Goal: Task Accomplishment & Management: Complete application form

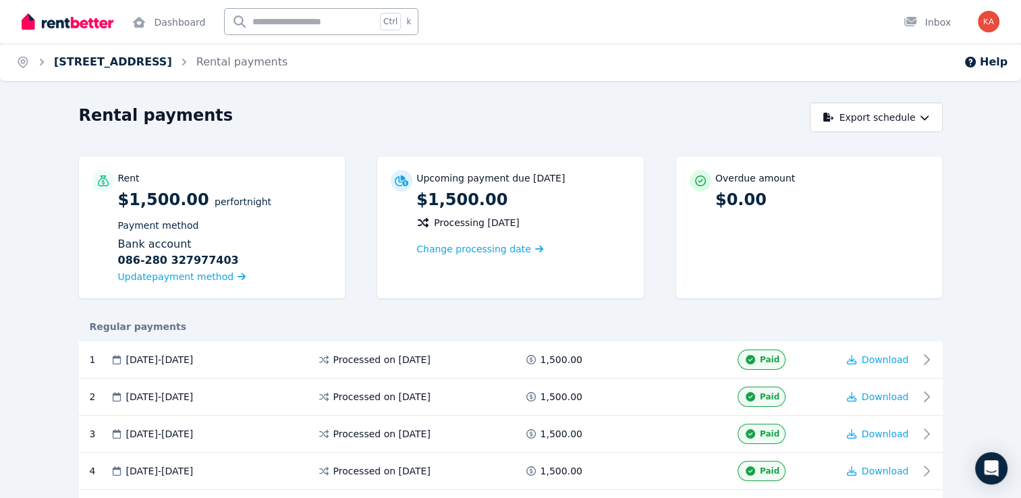
click at [146, 63] on link "[STREET_ADDRESS]" at bounding box center [113, 61] width 118 height 13
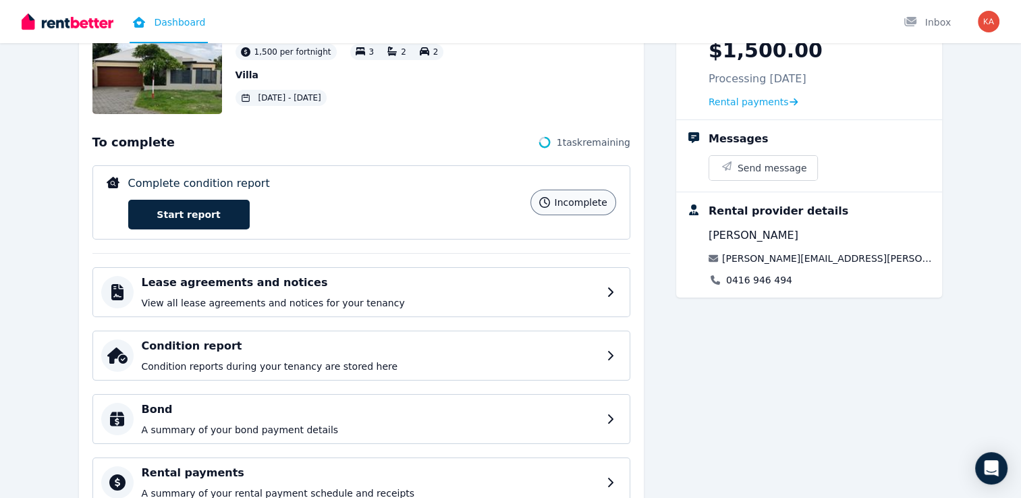
scroll to position [135, 0]
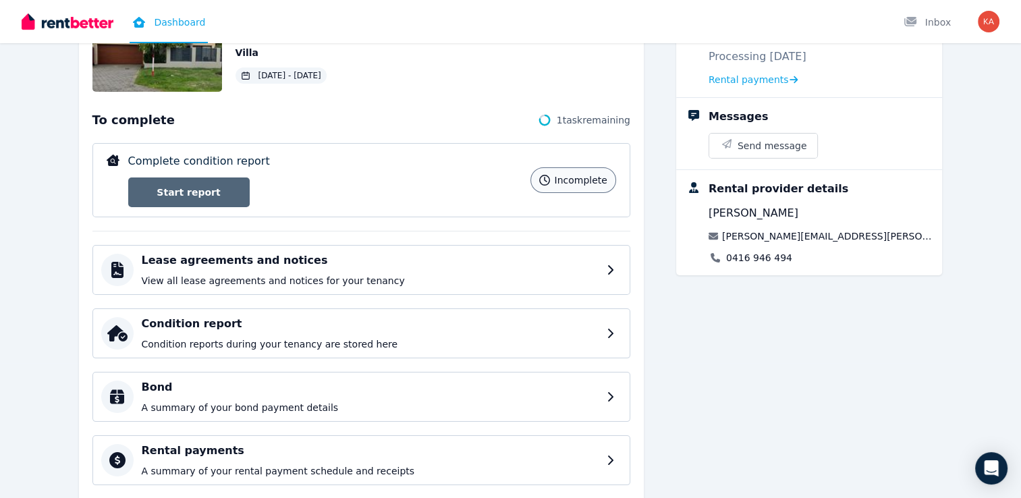
click at [192, 192] on link "Start report" at bounding box center [189, 193] width 122 height 30
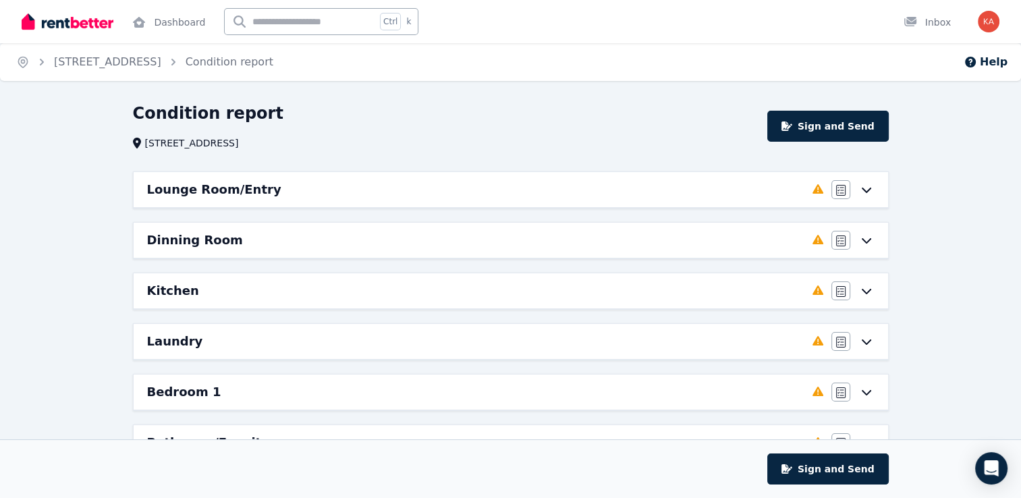
click at [680, 194] on div "Lounge Room/Entry" at bounding box center [476, 189] width 658 height 19
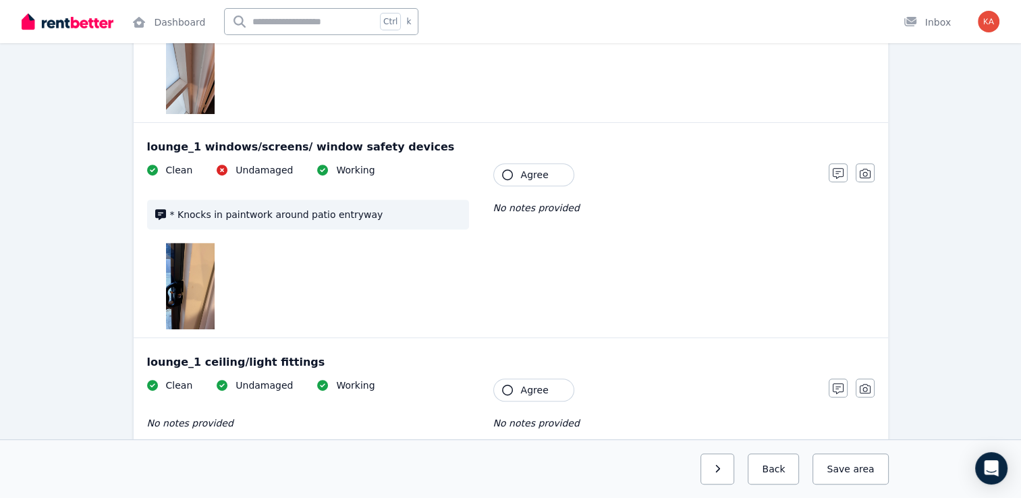
scroll to position [540, 0]
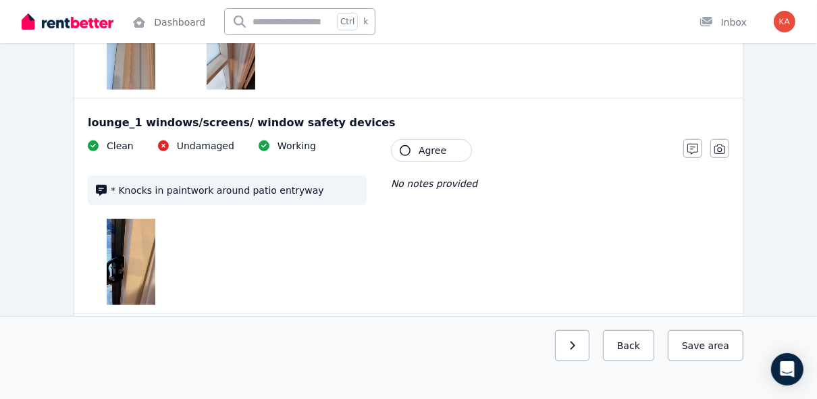
click at [130, 250] on img at bounding box center [131, 262] width 49 height 86
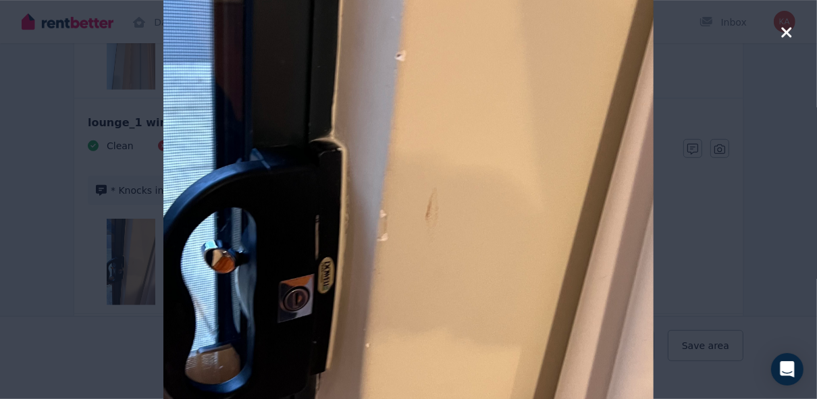
click at [790, 36] on icon "button" at bounding box center [786, 32] width 10 height 10
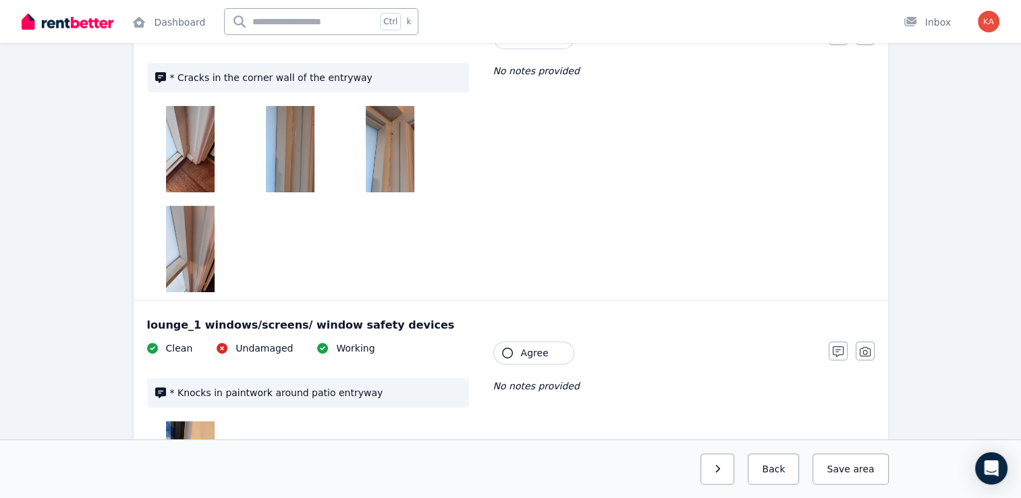
scroll to position [270, 0]
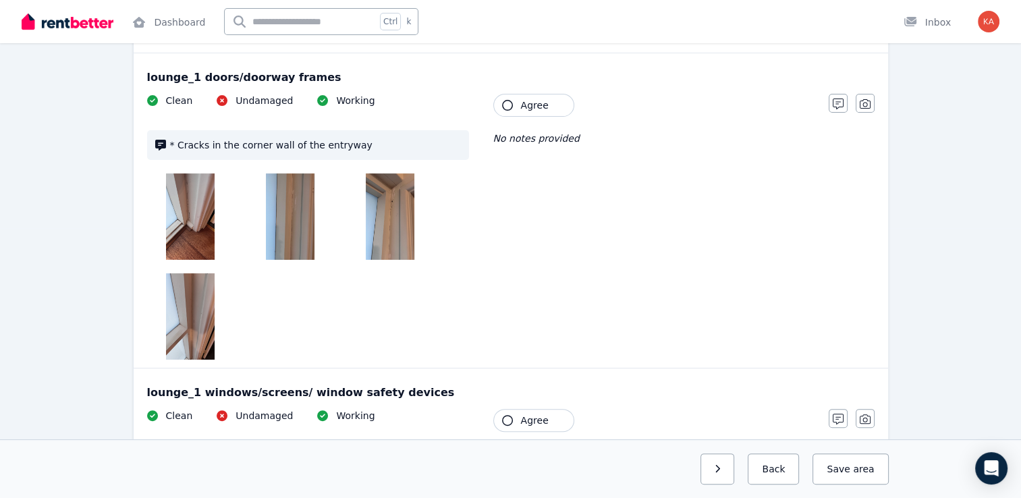
click at [509, 104] on icon "button" at bounding box center [507, 105] width 11 height 11
click at [161, 144] on icon at bounding box center [160, 145] width 11 height 11
click at [194, 141] on span "* Cracks in the corner wall of the entryway" at bounding box center [315, 145] width 291 height 14
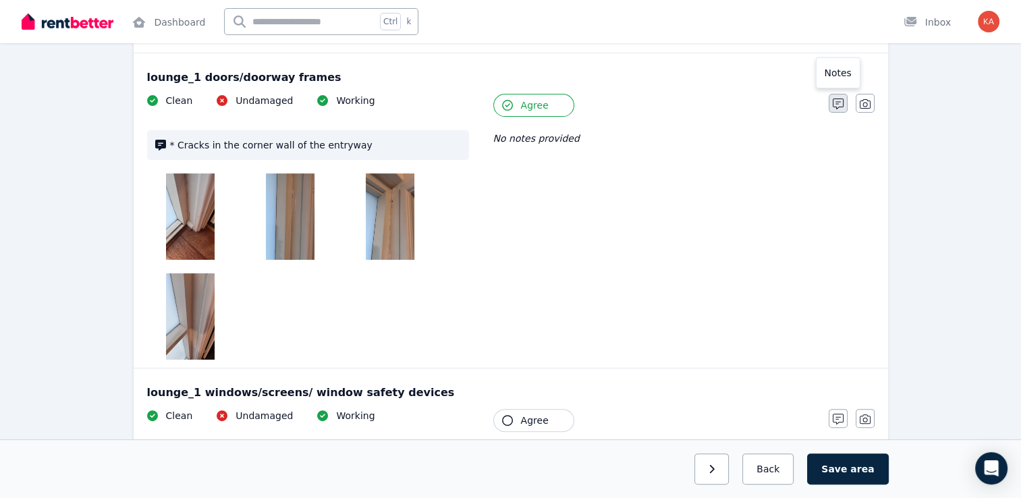
click at [838, 103] on icon "button" at bounding box center [838, 104] width 11 height 11
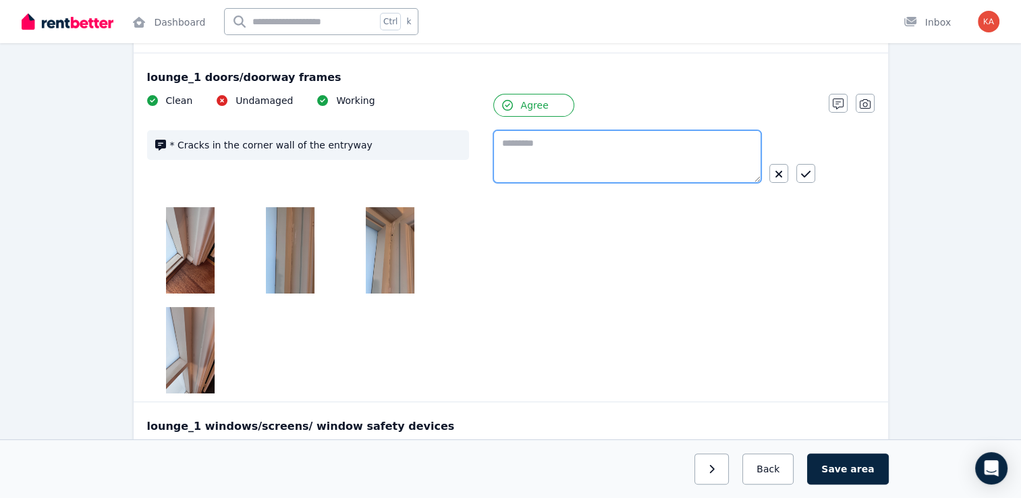
click at [547, 150] on textarea at bounding box center [627, 156] width 268 height 53
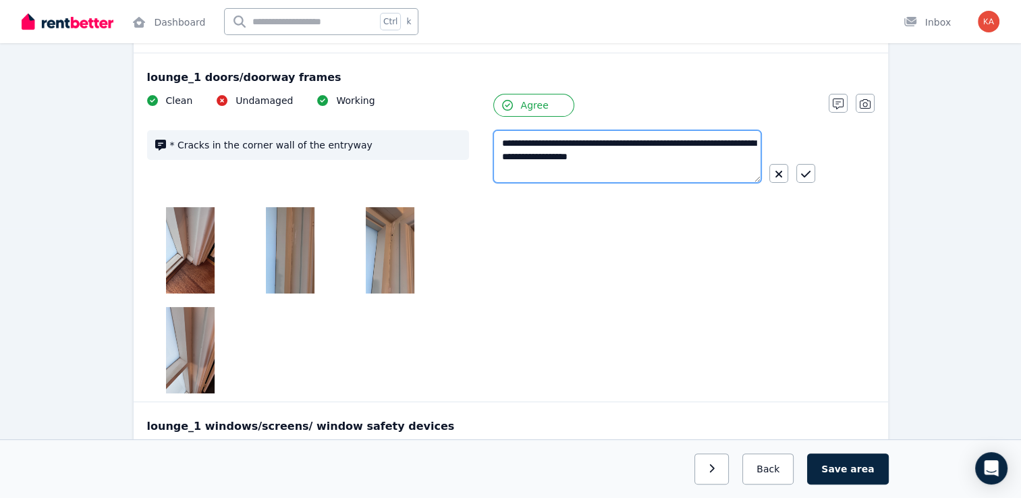
click at [508, 141] on textarea "**********" at bounding box center [627, 156] width 268 height 53
click at [573, 145] on textarea "**********" at bounding box center [627, 156] width 268 height 53
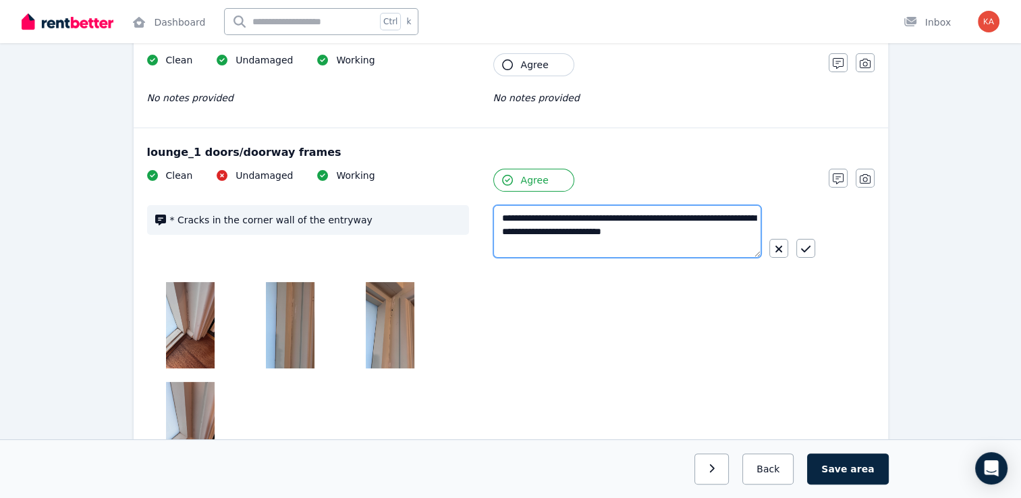
scroll to position [135, 0]
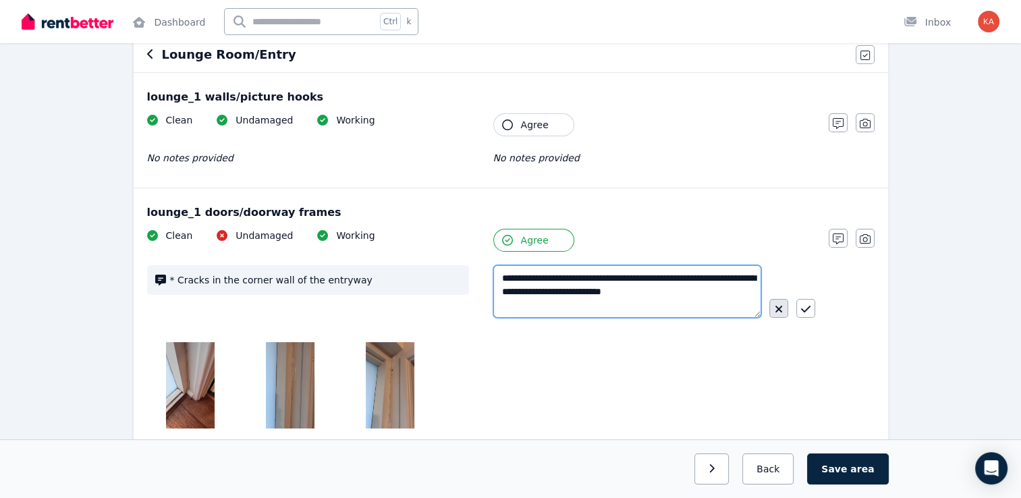
type textarea "**********"
click at [780, 316] on button "button" at bounding box center [779, 308] width 19 height 19
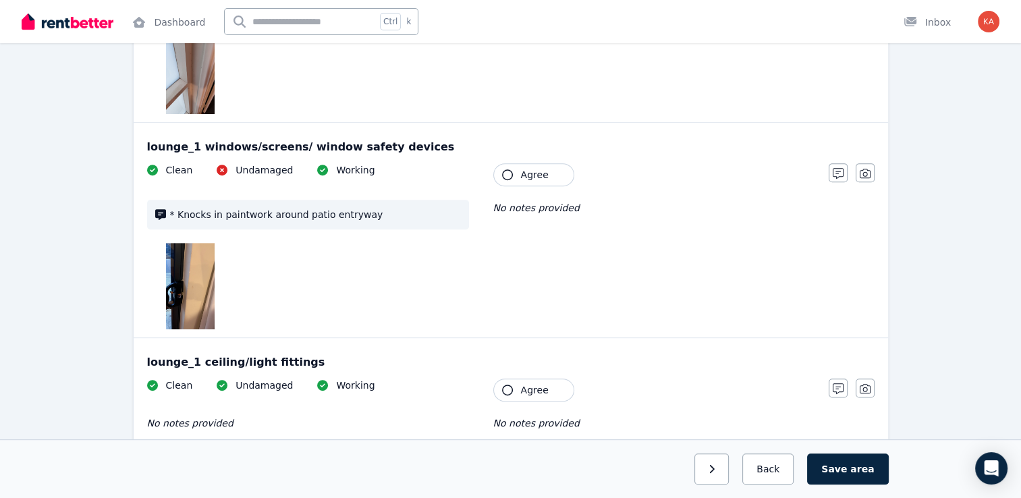
scroll to position [540, 0]
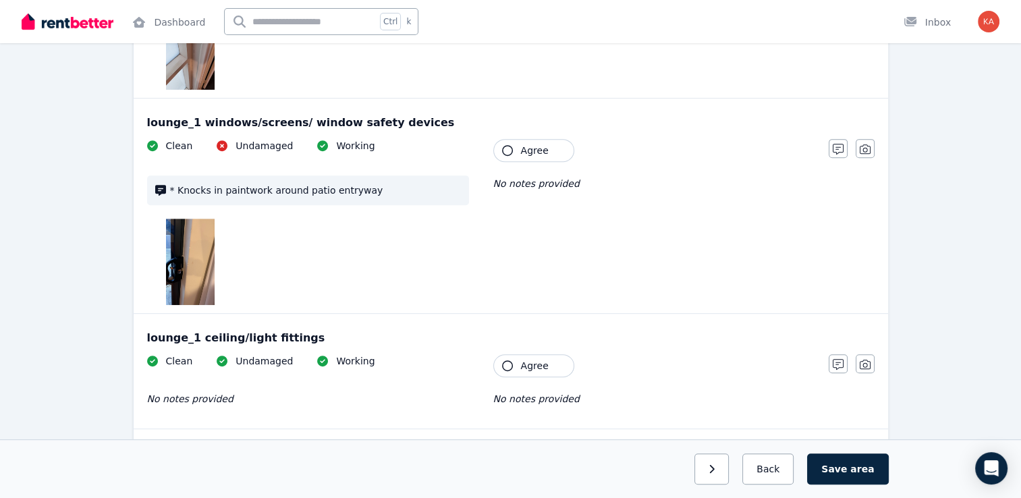
click at [525, 153] on span "Agree" at bounding box center [535, 151] width 28 height 14
click at [836, 149] on icon "button" at bounding box center [838, 149] width 11 height 11
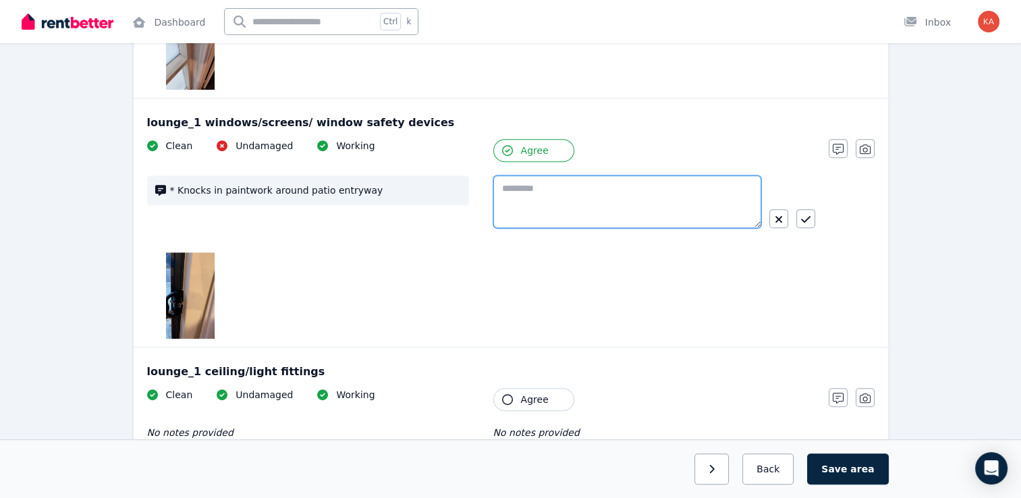
click at [619, 194] on textarea at bounding box center [627, 202] width 268 height 53
type textarea "**********"
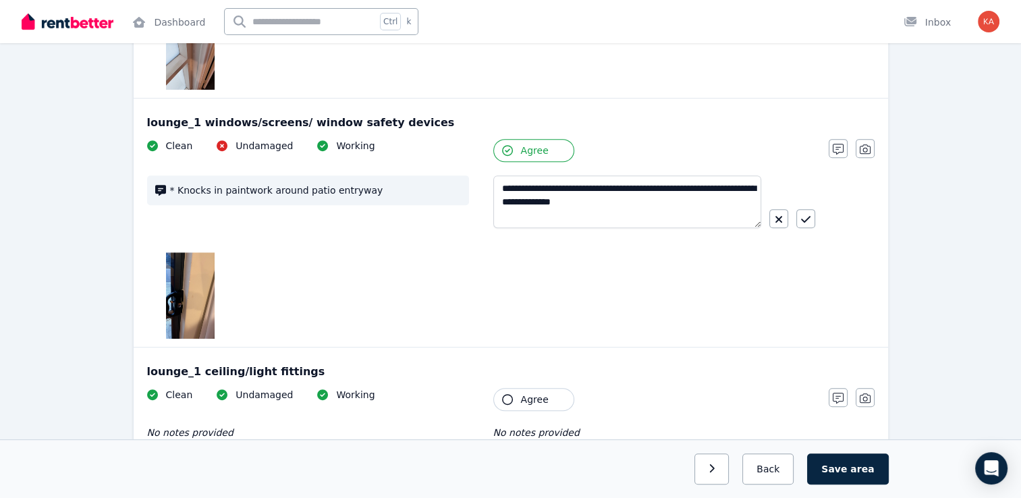
click at [198, 292] on img at bounding box center [190, 295] width 49 height 86
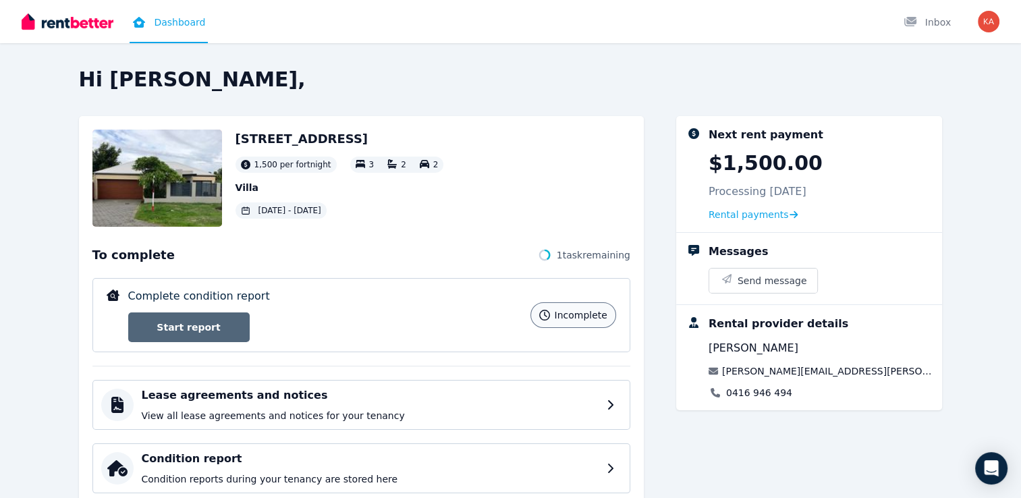
click at [157, 331] on link "Start report" at bounding box center [189, 328] width 122 height 30
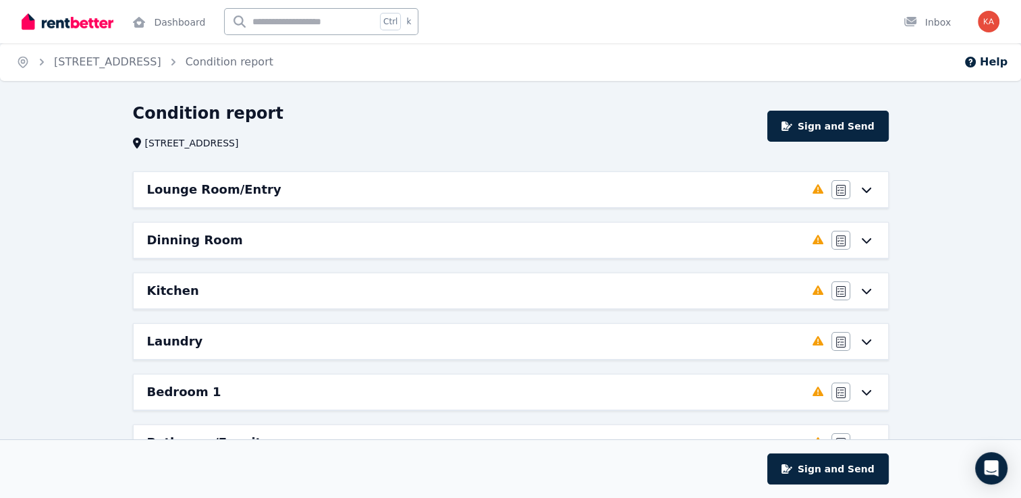
click at [542, 188] on div "Lounge Room/Entry" at bounding box center [476, 189] width 658 height 19
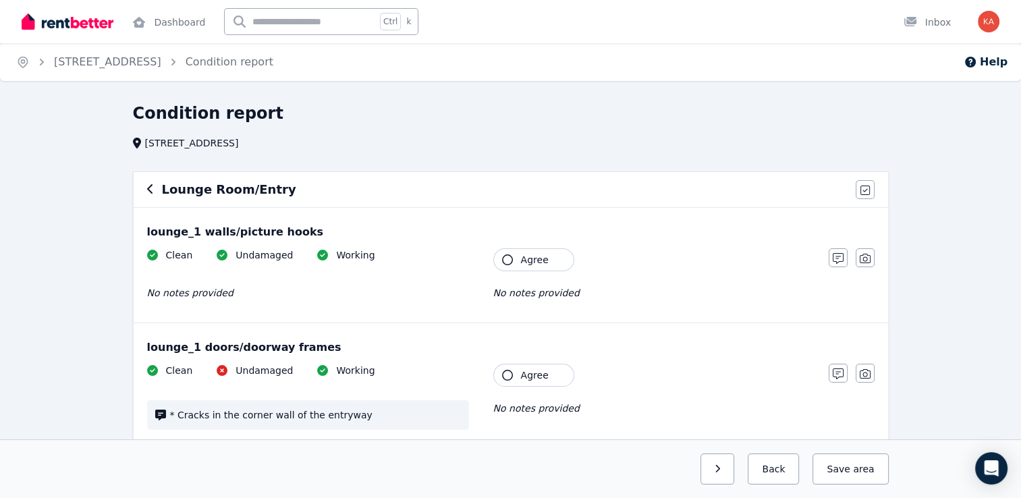
click at [508, 259] on icon "button" at bounding box center [507, 259] width 11 height 11
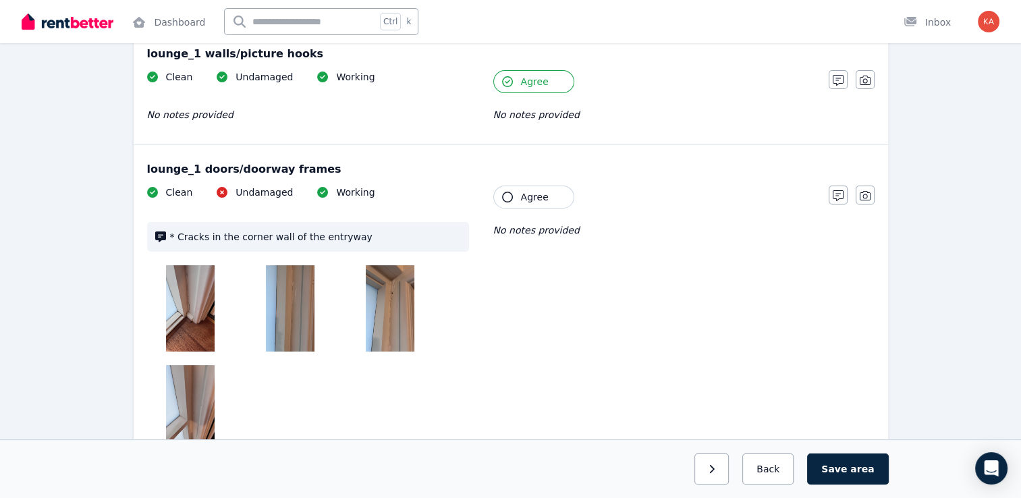
scroll to position [203, 0]
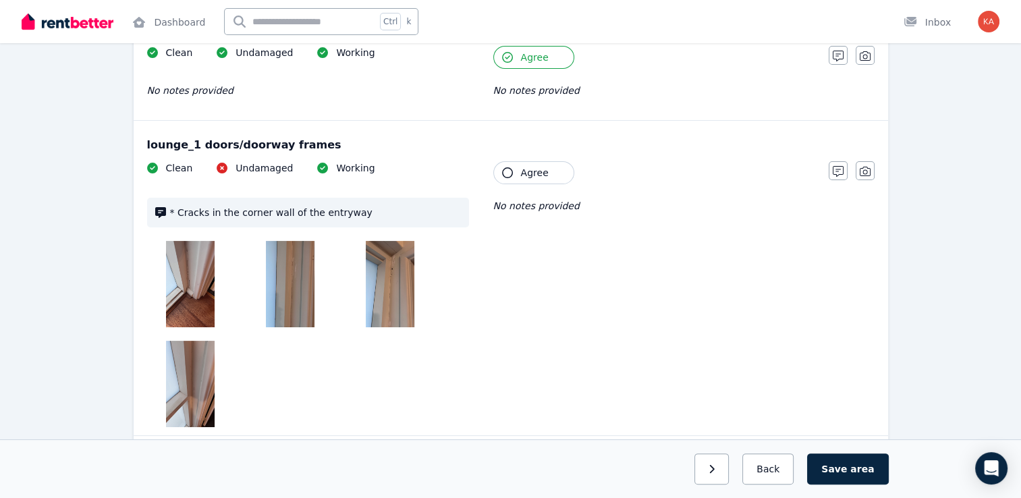
click at [555, 184] on div "Clean Undamaged Working * Cracks in the corner wall of the entryway Tenant Agre…" at bounding box center [481, 294] width 668 height 266
click at [520, 176] on button "Agree" at bounding box center [533, 172] width 81 height 23
click at [836, 173] on icon "button" at bounding box center [838, 171] width 11 height 11
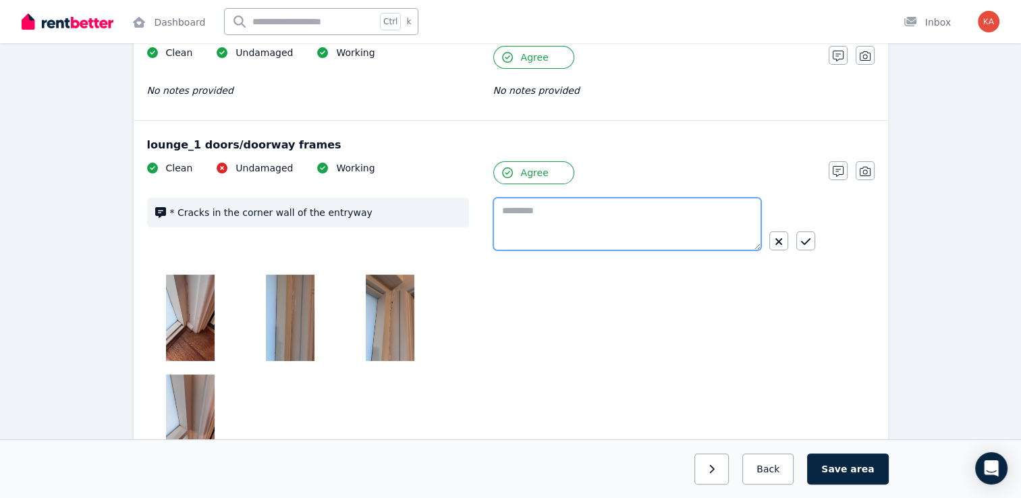
click at [631, 227] on textarea at bounding box center [627, 224] width 268 height 53
type textarea "**********"
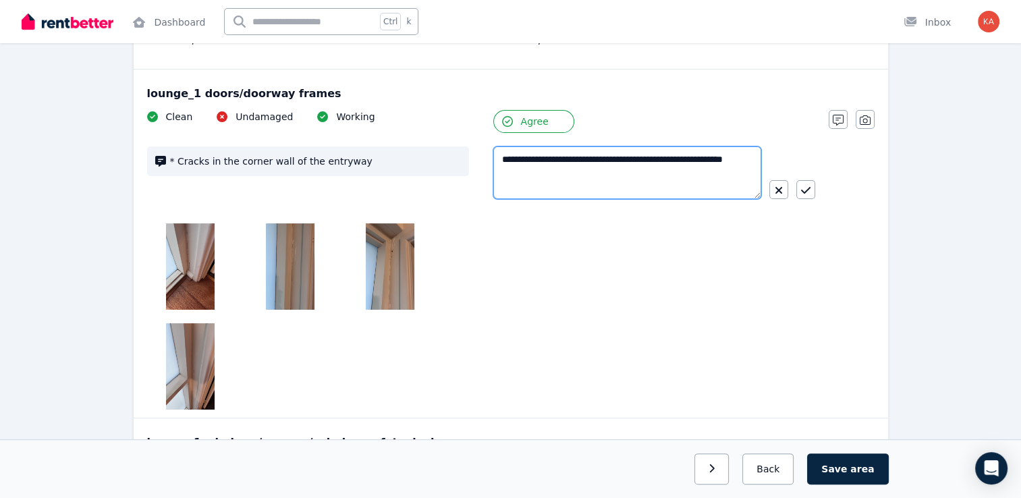
scroll to position [135, 0]
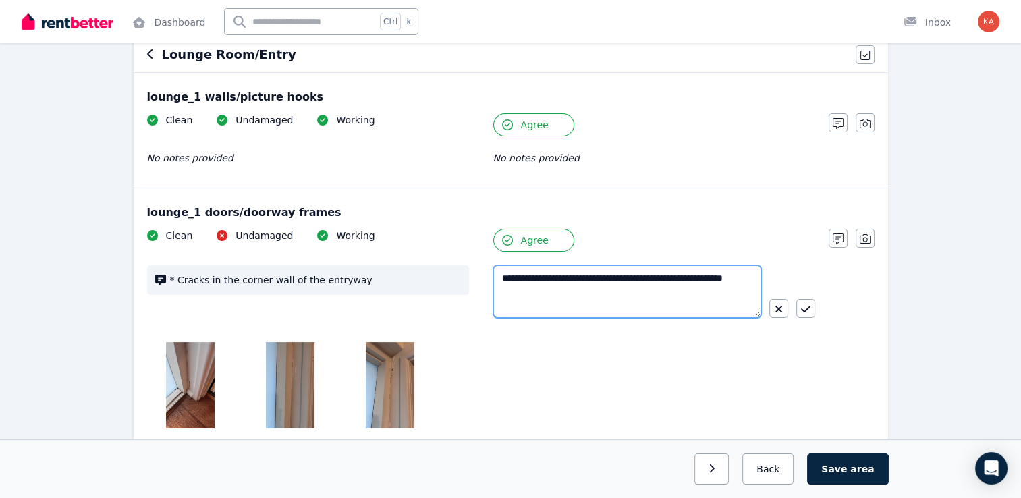
drag, startPoint x: 539, startPoint y: 300, endPoint x: 489, endPoint y: 275, distance: 55.6
click at [489, 275] on div "**********" at bounding box center [481, 379] width 668 height 300
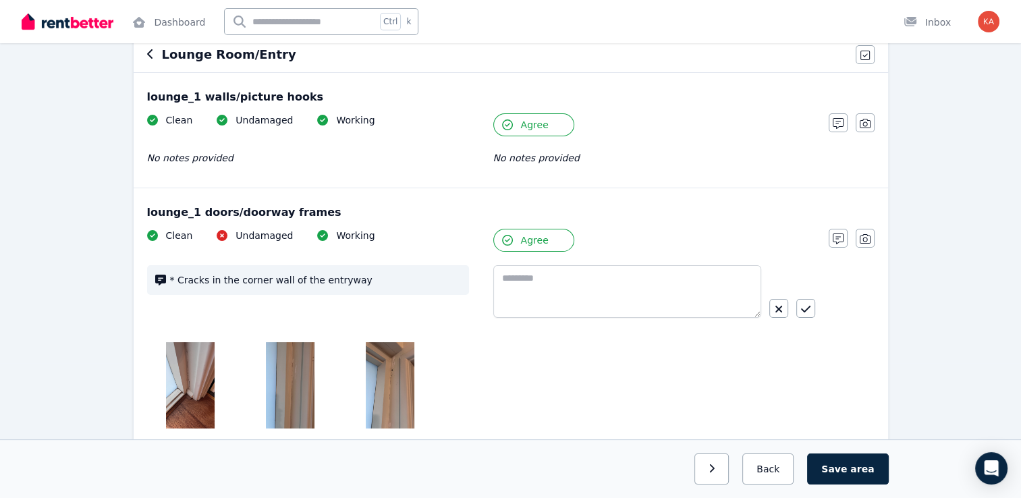
click at [498, 349] on div "Clean Undamaged Working * Cracks in the corner wall of the entryway Tenant Agree" at bounding box center [481, 379] width 668 height 300
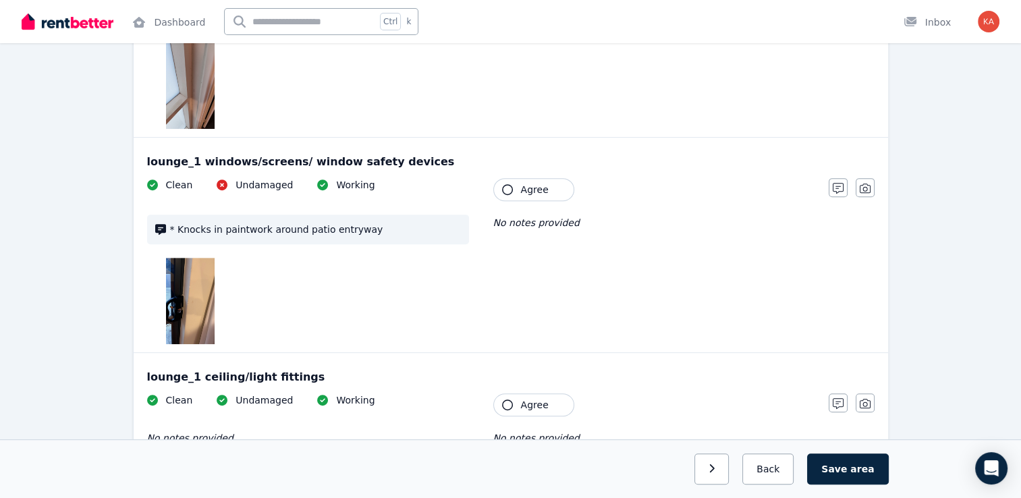
scroll to position [608, 0]
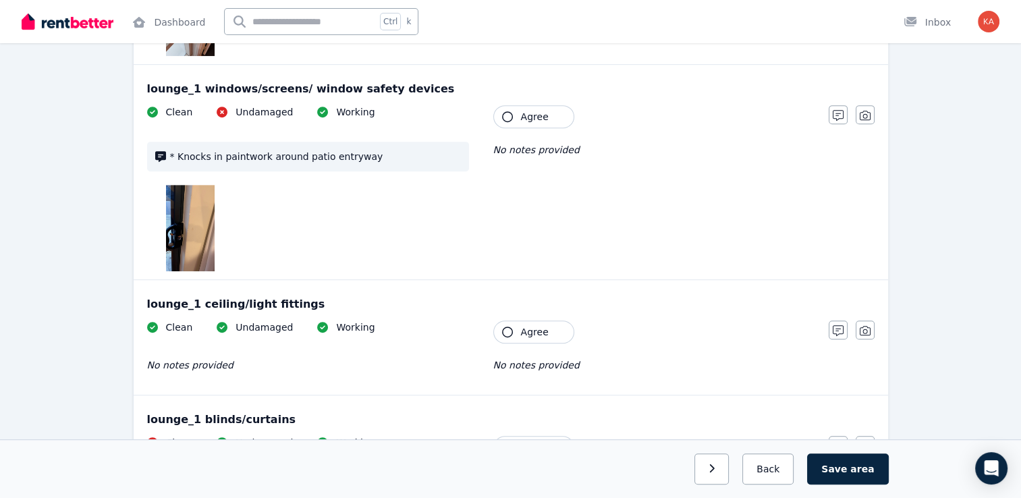
click at [506, 121] on button "Agree" at bounding box center [533, 116] width 81 height 23
click at [839, 116] on icon "button" at bounding box center [838, 115] width 11 height 11
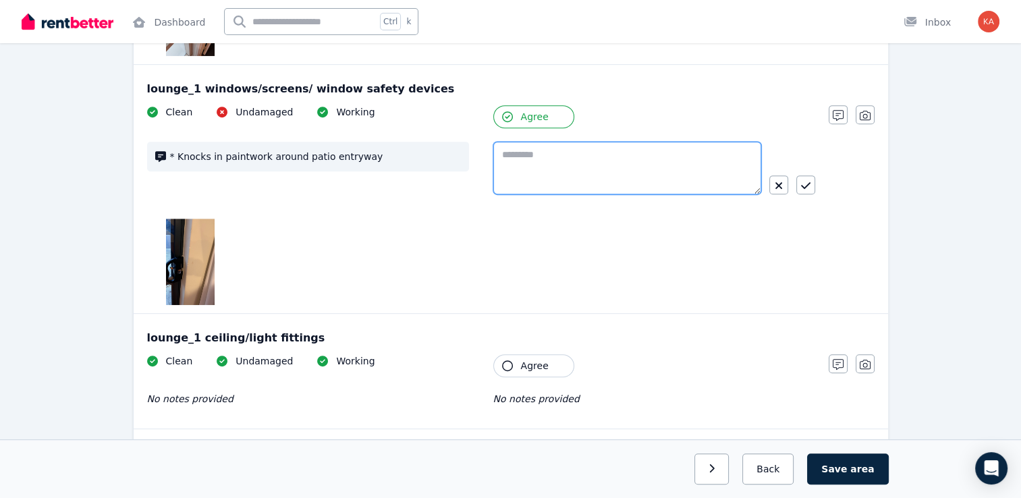
click at [710, 174] on textarea at bounding box center [627, 168] width 268 height 53
paste textarea "**********"
click at [658, 155] on textarea "**********" at bounding box center [627, 168] width 268 height 53
type textarea "**********"
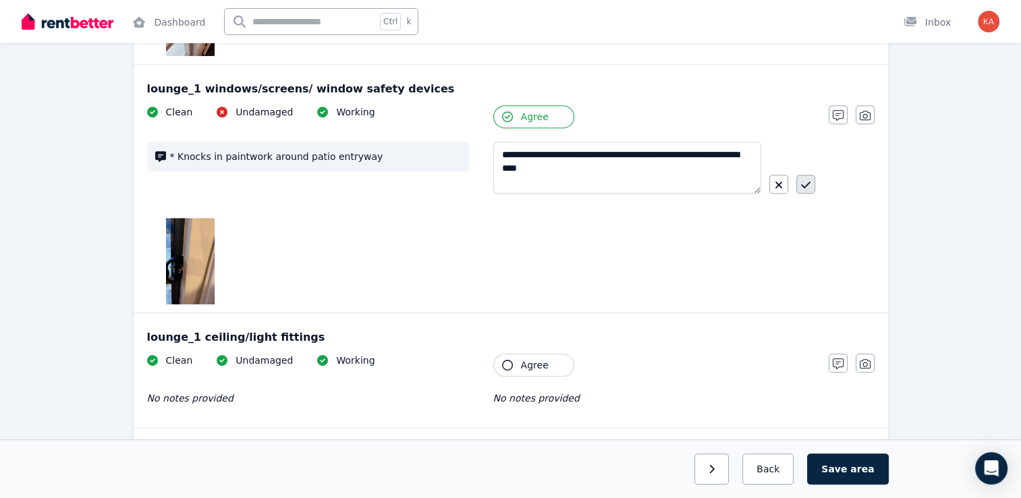
click at [805, 188] on icon "button" at bounding box center [805, 185] width 9 height 11
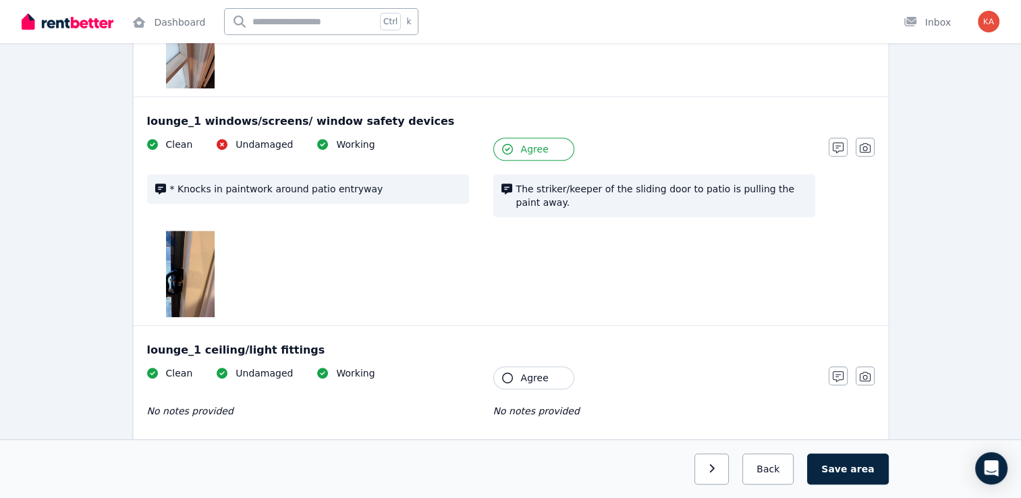
scroll to position [473, 0]
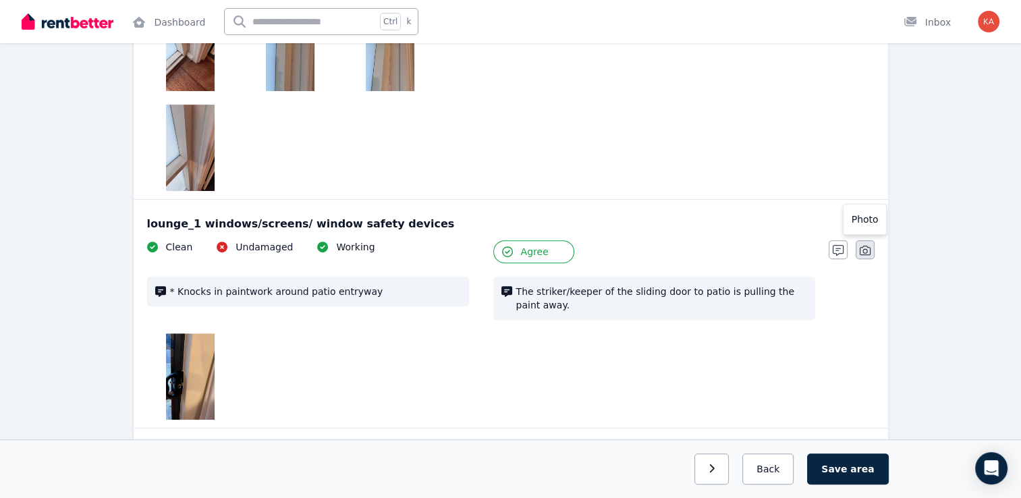
click at [859, 252] on button "button" at bounding box center [865, 249] width 19 height 19
click at [645, 368] on div at bounding box center [654, 364] width 43 height 43
click at [0, 0] on input "Upload a file or drag and drop" at bounding box center [0, 0] width 0 height 0
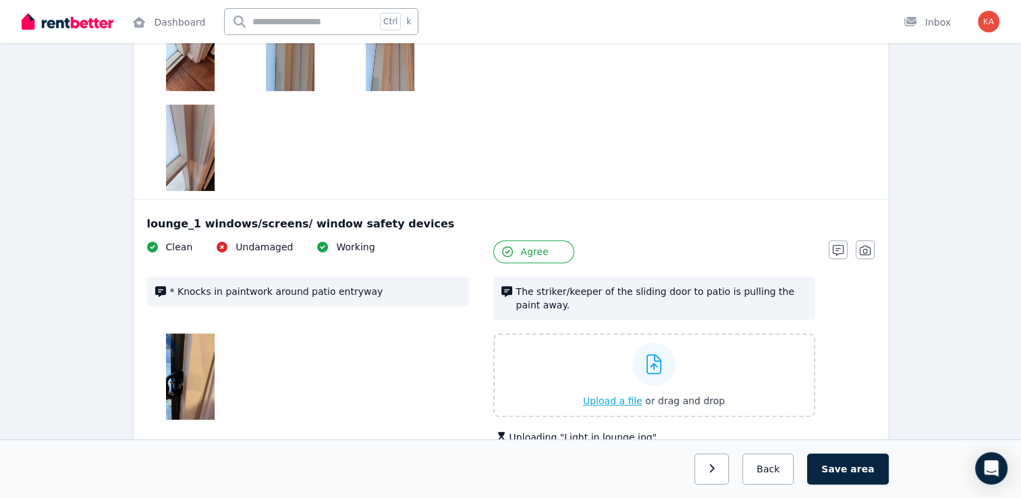
scroll to position [540, 0]
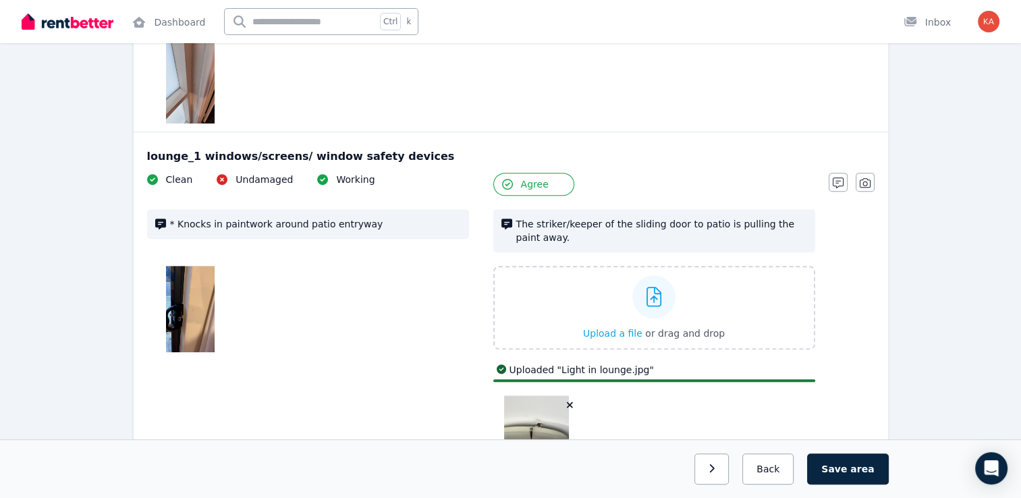
click at [573, 402] on icon "button" at bounding box center [569, 404] width 7 height 9
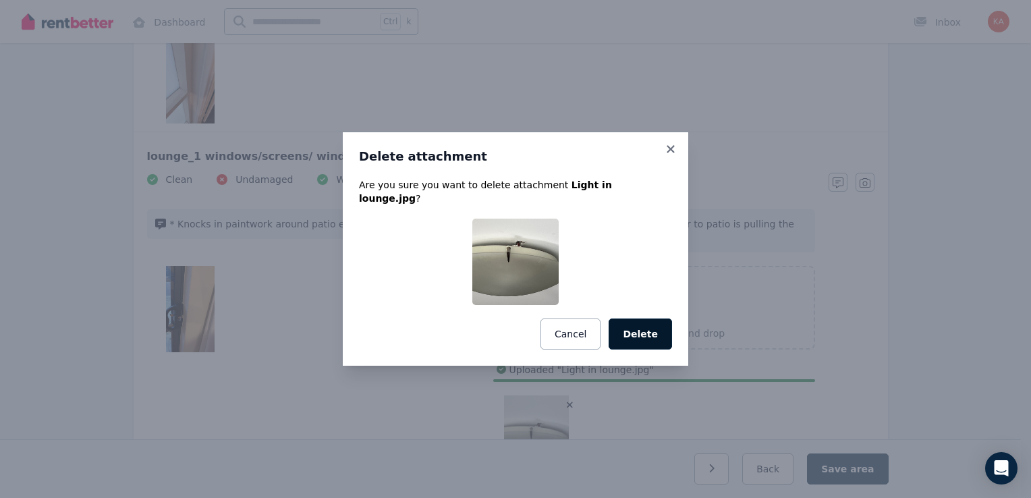
click at [633, 336] on button "Delete" at bounding box center [640, 334] width 63 height 31
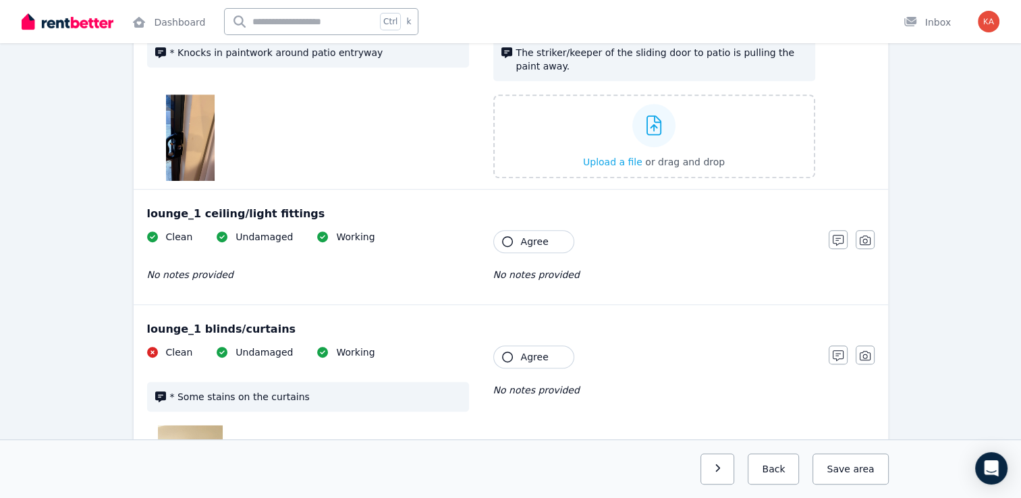
scroll to position [743, 0]
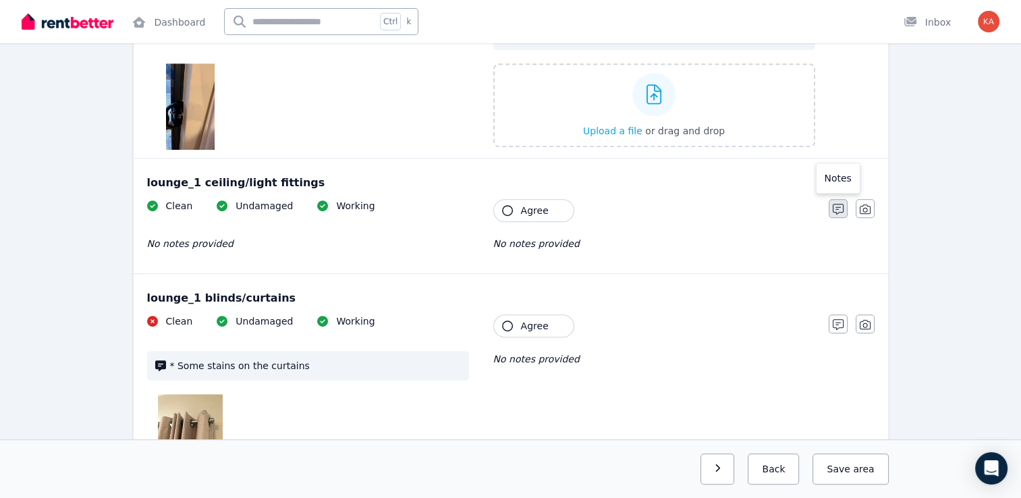
click at [836, 211] on icon "button" at bounding box center [838, 209] width 11 height 11
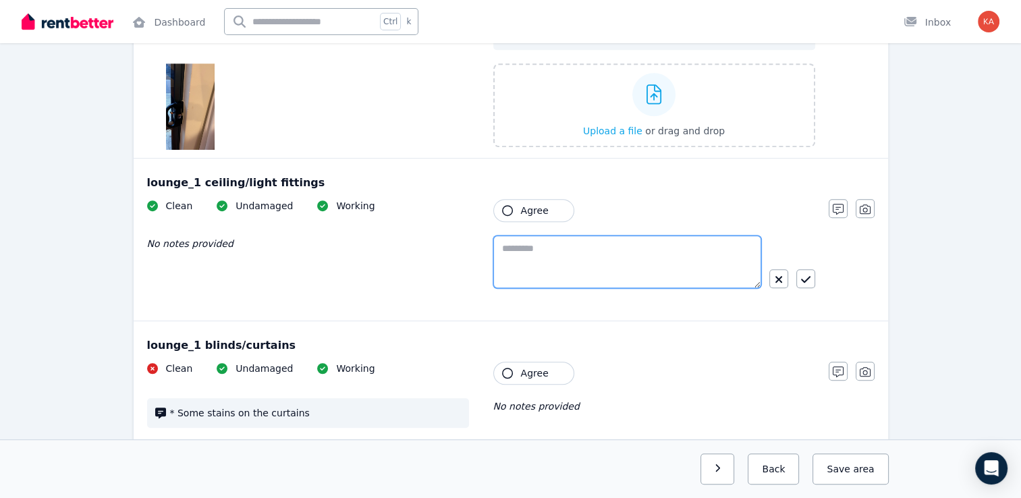
click at [534, 262] on textarea at bounding box center [627, 262] width 268 height 53
type textarea "*"
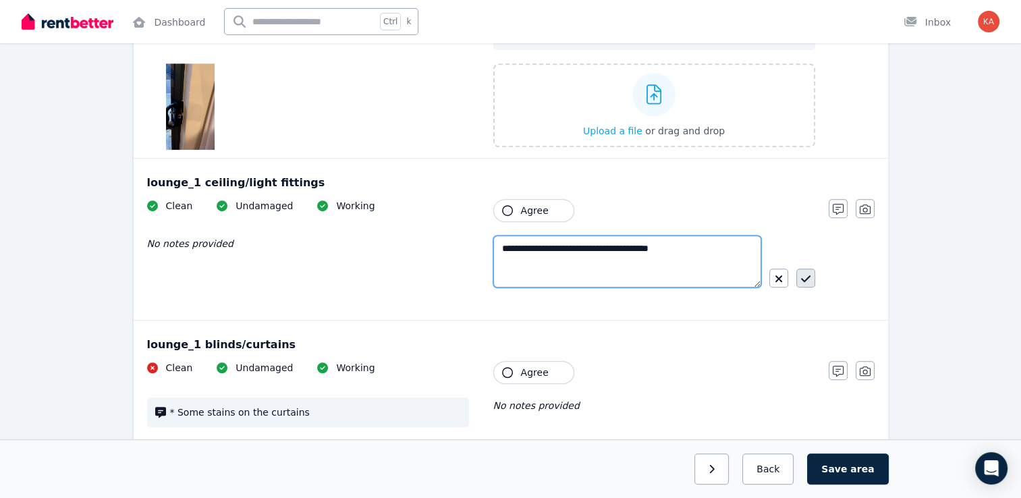
type textarea "**********"
click at [805, 278] on icon "button" at bounding box center [805, 278] width 9 height 7
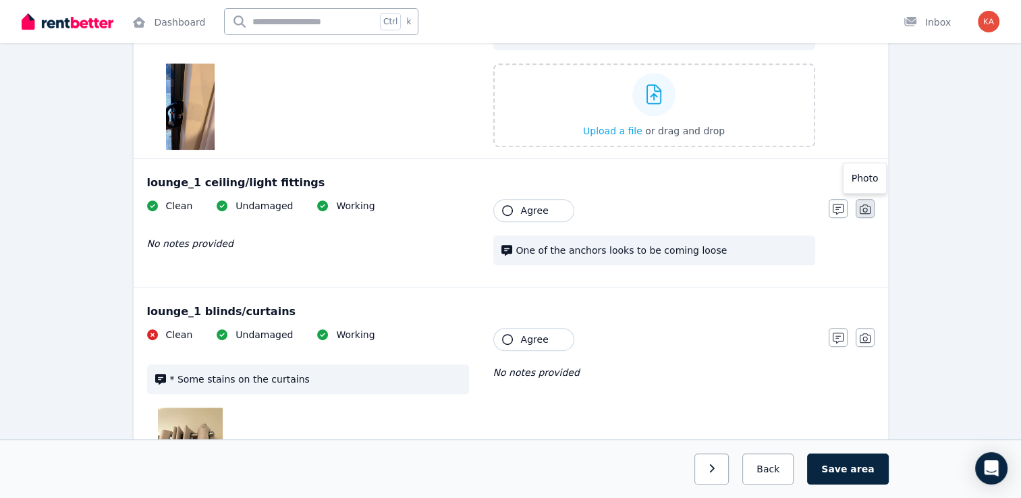
click at [865, 209] on icon "button" at bounding box center [865, 209] width 11 height 11
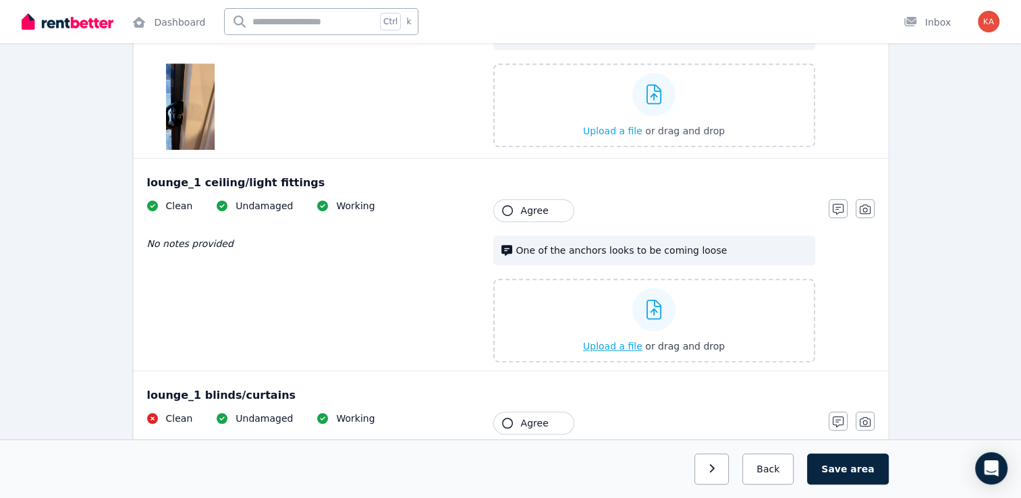
click at [653, 311] on icon at bounding box center [655, 310] width 16 height 20
click at [0, 0] on input "Upload a file or drag and drop" at bounding box center [0, 0] width 0 height 0
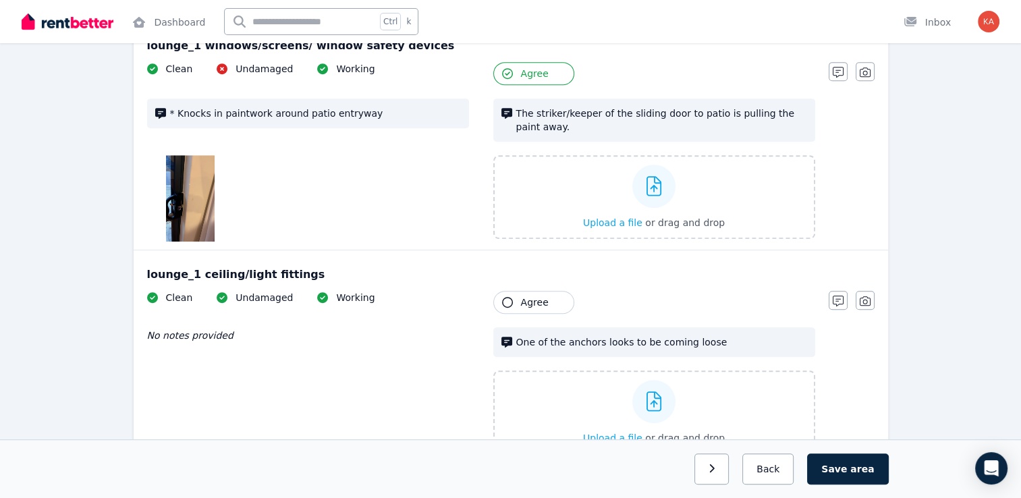
scroll to position [608, 0]
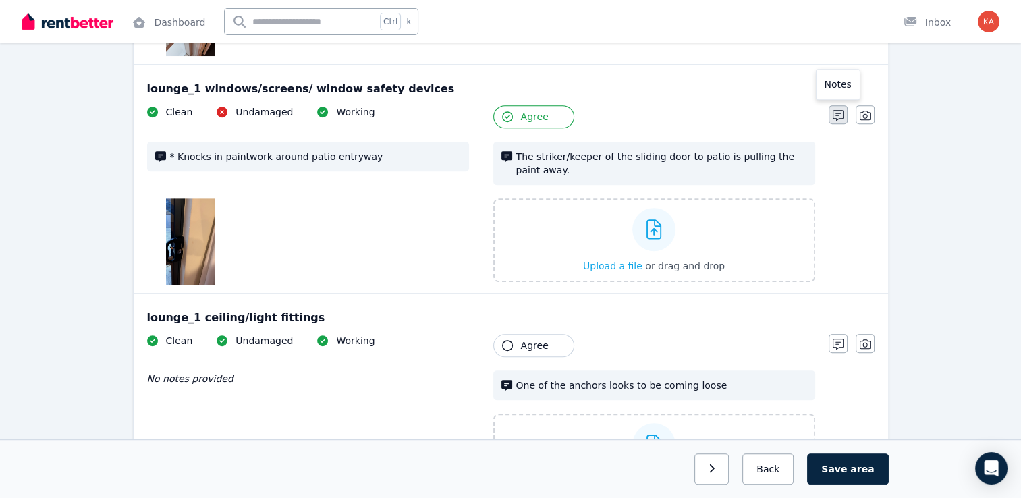
click at [841, 118] on icon "button" at bounding box center [838, 115] width 11 height 11
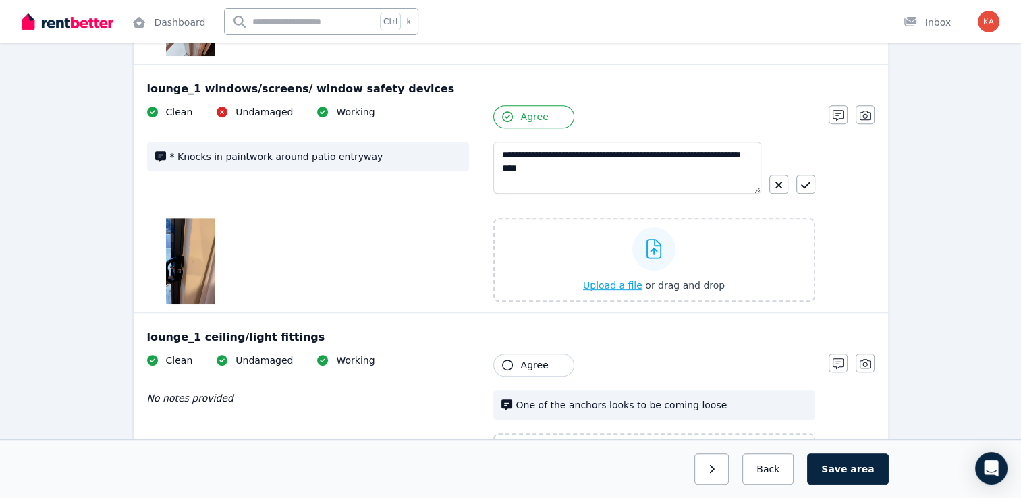
click at [661, 248] on icon at bounding box center [655, 249] width 16 height 20
click at [0, 0] on input "Upload a file or drag and drop" at bounding box center [0, 0] width 0 height 0
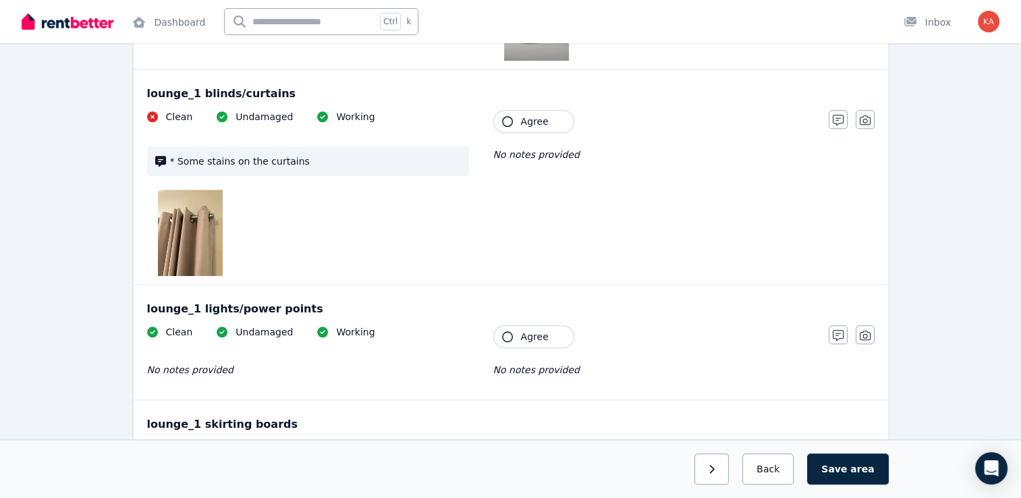
scroll to position [1215, 0]
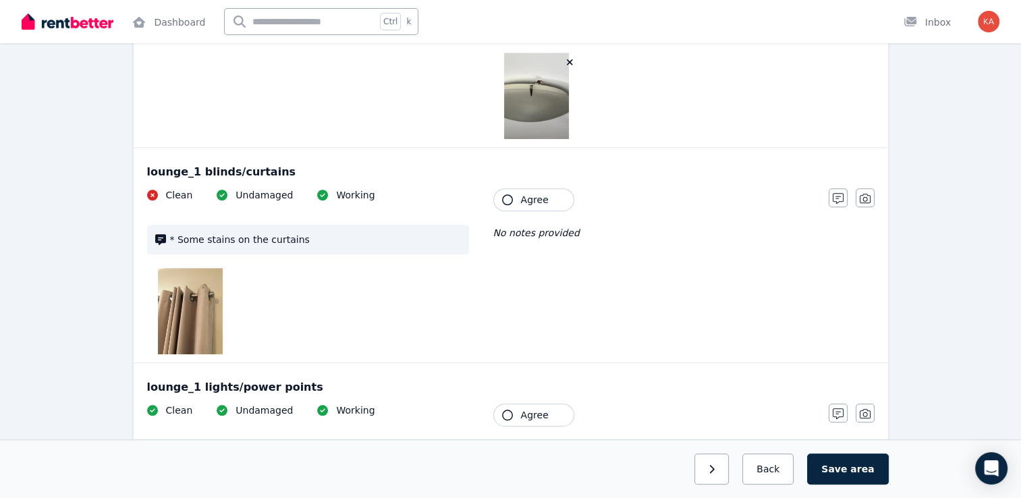
click at [505, 198] on icon "button" at bounding box center [507, 199] width 11 height 11
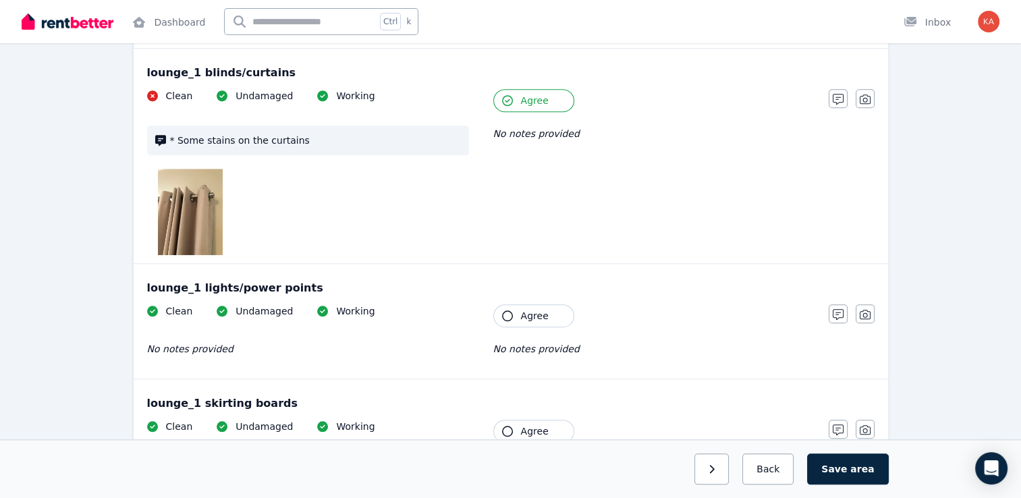
scroll to position [1283, 0]
click at [504, 312] on icon "button" at bounding box center [507, 315] width 11 height 11
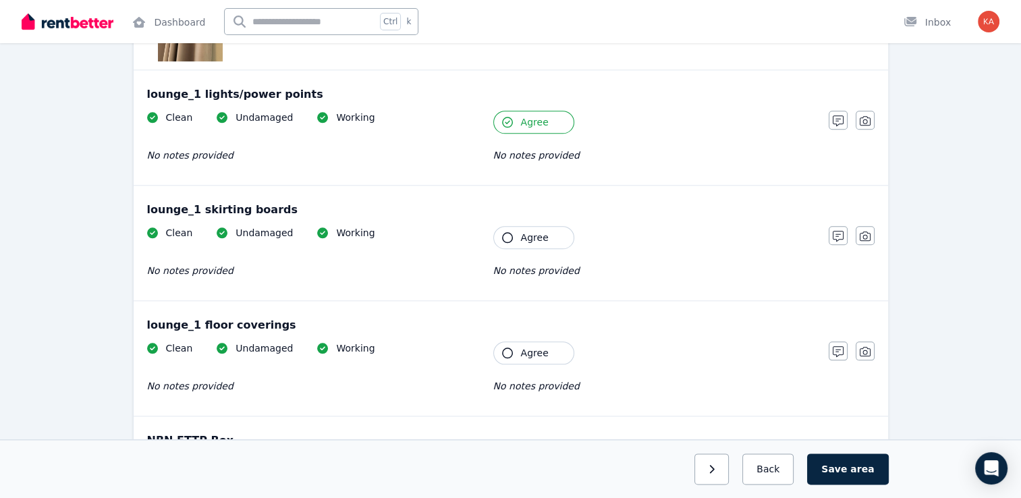
scroll to position [1485, 0]
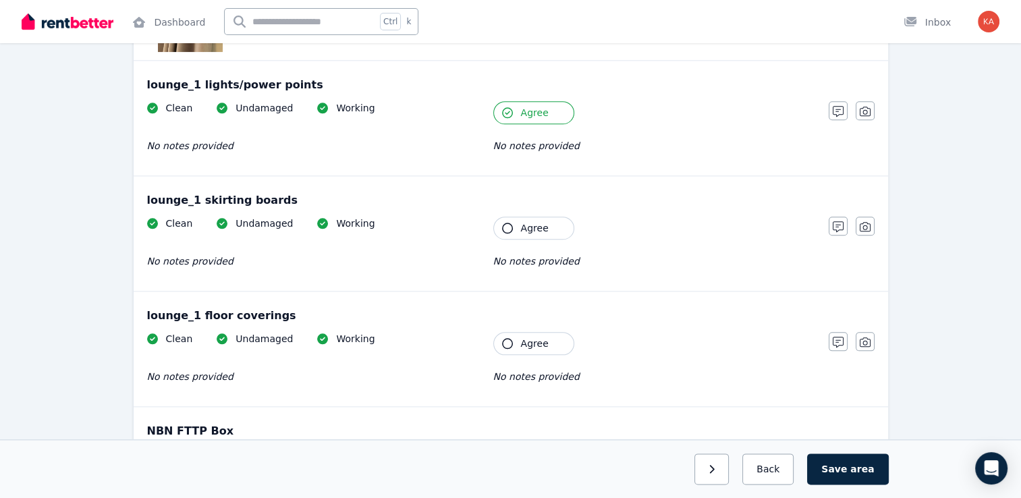
click at [508, 228] on icon "button" at bounding box center [507, 228] width 11 height 11
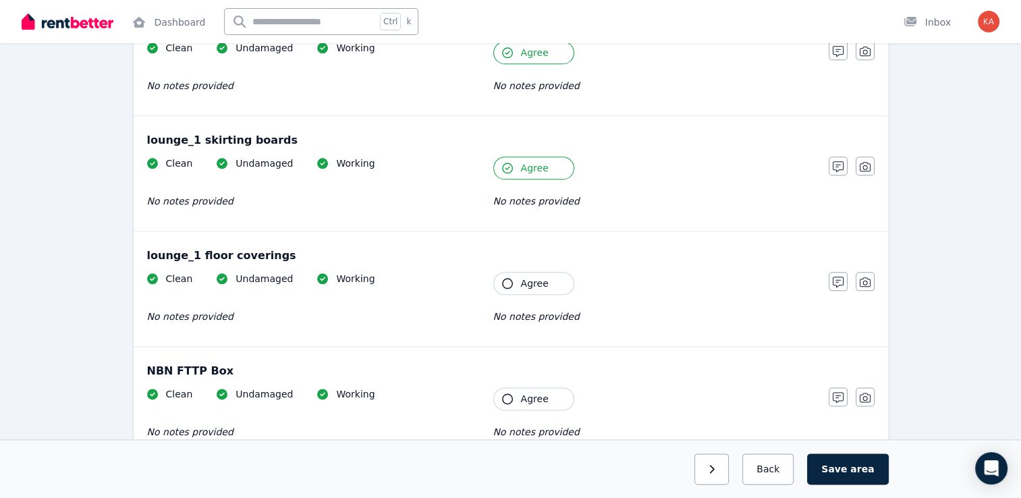
scroll to position [1537, 0]
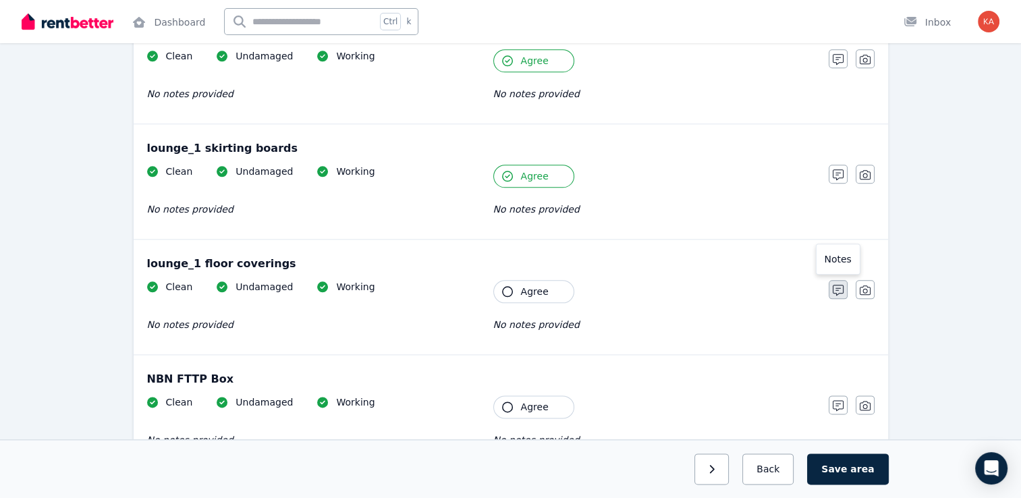
click at [840, 288] on icon "button" at bounding box center [838, 290] width 11 height 11
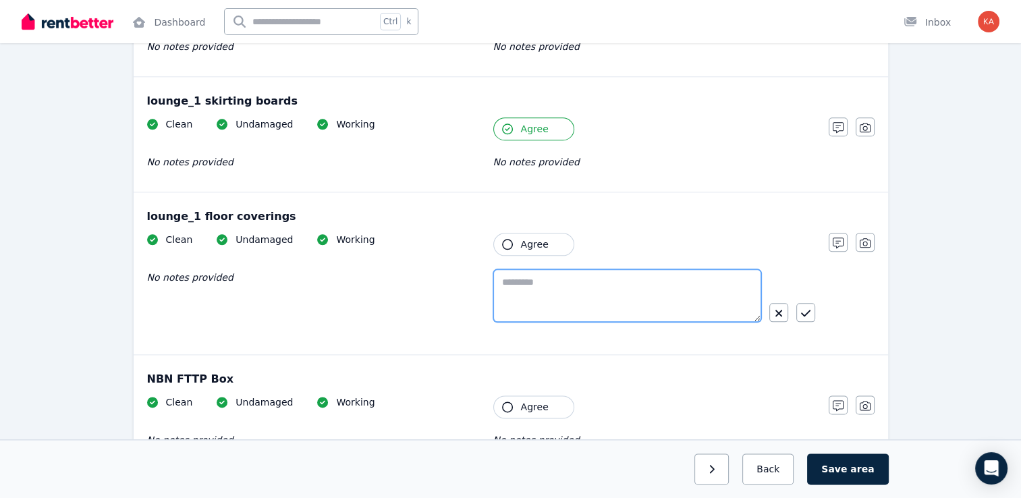
click at [553, 296] on textarea at bounding box center [627, 295] width 268 height 53
click at [519, 282] on textarea "**********" at bounding box center [627, 295] width 268 height 53
click at [704, 276] on textarea "**********" at bounding box center [627, 295] width 268 height 53
click at [687, 279] on textarea "**********" at bounding box center [627, 295] width 268 height 53
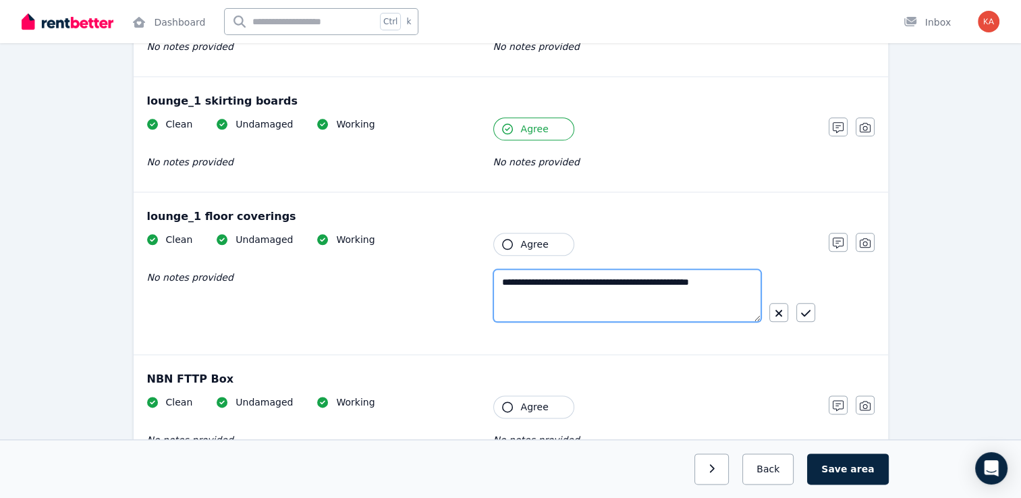
click at [718, 285] on textarea "**********" at bounding box center [627, 295] width 268 height 53
type textarea "**********"
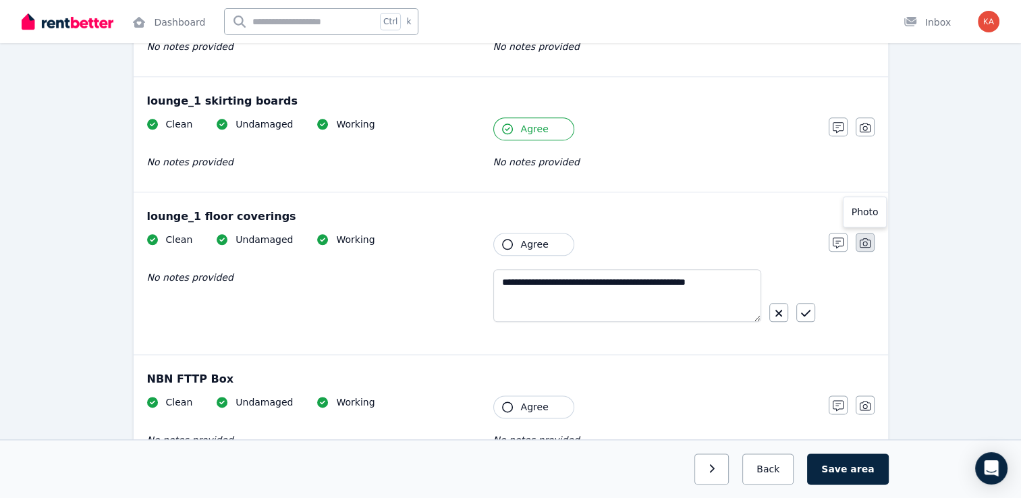
click at [865, 244] on icon "button" at bounding box center [865, 243] width 11 height 11
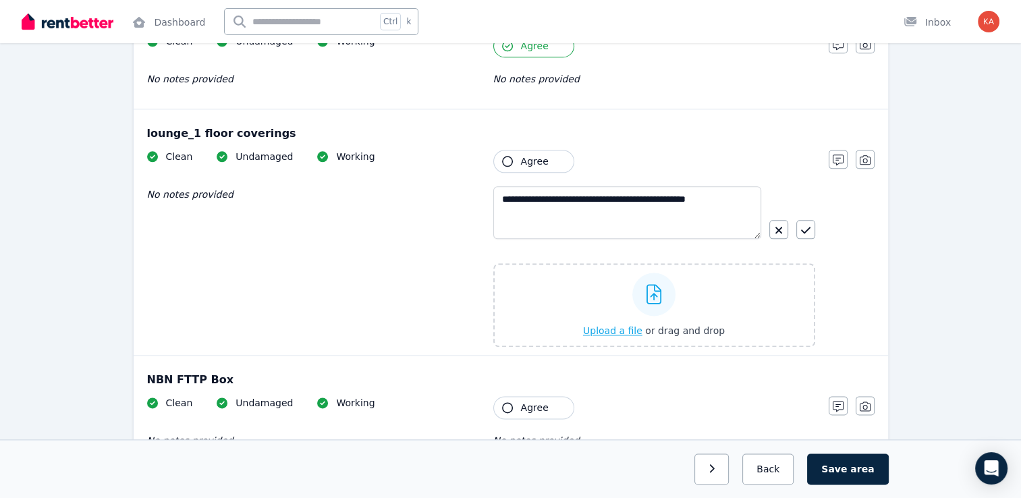
click at [656, 292] on icon at bounding box center [655, 294] width 16 height 20
click at [0, 0] on input "Upload a file or drag and drop" at bounding box center [0, 0] width 0 height 0
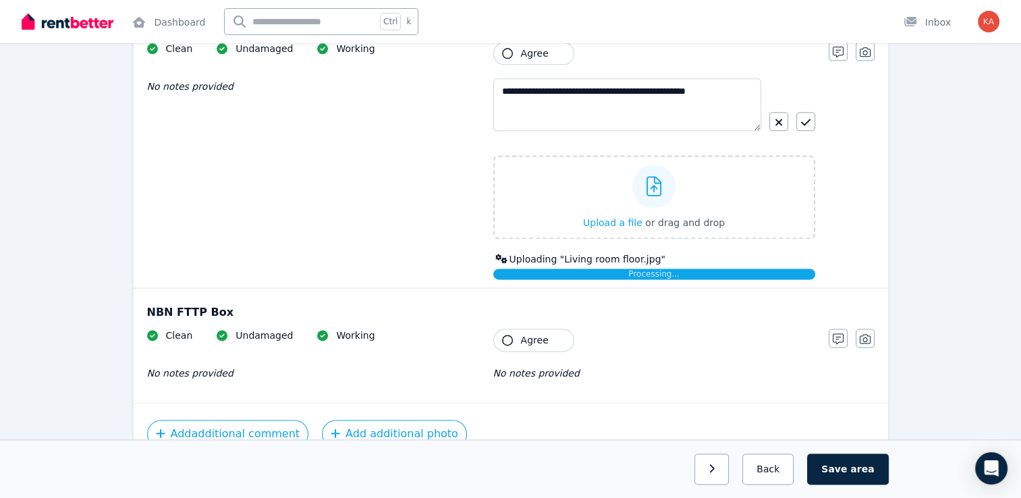
scroll to position [1867, 0]
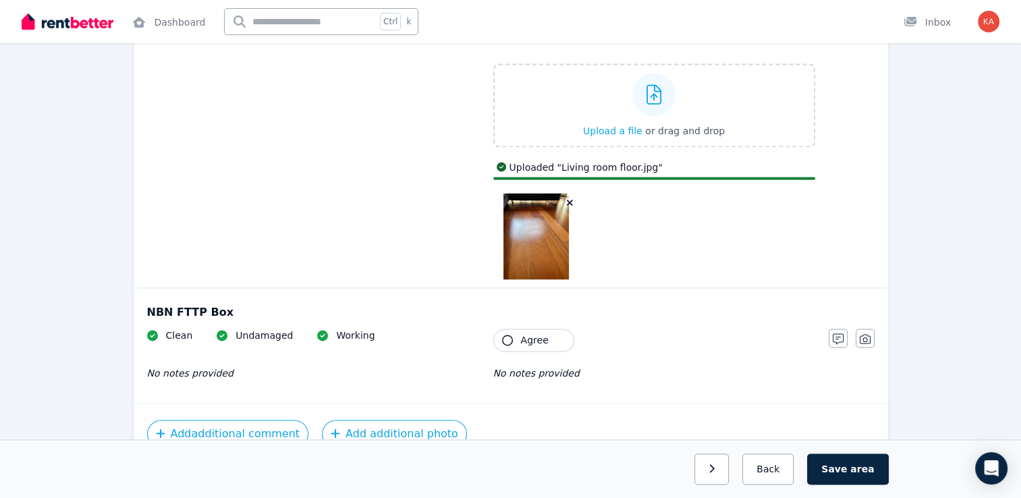
click at [508, 336] on icon "button" at bounding box center [507, 340] width 11 height 11
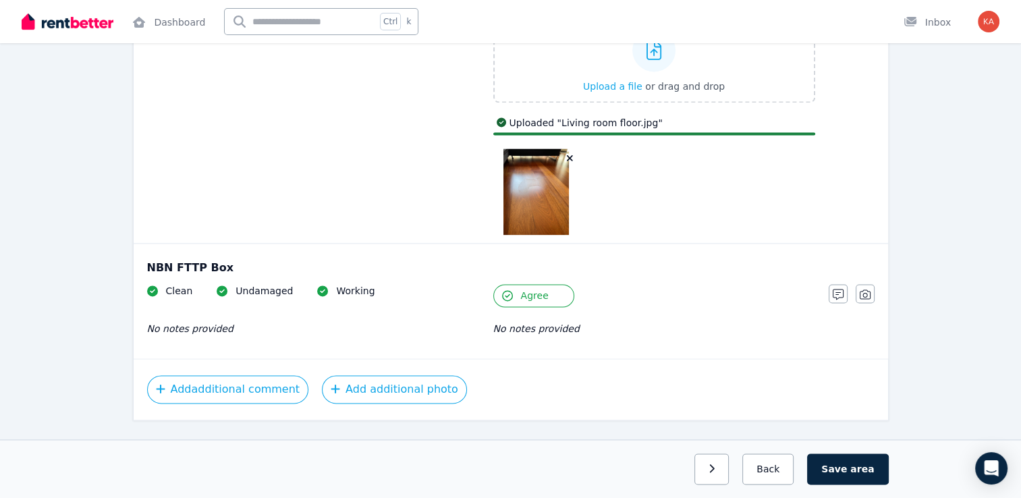
scroll to position [1935, 0]
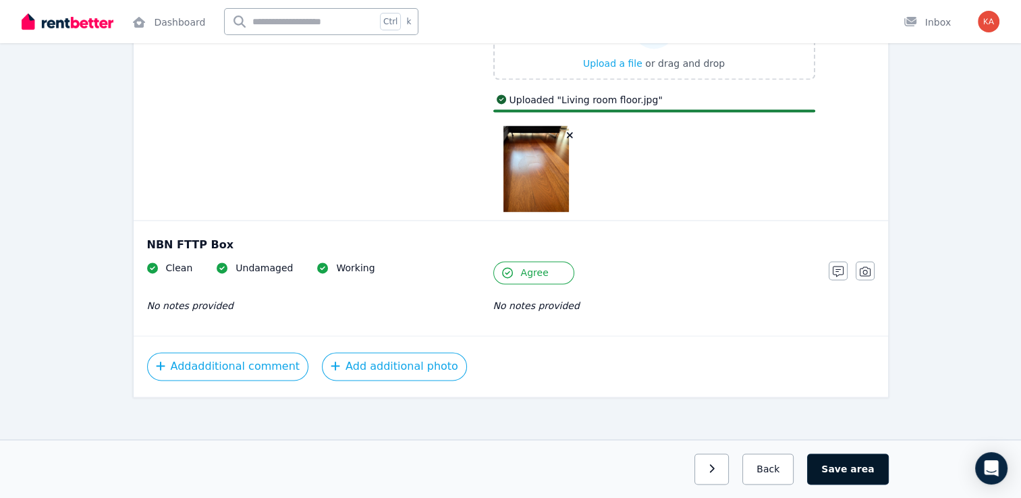
click at [850, 473] on button "Save area" at bounding box center [847, 469] width 81 height 31
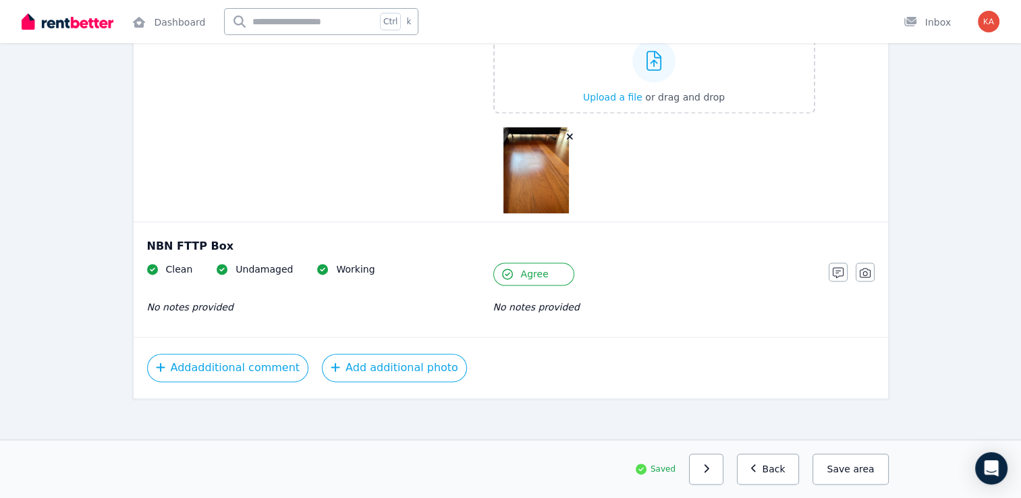
scroll to position [1902, 0]
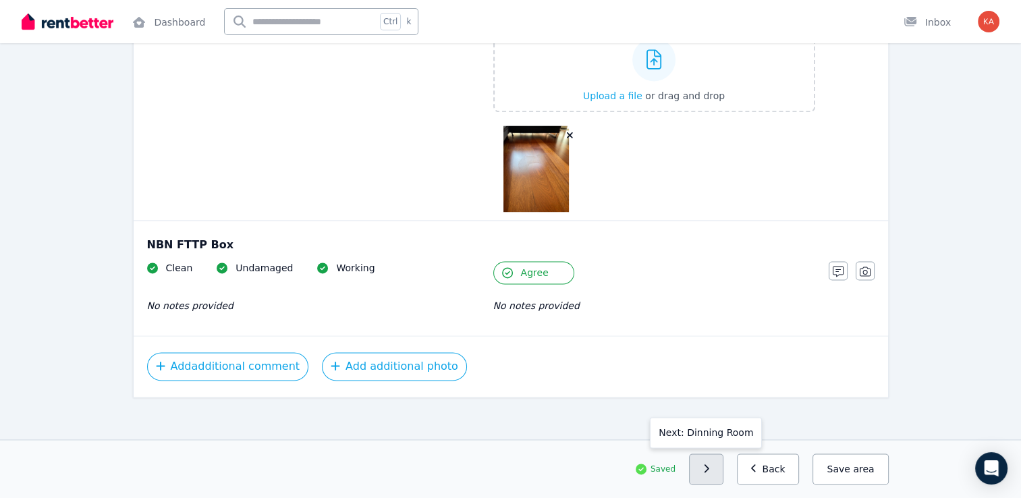
click at [709, 473] on icon "button" at bounding box center [706, 468] width 6 height 9
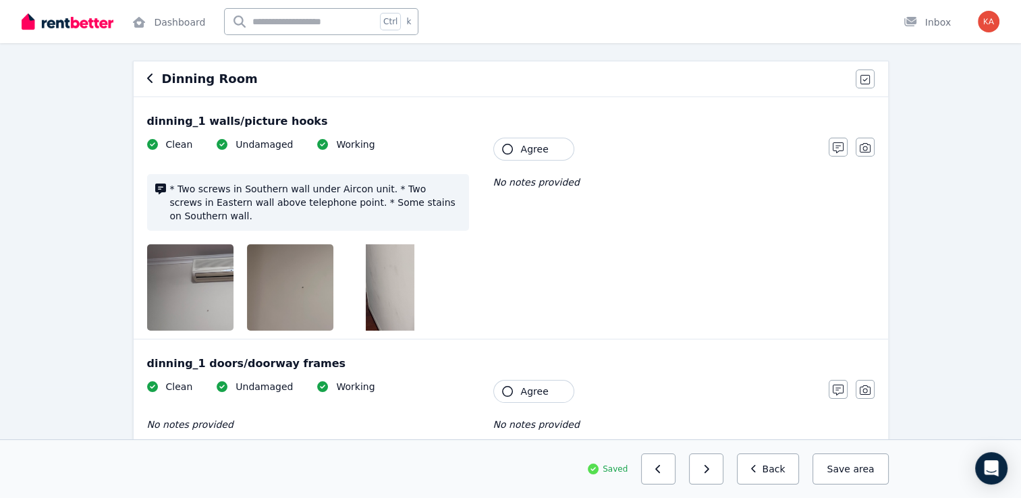
scroll to position [135, 0]
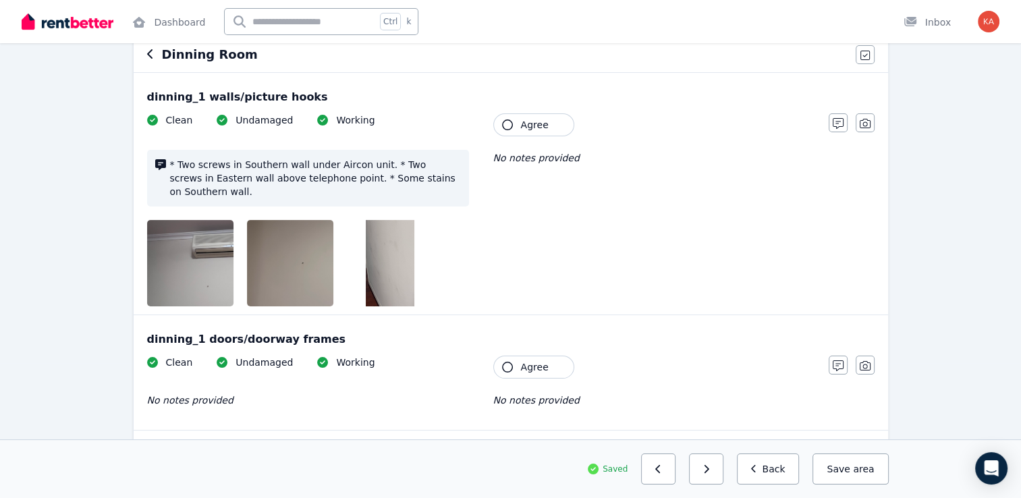
click at [504, 124] on icon "button" at bounding box center [507, 124] width 11 height 11
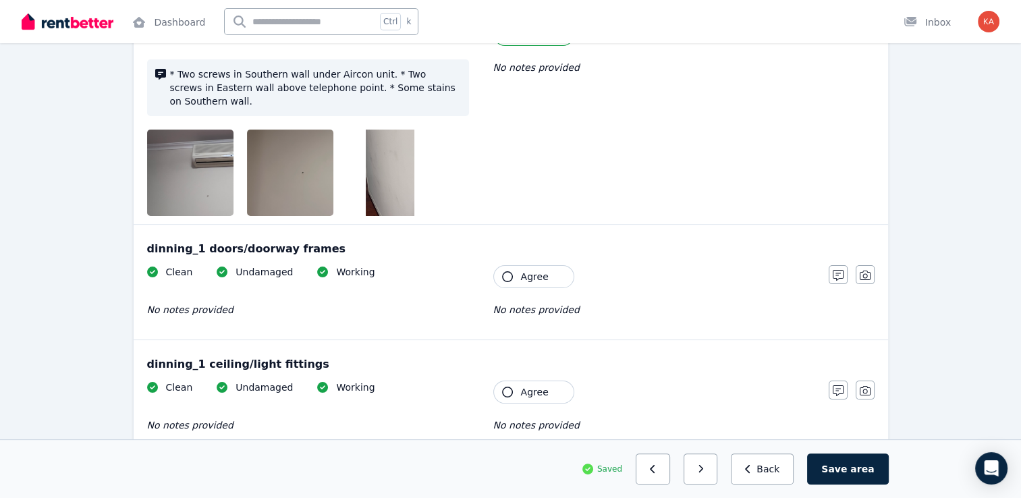
scroll to position [270, 0]
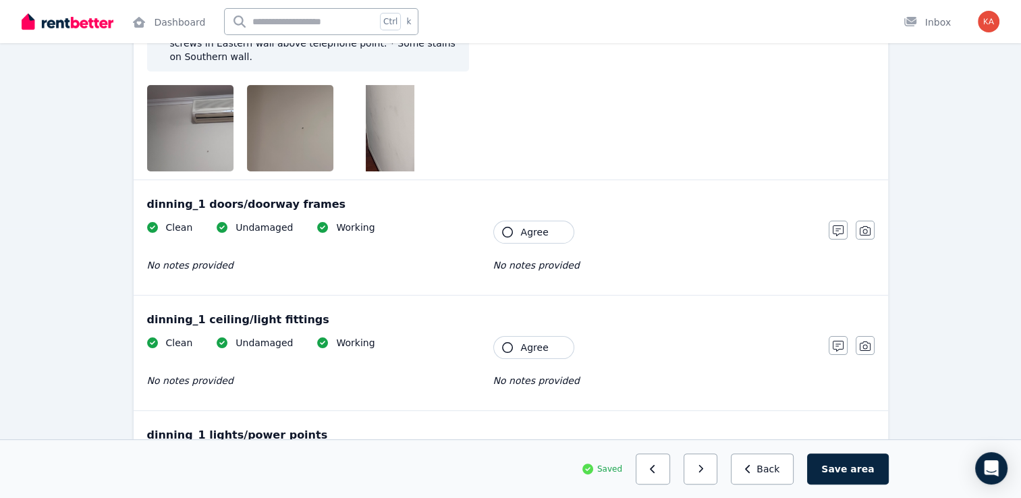
click at [508, 227] on icon "button" at bounding box center [507, 232] width 11 height 11
click at [504, 342] on icon "button" at bounding box center [507, 347] width 11 height 11
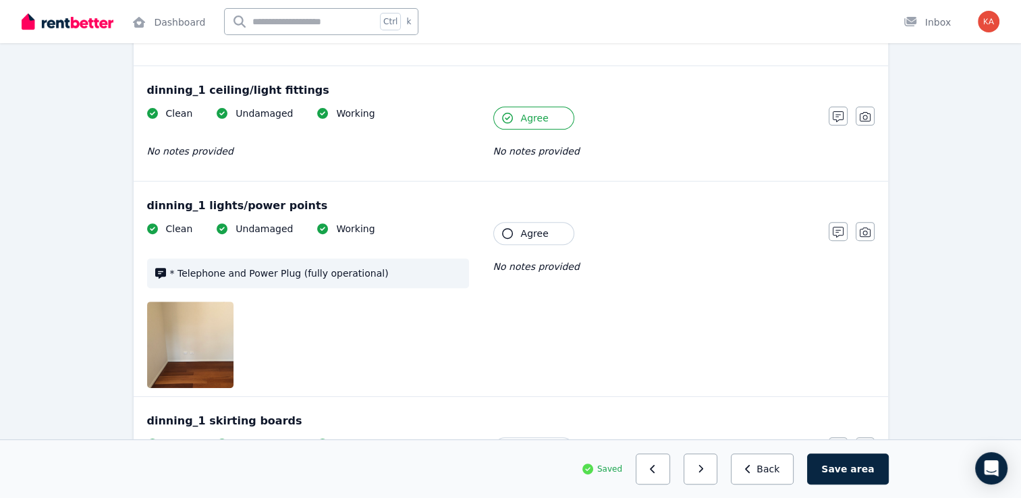
scroll to position [540, 0]
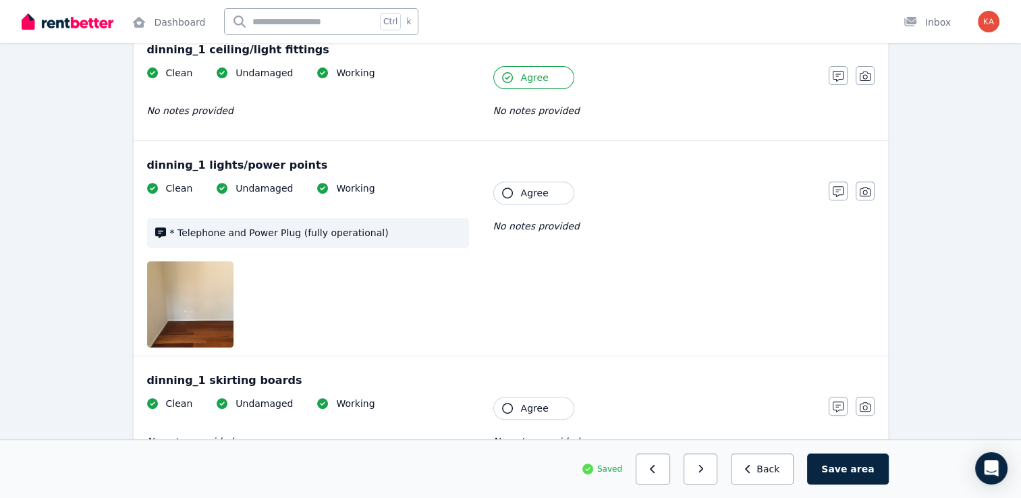
click at [506, 188] on icon "button" at bounding box center [507, 193] width 11 height 11
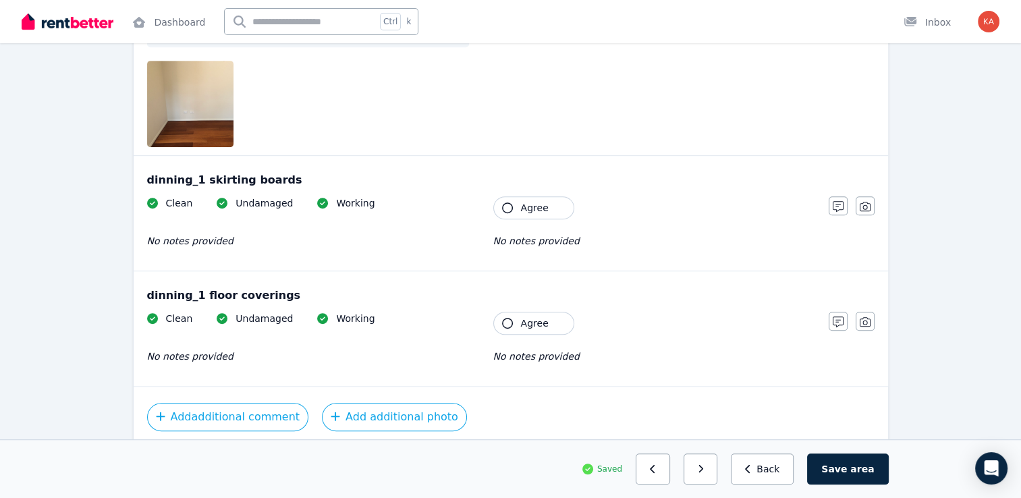
scroll to position [743, 0]
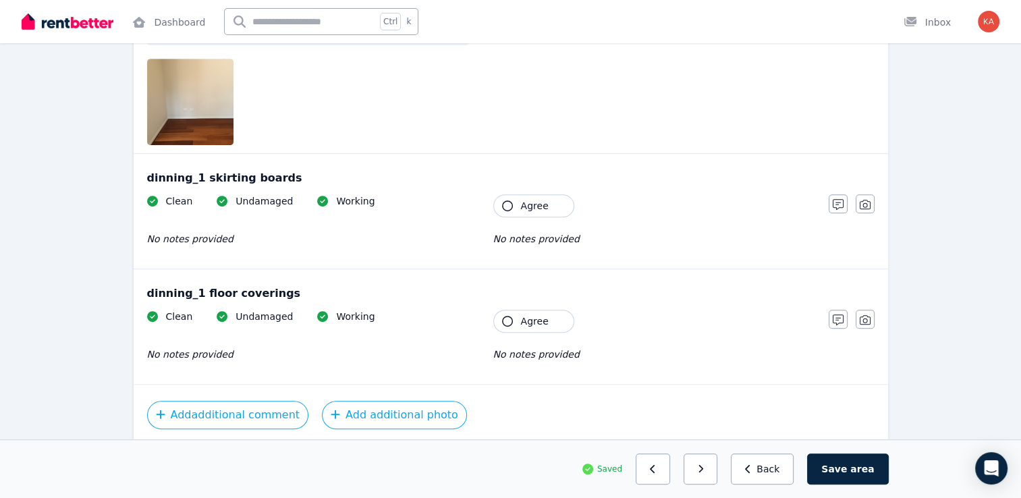
click at [508, 200] on icon "button" at bounding box center [507, 205] width 11 height 11
click at [508, 316] on icon "button" at bounding box center [507, 321] width 11 height 11
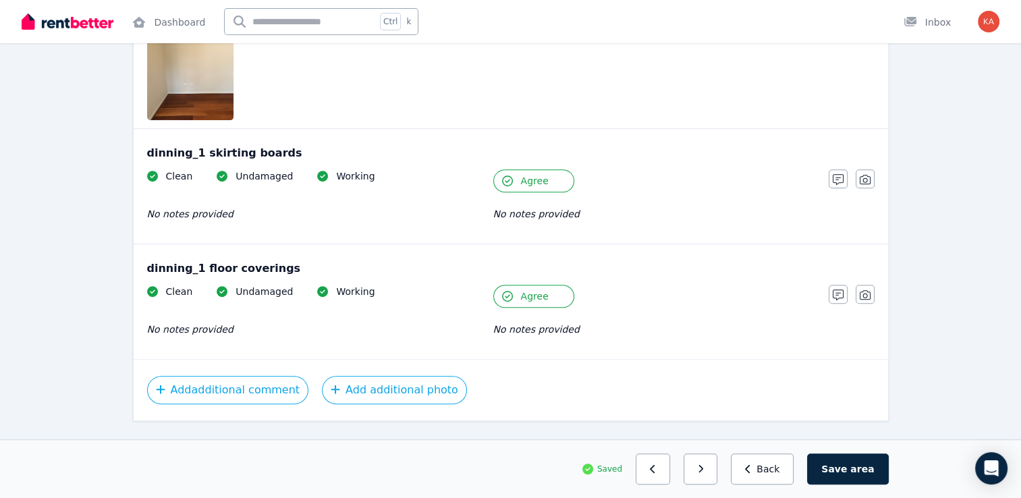
scroll to position [780, 0]
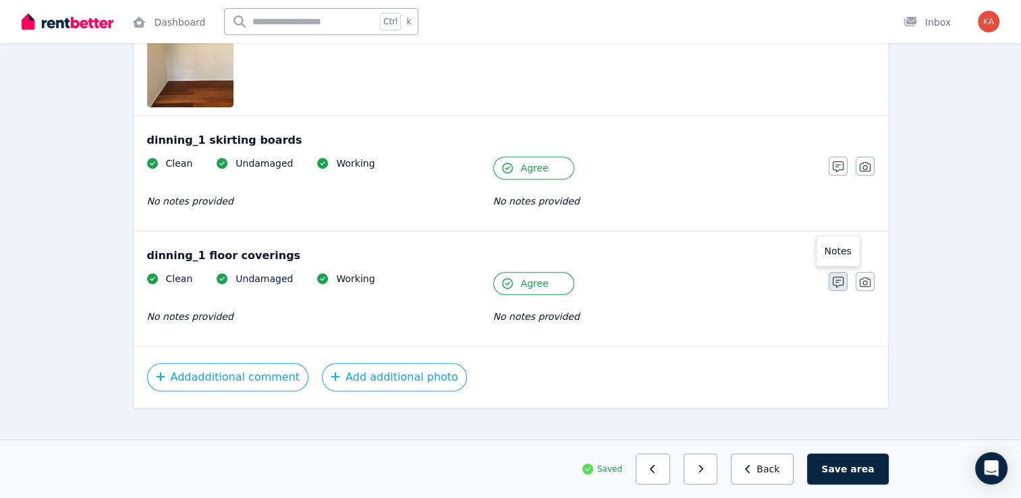
click at [835, 277] on icon "button" at bounding box center [838, 282] width 11 height 11
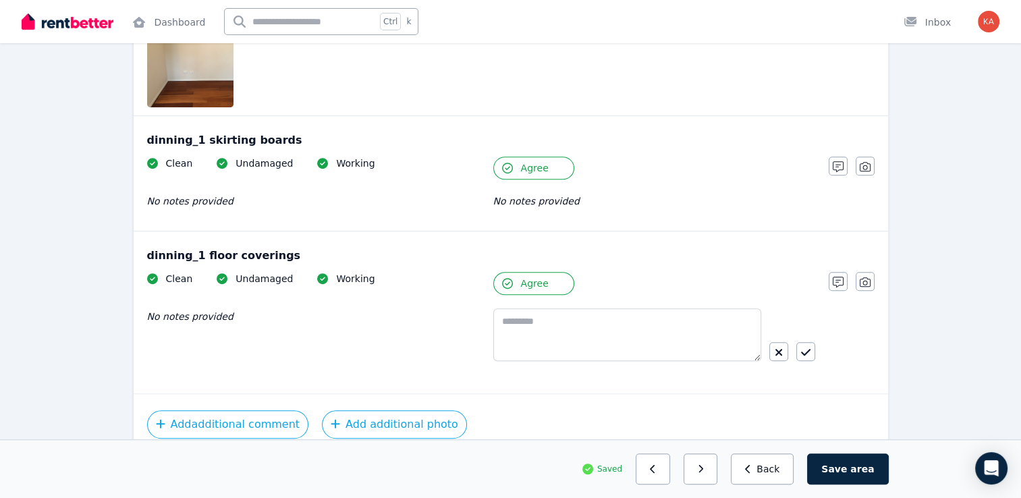
scroll to position [828, 0]
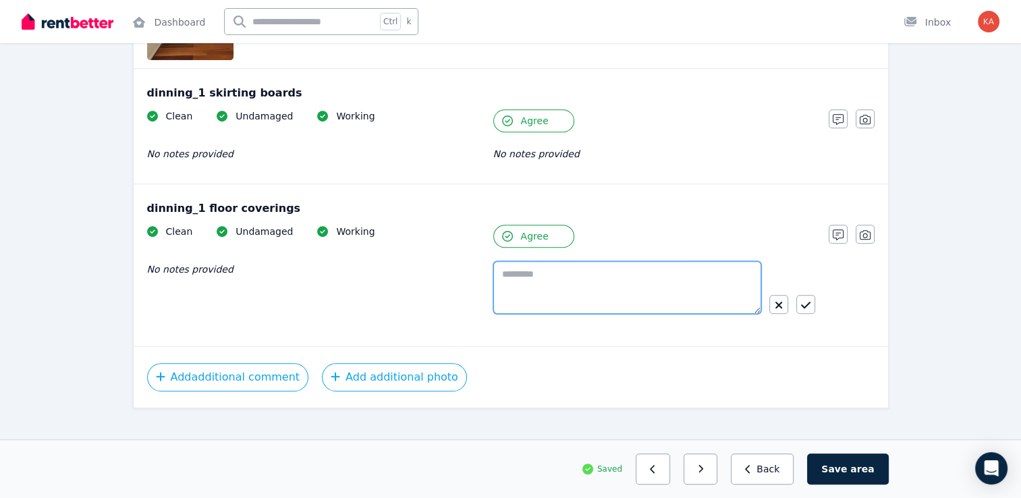
click at [520, 276] on textarea at bounding box center [627, 287] width 268 height 53
type textarea "**********"
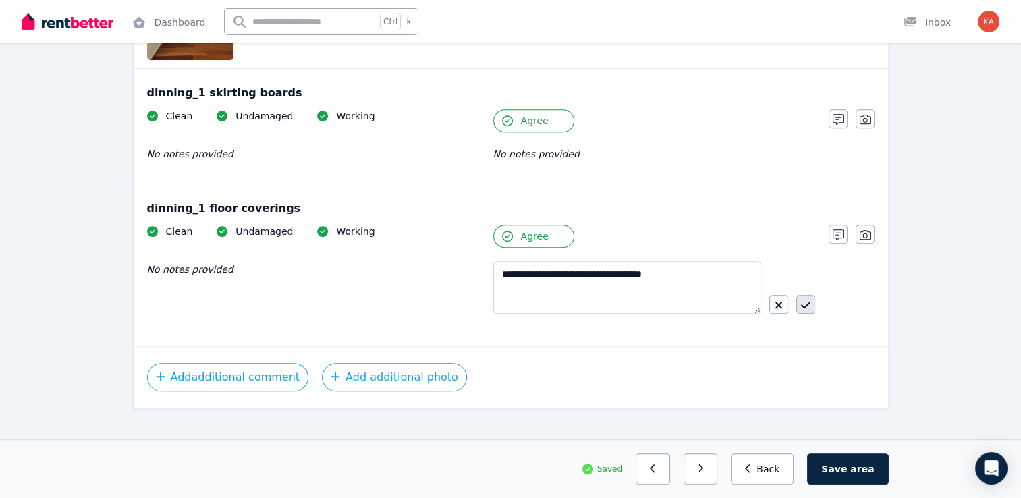
click at [811, 295] on button "button" at bounding box center [806, 304] width 19 height 19
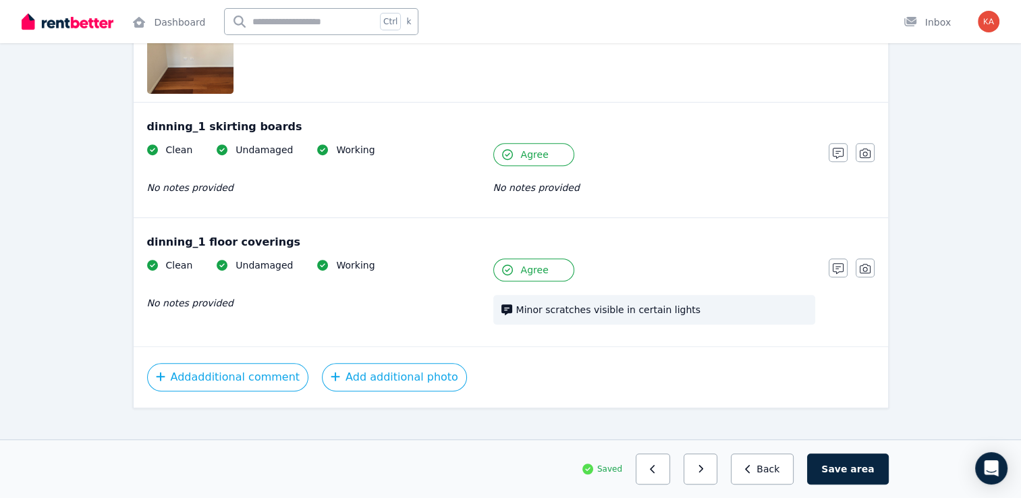
click at [876, 473] on button "Save area" at bounding box center [847, 469] width 81 height 31
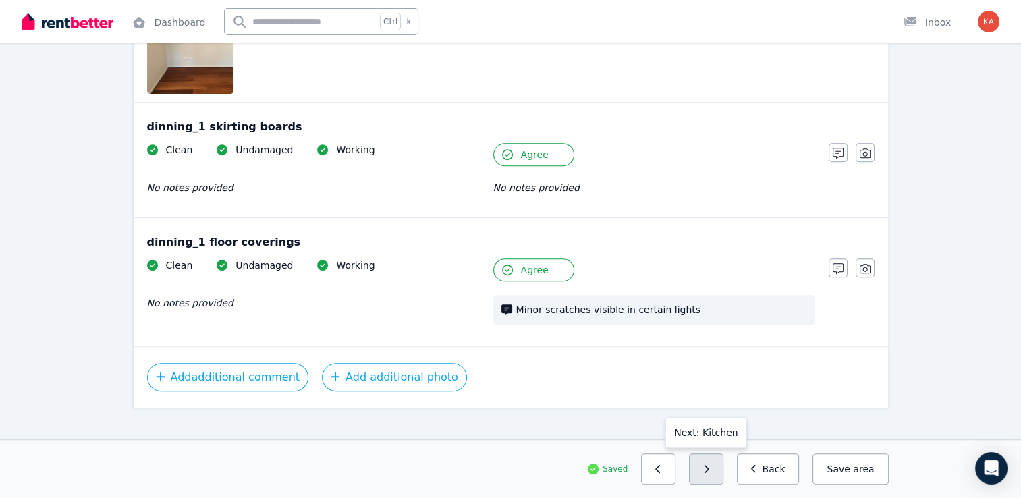
click at [710, 471] on button "button" at bounding box center [706, 469] width 34 height 31
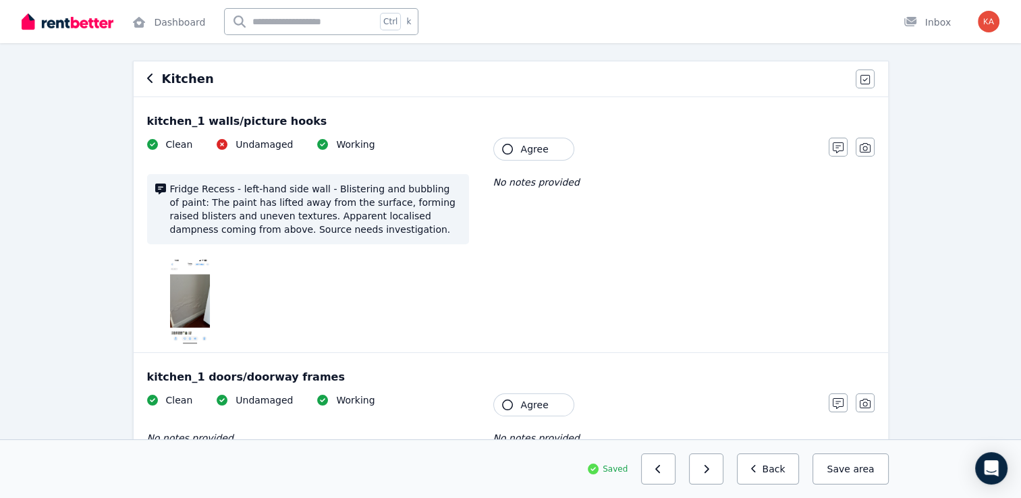
scroll to position [135, 0]
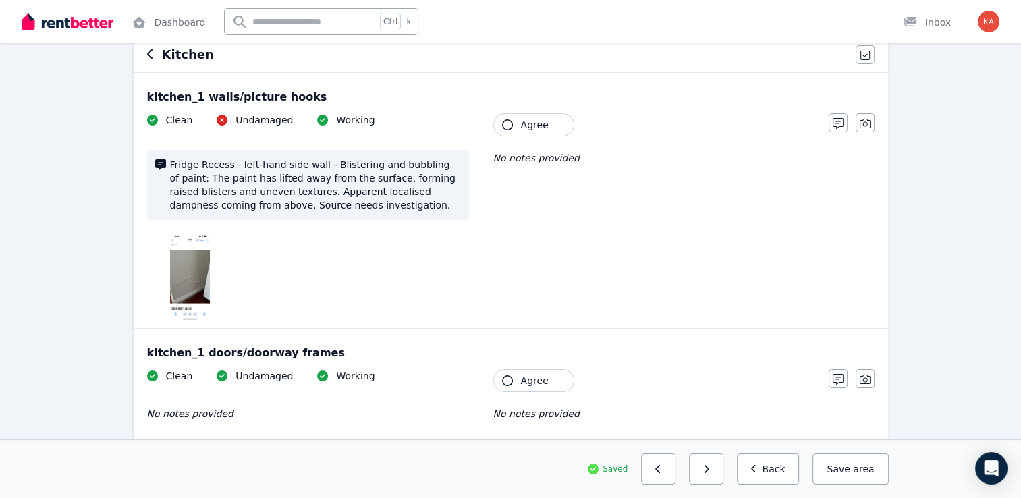
click at [510, 128] on icon "button" at bounding box center [507, 124] width 11 height 11
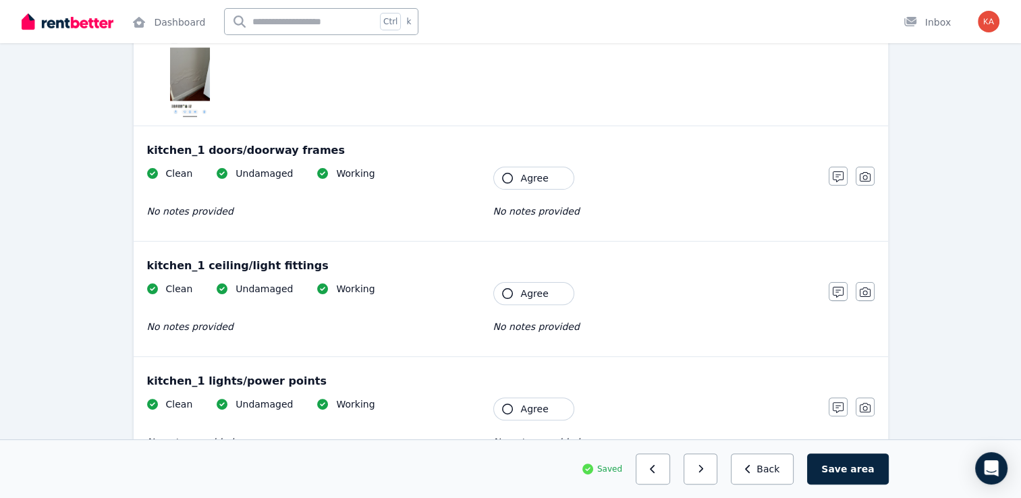
scroll to position [270, 0]
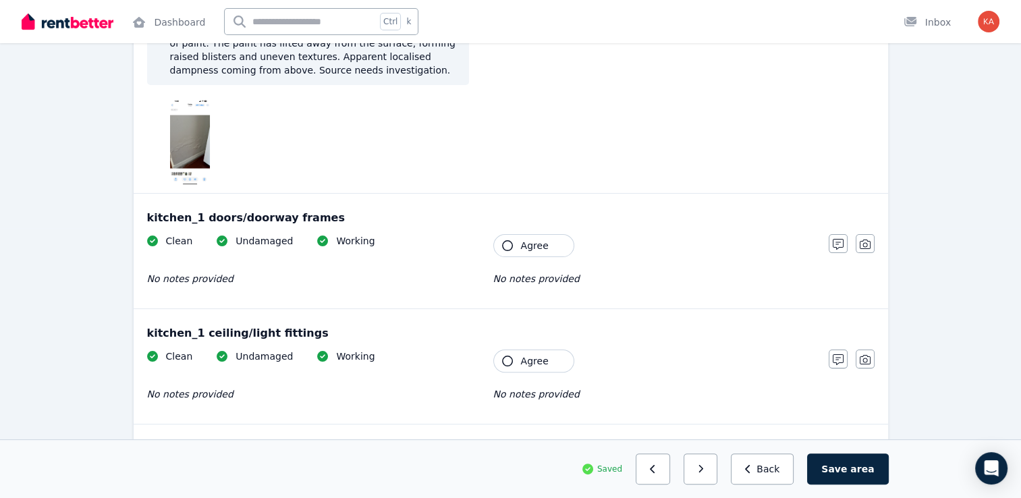
click at [510, 247] on icon "button" at bounding box center [507, 245] width 11 height 11
click at [514, 363] on button "Agree" at bounding box center [533, 361] width 81 height 23
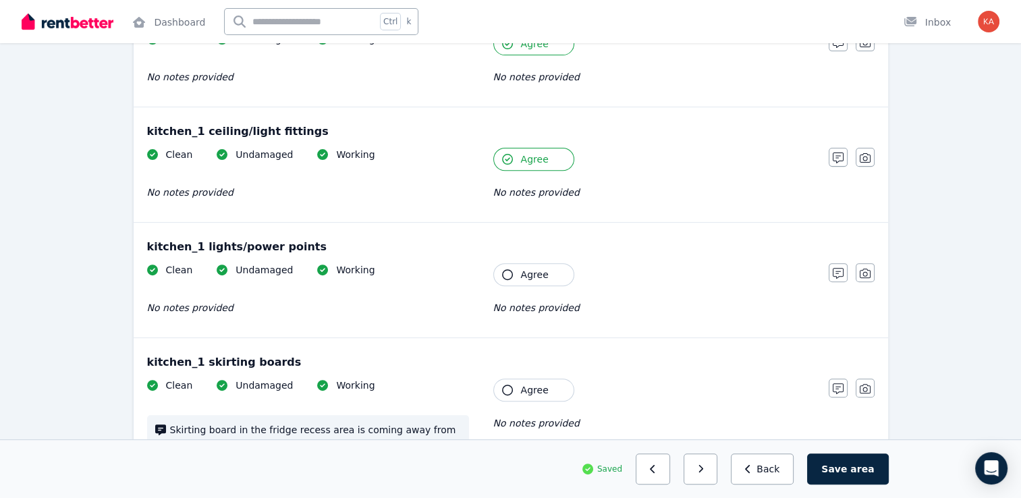
scroll to position [473, 0]
click at [506, 278] on button "Agree" at bounding box center [533, 274] width 81 height 23
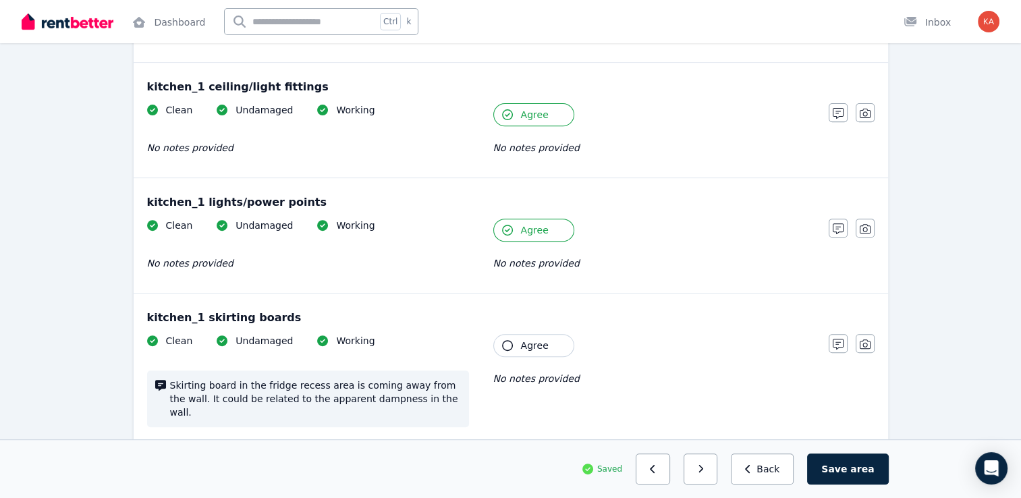
scroll to position [540, 0]
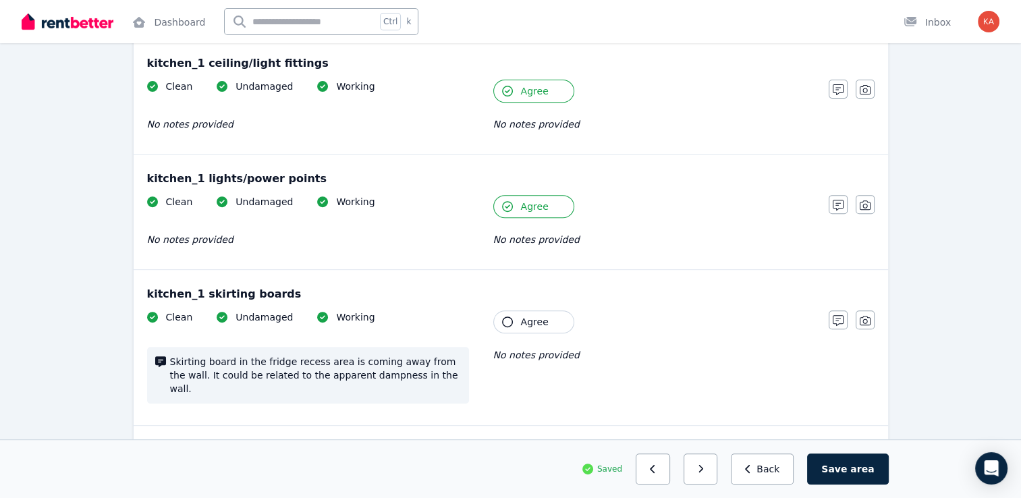
click at [509, 324] on icon "button" at bounding box center [507, 322] width 11 height 11
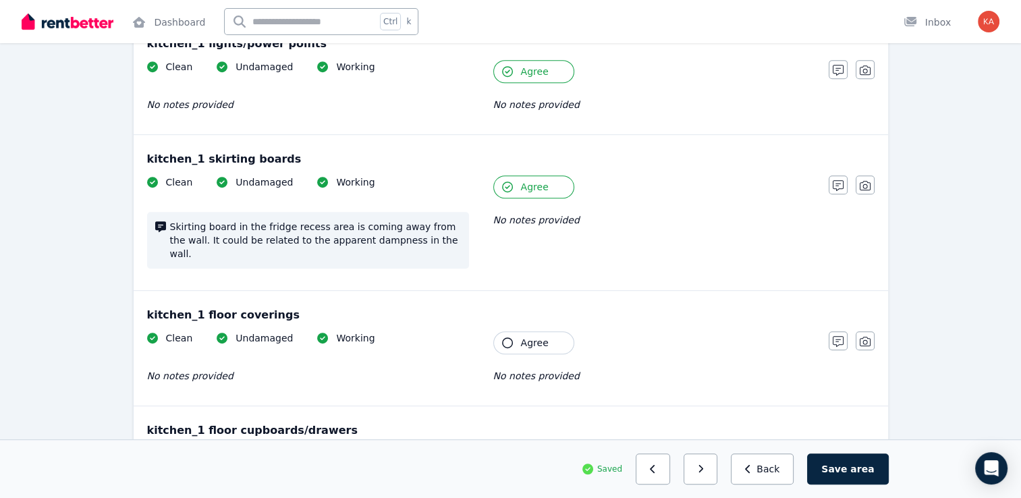
scroll to position [743, 0]
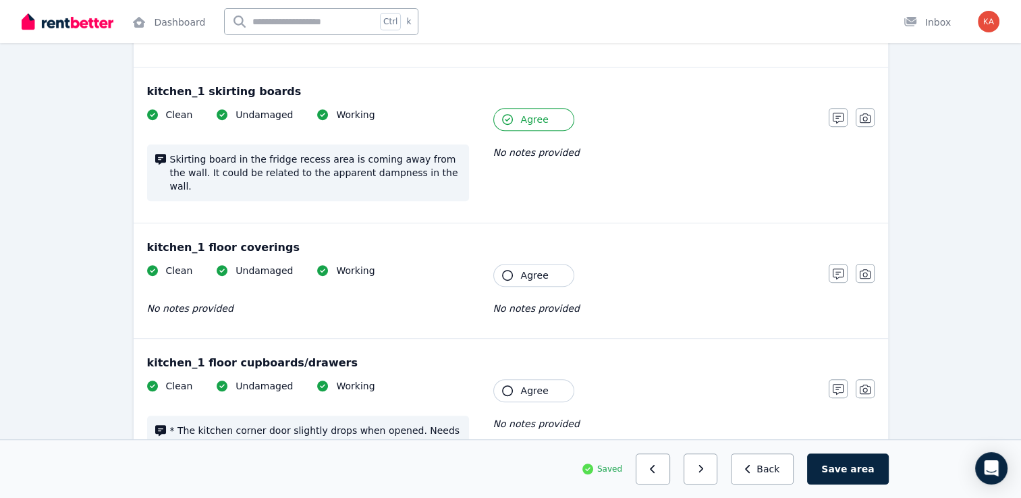
click at [506, 270] on icon "button" at bounding box center [507, 275] width 11 height 11
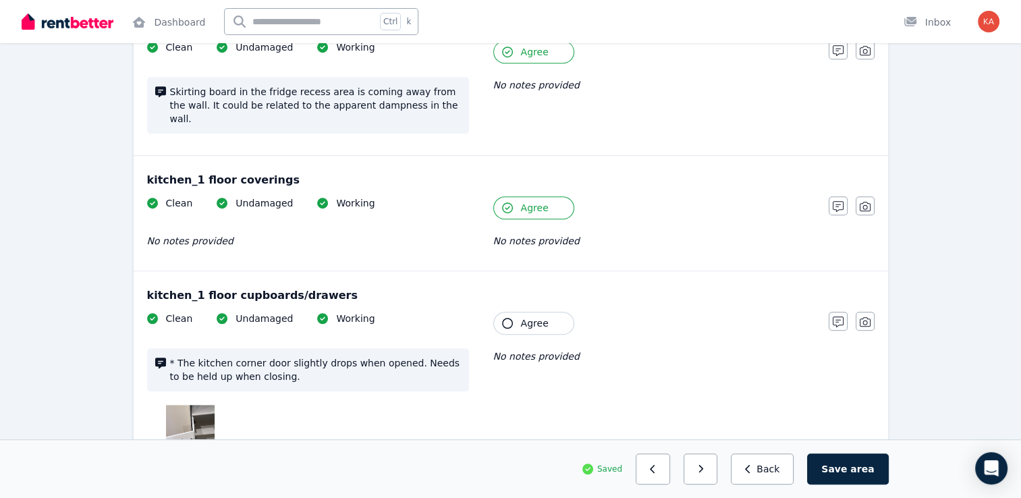
scroll to position [878, 0]
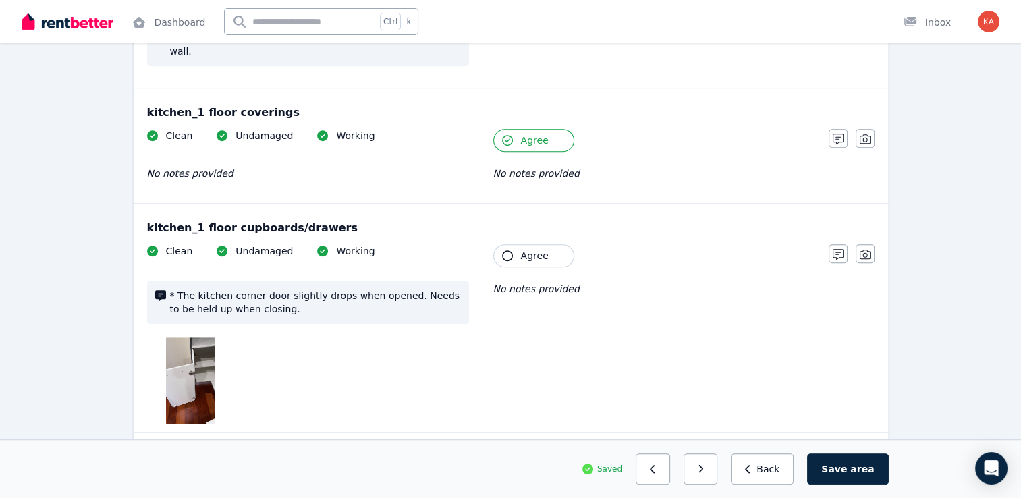
click at [504, 244] on button "Agree" at bounding box center [533, 255] width 81 height 23
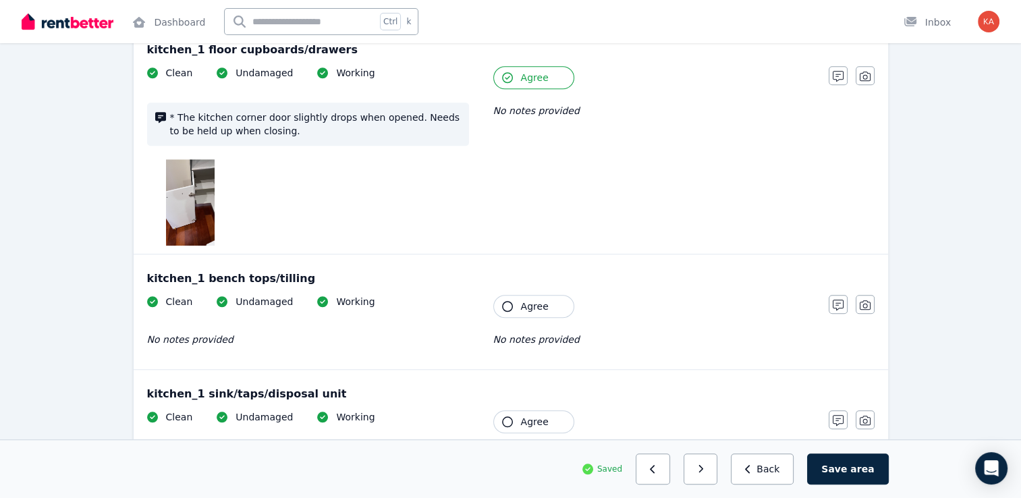
scroll to position [1080, 0]
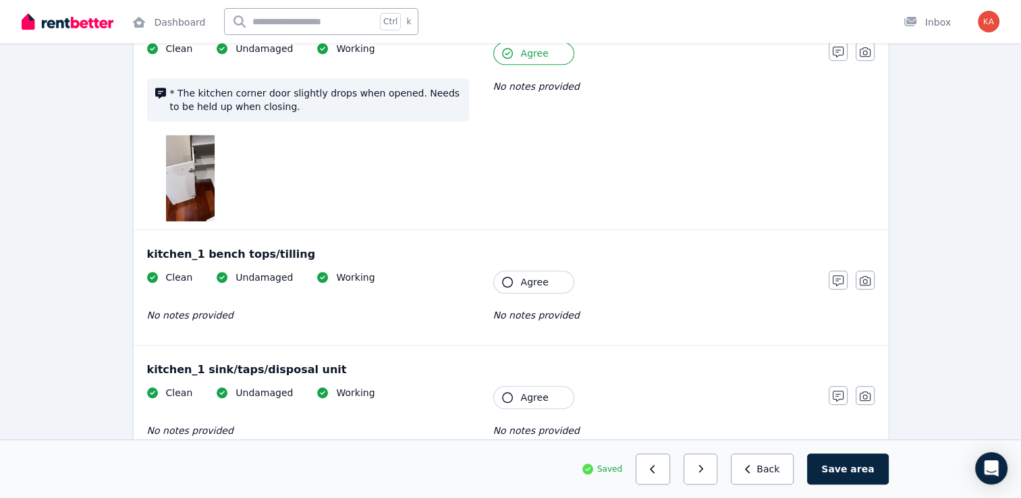
click at [502, 277] on icon "button" at bounding box center [507, 282] width 11 height 11
click at [512, 392] on icon "button" at bounding box center [507, 397] width 11 height 11
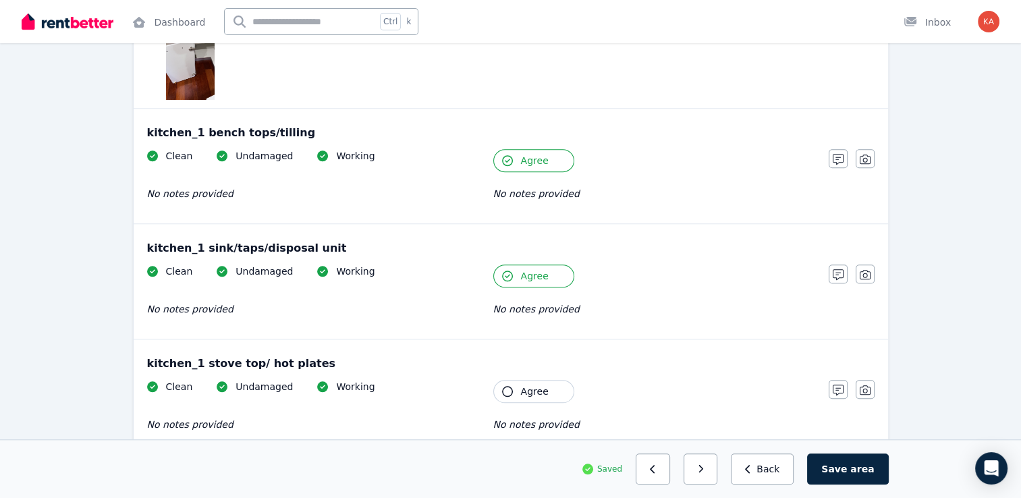
scroll to position [1283, 0]
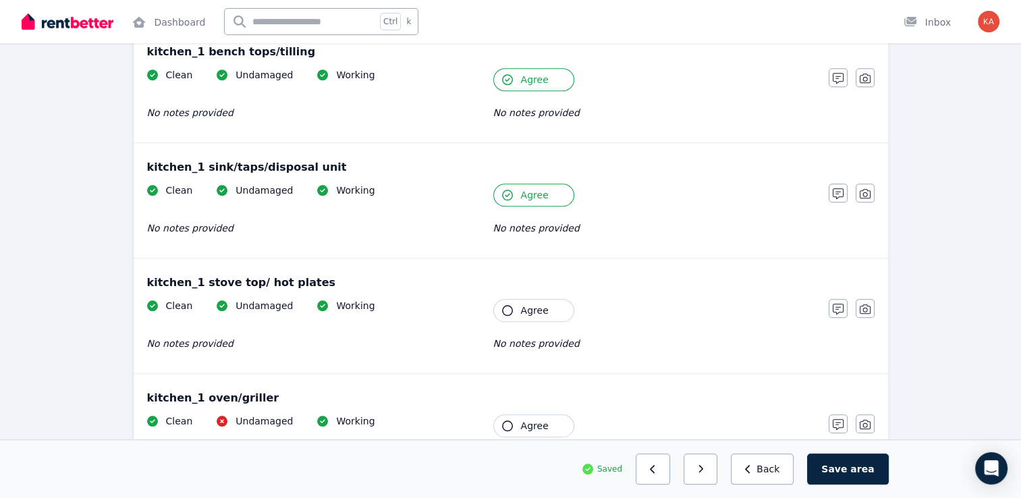
click at [502, 299] on button "Agree" at bounding box center [533, 310] width 81 height 23
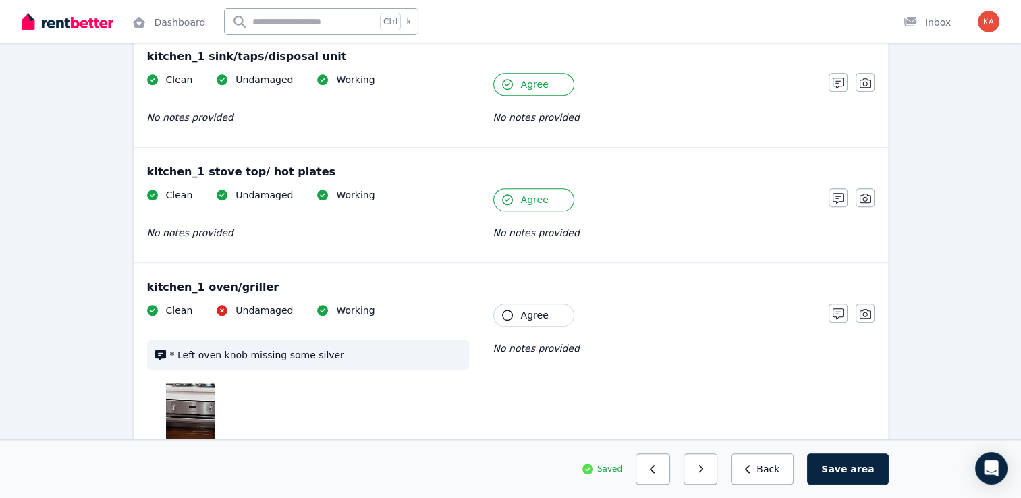
scroll to position [1418, 0]
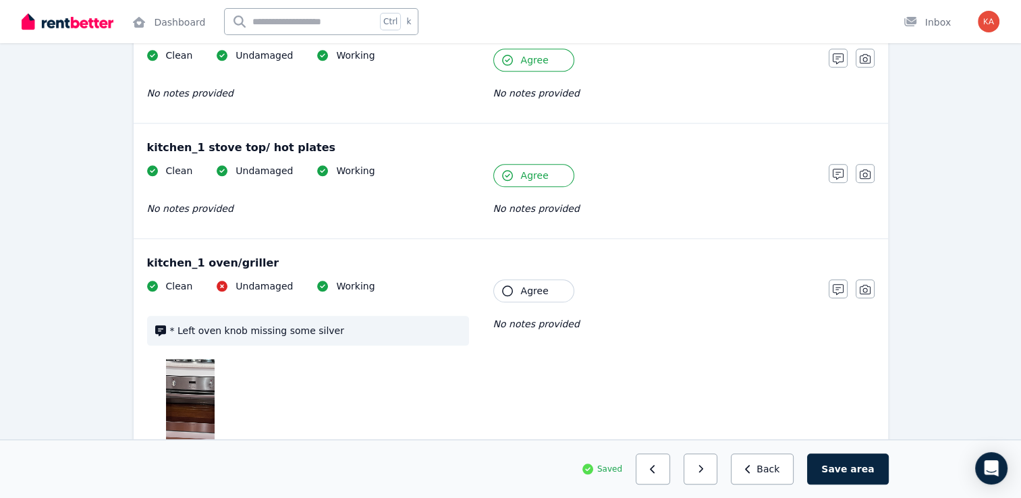
click at [508, 284] on button "Agree" at bounding box center [533, 290] width 81 height 23
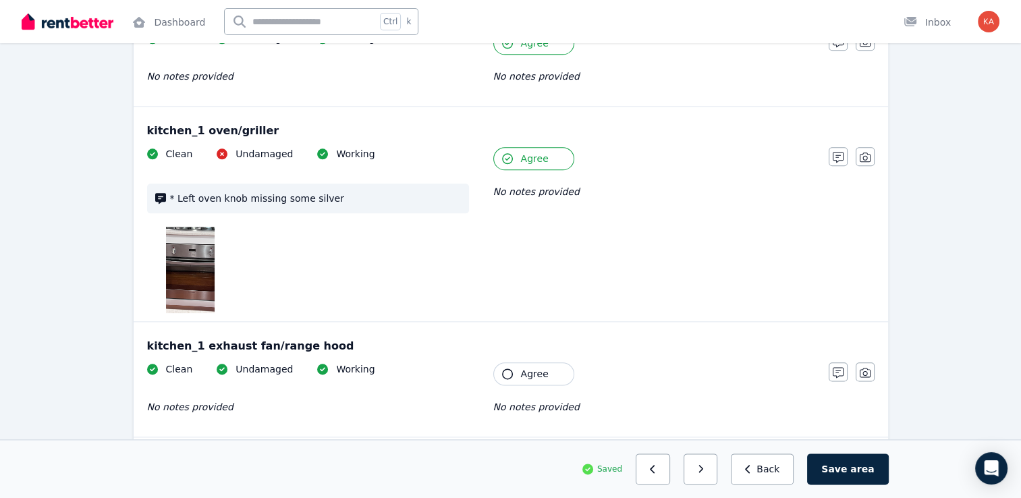
scroll to position [1553, 0]
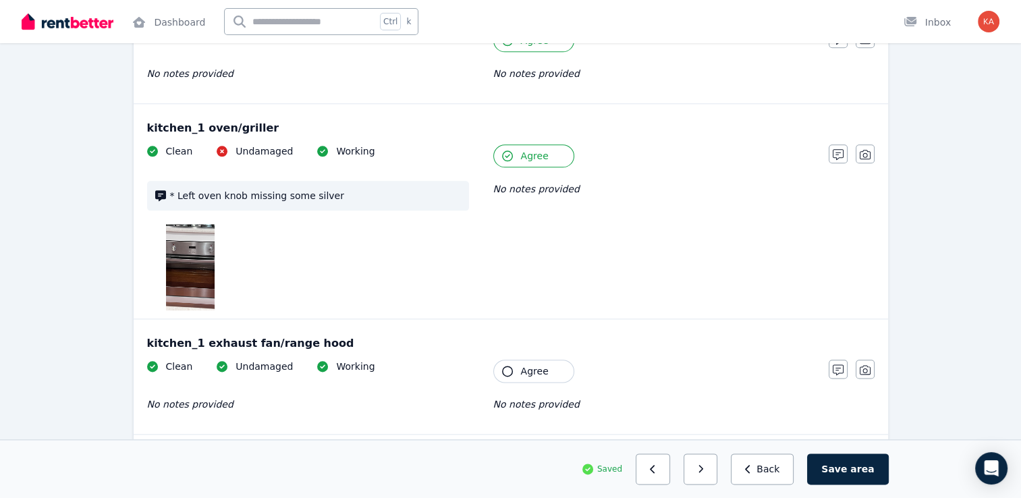
click at [504, 366] on icon "button" at bounding box center [507, 371] width 11 height 11
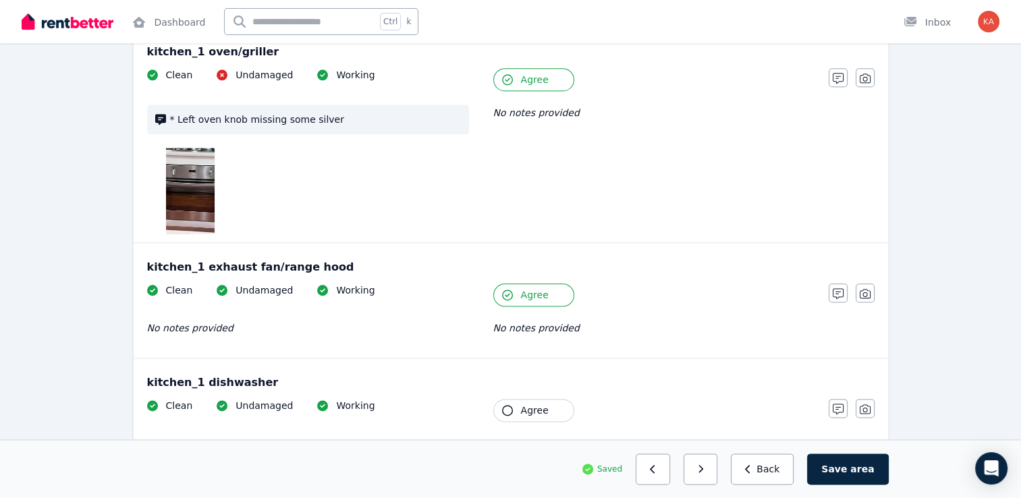
scroll to position [1688, 0]
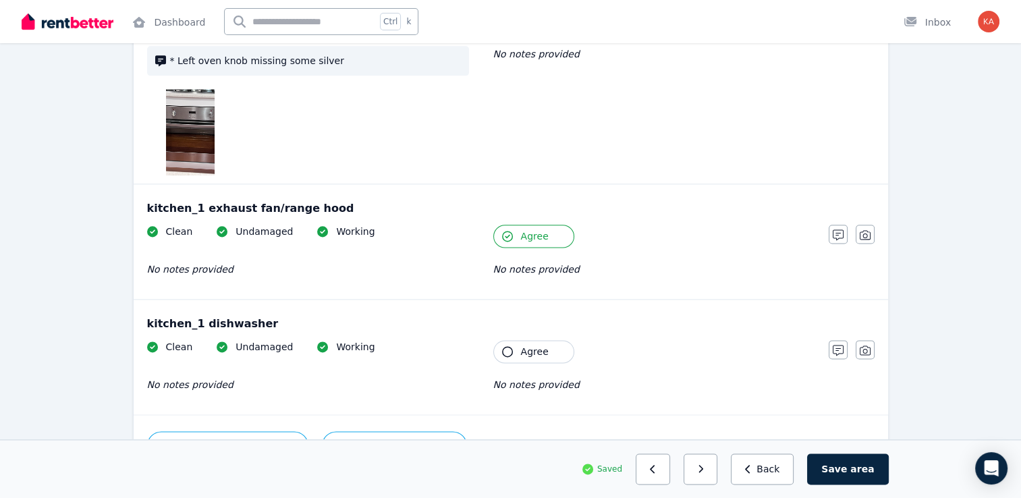
click at [512, 340] on button "Agree" at bounding box center [533, 351] width 81 height 23
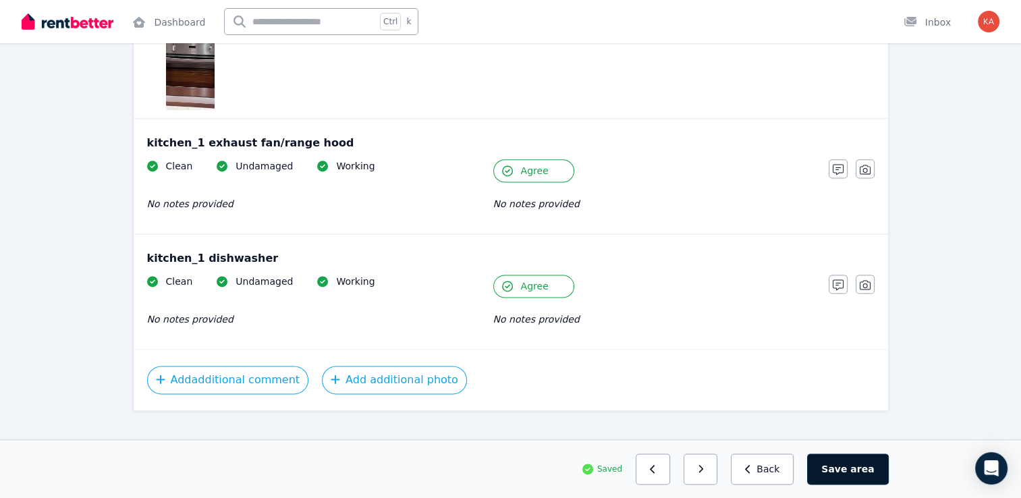
click at [849, 471] on button "Save area" at bounding box center [847, 469] width 81 height 31
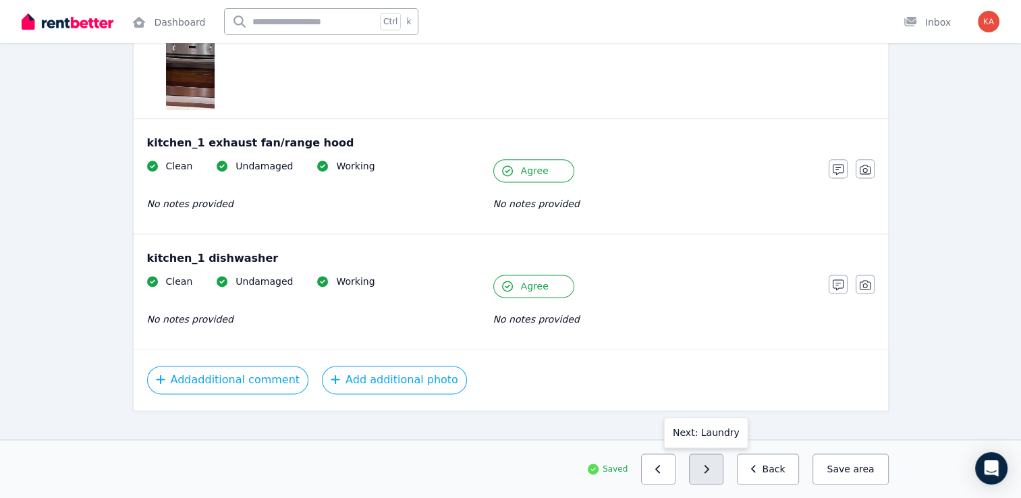
click at [715, 475] on button "button" at bounding box center [706, 469] width 34 height 31
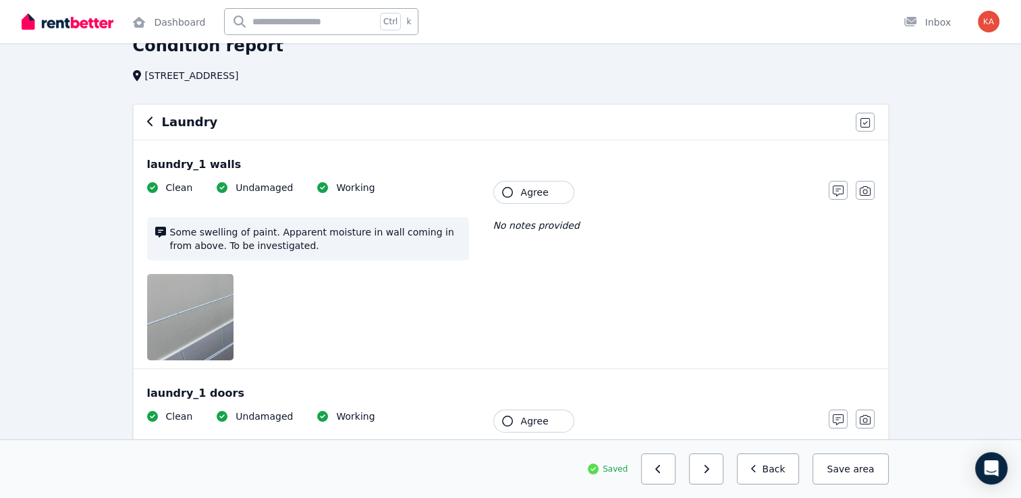
scroll to position [135, 0]
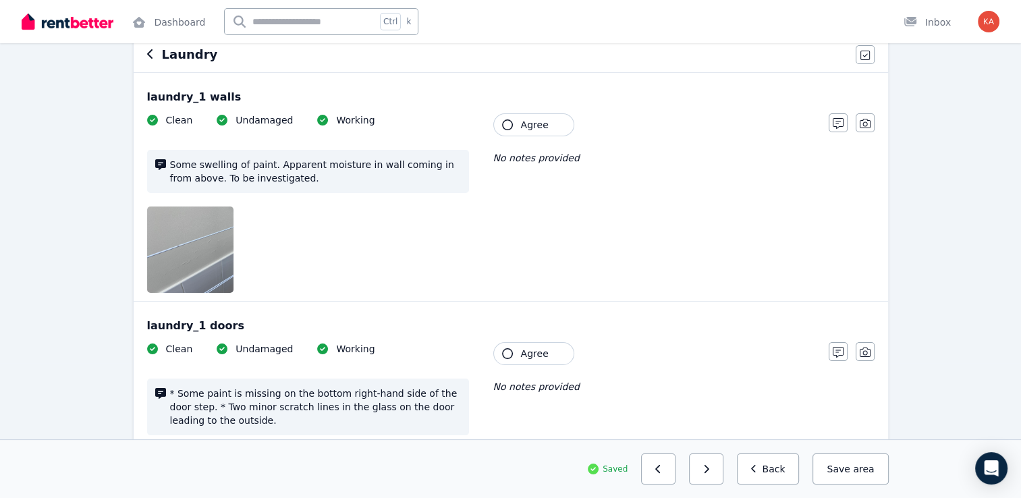
click at [511, 126] on icon "button" at bounding box center [507, 124] width 11 height 11
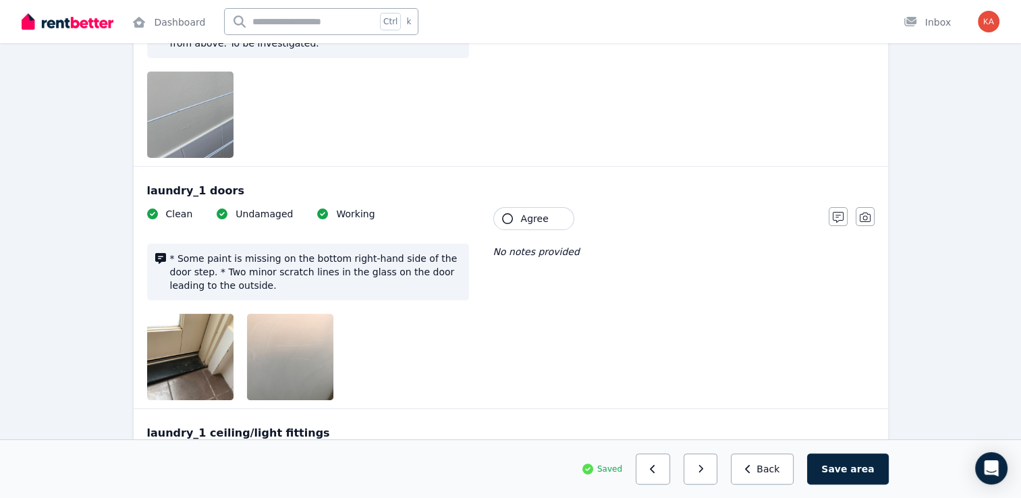
scroll to position [338, 0]
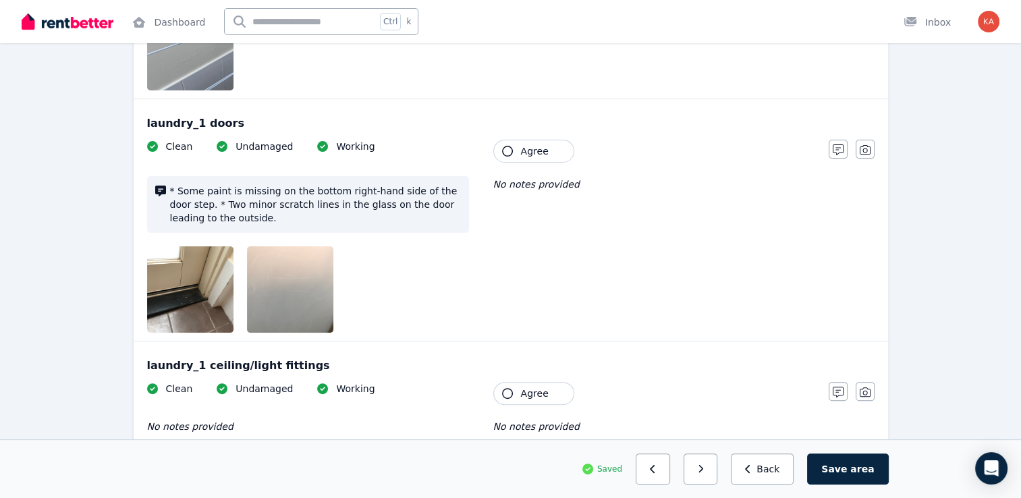
click at [511, 149] on icon "button" at bounding box center [507, 151] width 11 height 11
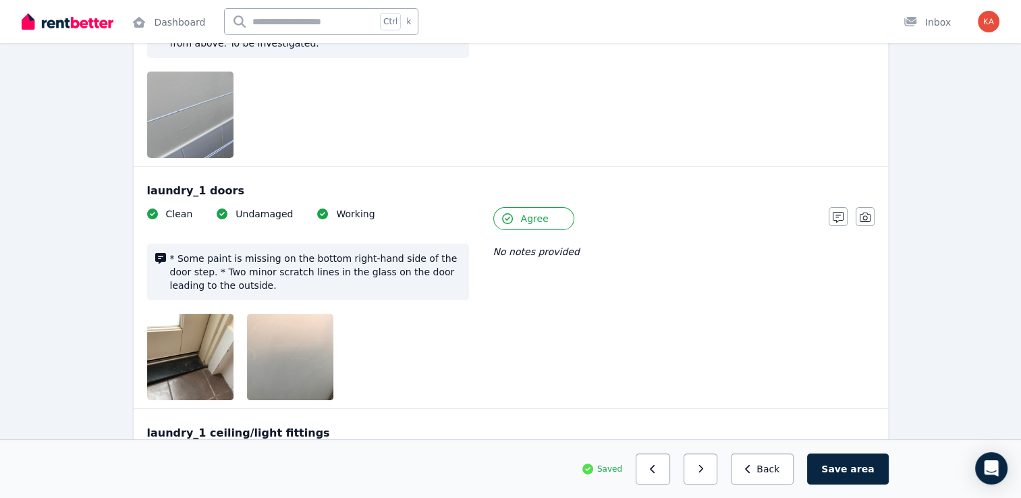
click at [510, 220] on icon "button" at bounding box center [507, 218] width 11 height 11
click at [832, 223] on button "button" at bounding box center [838, 216] width 19 height 19
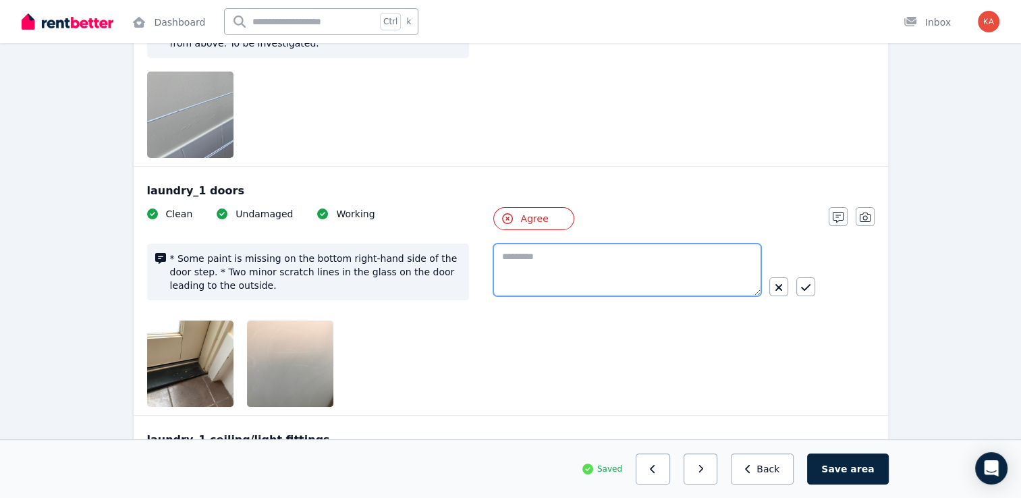
click at [644, 278] on textarea at bounding box center [627, 270] width 268 height 53
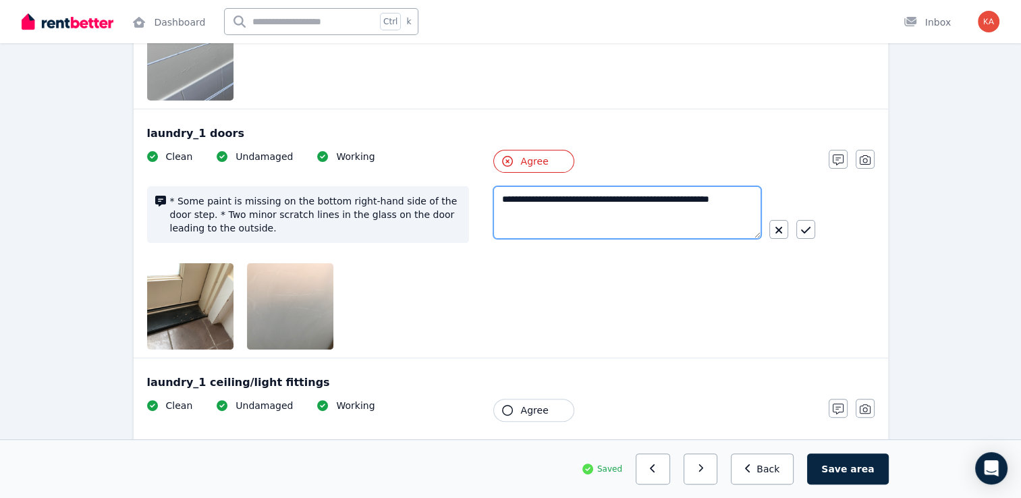
scroll to position [338, 0]
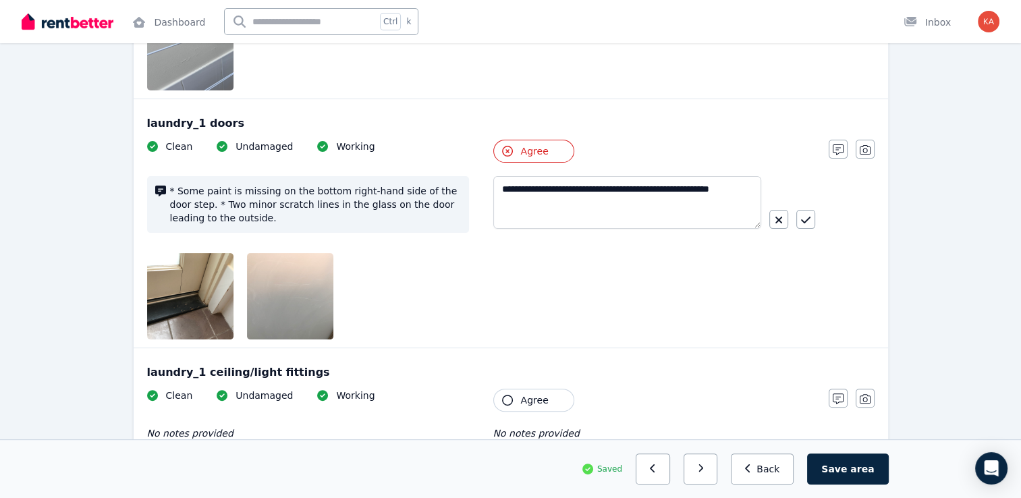
click at [724, 276] on div "**********" at bounding box center [481, 240] width 668 height 200
click at [612, 209] on textarea "**********" at bounding box center [627, 202] width 268 height 53
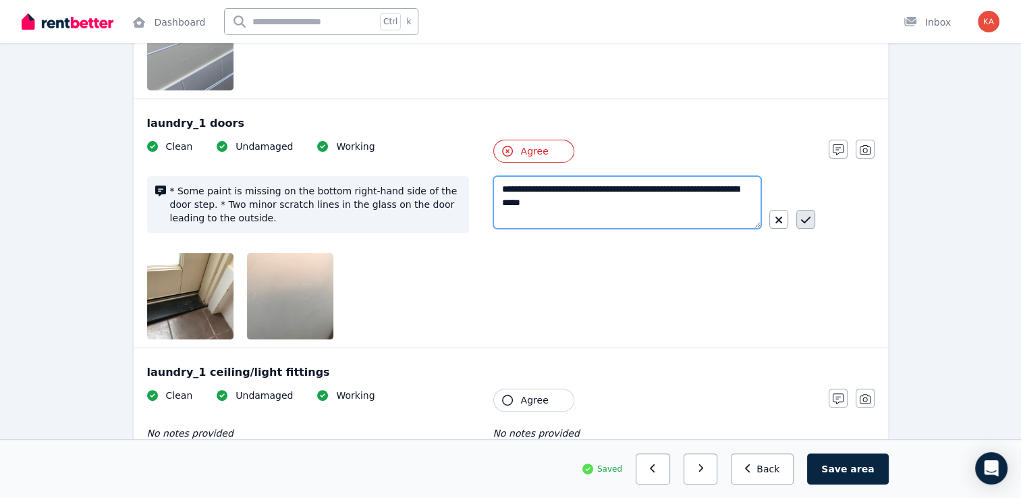
type textarea "**********"
click at [799, 225] on button "button" at bounding box center [806, 219] width 19 height 19
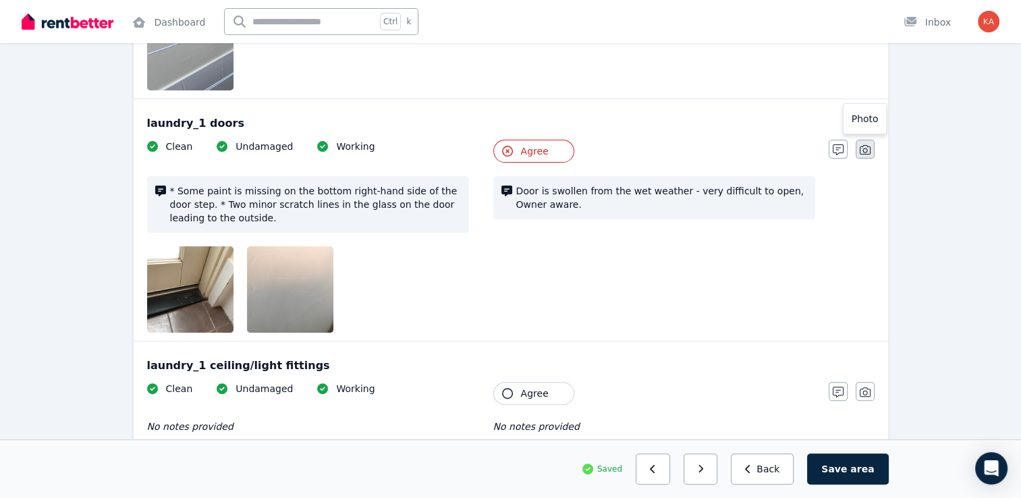
click at [867, 153] on icon "button" at bounding box center [865, 149] width 11 height 11
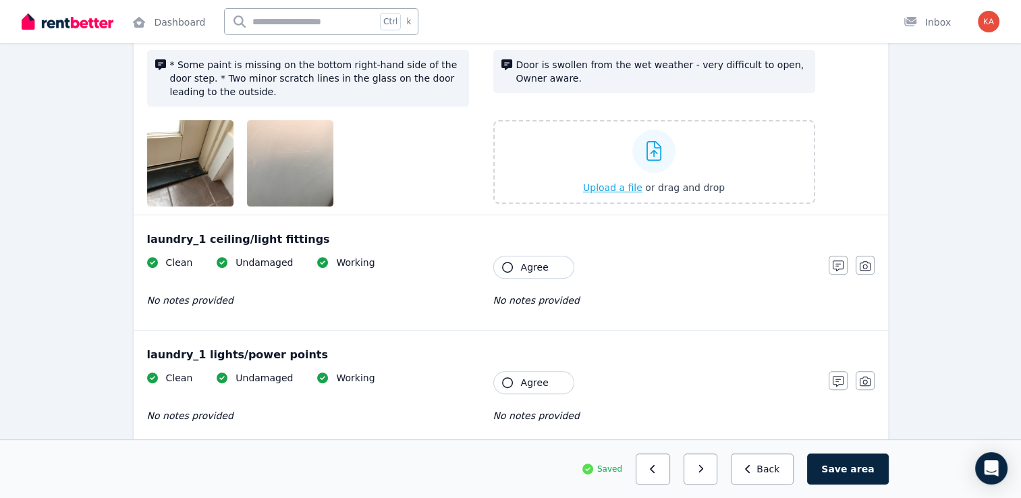
scroll to position [473, 0]
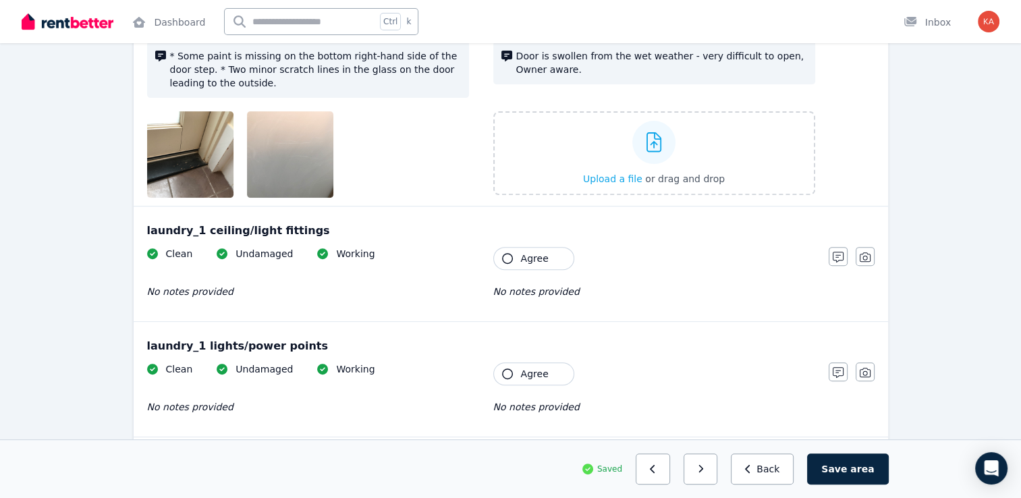
click at [520, 257] on button "Agree" at bounding box center [533, 258] width 81 height 23
click at [512, 374] on icon "button" at bounding box center [507, 374] width 11 height 11
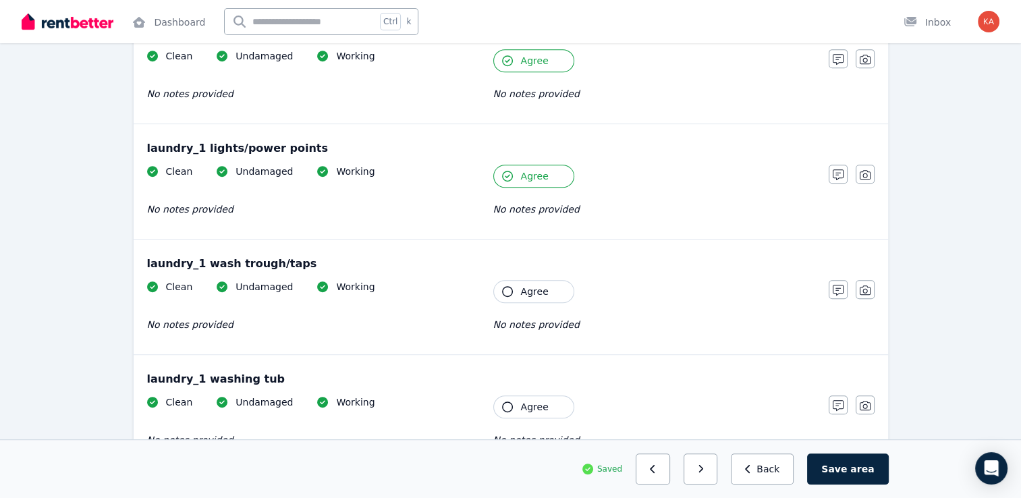
scroll to position [675, 0]
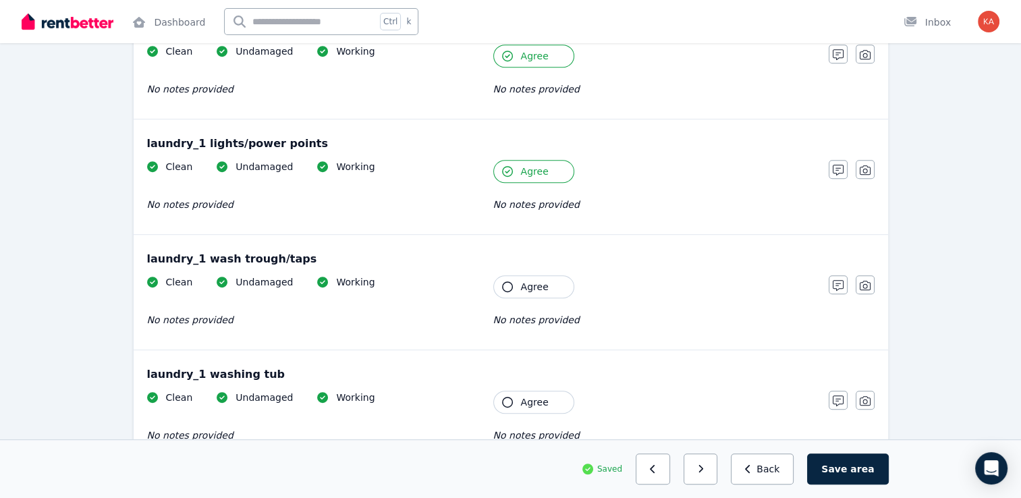
click at [506, 282] on icon "button" at bounding box center [507, 287] width 11 height 11
click at [514, 404] on button "Agree" at bounding box center [533, 402] width 81 height 23
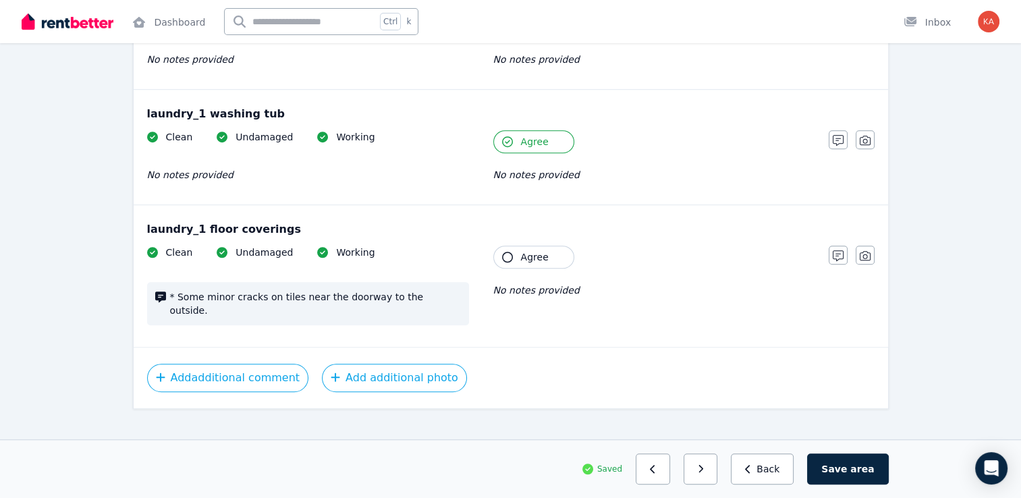
scroll to position [936, 0]
click at [516, 259] on button "Agree" at bounding box center [533, 256] width 81 height 23
click at [856, 472] on span "area" at bounding box center [863, 469] width 24 height 14
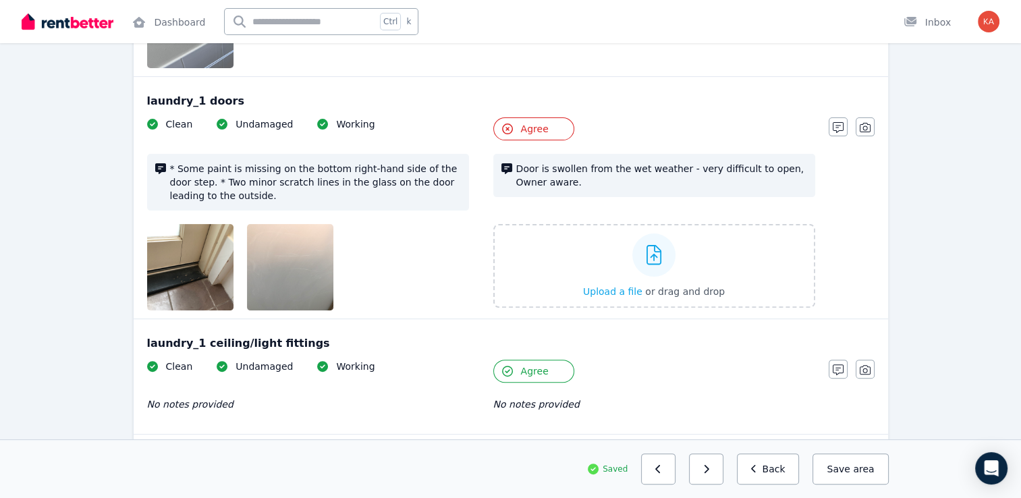
scroll to position [327, 0]
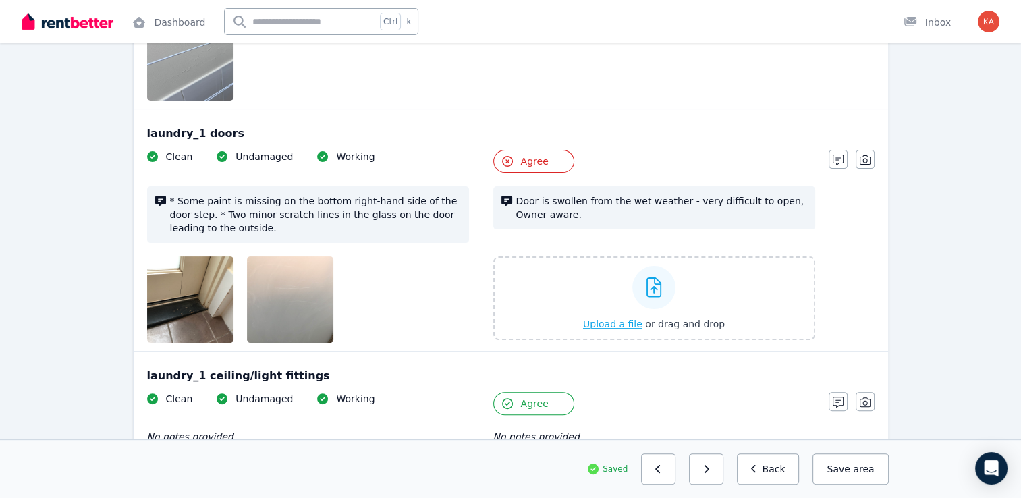
click at [651, 298] on div at bounding box center [654, 287] width 43 height 43
click at [0, 0] on input "Upload a file or drag and drop" at bounding box center [0, 0] width 0 height 0
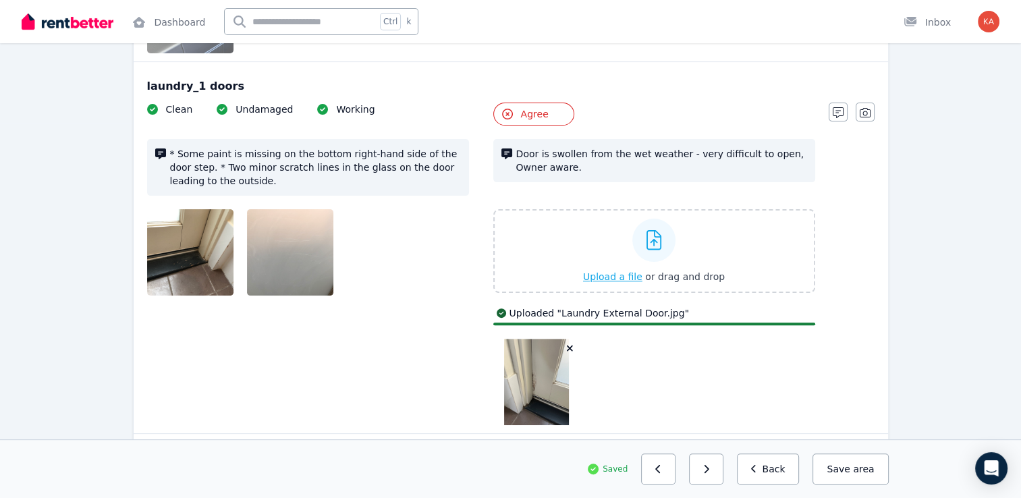
scroll to position [395, 0]
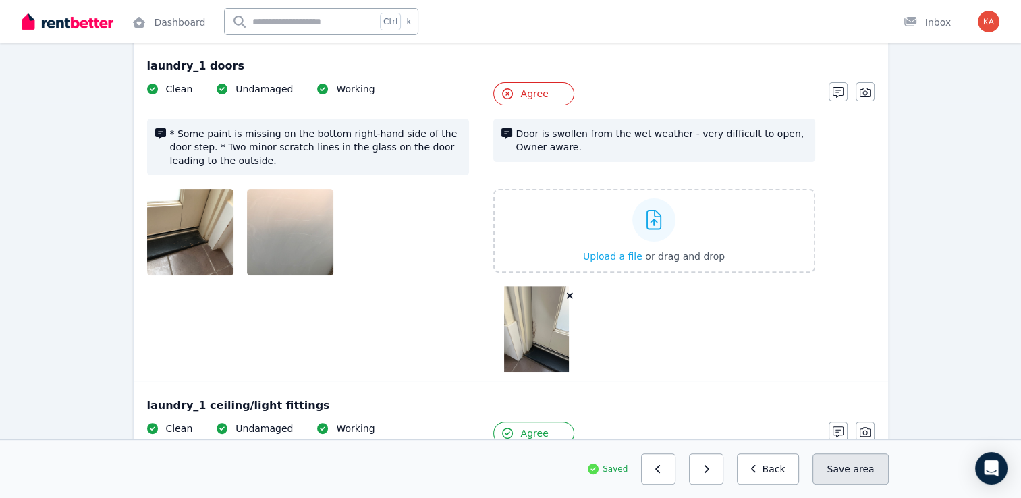
click at [869, 473] on span "area" at bounding box center [863, 469] width 21 height 14
click at [662, 471] on icon "button" at bounding box center [658, 468] width 6 height 9
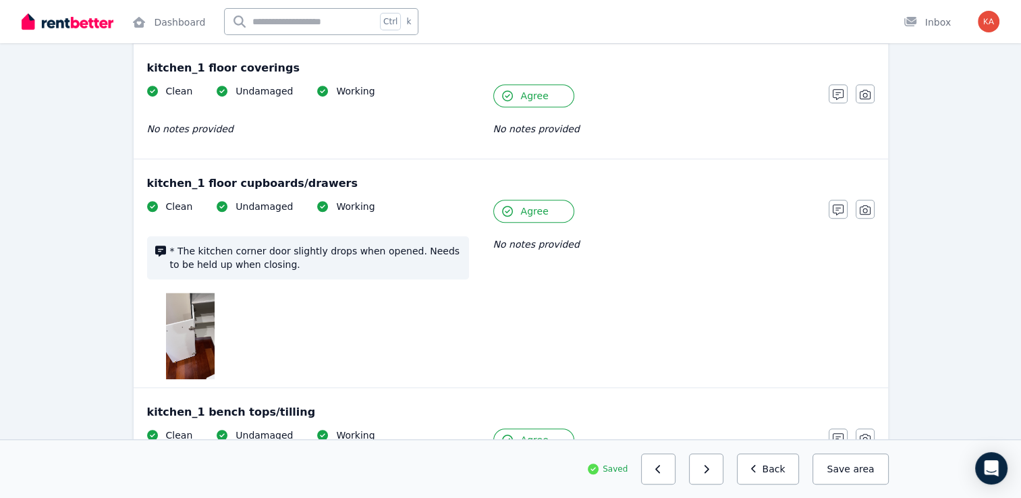
scroll to position [935, 0]
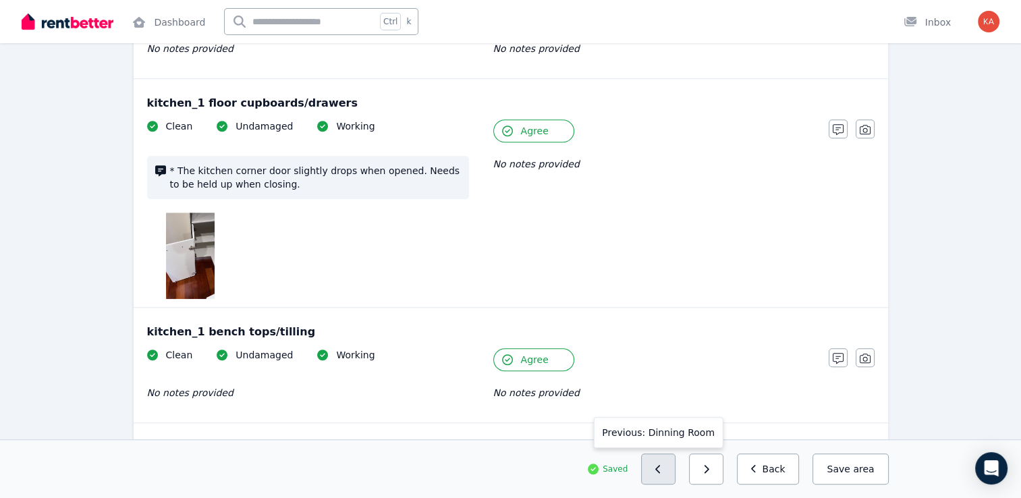
click at [676, 473] on button "button" at bounding box center [658, 469] width 34 height 31
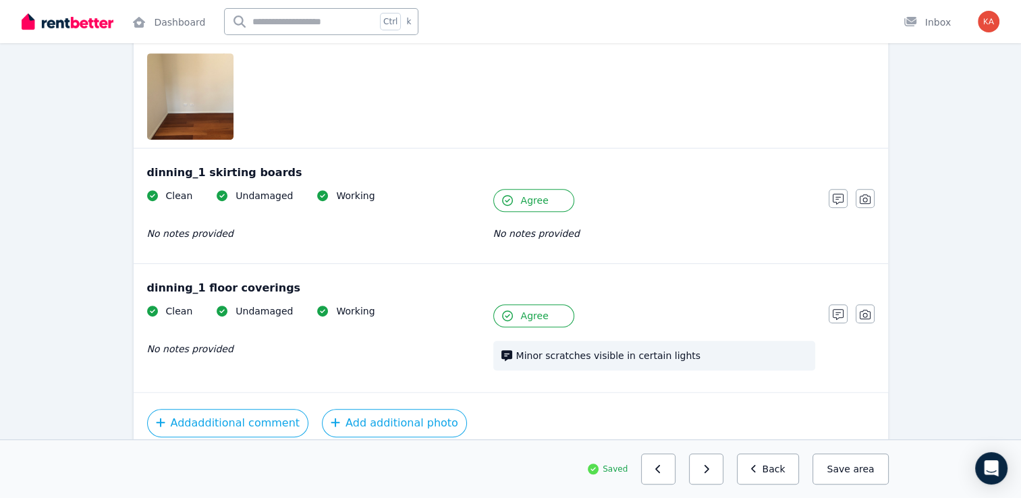
scroll to position [726, 0]
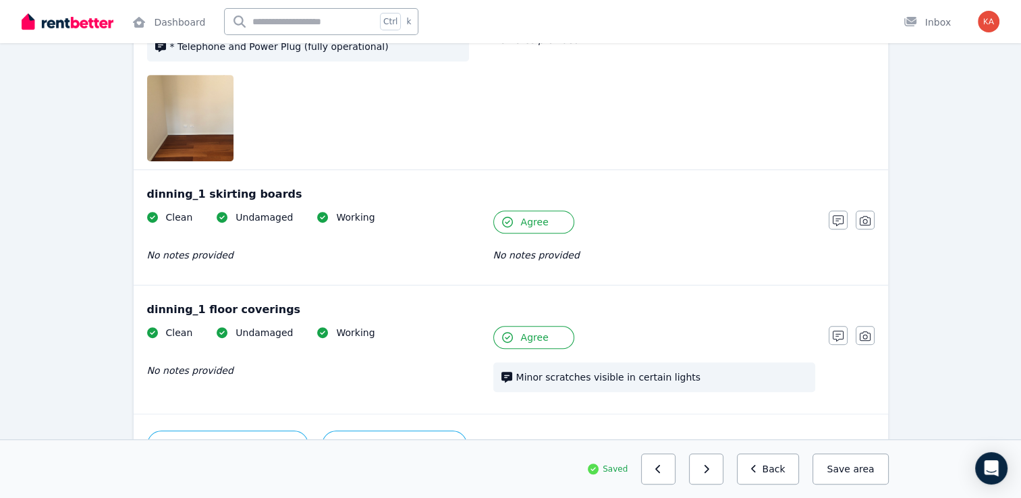
click at [535, 331] on span "Agree" at bounding box center [535, 338] width 28 height 14
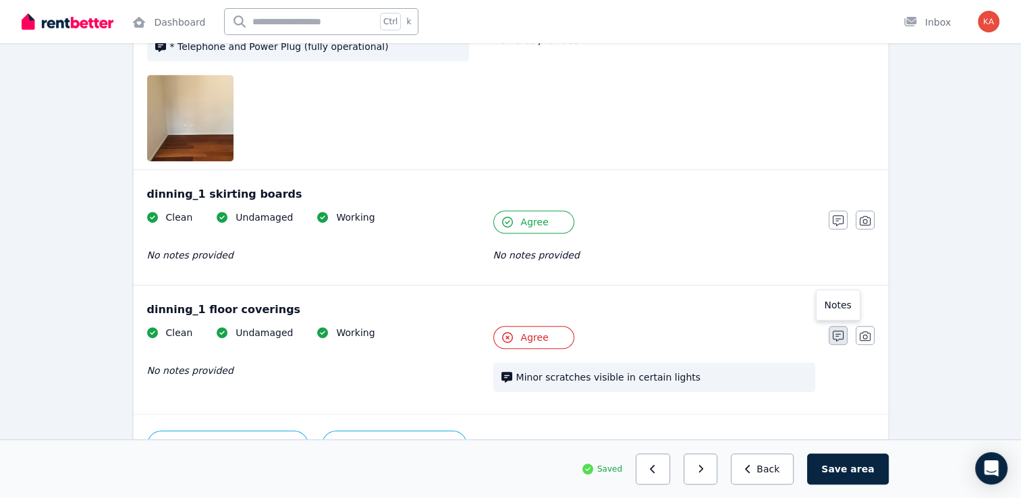
click at [835, 331] on icon "button" at bounding box center [838, 336] width 11 height 11
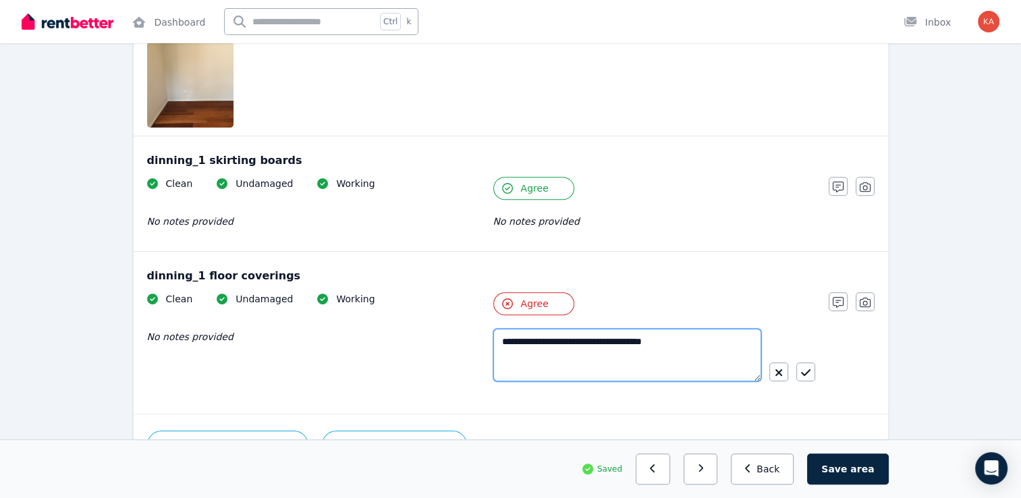
click at [668, 332] on textarea "**********" at bounding box center [627, 355] width 268 height 53
click at [680, 350] on textarea "**********" at bounding box center [627, 355] width 268 height 53
type textarea "**********"
click at [802, 367] on icon "button" at bounding box center [805, 372] width 9 height 11
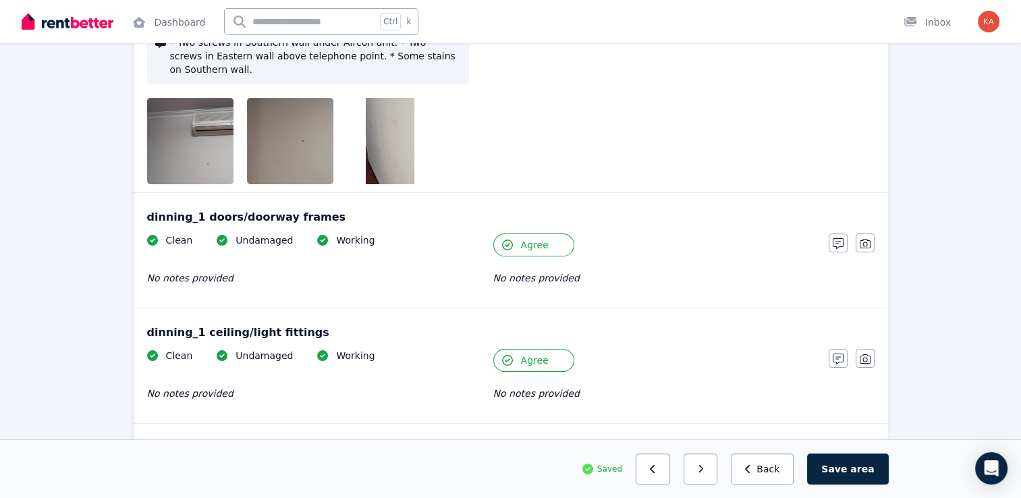
scroll to position [405, 0]
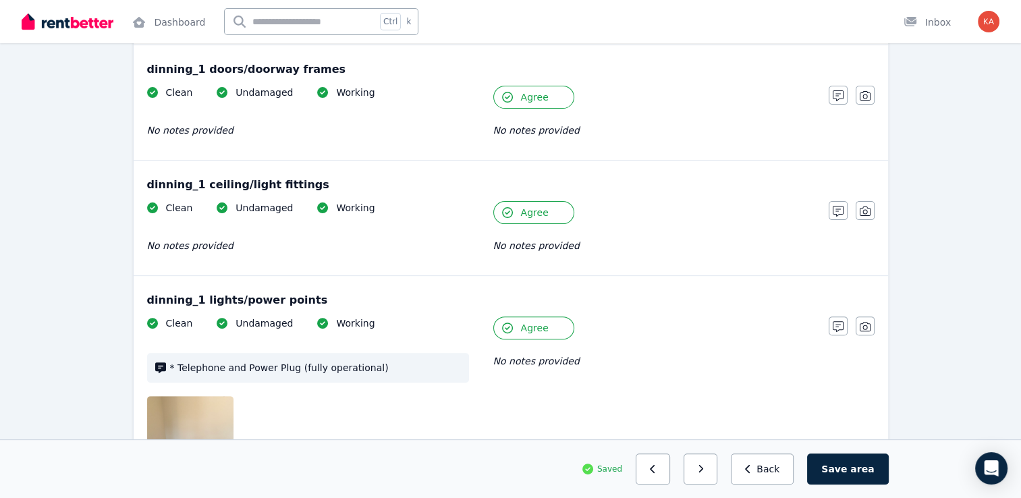
click at [859, 467] on span "area" at bounding box center [863, 469] width 24 height 14
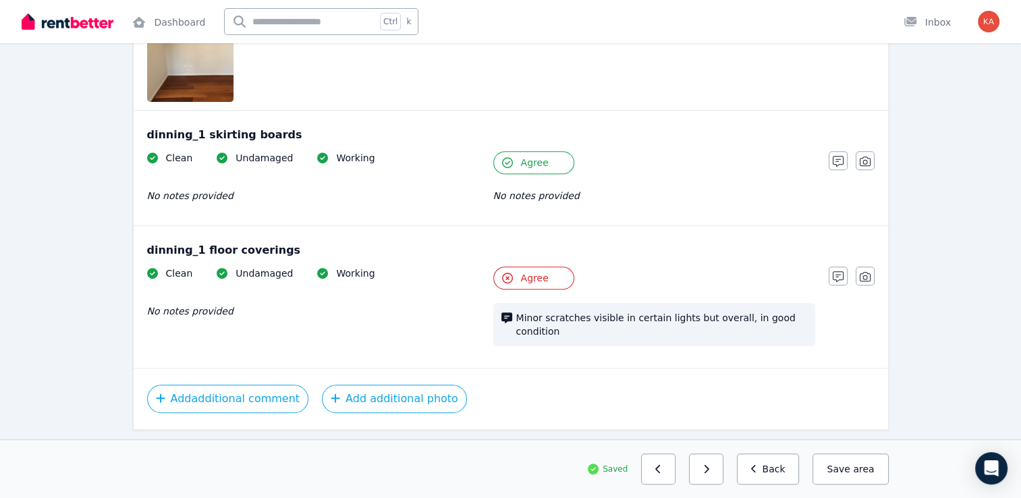
scroll to position [794, 0]
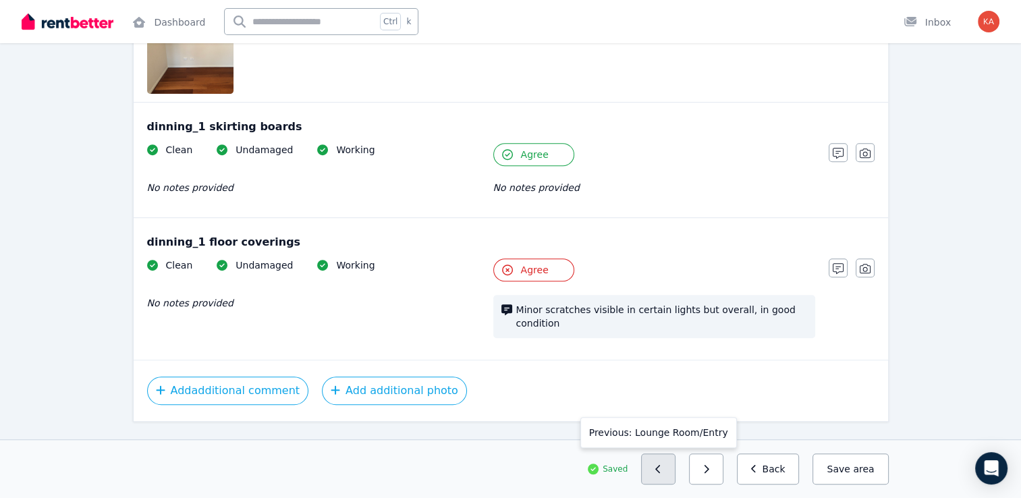
click at [672, 477] on button "button" at bounding box center [658, 469] width 34 height 31
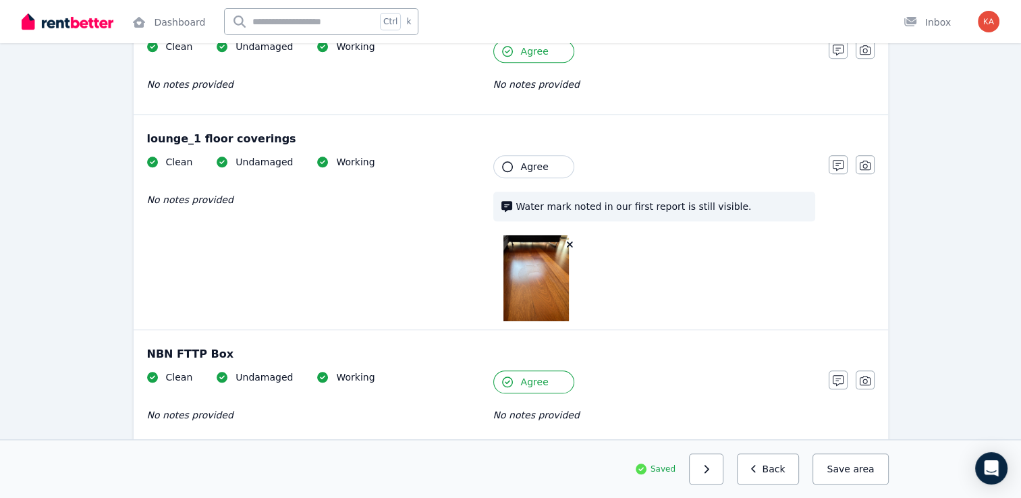
scroll to position [1391, 0]
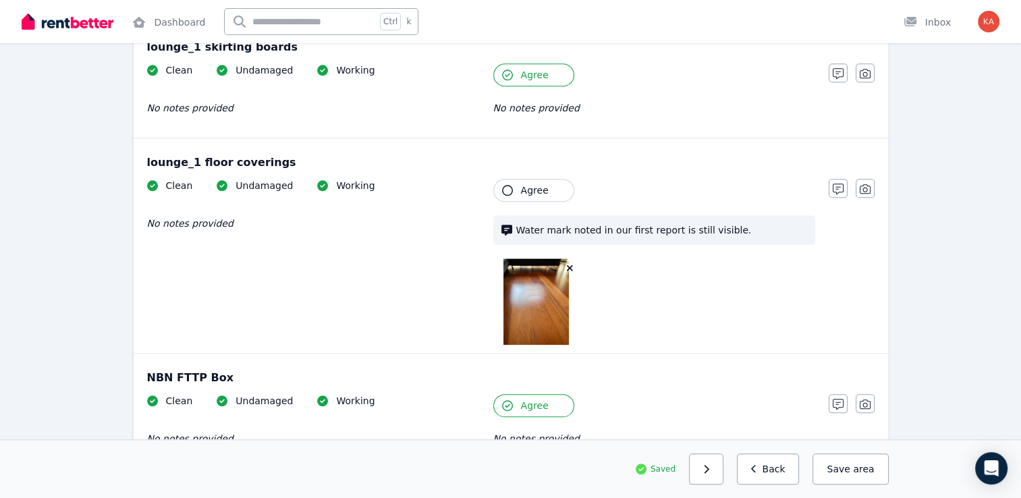
click at [513, 190] on button "Agree" at bounding box center [533, 190] width 81 height 23
click at [517, 188] on button "Agree" at bounding box center [533, 190] width 81 height 23
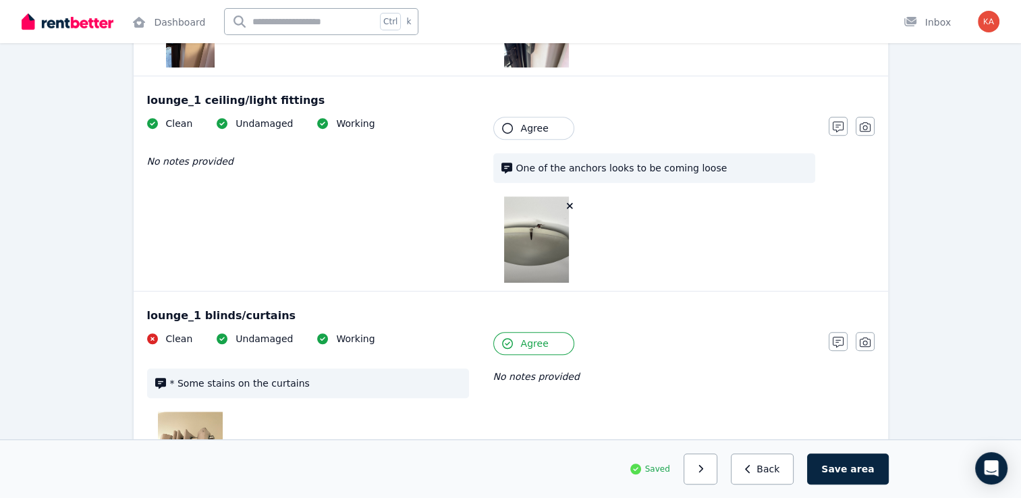
scroll to position [783, 0]
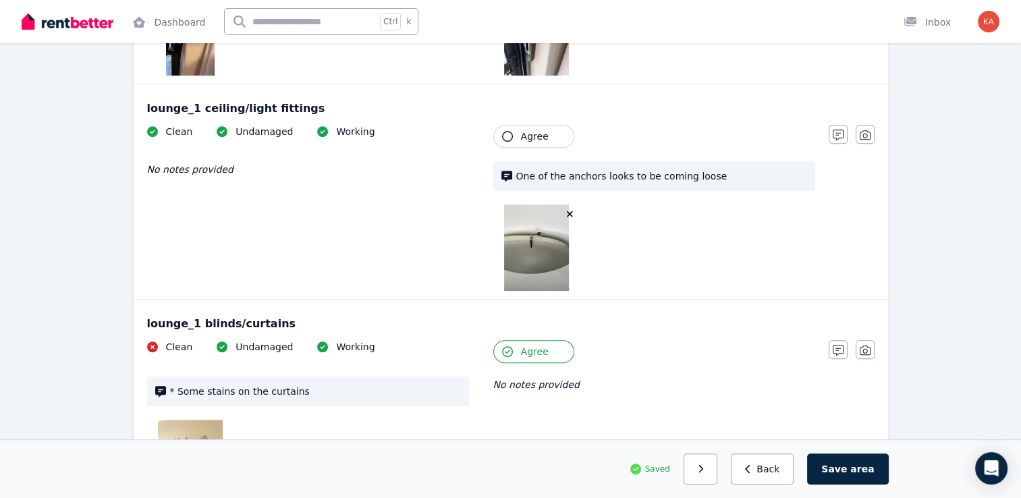
click at [543, 136] on span "Agree" at bounding box center [535, 137] width 28 height 14
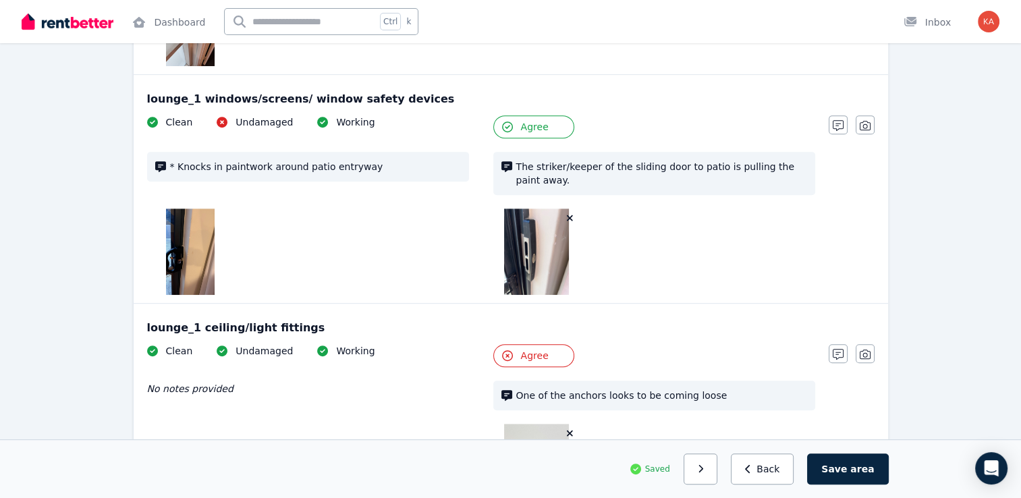
scroll to position [716, 0]
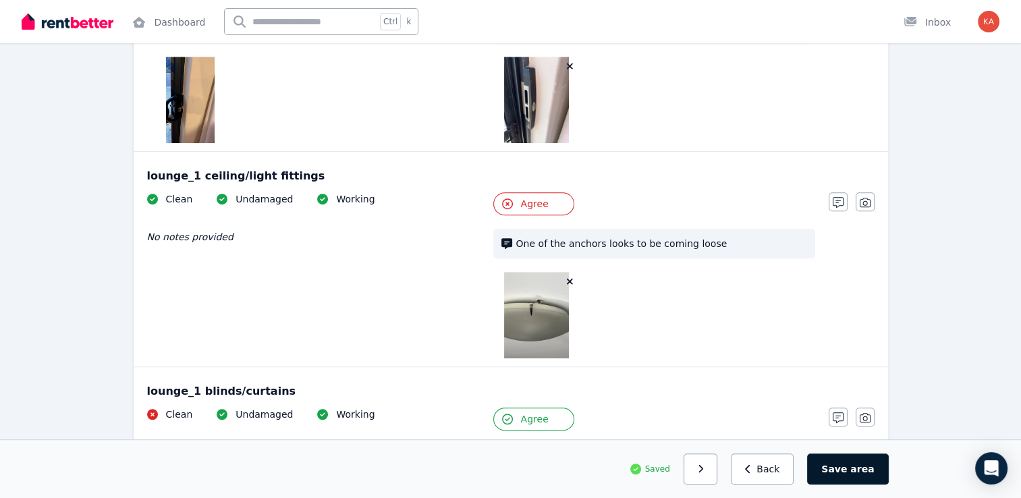
click at [861, 479] on button "Save area" at bounding box center [847, 469] width 81 height 31
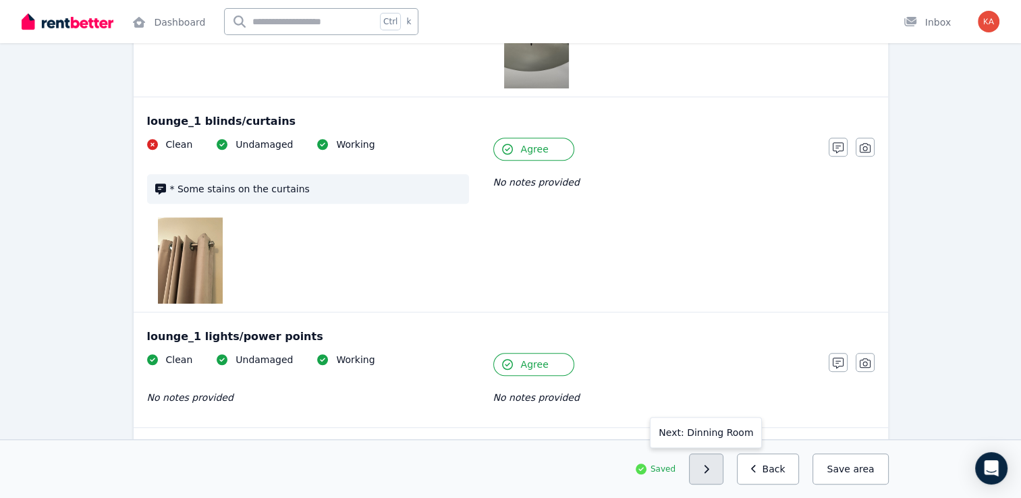
click at [709, 471] on icon "button" at bounding box center [706, 468] width 6 height 9
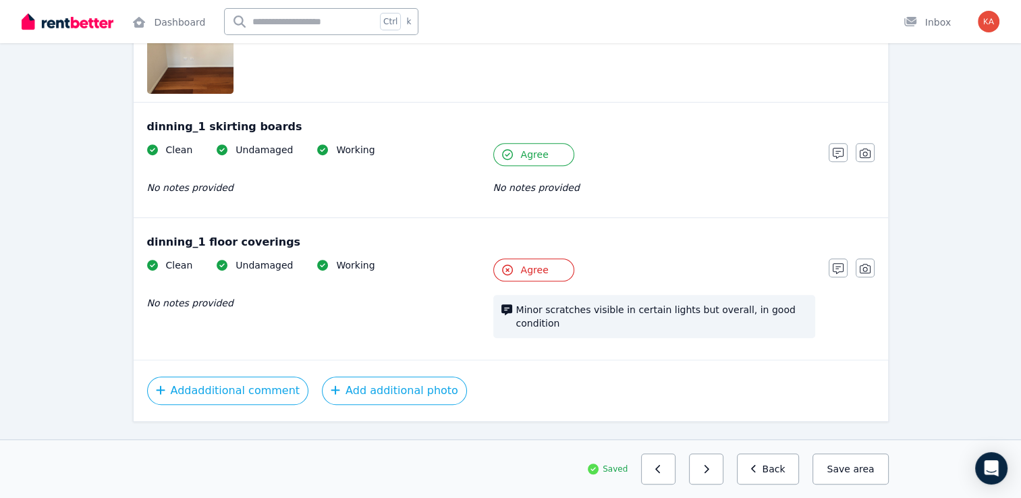
click at [718, 475] on button "button" at bounding box center [706, 469] width 34 height 31
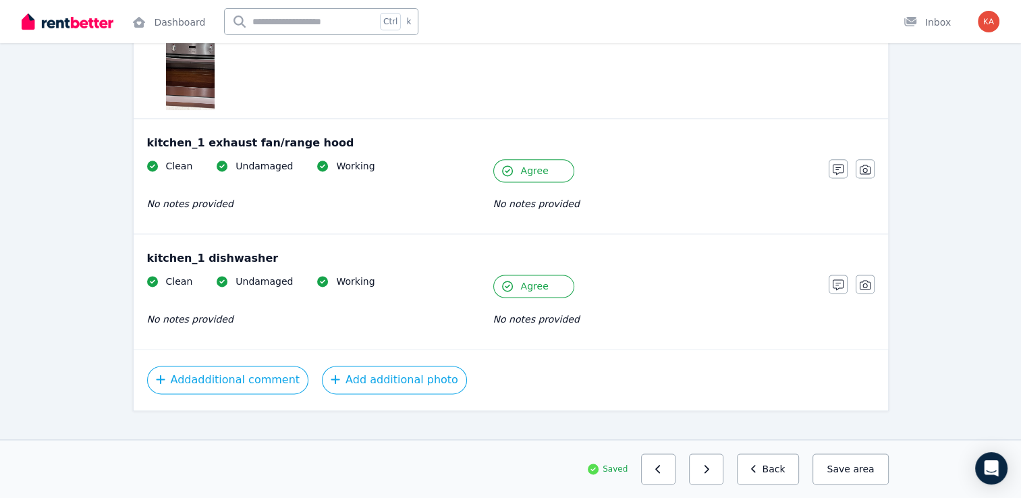
click at [718, 475] on button "button" at bounding box center [706, 469] width 34 height 31
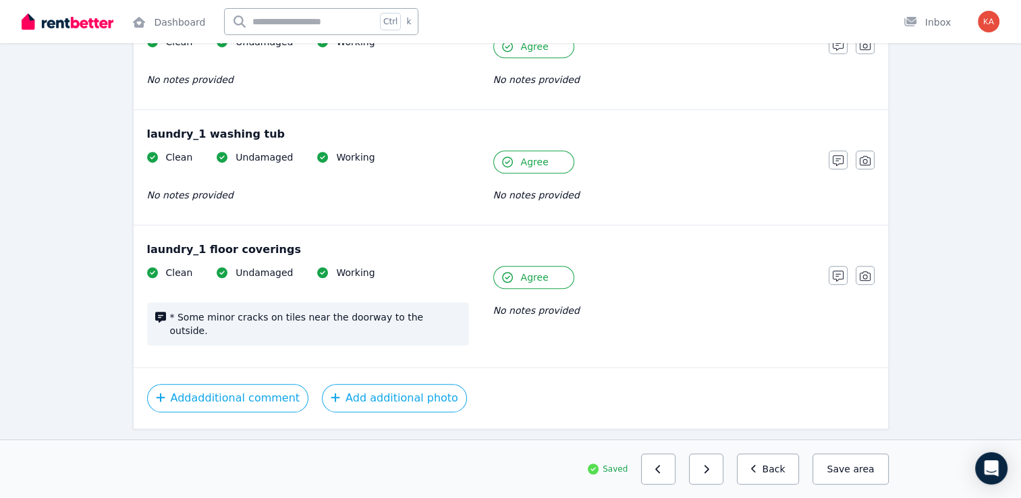
scroll to position [936, 0]
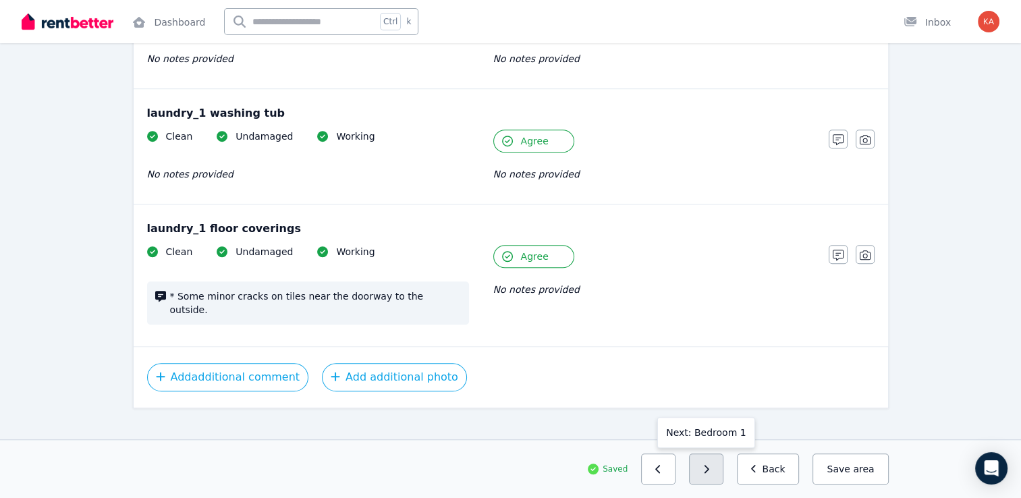
click at [724, 474] on button "button" at bounding box center [706, 469] width 34 height 31
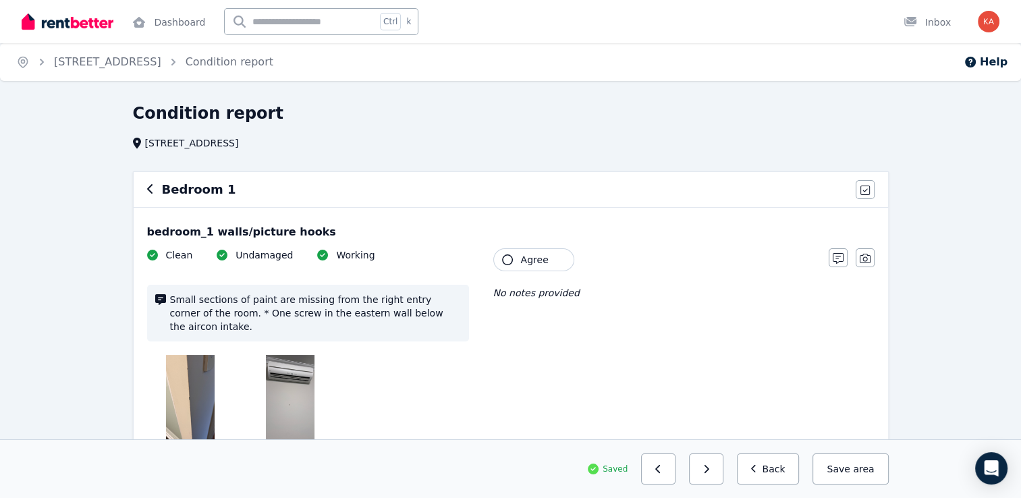
scroll to position [68, 0]
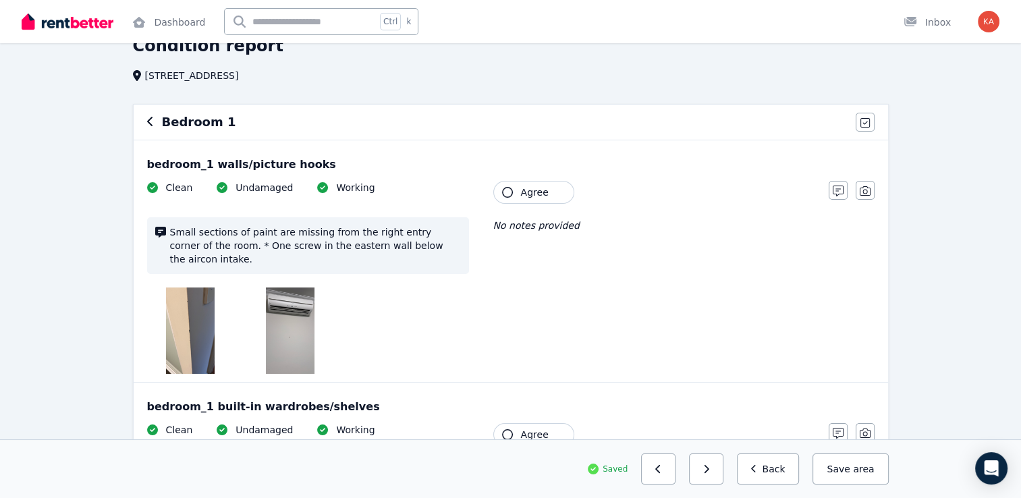
click at [511, 198] on button "Agree" at bounding box center [533, 192] width 81 height 23
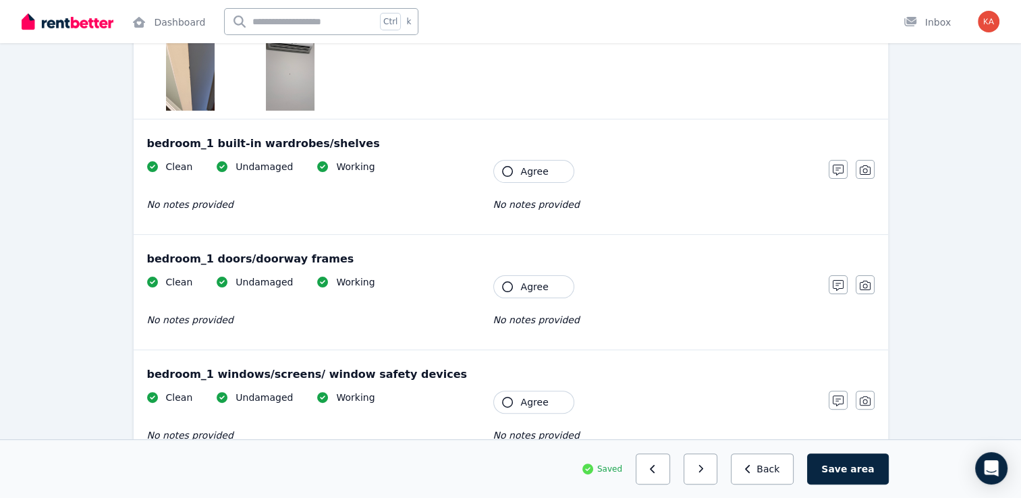
scroll to position [338, 0]
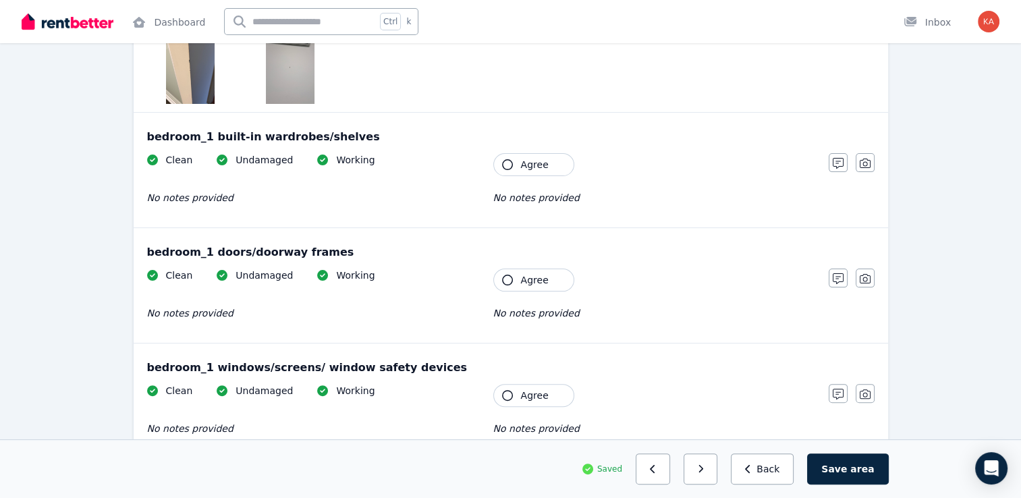
click at [515, 153] on button "Agree" at bounding box center [533, 164] width 81 height 23
click at [515, 269] on button "Agree" at bounding box center [533, 280] width 81 height 23
click at [514, 384] on button "Agree" at bounding box center [533, 395] width 81 height 23
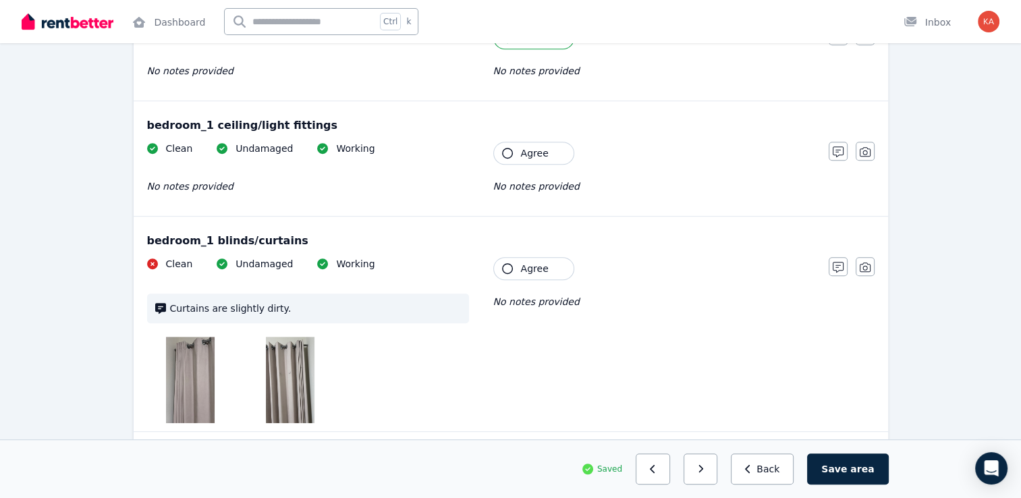
scroll to position [675, 0]
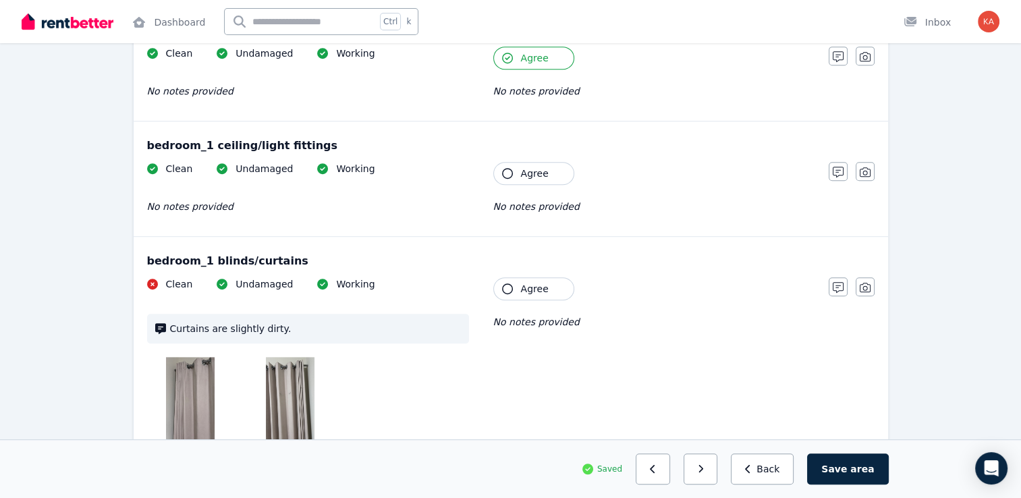
click at [521, 167] on span "Agree" at bounding box center [535, 174] width 28 height 14
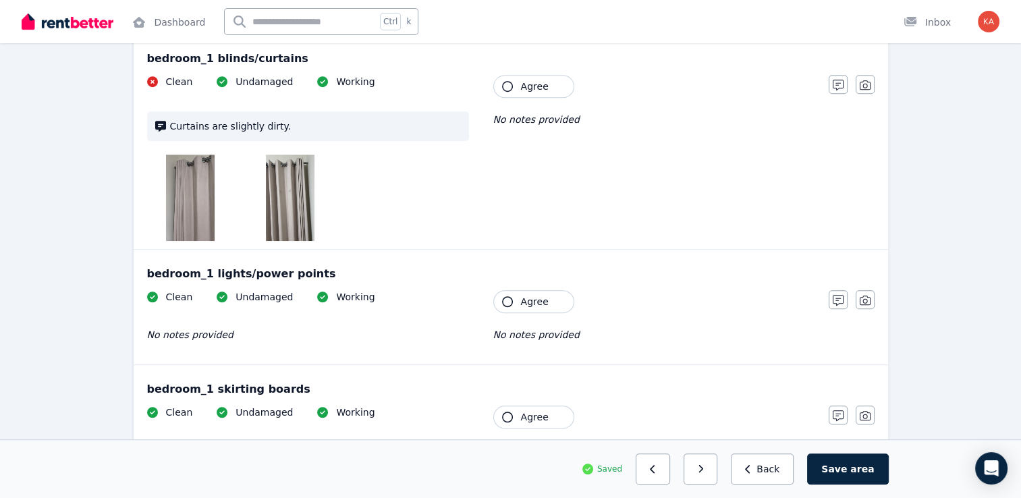
scroll to position [810, 0]
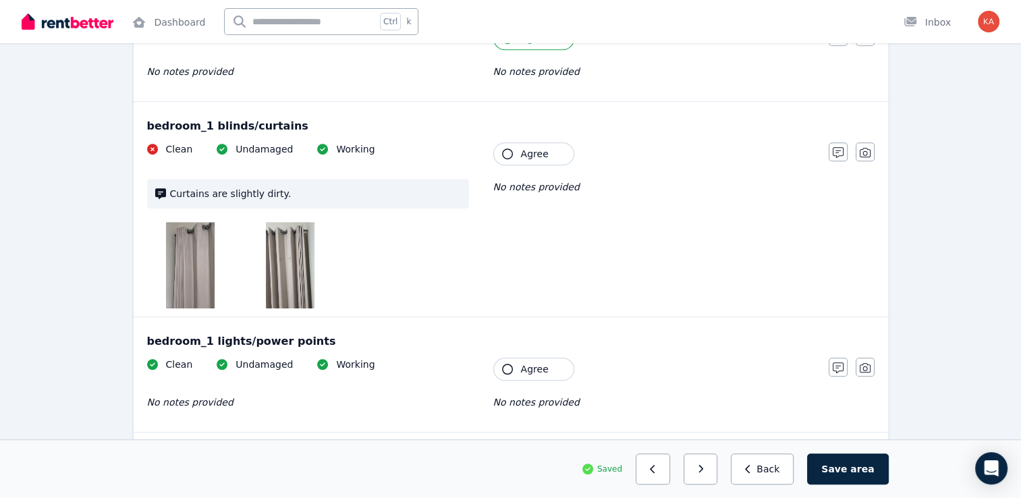
click at [510, 142] on button "Agree" at bounding box center [533, 153] width 81 height 23
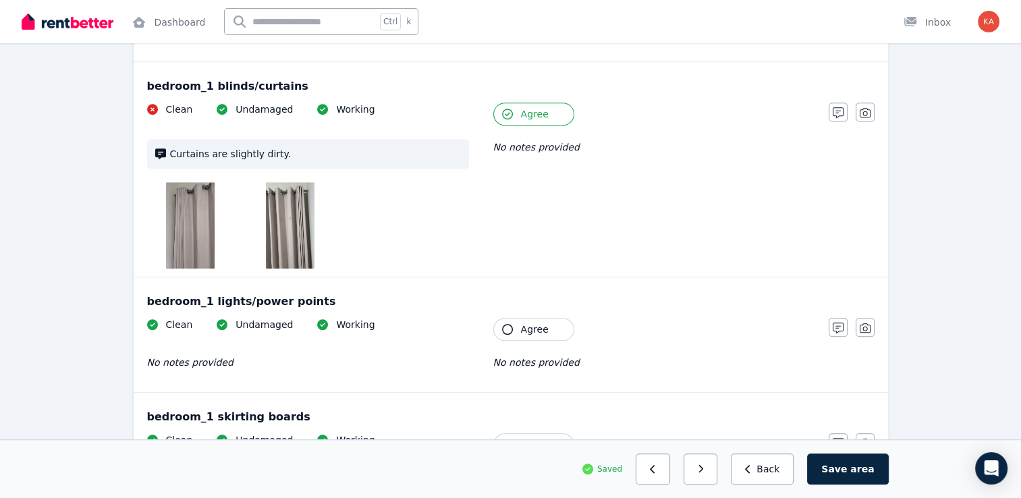
scroll to position [878, 0]
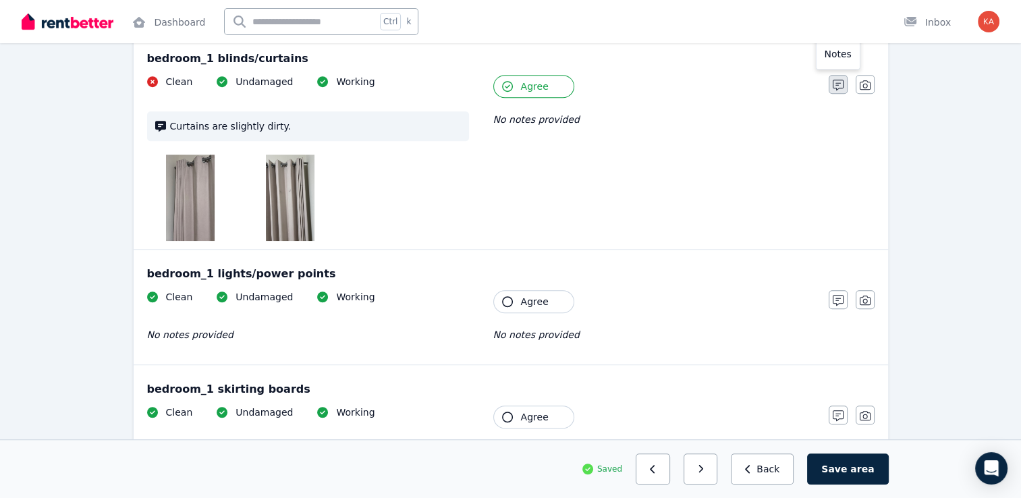
click at [833, 80] on icon "button" at bounding box center [838, 85] width 11 height 11
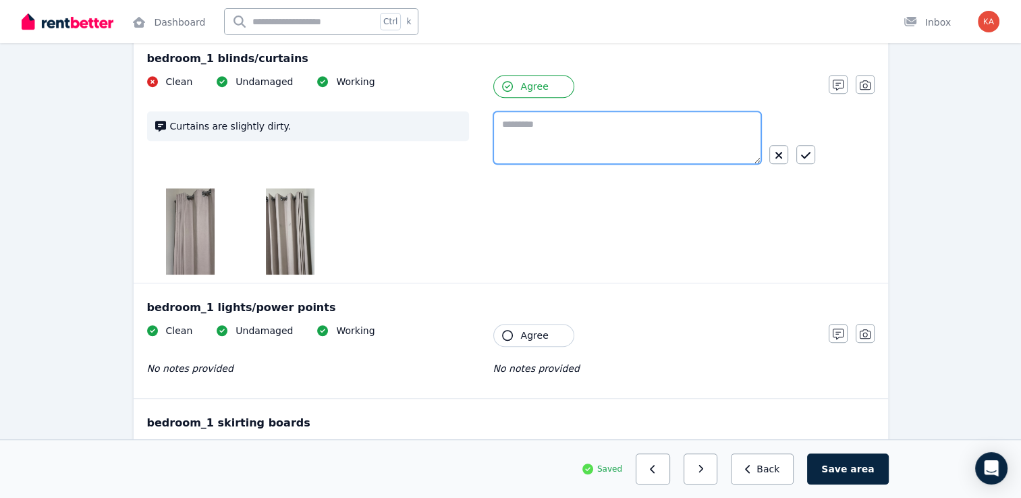
click at [528, 130] on textarea at bounding box center [627, 137] width 268 height 53
type textarea "**********"
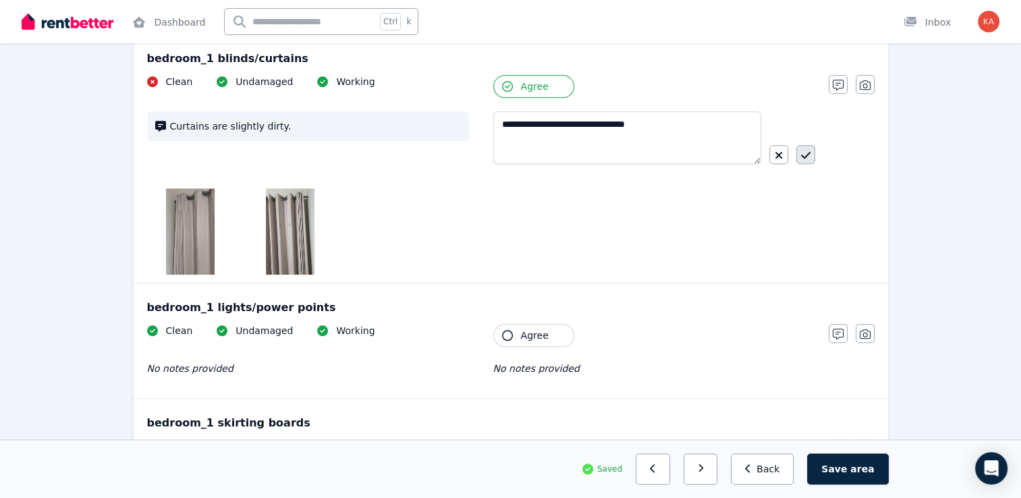
drag, startPoint x: 805, startPoint y: 140, endPoint x: 790, endPoint y: 144, distance: 14.7
click at [805, 152] on icon "button" at bounding box center [805, 155] width 9 height 7
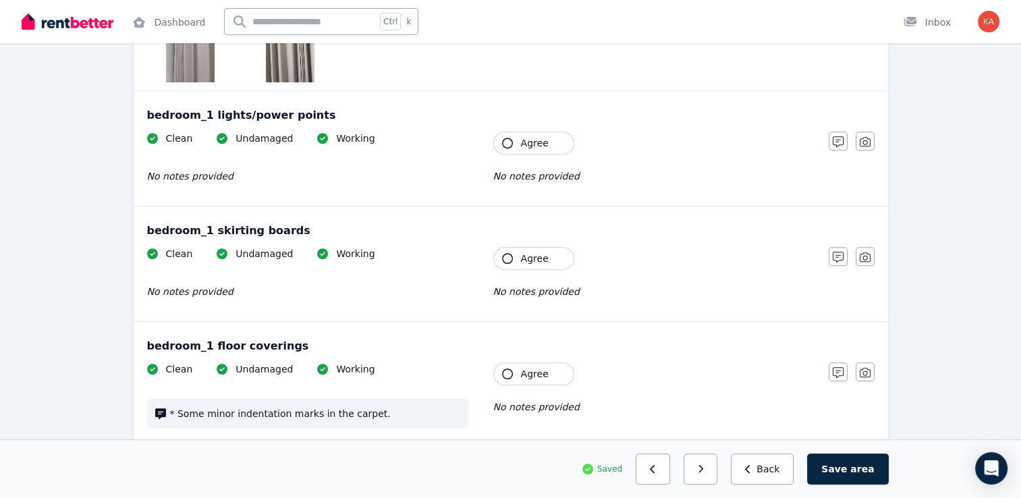
scroll to position [1013, 0]
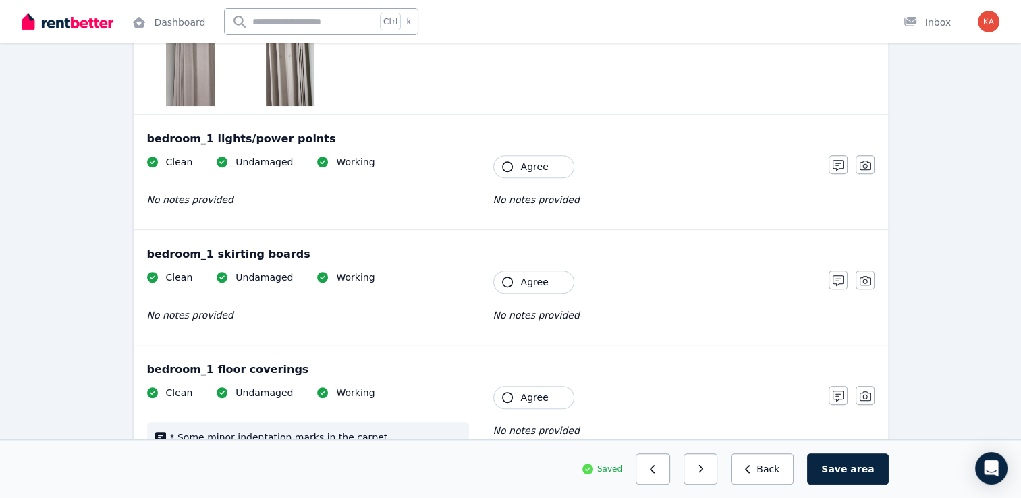
click at [545, 157] on button "Agree" at bounding box center [533, 166] width 81 height 23
click at [528, 273] on button "Agree" at bounding box center [533, 282] width 81 height 23
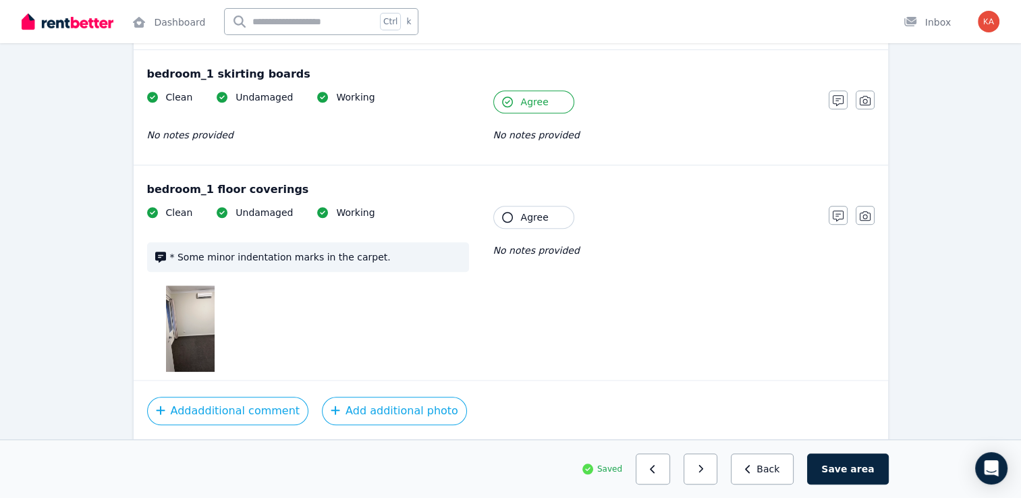
scroll to position [1215, 0]
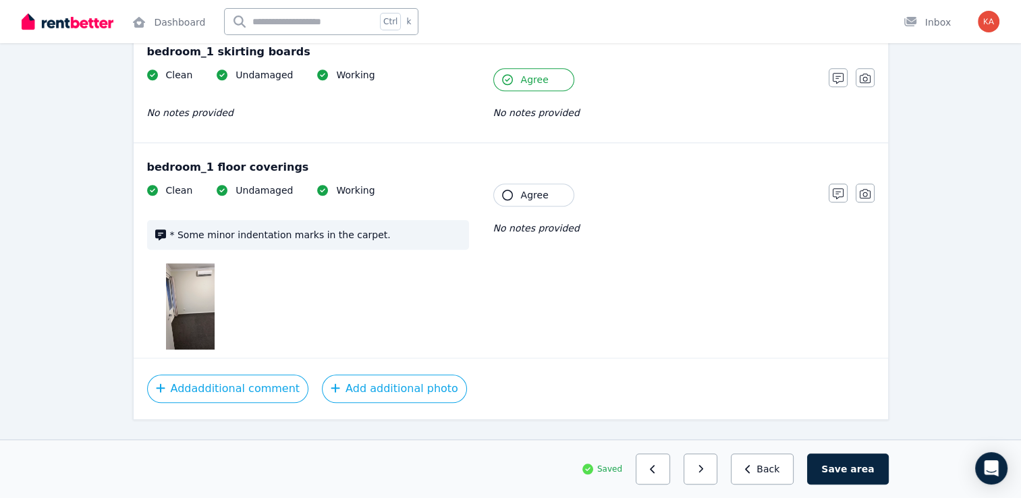
click at [508, 190] on icon "button" at bounding box center [507, 195] width 11 height 11
click at [857, 475] on span "area" at bounding box center [863, 469] width 24 height 14
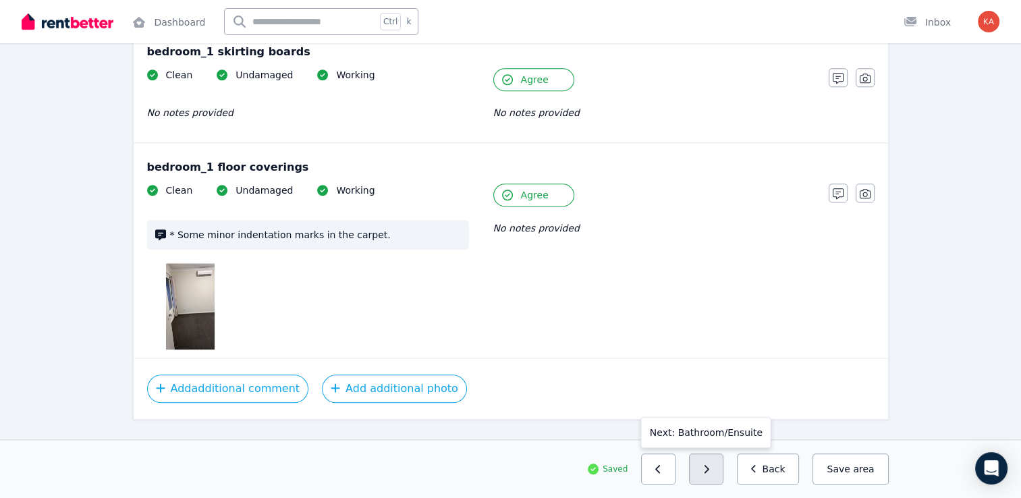
click at [723, 471] on button "button" at bounding box center [706, 469] width 34 height 31
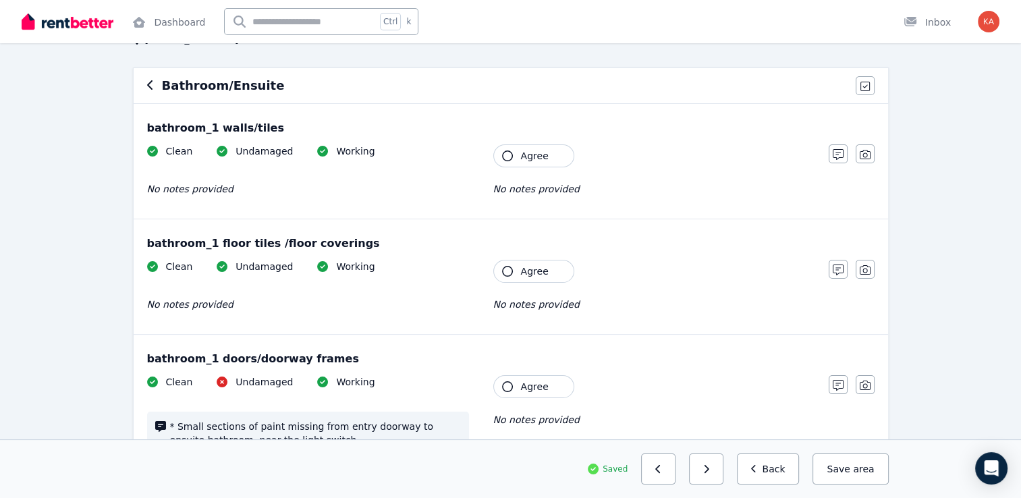
scroll to position [135, 0]
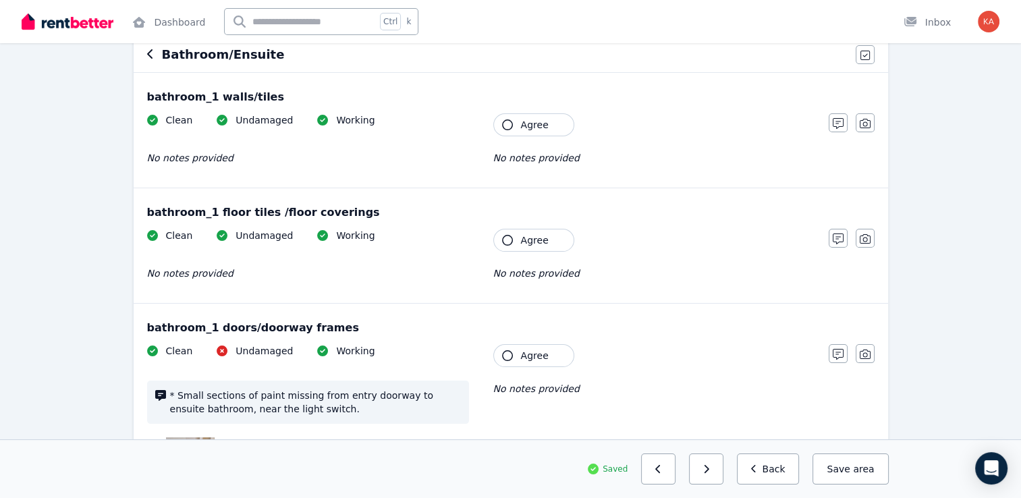
click at [509, 118] on button "Agree" at bounding box center [533, 124] width 81 height 23
click at [511, 231] on button "Agree" at bounding box center [533, 240] width 81 height 23
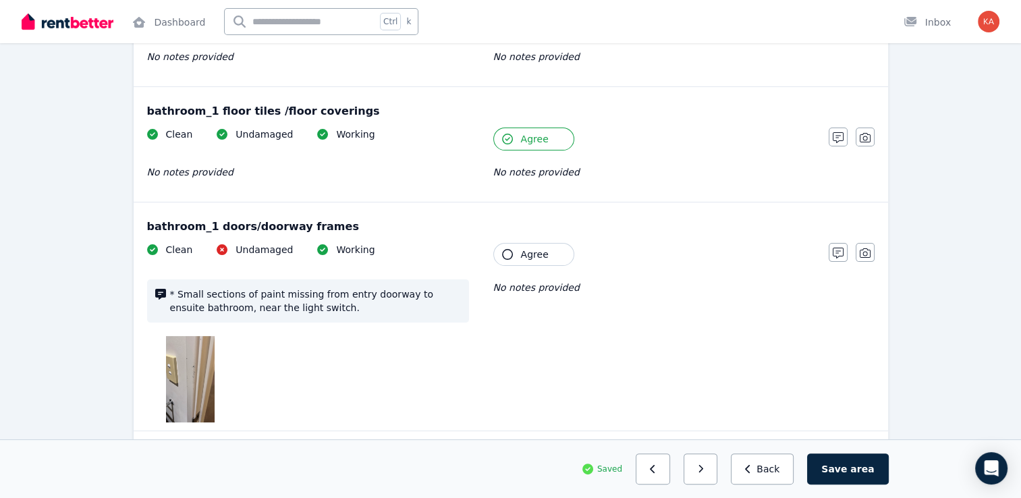
scroll to position [270, 0]
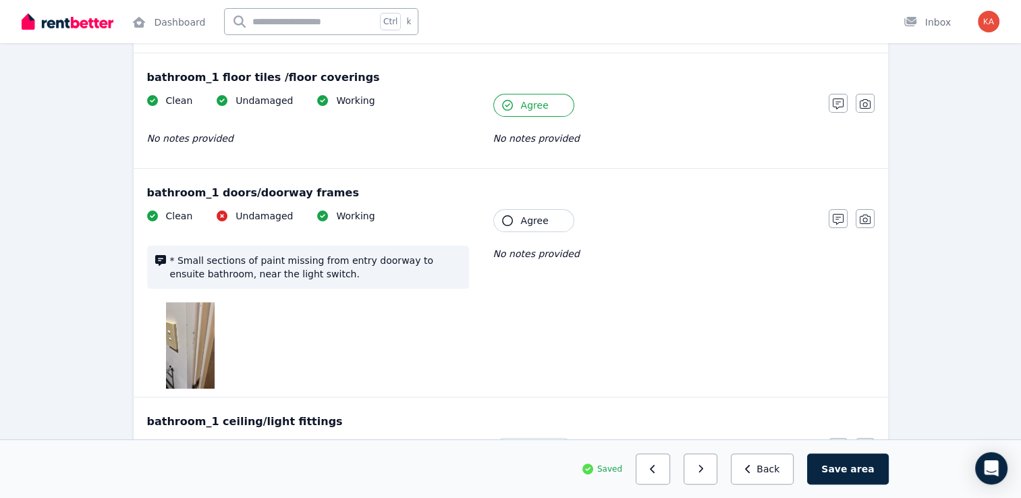
click at [521, 223] on span "Agree" at bounding box center [535, 221] width 28 height 14
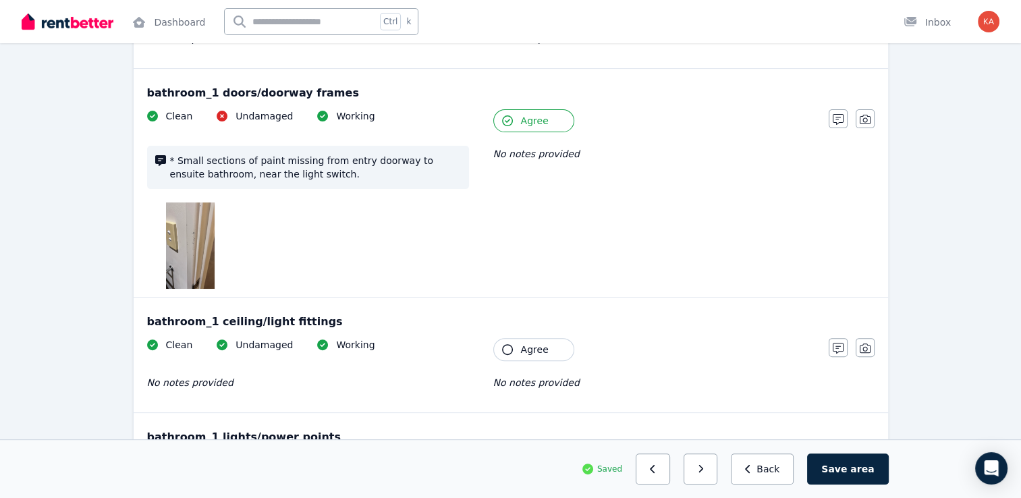
scroll to position [405, 0]
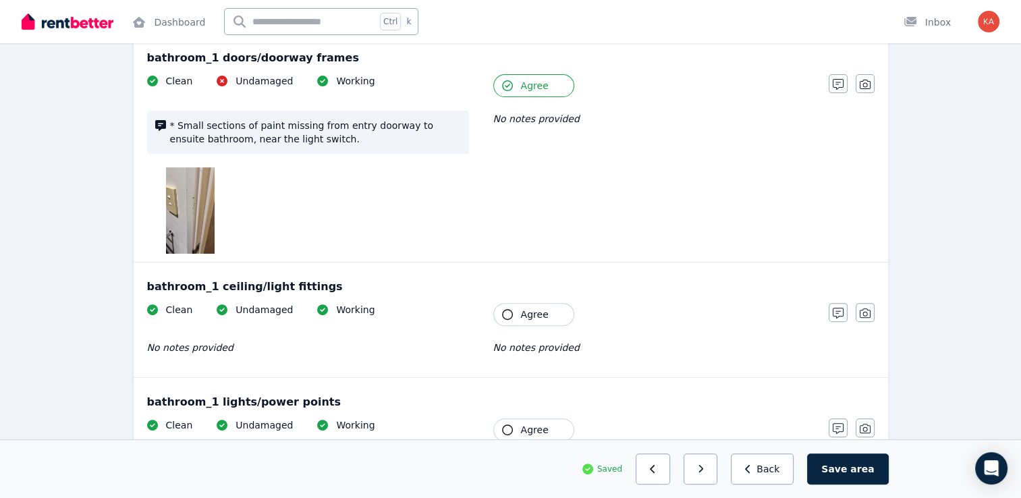
click at [519, 315] on button "Agree" at bounding box center [533, 314] width 81 height 23
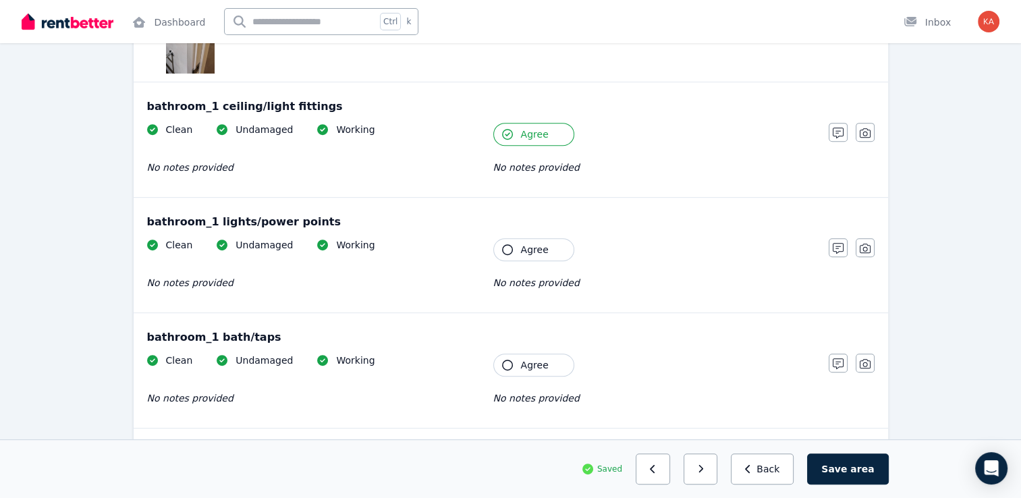
scroll to position [608, 0]
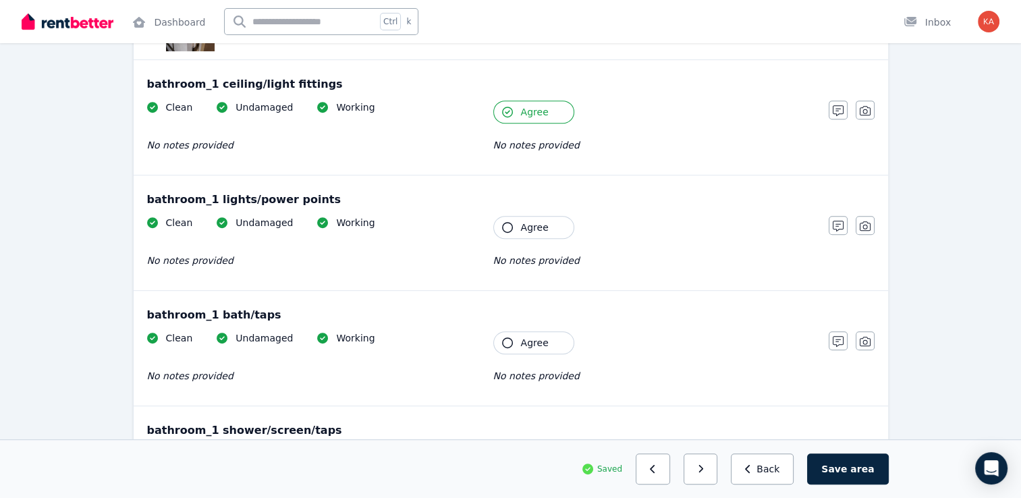
click at [510, 230] on icon "button" at bounding box center [507, 227] width 11 height 11
click at [510, 347] on button "Agree" at bounding box center [533, 342] width 81 height 23
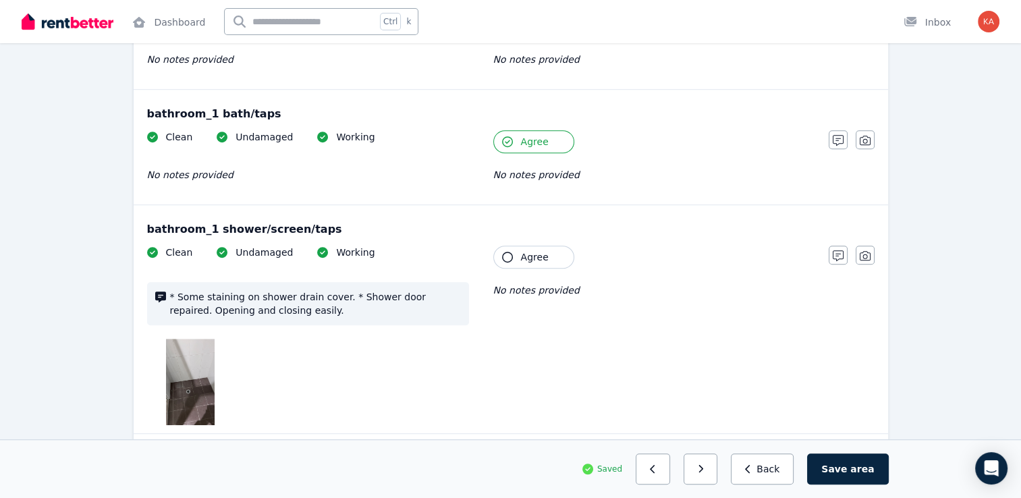
scroll to position [810, 0]
click at [518, 254] on button "Agree" at bounding box center [533, 255] width 81 height 23
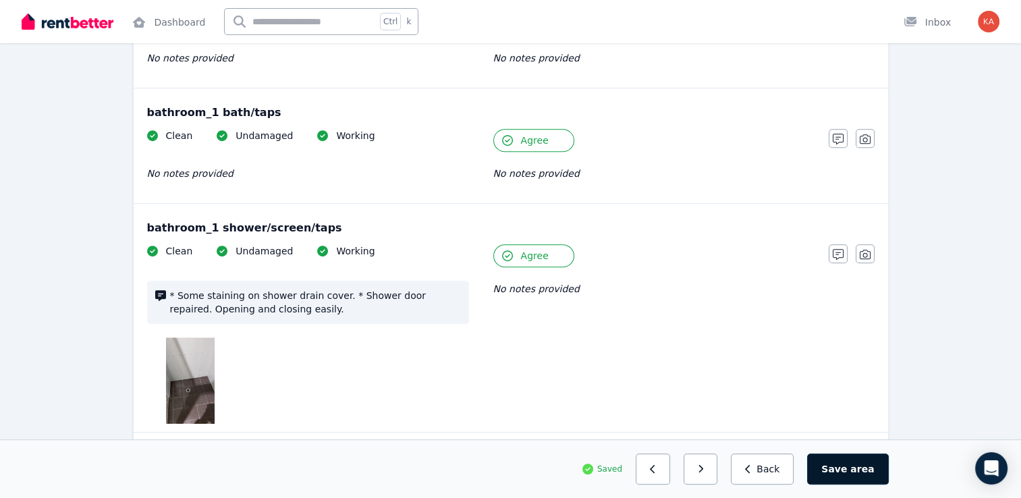
click at [842, 466] on button "Save area" at bounding box center [847, 469] width 81 height 31
click at [722, 475] on button "button" at bounding box center [706, 469] width 34 height 31
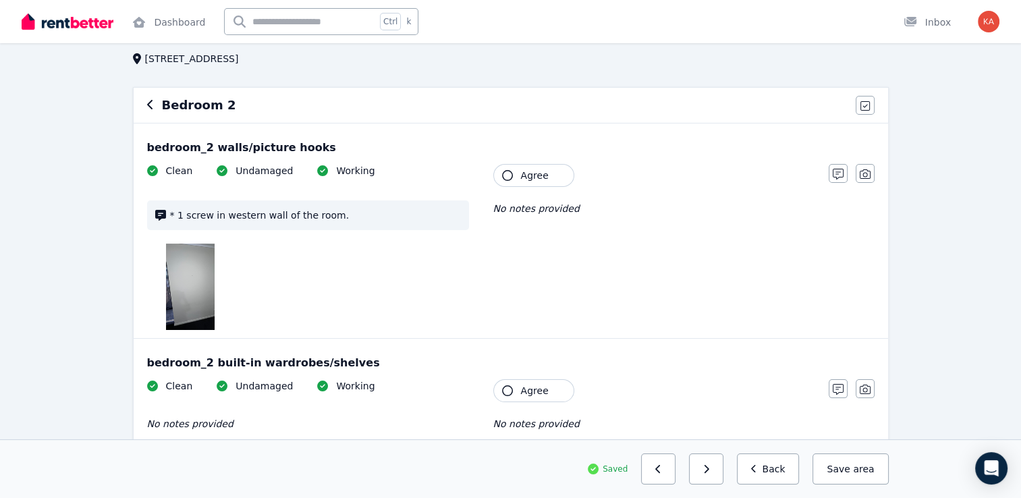
scroll to position [135, 0]
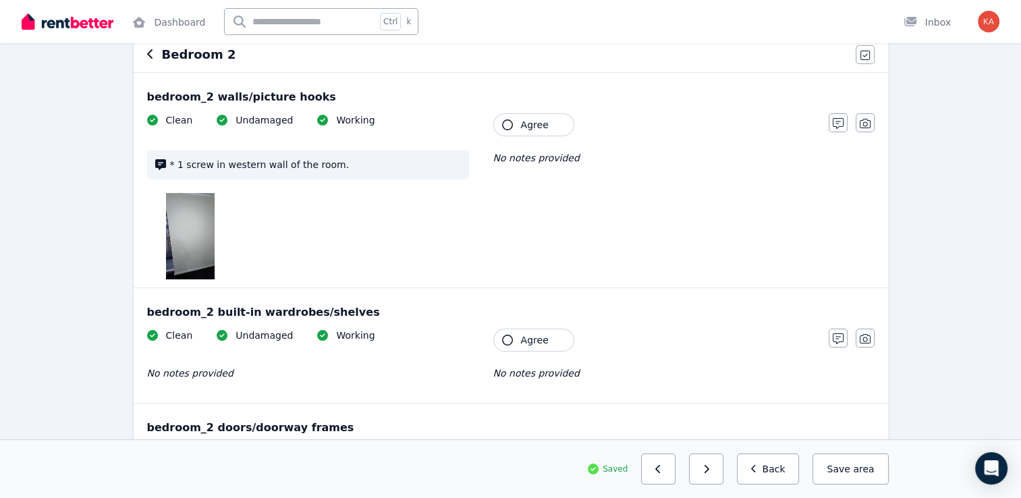
click at [504, 128] on icon "button" at bounding box center [507, 124] width 11 height 11
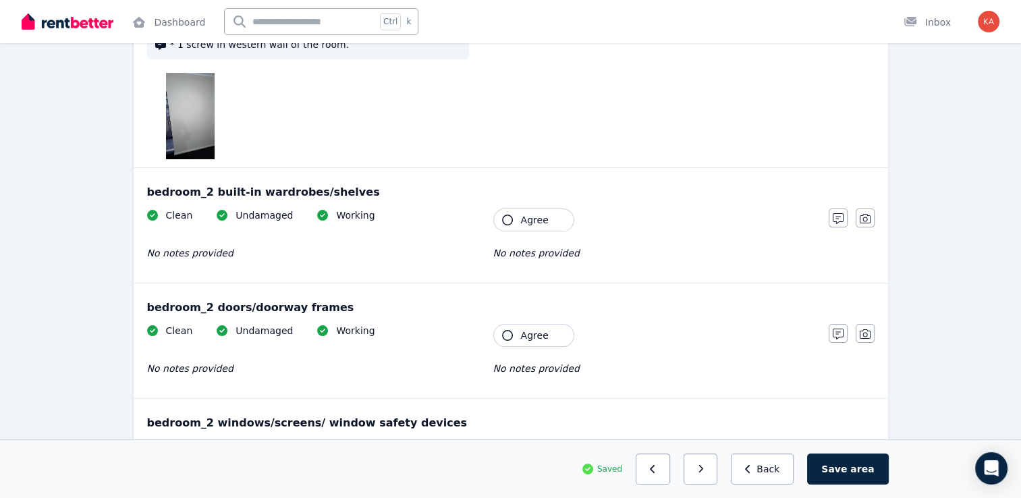
scroll to position [270, 0]
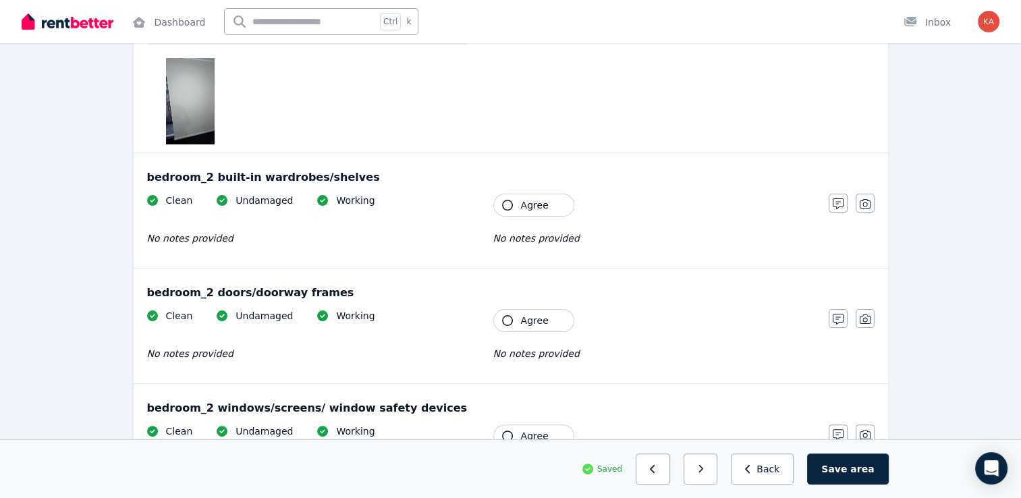
drag, startPoint x: 502, startPoint y: 207, endPoint x: 508, endPoint y: 227, distance: 21.8
click at [503, 207] on icon "button" at bounding box center [507, 205] width 11 height 11
click at [506, 325] on button "Agree" at bounding box center [533, 320] width 81 height 23
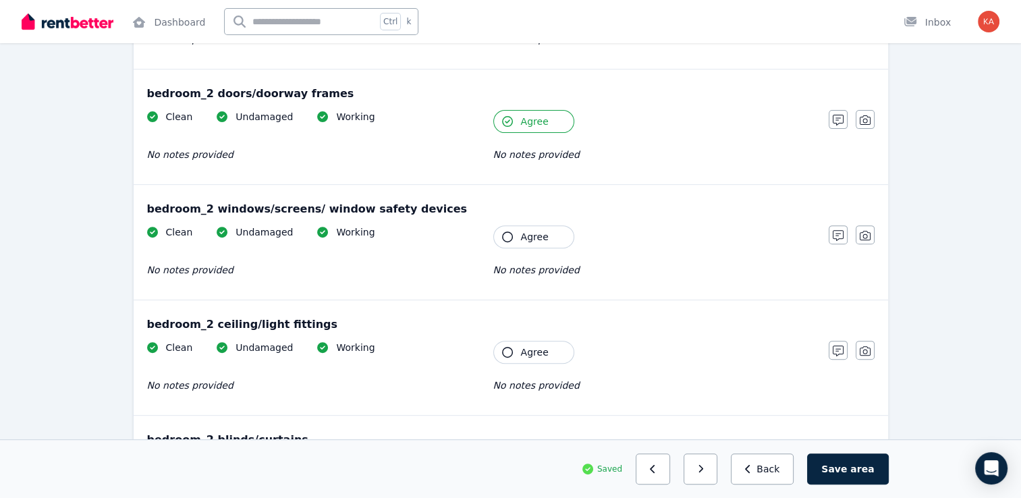
scroll to position [473, 0]
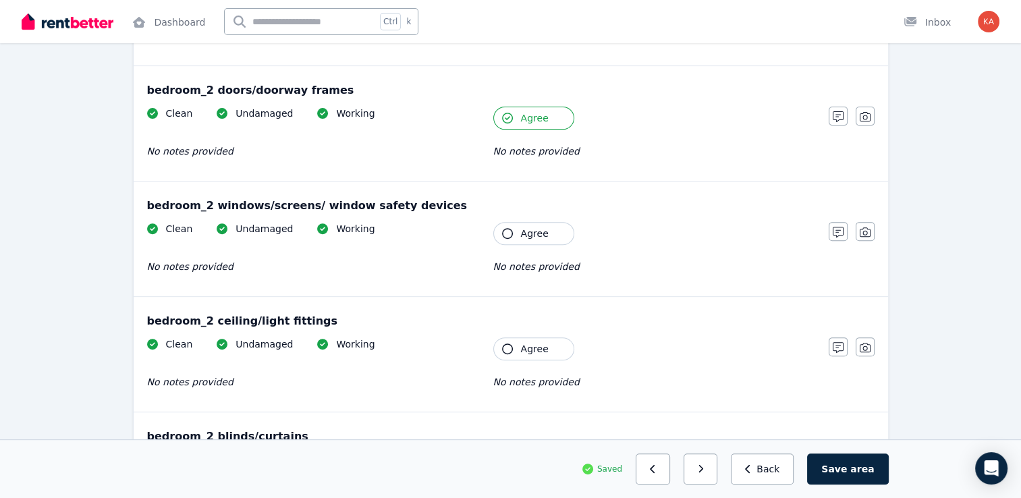
click at [508, 234] on icon "button" at bounding box center [507, 233] width 11 height 11
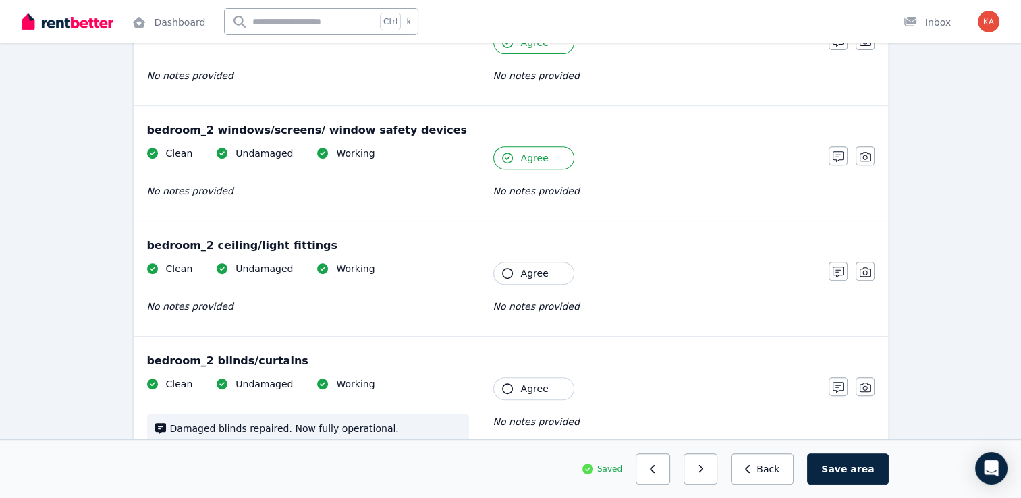
scroll to position [608, 0]
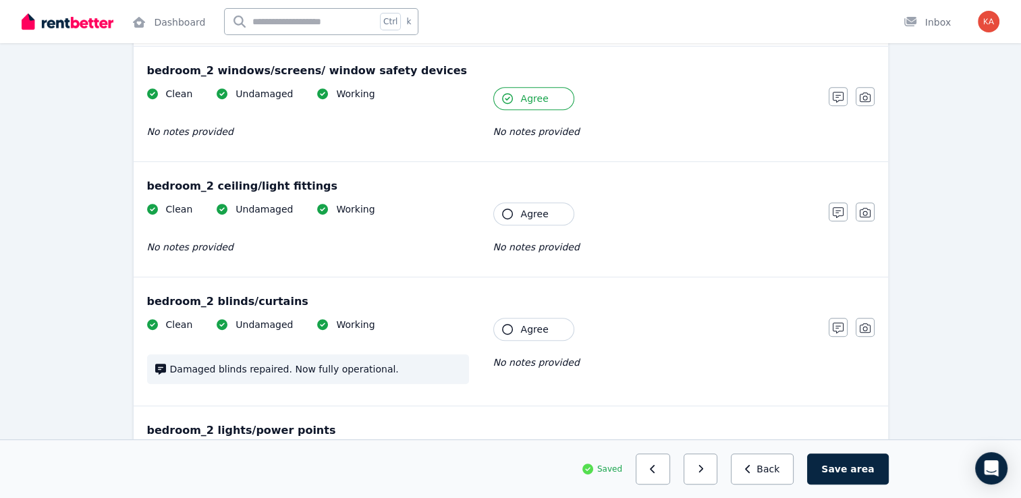
click at [539, 215] on span "Agree" at bounding box center [535, 214] width 28 height 14
click at [834, 209] on icon "button" at bounding box center [838, 212] width 11 height 11
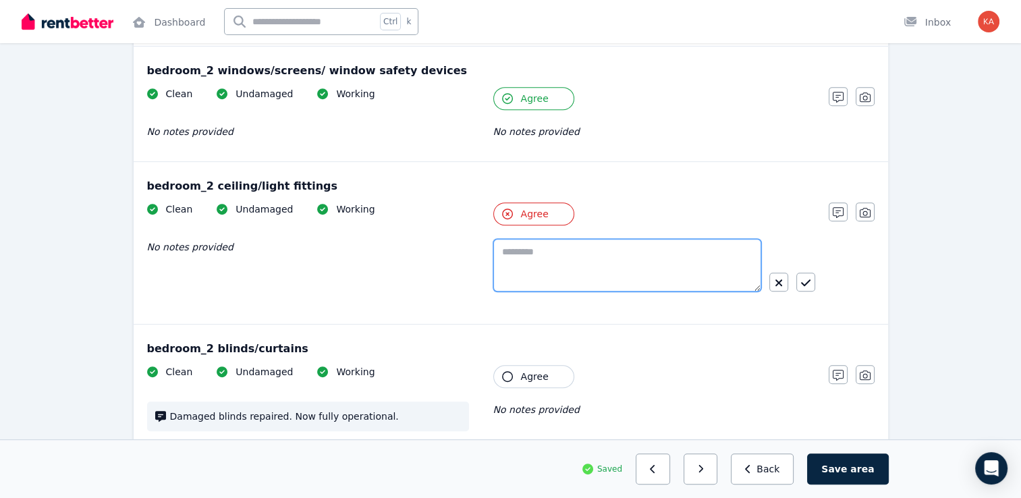
click at [583, 261] on textarea at bounding box center [627, 265] width 268 height 53
type textarea "*"
type textarea "**********"
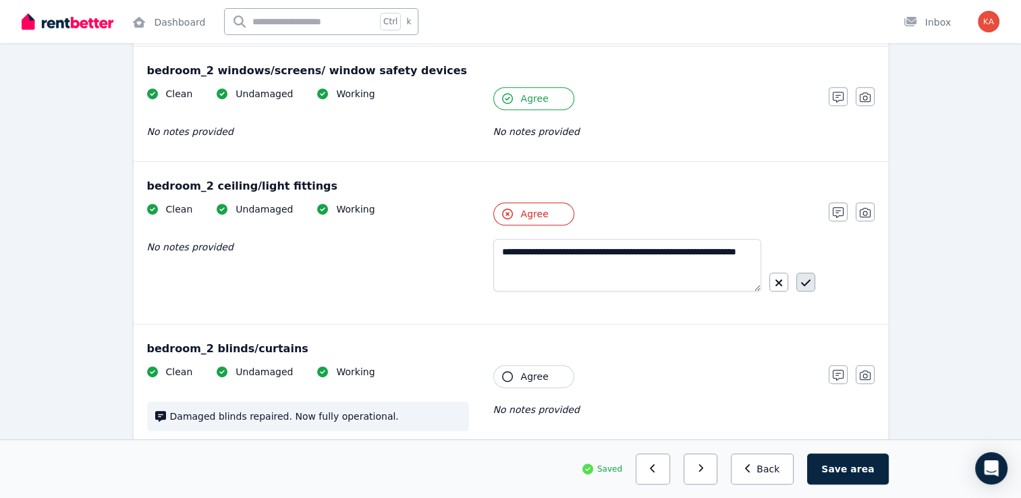
click at [807, 283] on icon "button" at bounding box center [805, 282] width 9 height 11
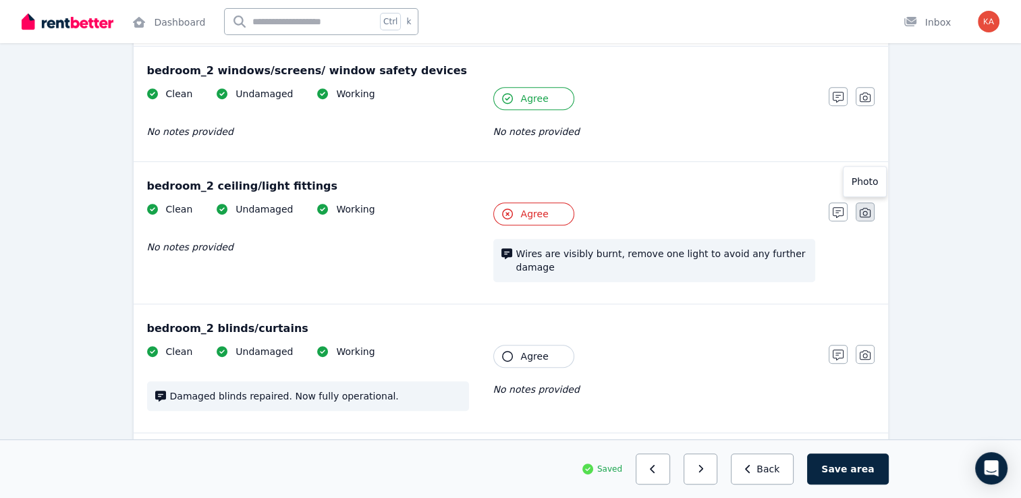
click at [869, 212] on icon "button" at bounding box center [865, 212] width 11 height 11
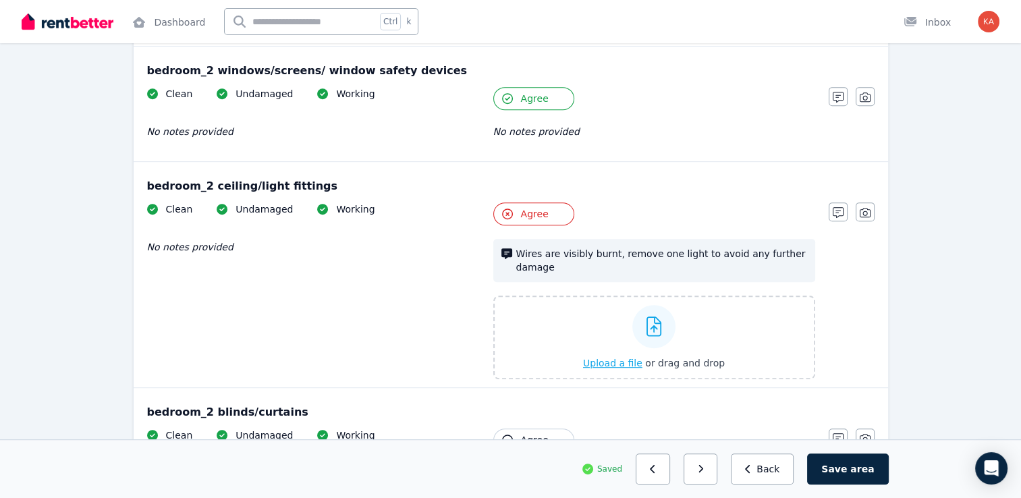
click at [647, 317] on icon at bounding box center [655, 327] width 16 height 20
click at [0, 0] on input "Upload a file or drag and drop" at bounding box center [0, 0] width 0 height 0
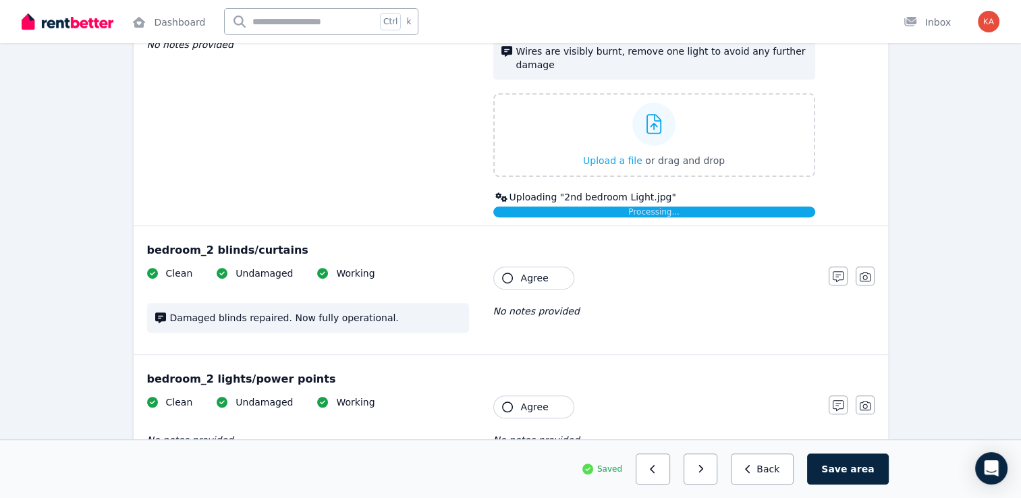
scroll to position [878, 0]
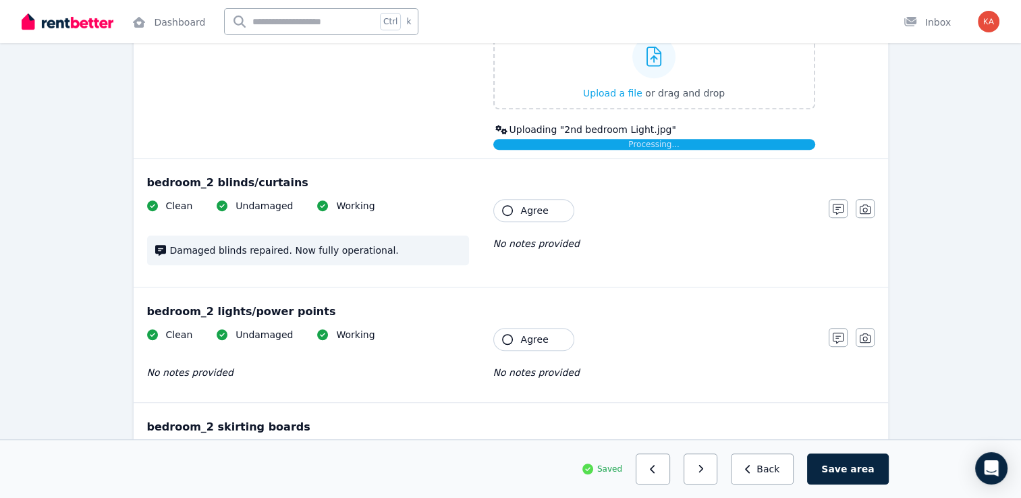
click at [507, 205] on icon "button" at bounding box center [507, 210] width 11 height 11
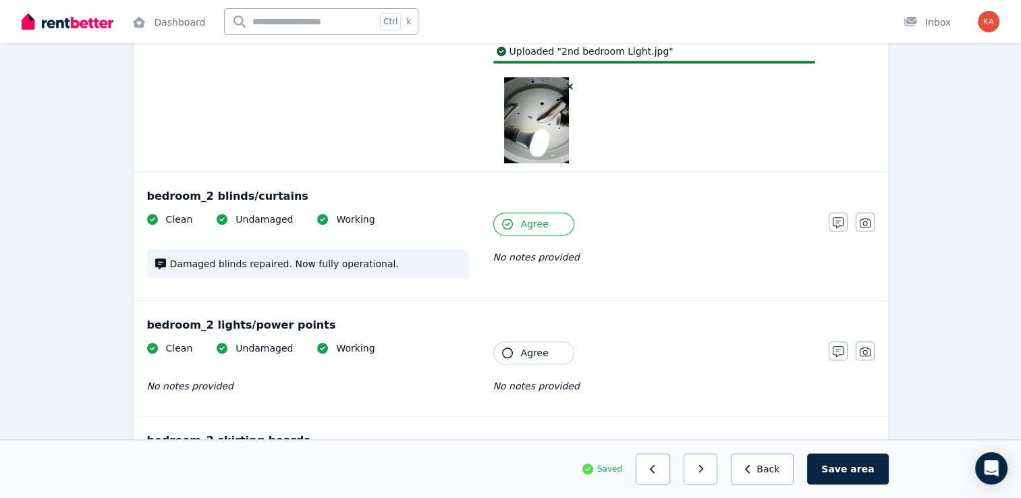
scroll to position [1013, 0]
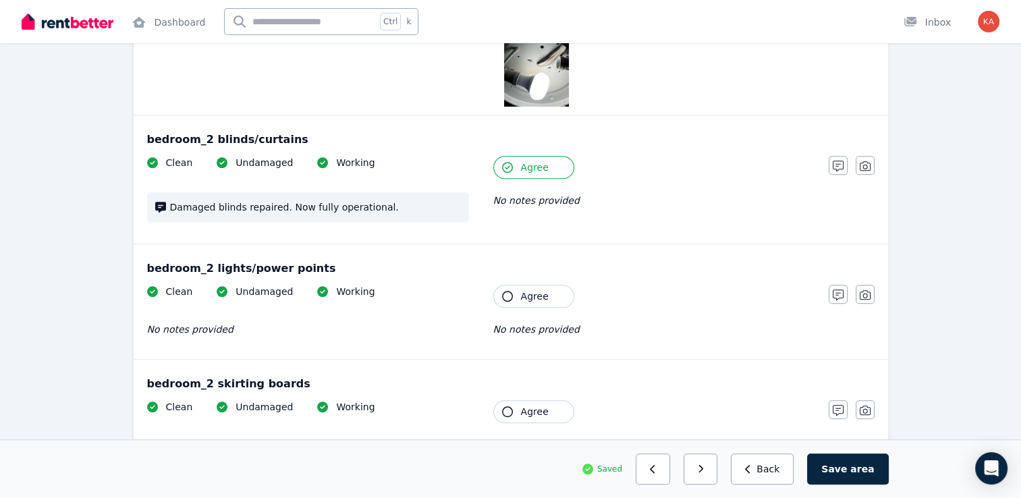
click at [532, 290] on span "Agree" at bounding box center [535, 297] width 28 height 14
click at [521, 439] on span "No notes provided" at bounding box center [536, 444] width 86 height 11
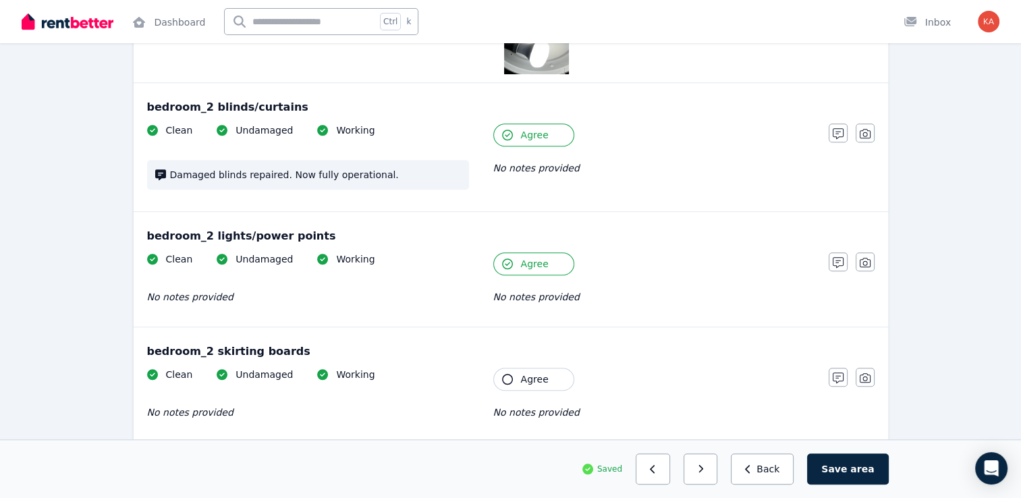
click at [543, 373] on span "Agree" at bounding box center [535, 380] width 28 height 14
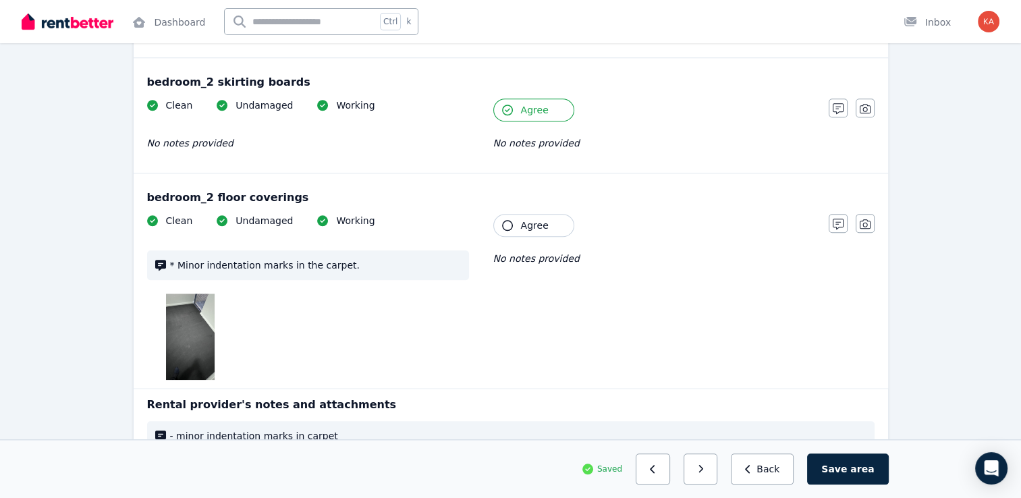
scroll to position [1283, 0]
click at [520, 213] on button "Agree" at bounding box center [533, 224] width 81 height 23
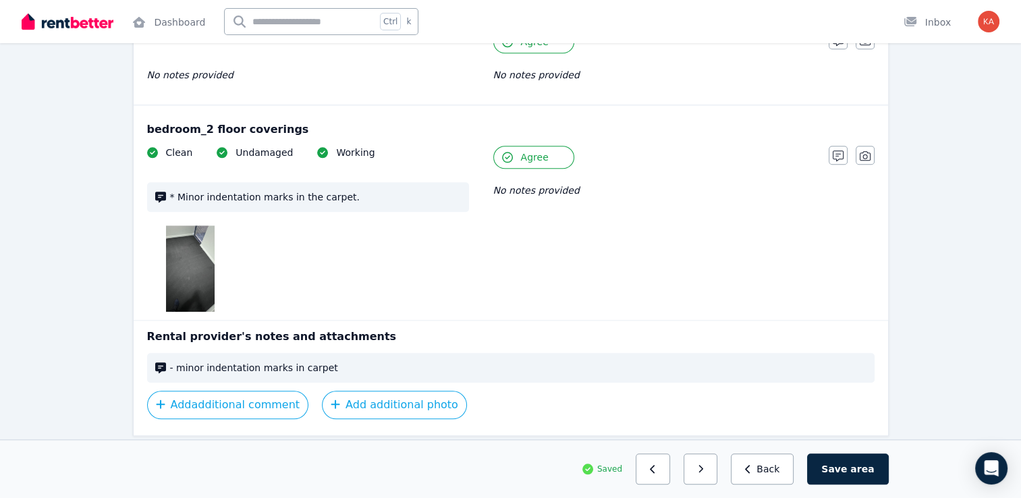
scroll to position [1376, 0]
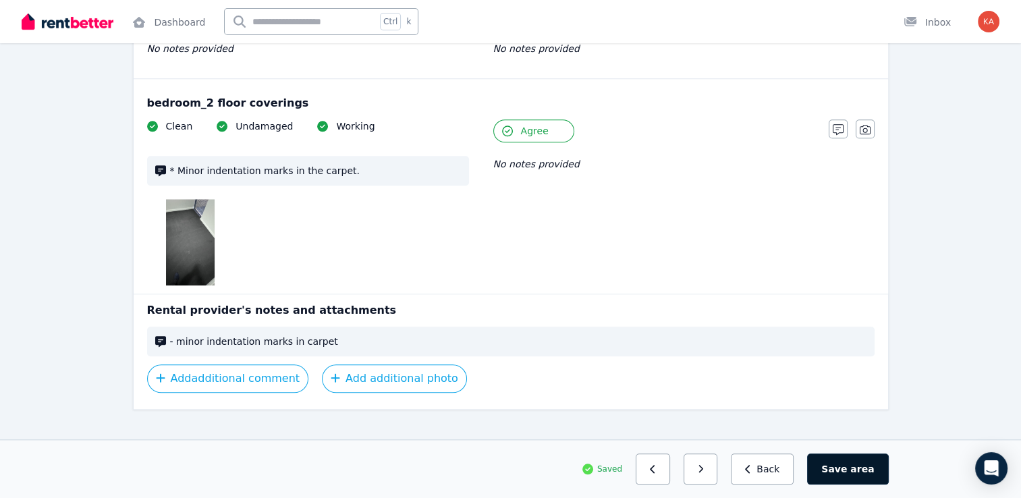
click at [845, 468] on button "Save area" at bounding box center [847, 469] width 81 height 31
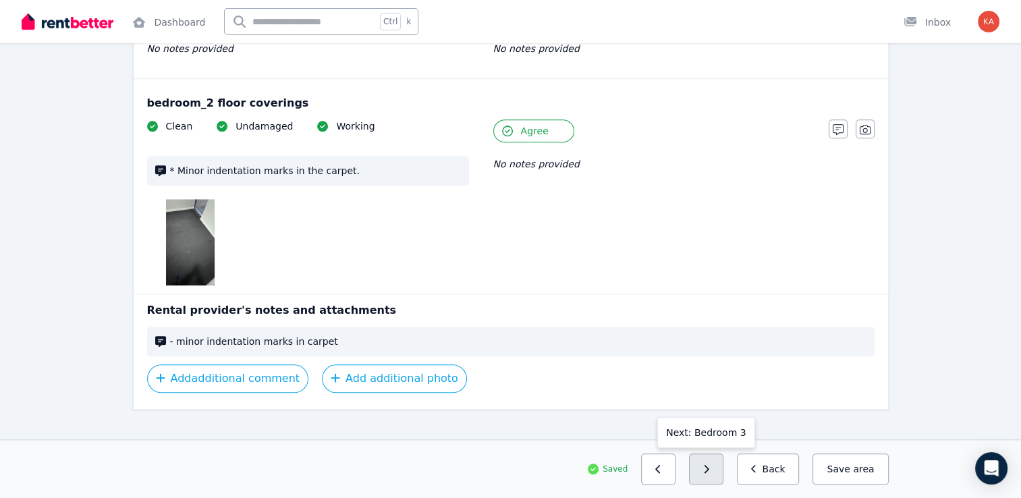
click at [709, 471] on icon "button" at bounding box center [707, 469] width 5 height 8
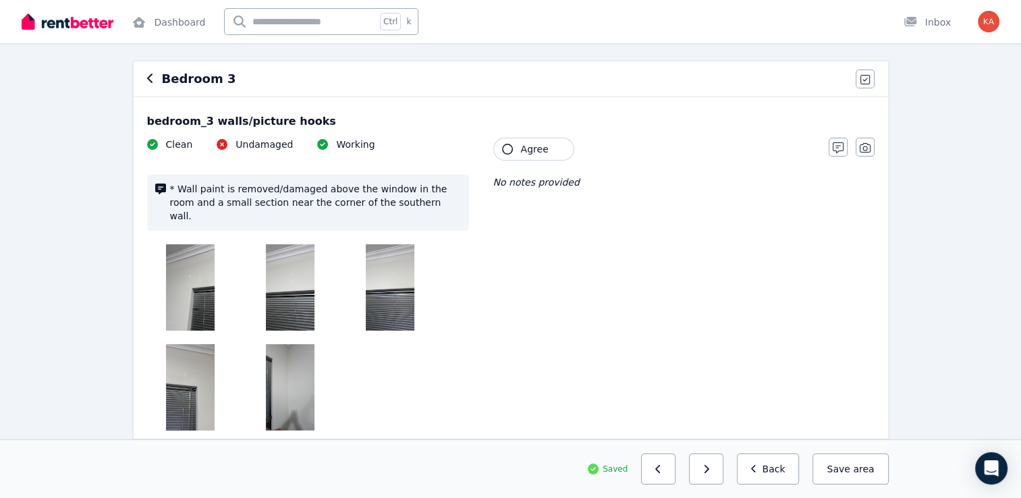
scroll to position [135, 0]
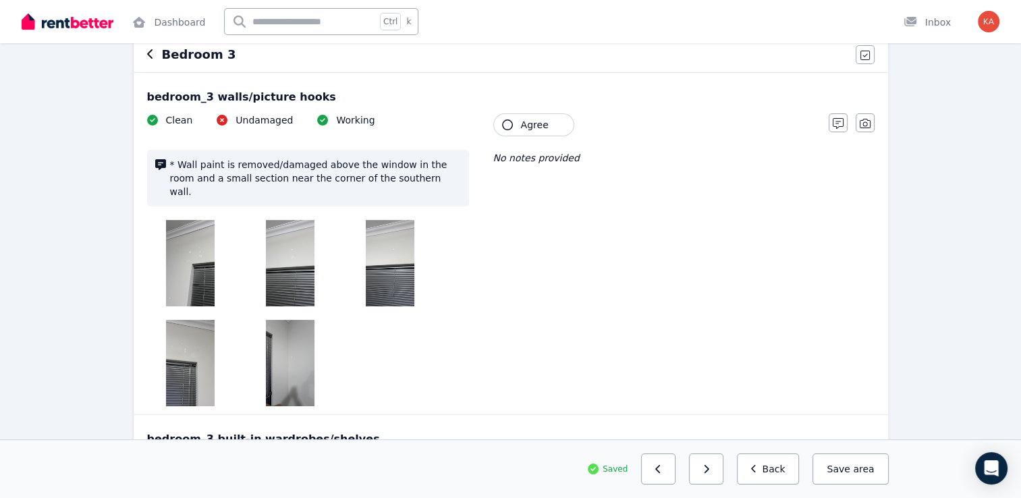
click at [500, 120] on button "Agree" at bounding box center [533, 124] width 81 height 23
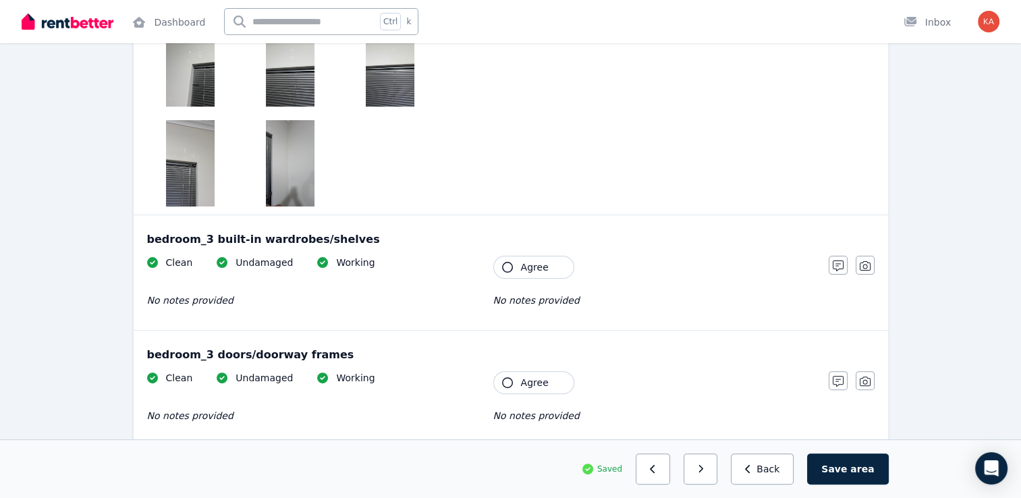
scroll to position [338, 0]
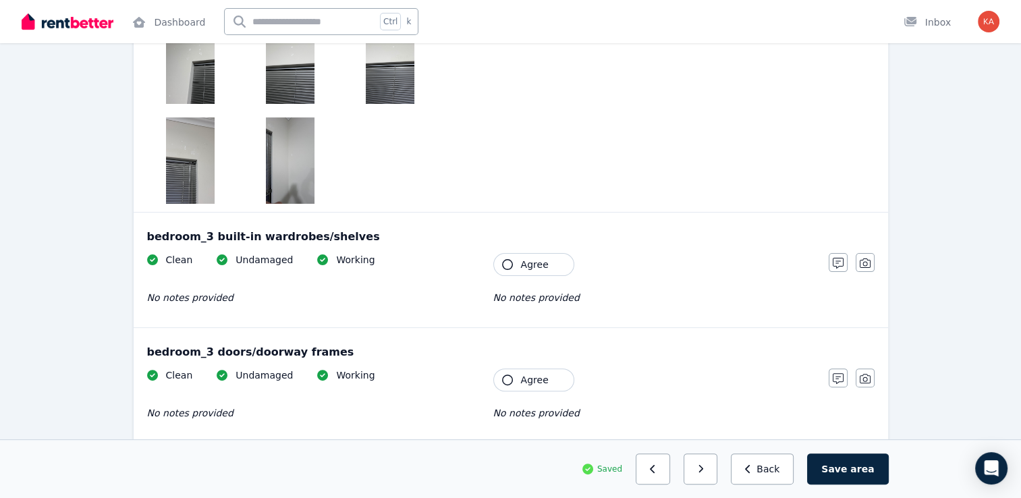
click at [519, 253] on button "Agree" at bounding box center [533, 264] width 81 height 23
click at [508, 375] on icon "button" at bounding box center [507, 380] width 11 height 11
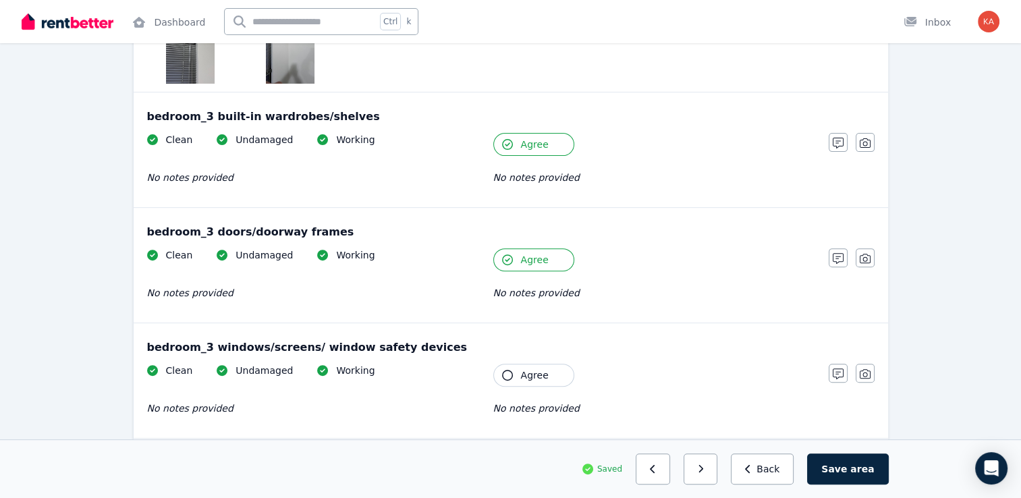
scroll to position [540, 0]
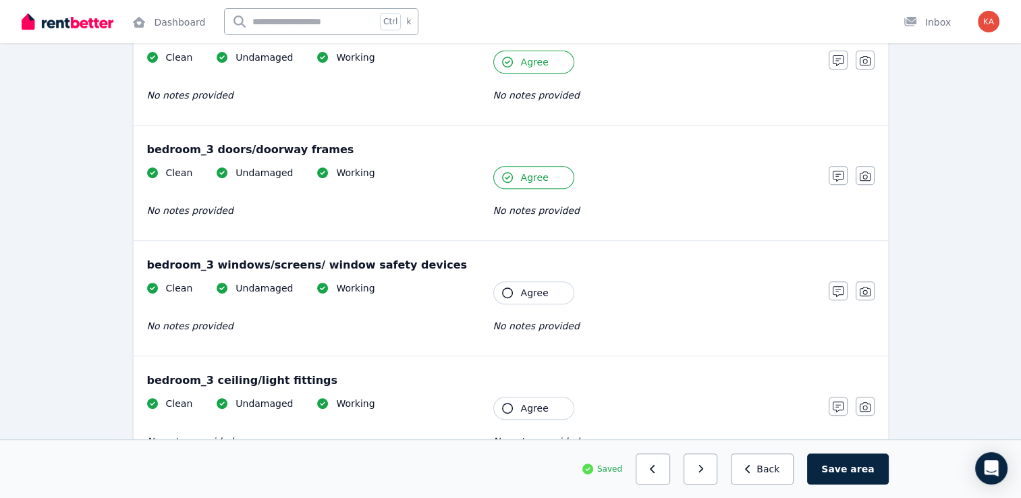
click at [509, 288] on icon "button" at bounding box center [507, 293] width 11 height 11
click at [514, 397] on button "Agree" at bounding box center [533, 408] width 81 height 23
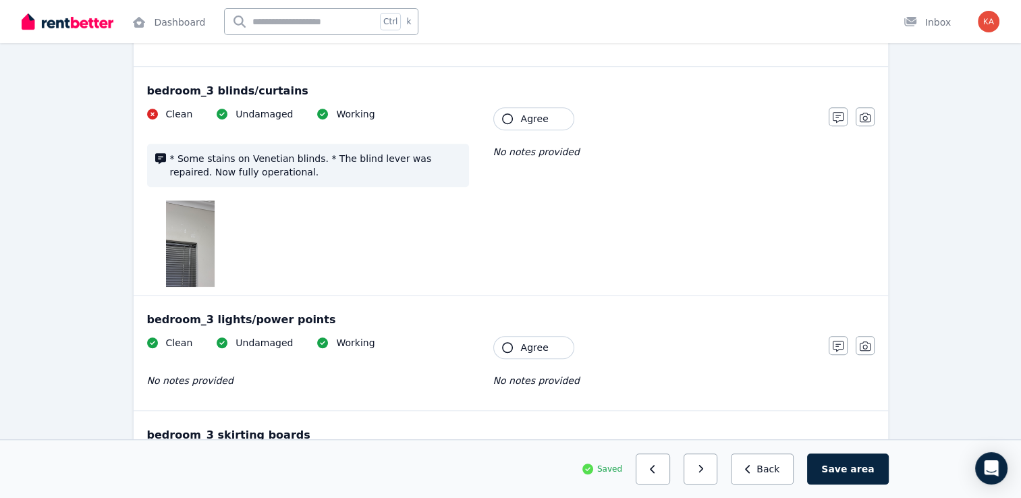
scroll to position [878, 0]
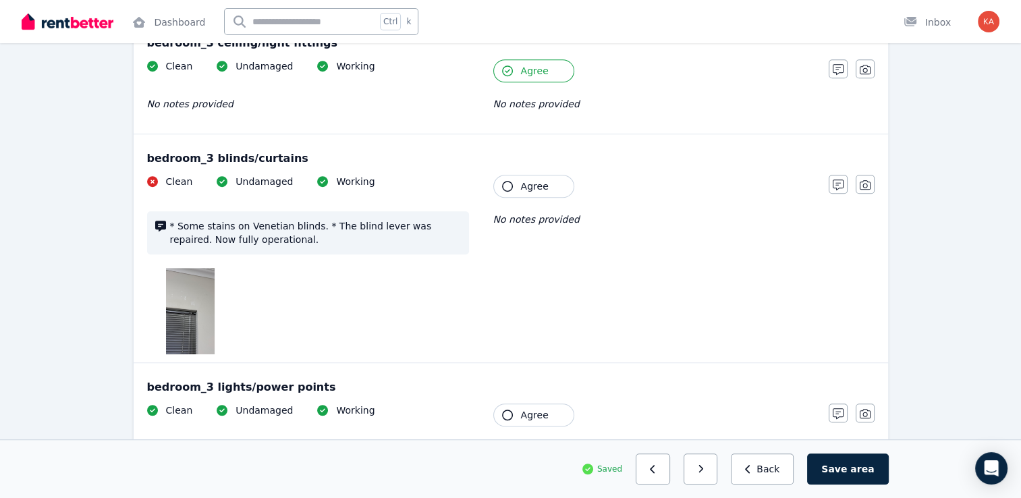
click at [508, 181] on icon "button" at bounding box center [507, 186] width 11 height 11
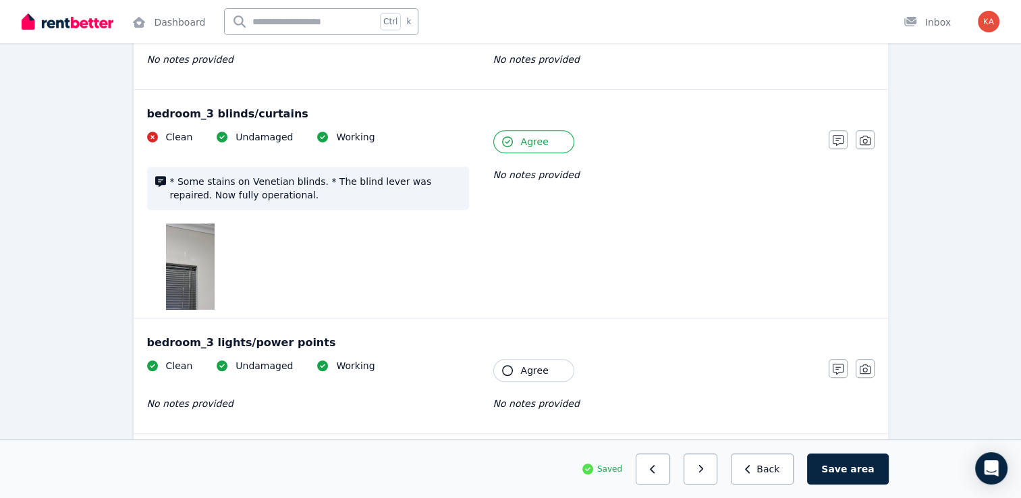
scroll to position [945, 0]
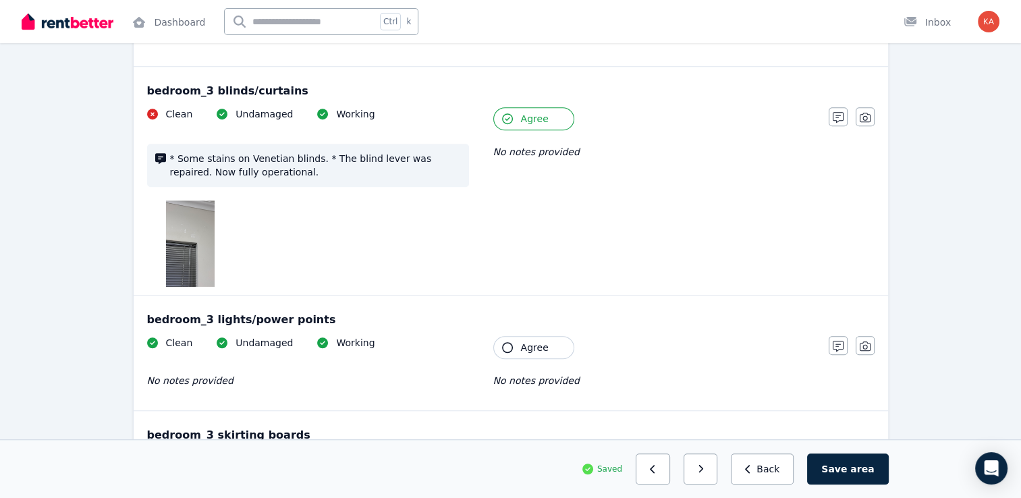
click at [504, 342] on icon "button" at bounding box center [507, 347] width 11 height 11
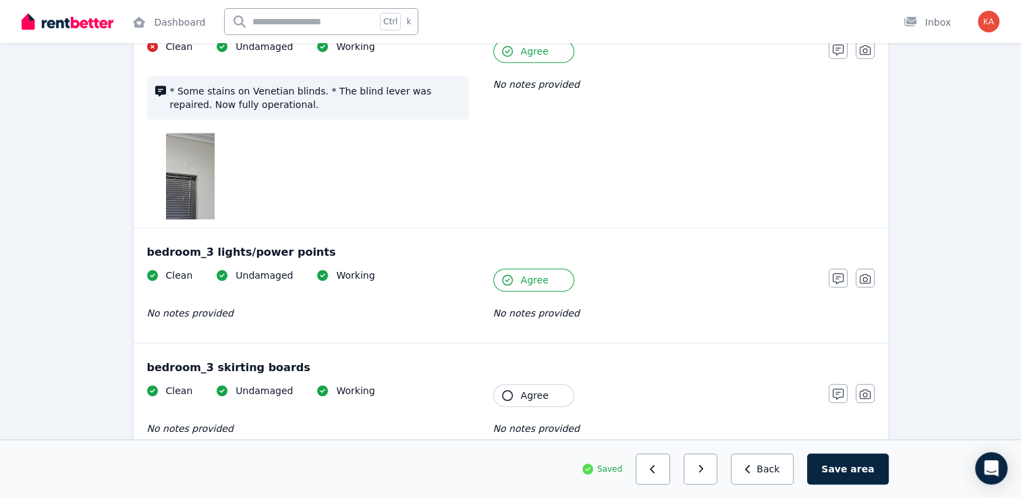
scroll to position [1080, 0]
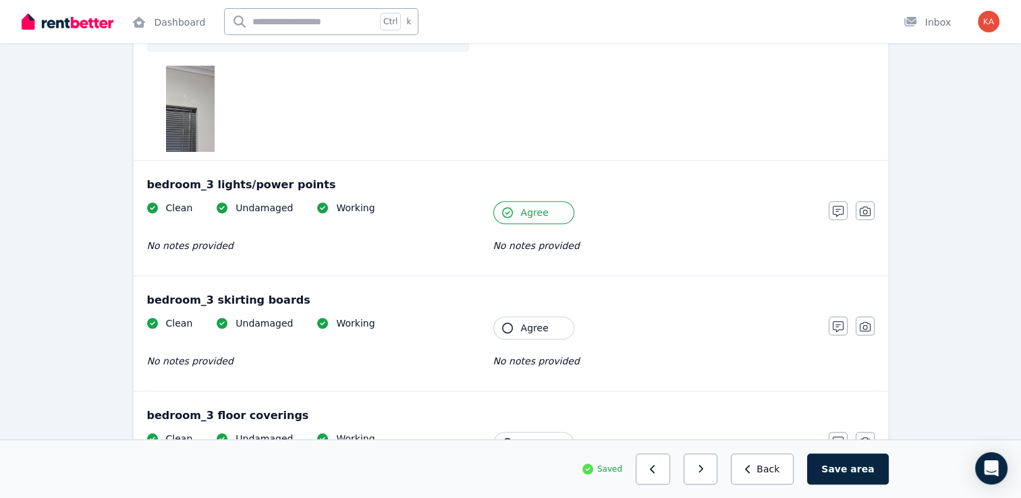
click at [514, 317] on button "Agree" at bounding box center [533, 328] width 81 height 23
click at [510, 438] on icon "button" at bounding box center [507, 443] width 11 height 11
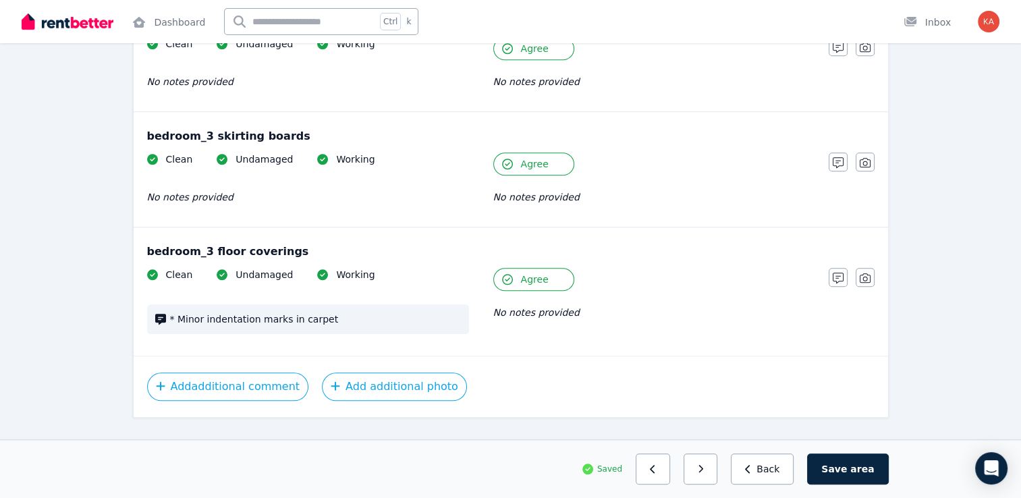
scroll to position [1253, 0]
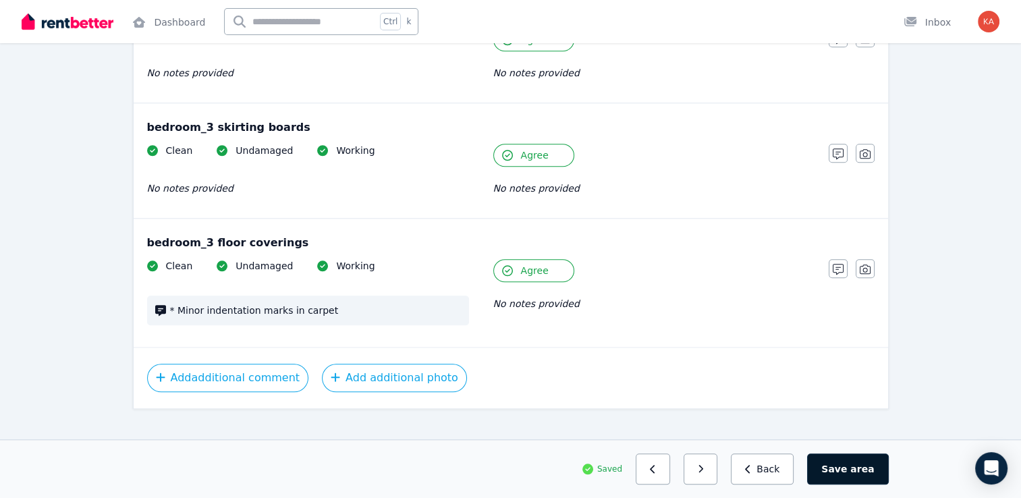
click at [861, 475] on span "area" at bounding box center [863, 469] width 24 height 14
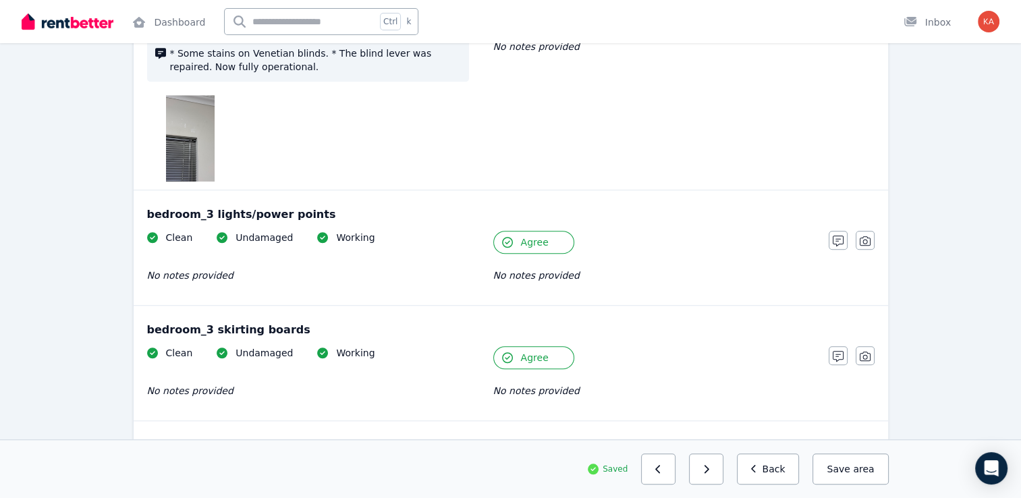
scroll to position [1118, 0]
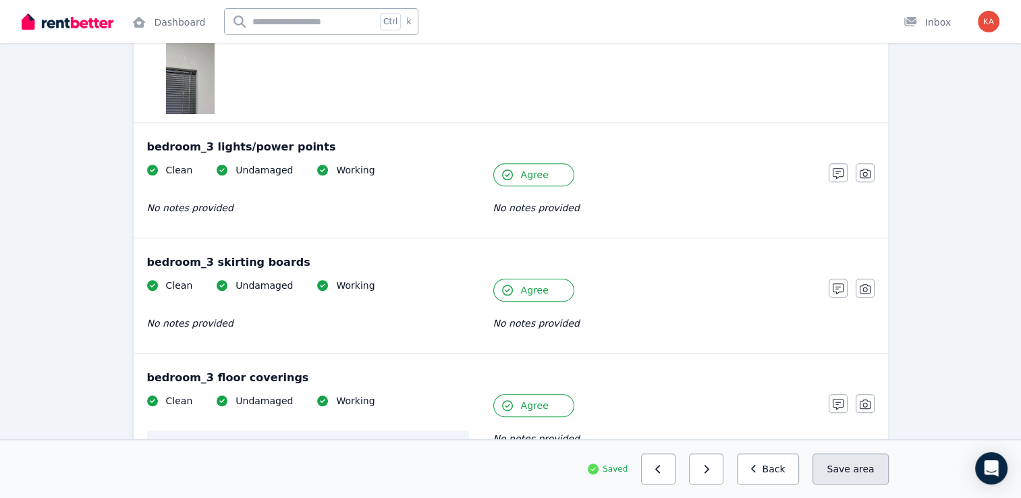
click at [838, 473] on button "Save area" at bounding box center [851, 469] width 76 height 31
click at [660, 468] on icon "button" at bounding box center [657, 469] width 5 height 8
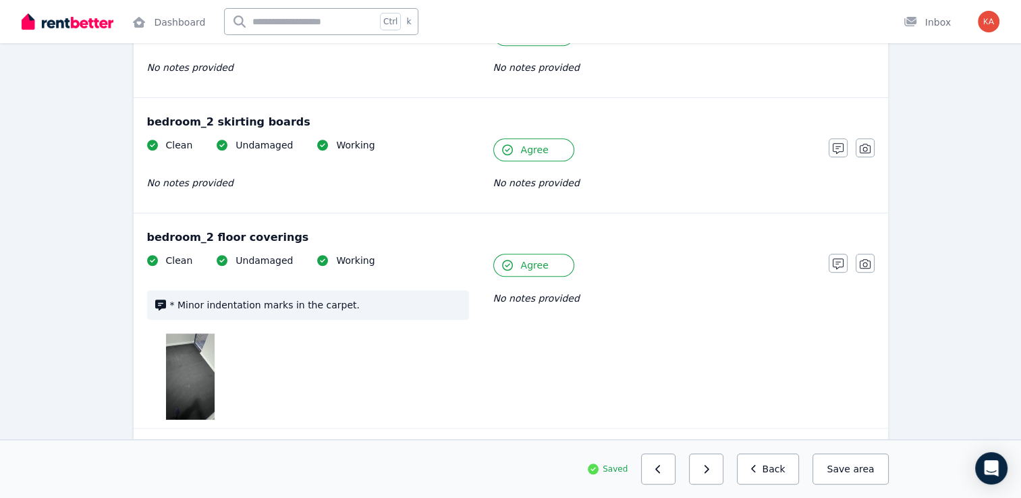
click at [660, 468] on icon "button" at bounding box center [657, 469] width 5 height 8
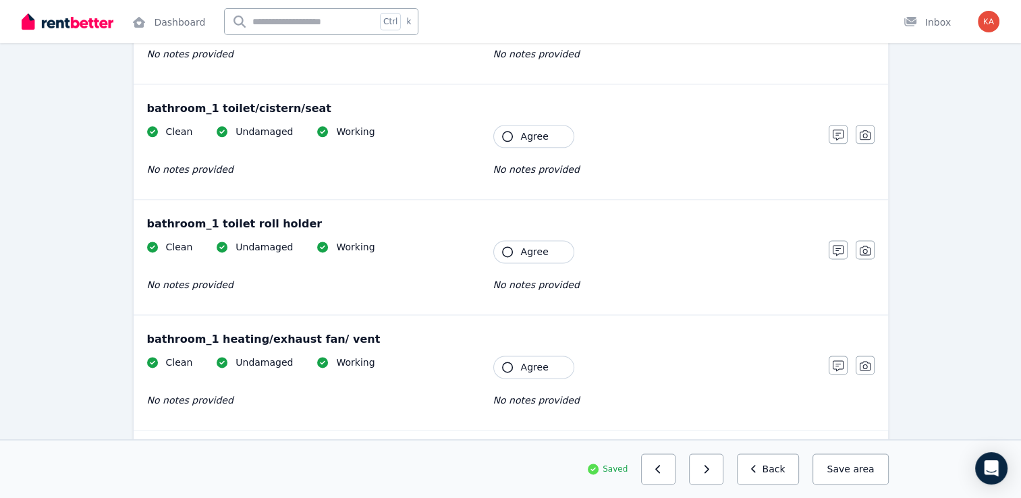
click at [660, 468] on icon "button" at bounding box center [657, 469] width 5 height 8
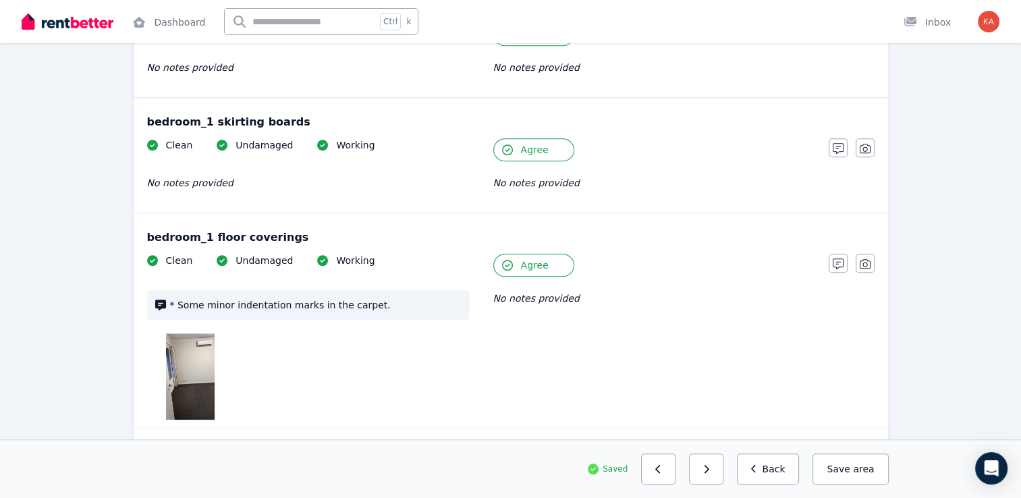
click at [660, 468] on icon "button" at bounding box center [657, 469] width 5 height 8
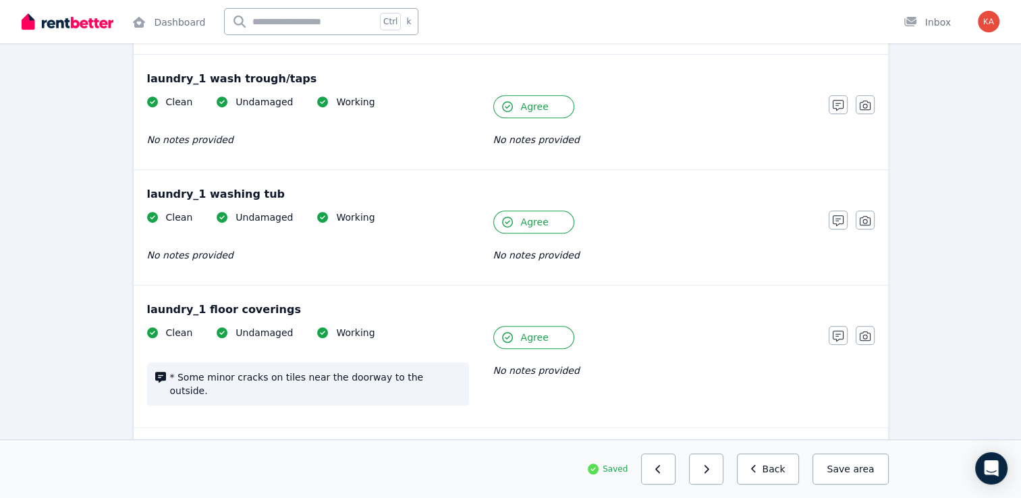
click at [660, 468] on icon "button" at bounding box center [657, 469] width 5 height 8
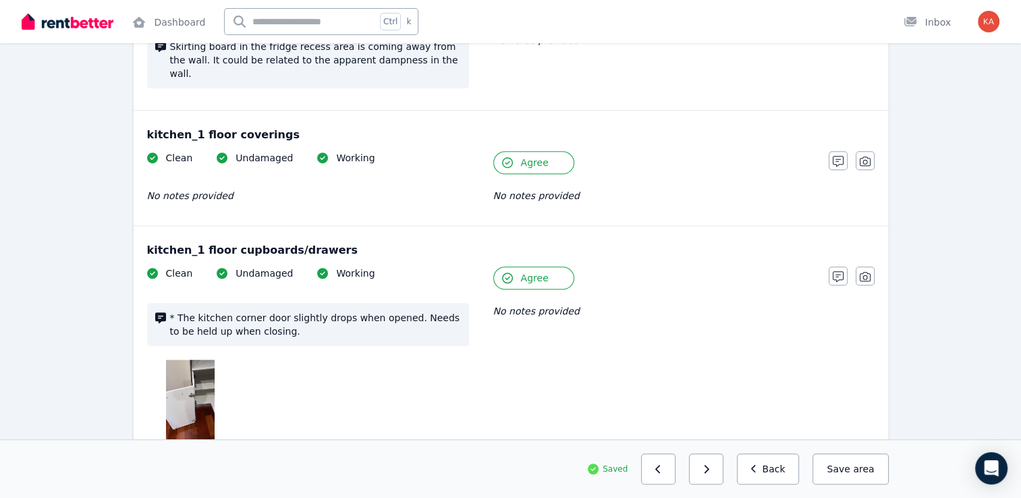
scroll to position [1672, 0]
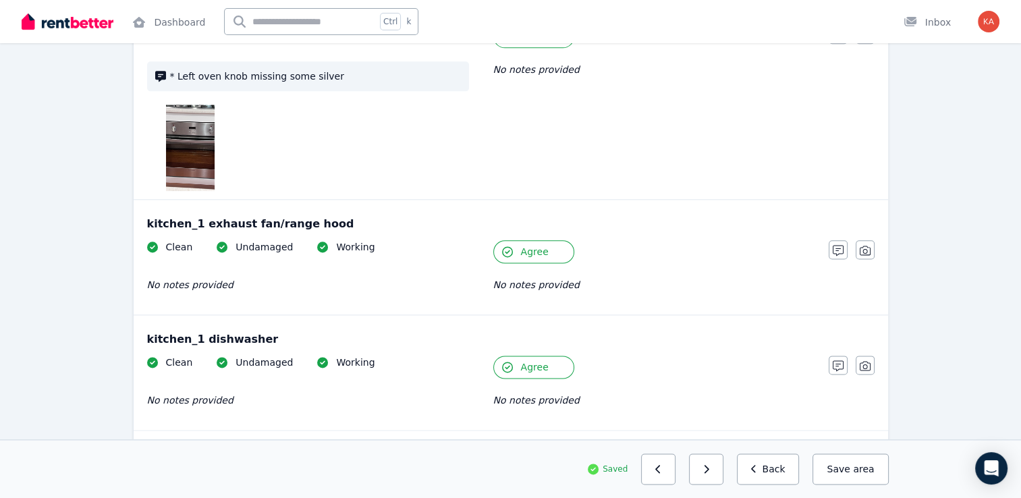
click at [660, 468] on icon "button" at bounding box center [657, 469] width 5 height 8
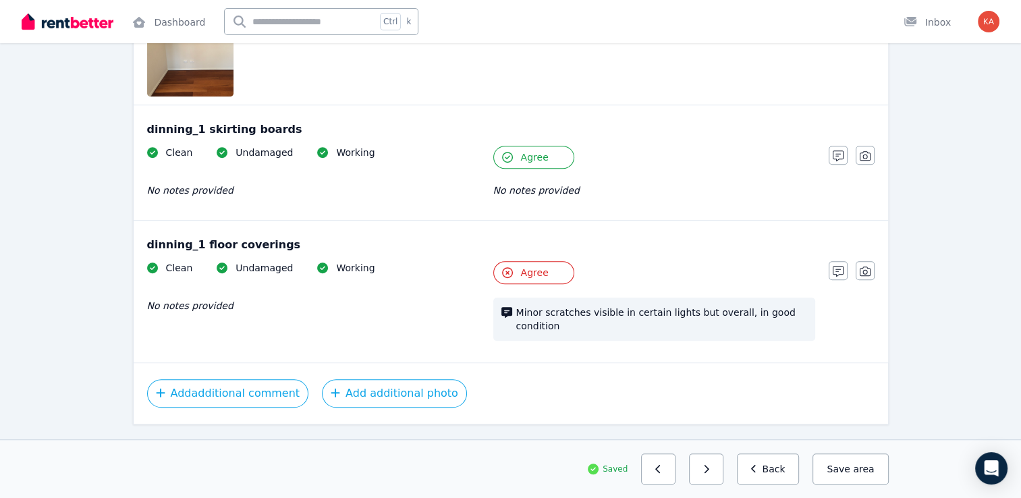
scroll to position [794, 0]
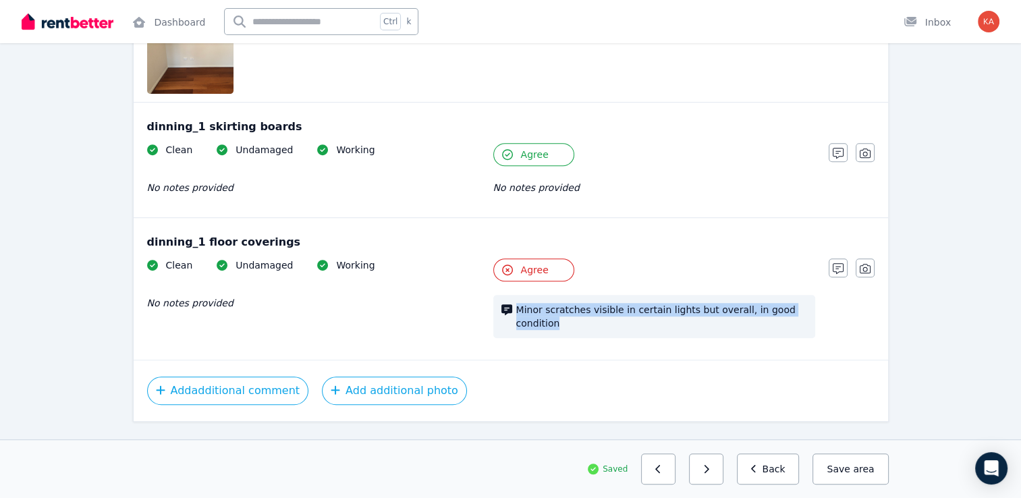
drag, startPoint x: 519, startPoint y: 296, endPoint x: 820, endPoint y: 298, distance: 301.1
click at [820, 298] on div "Clean Undamaged Working No notes provided Tenant Agree Minor scratches visible …" at bounding box center [511, 305] width 728 height 93
copy span "Minor scratches visible in certain lights but overall, in good condition"
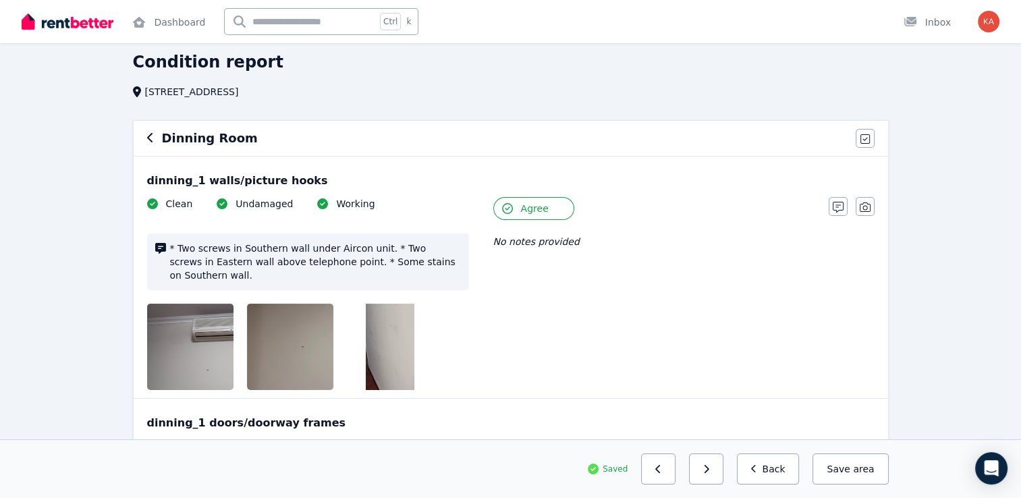
scroll to position [0, 0]
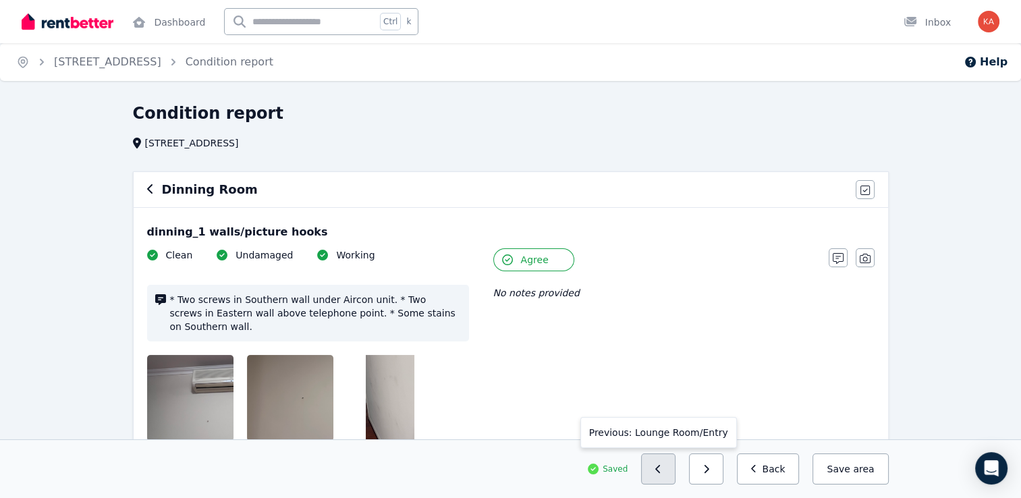
click at [676, 475] on button "button" at bounding box center [658, 469] width 34 height 31
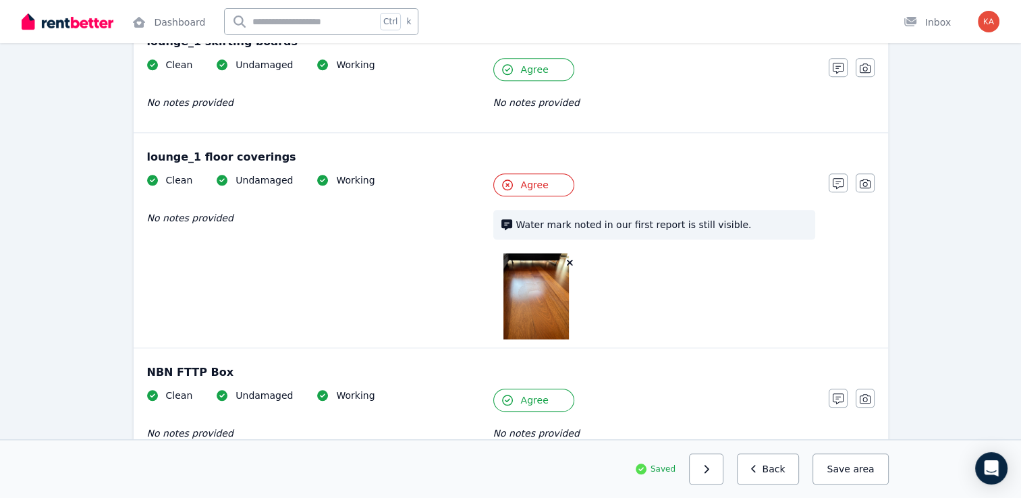
scroll to position [1418, 0]
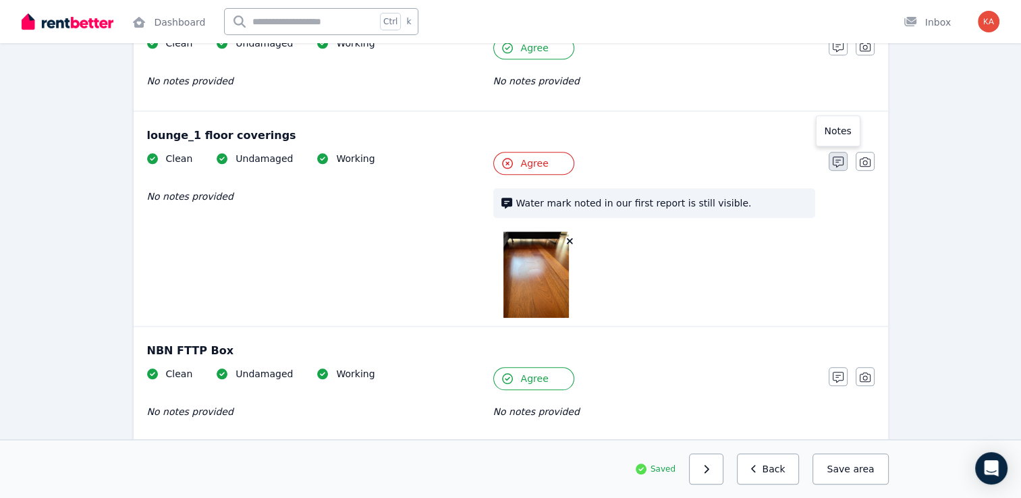
click at [838, 159] on icon "button" at bounding box center [838, 162] width 11 height 11
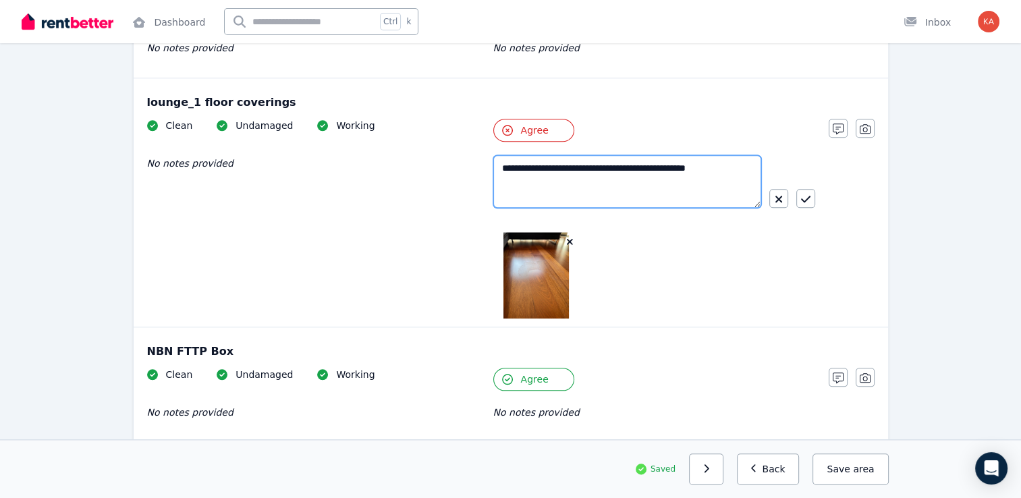
click at [721, 171] on textarea "**********" at bounding box center [627, 181] width 268 height 53
paste textarea "**********"
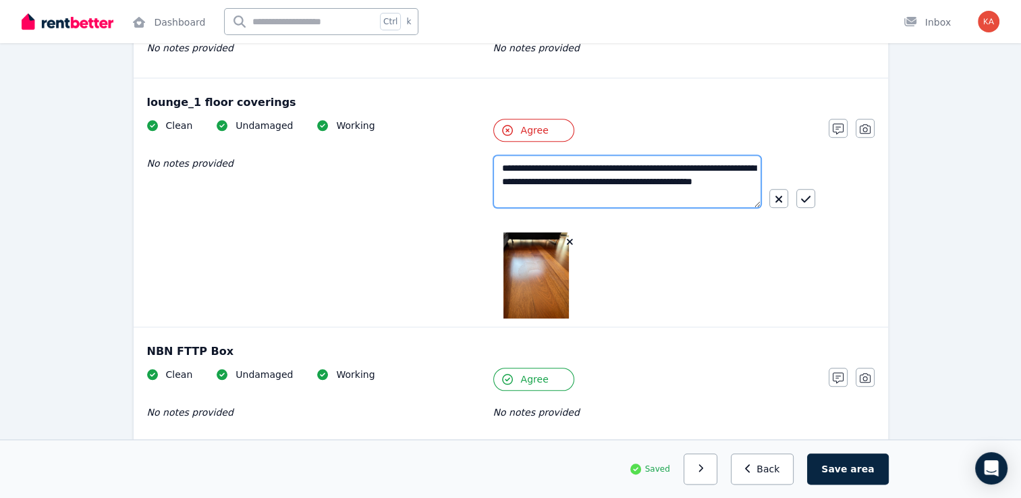
click at [508, 171] on textarea "**********" at bounding box center [627, 181] width 268 height 53
type textarea "**********"
click at [807, 194] on icon "button" at bounding box center [805, 199] width 9 height 11
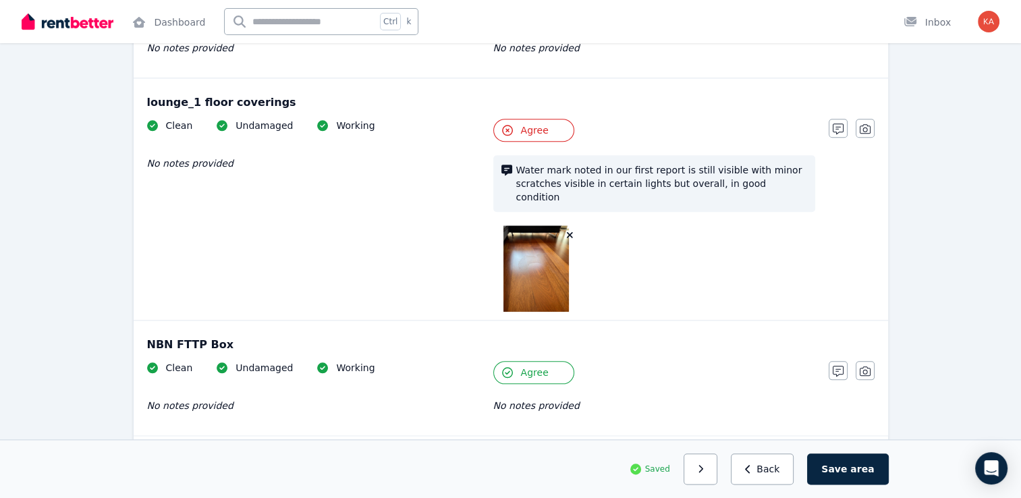
scroll to position [1431, 0]
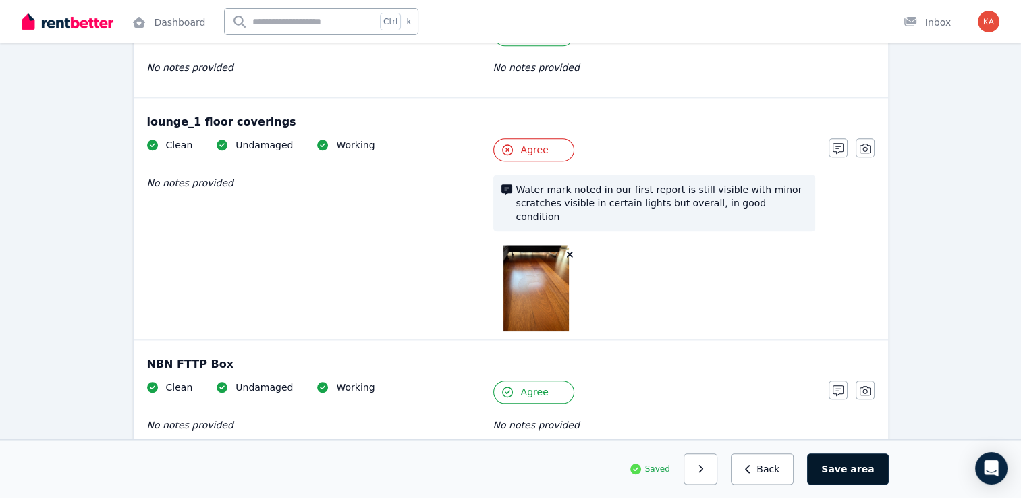
click at [852, 467] on button "Save area" at bounding box center [847, 469] width 81 height 31
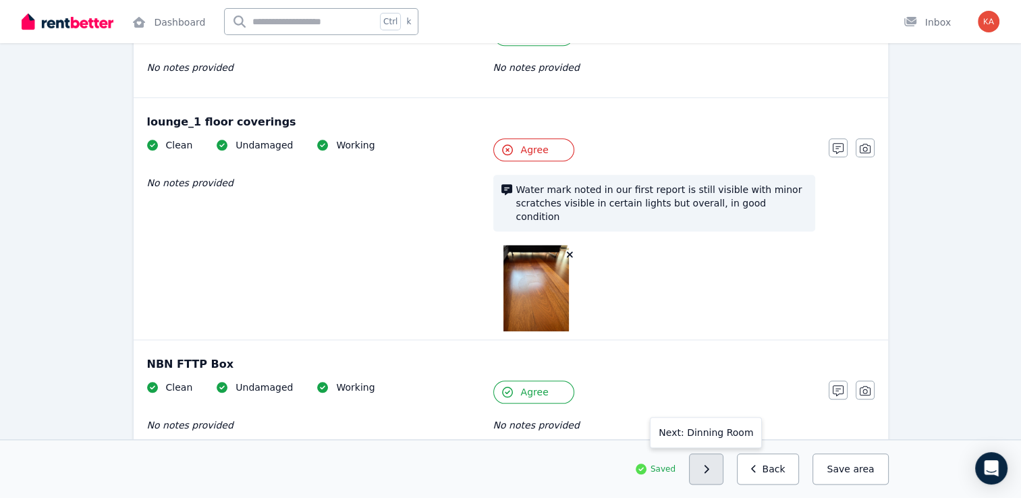
click at [722, 475] on button "button" at bounding box center [706, 469] width 34 height 31
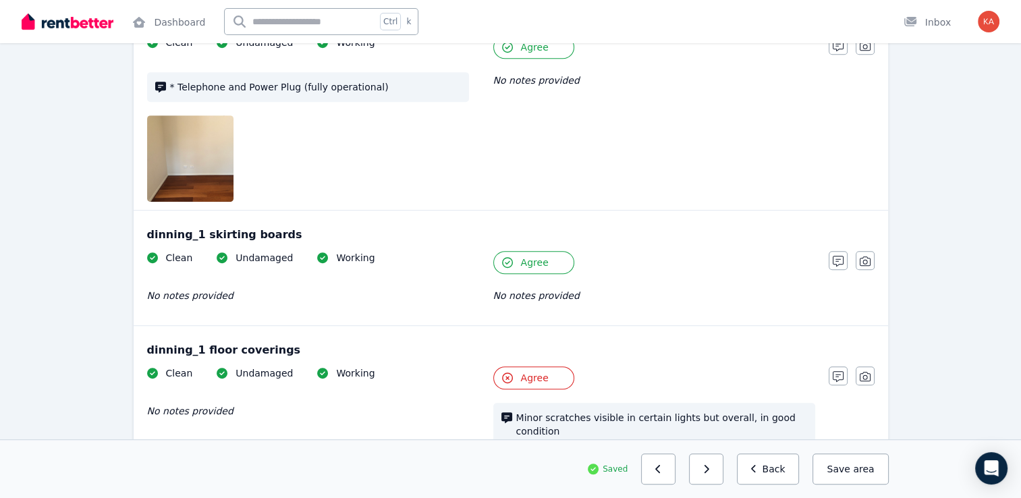
click at [722, 475] on button "button" at bounding box center [706, 469] width 34 height 31
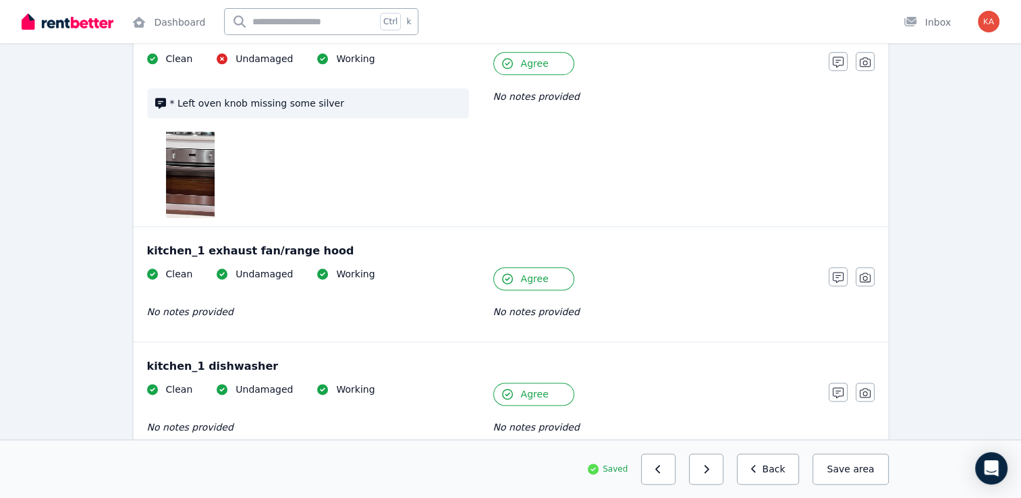
click at [722, 475] on button "button" at bounding box center [706, 469] width 34 height 31
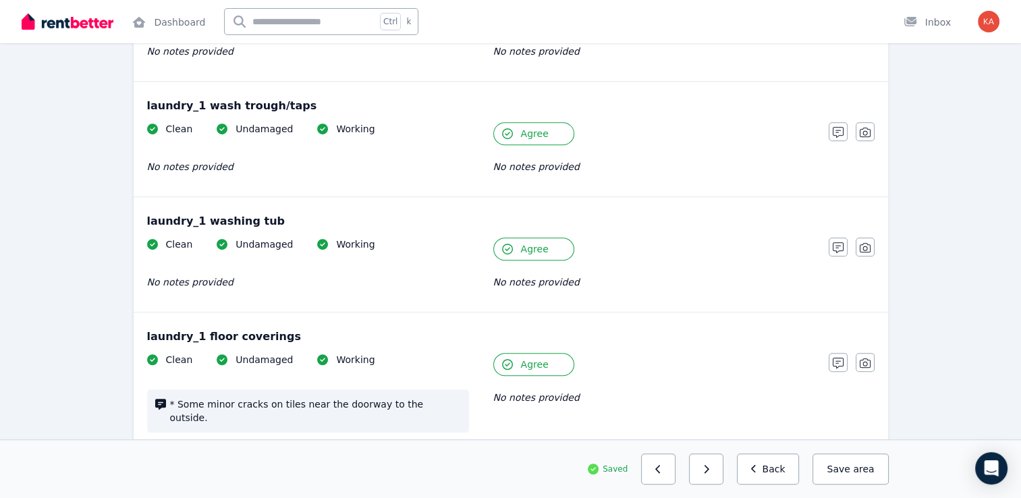
click at [722, 475] on button "button" at bounding box center [706, 469] width 34 height 31
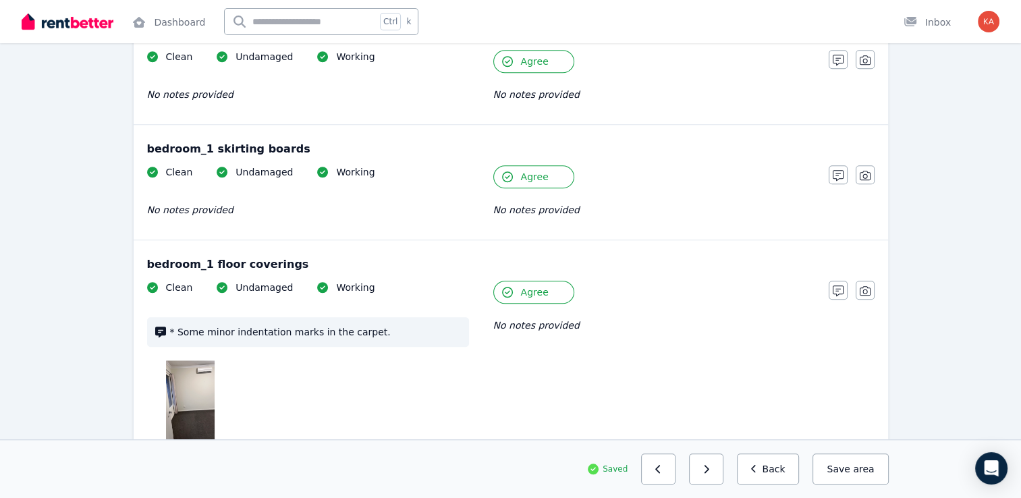
click at [722, 475] on button "button" at bounding box center [706, 469] width 34 height 31
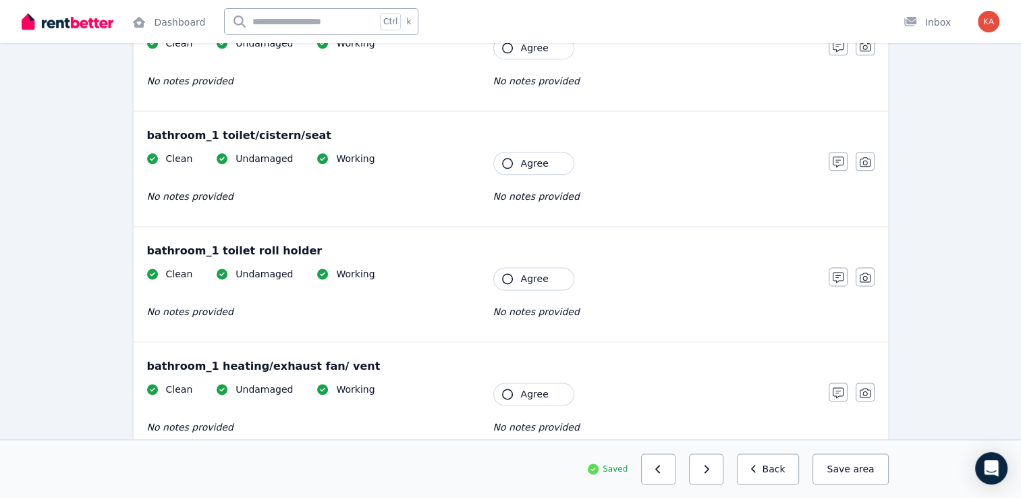
click at [722, 475] on button "button" at bounding box center [706, 469] width 34 height 31
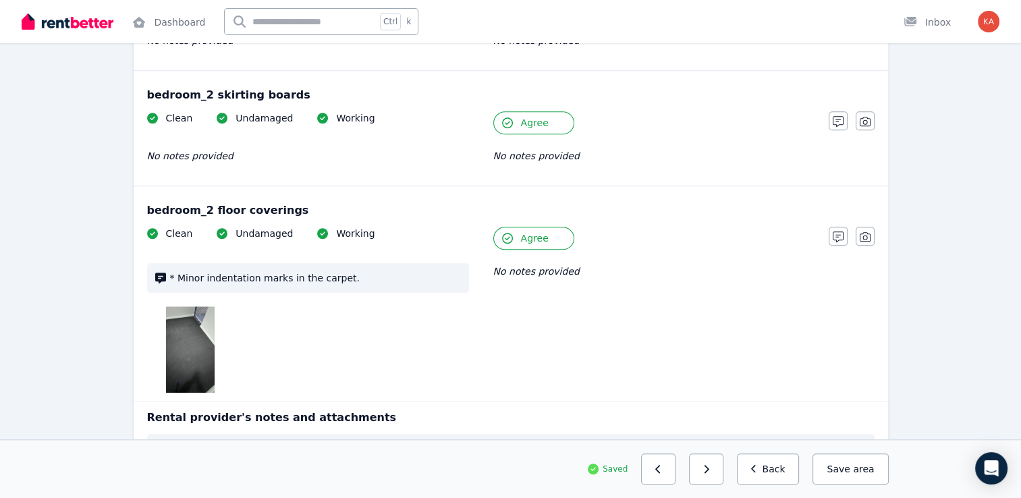
click at [722, 475] on button "button" at bounding box center [706, 469] width 34 height 31
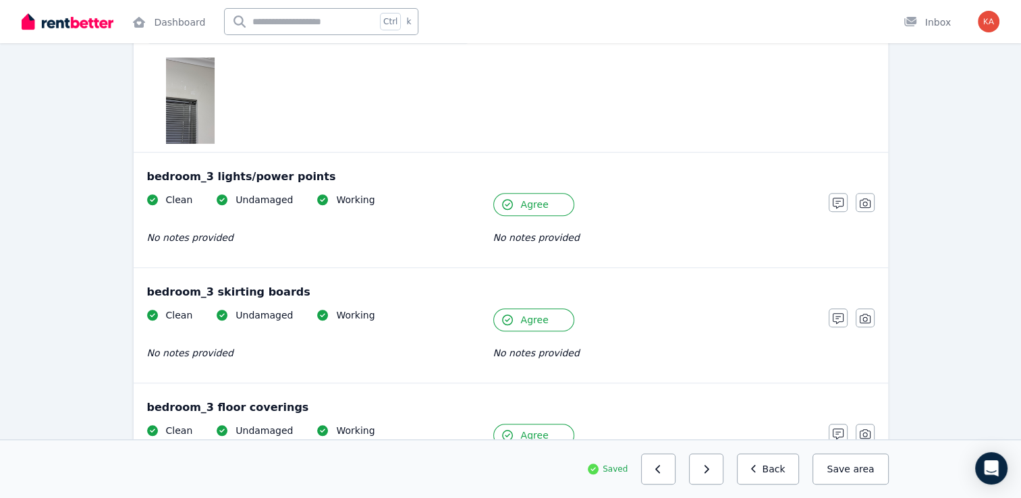
scroll to position [1131, 0]
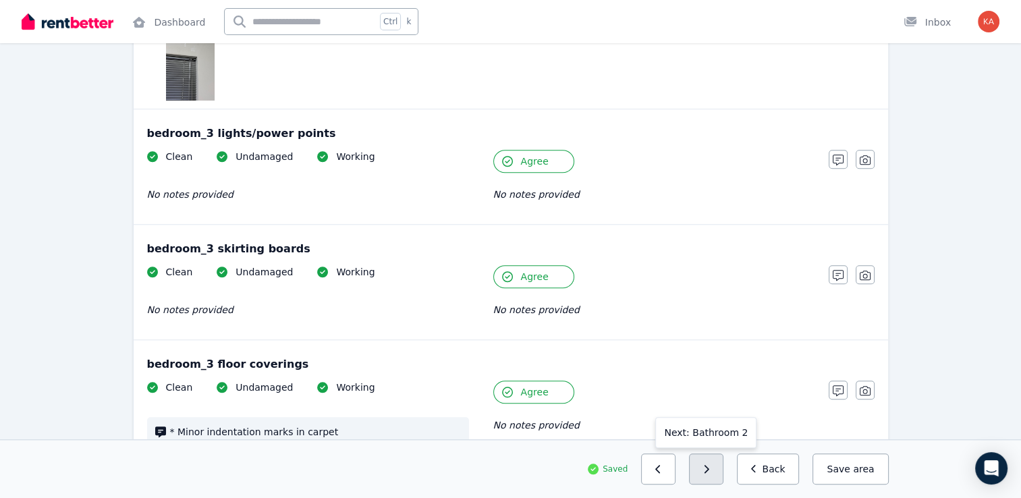
click at [715, 476] on button "button" at bounding box center [706, 469] width 34 height 31
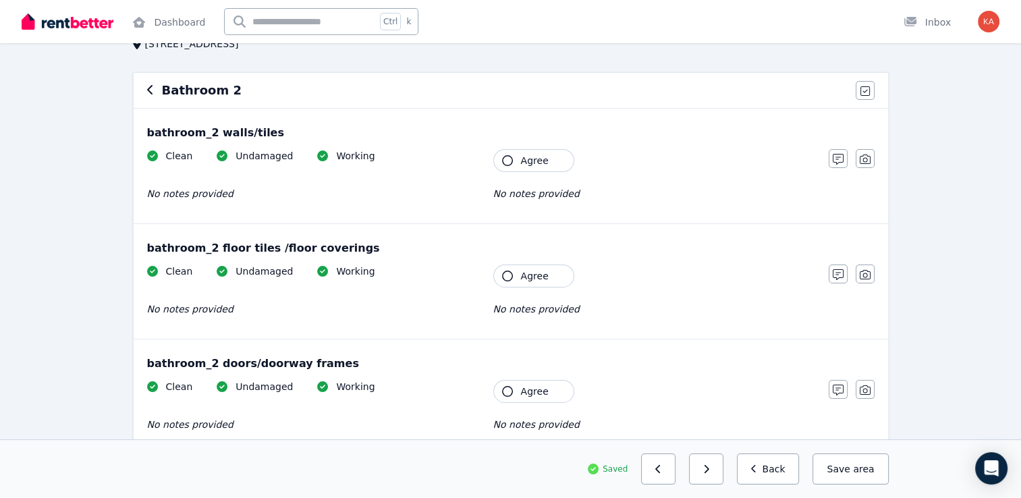
scroll to position [135, 0]
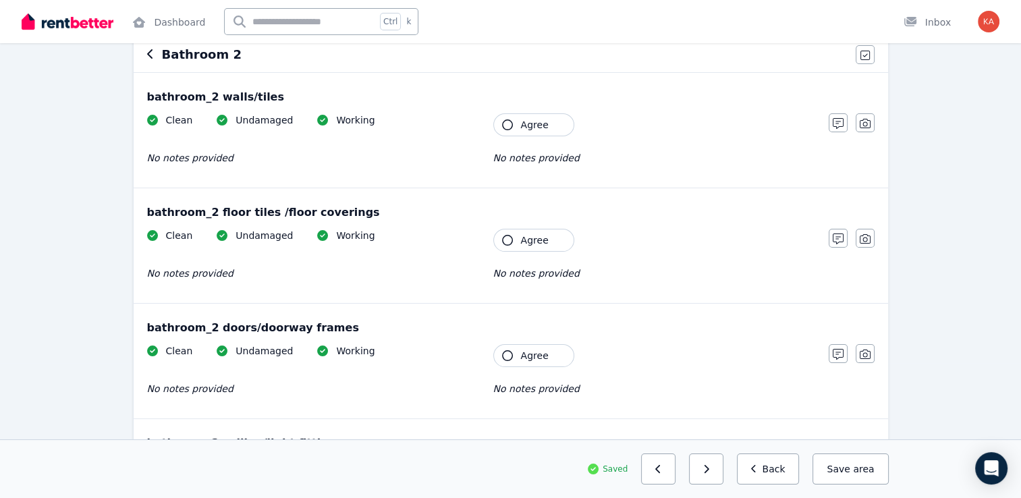
click at [518, 125] on button "Agree" at bounding box center [533, 124] width 81 height 23
click at [512, 239] on icon "button" at bounding box center [507, 240] width 11 height 11
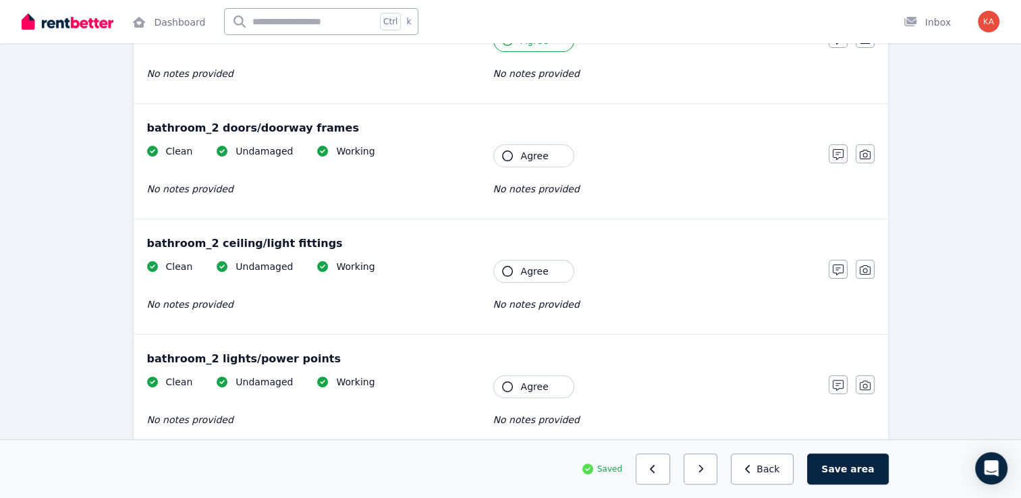
scroll to position [338, 0]
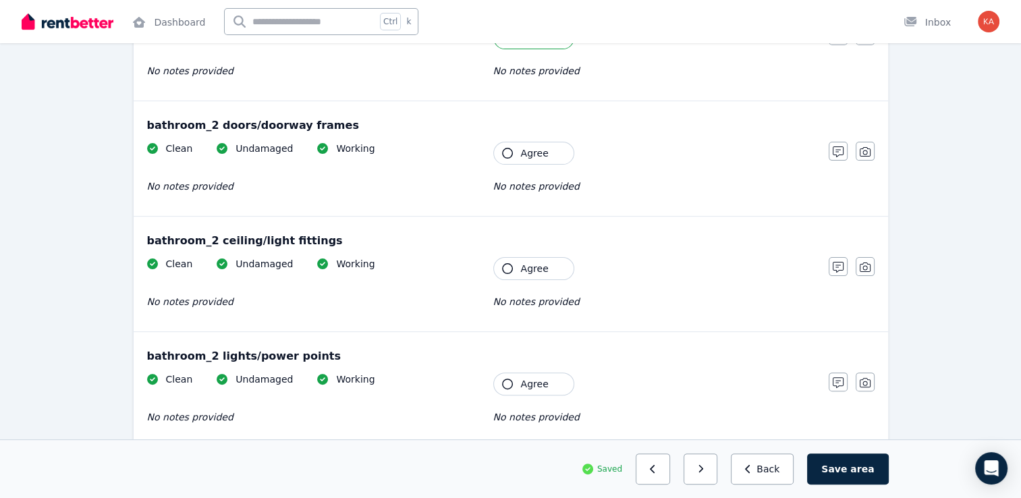
click at [515, 152] on button "Agree" at bounding box center [533, 153] width 81 height 23
click at [511, 263] on button "Agree" at bounding box center [533, 268] width 81 height 23
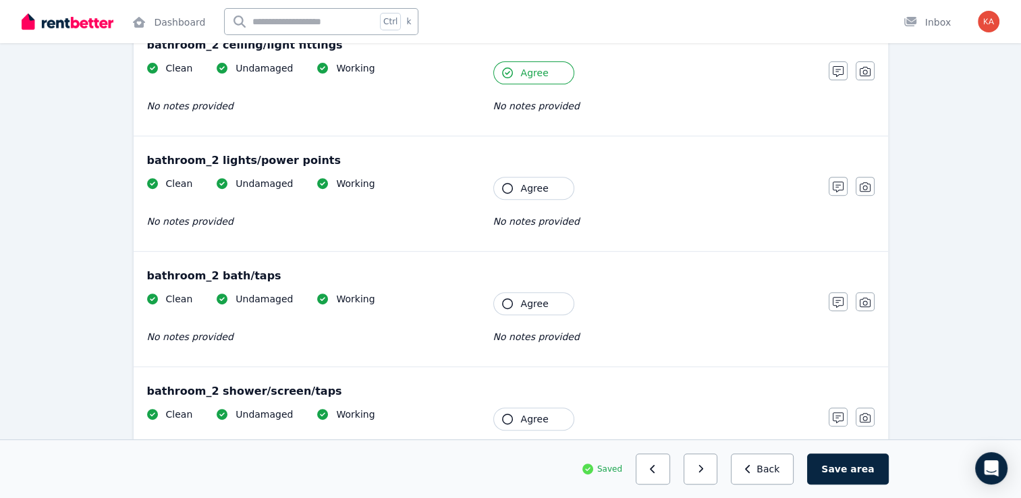
scroll to position [540, 0]
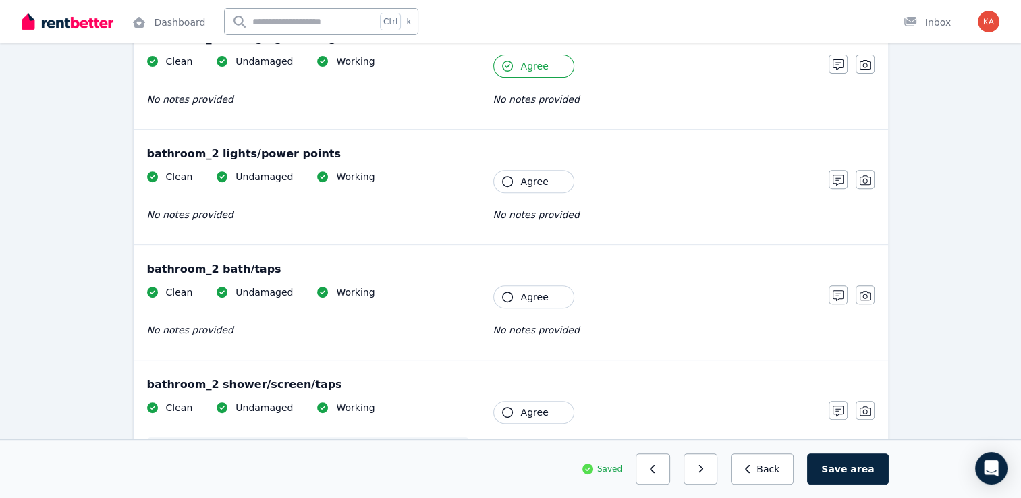
click at [513, 184] on button "Agree" at bounding box center [533, 181] width 81 height 23
click at [516, 292] on button "Agree" at bounding box center [533, 297] width 81 height 23
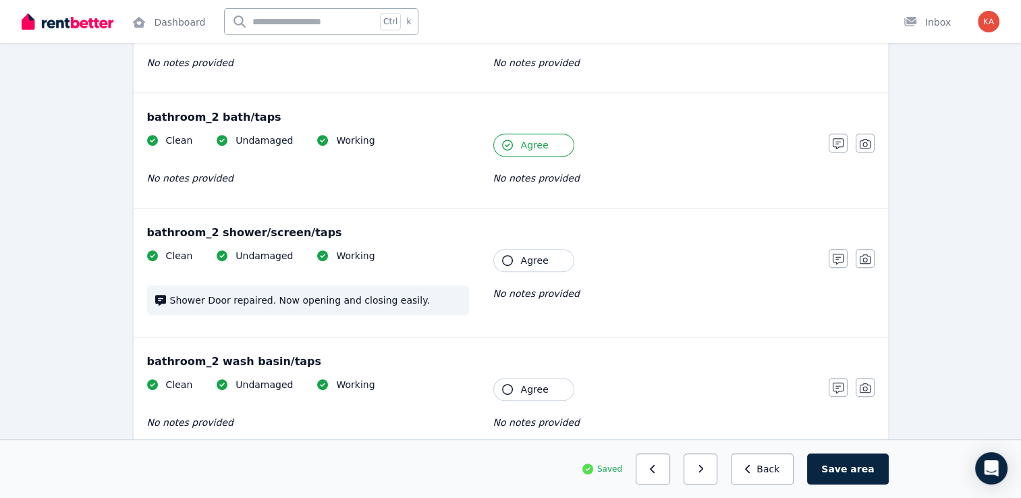
scroll to position [743, 0]
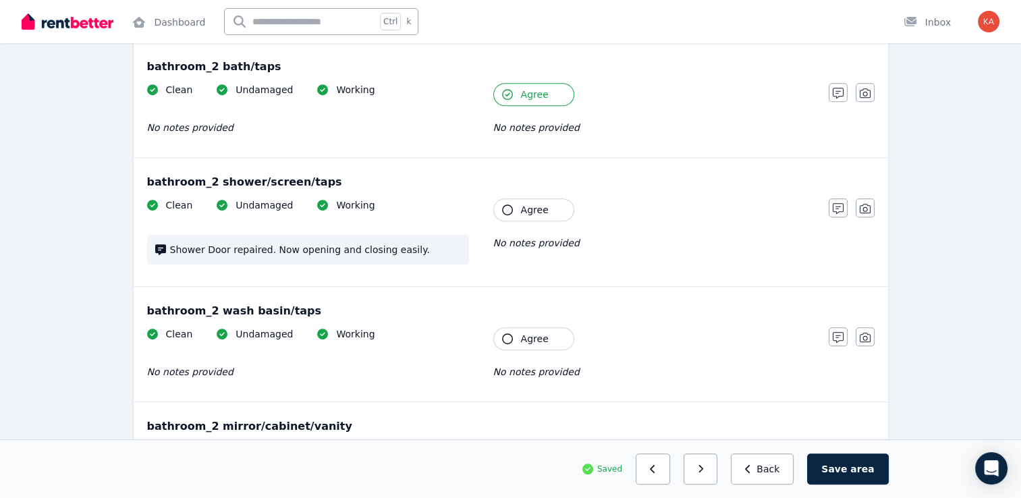
click at [516, 219] on div "Clean Undamaged Working Shower Door repaired. Now opening and closing easily. T…" at bounding box center [481, 238] width 668 height 80
click at [514, 201] on button "Agree" at bounding box center [533, 209] width 81 height 23
click at [516, 332] on button "Agree" at bounding box center [533, 338] width 81 height 23
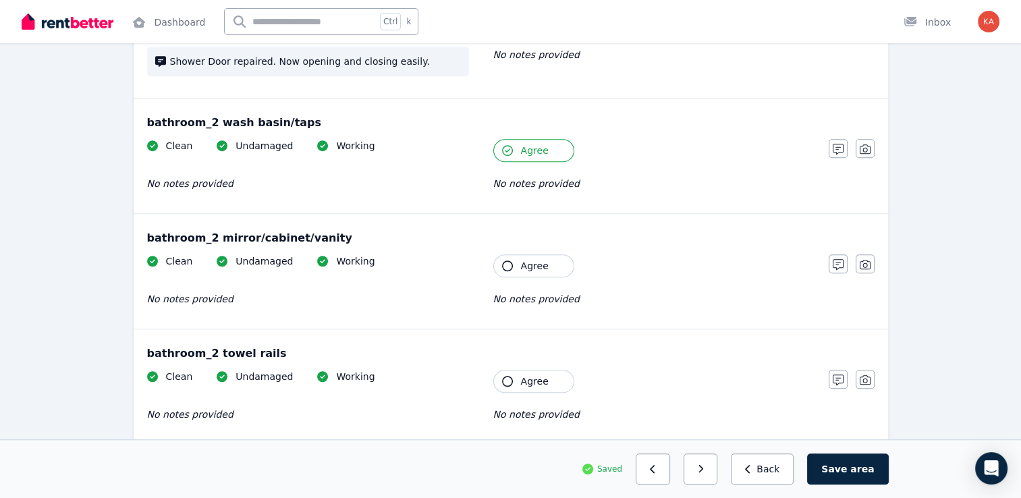
scroll to position [945, 0]
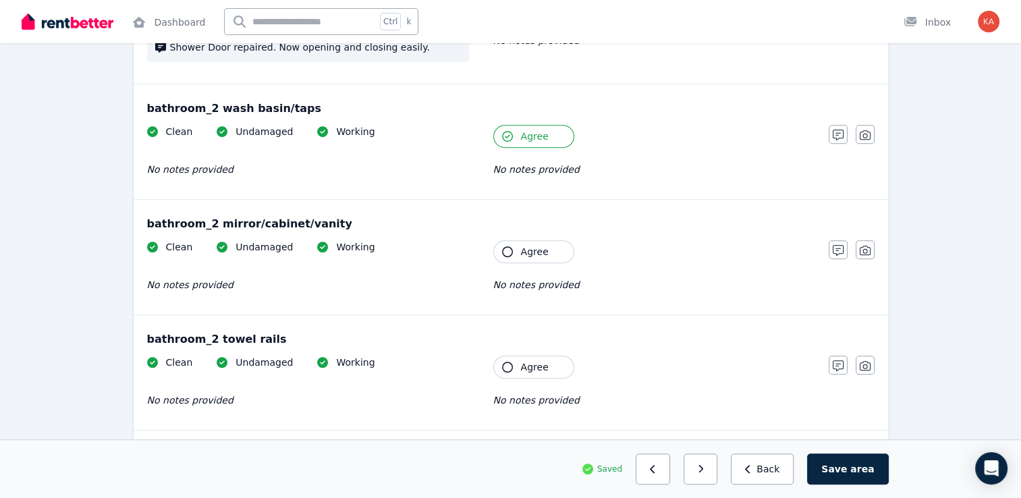
click at [517, 252] on button "Agree" at bounding box center [533, 251] width 81 height 23
click at [523, 369] on span "Agree" at bounding box center [535, 367] width 28 height 14
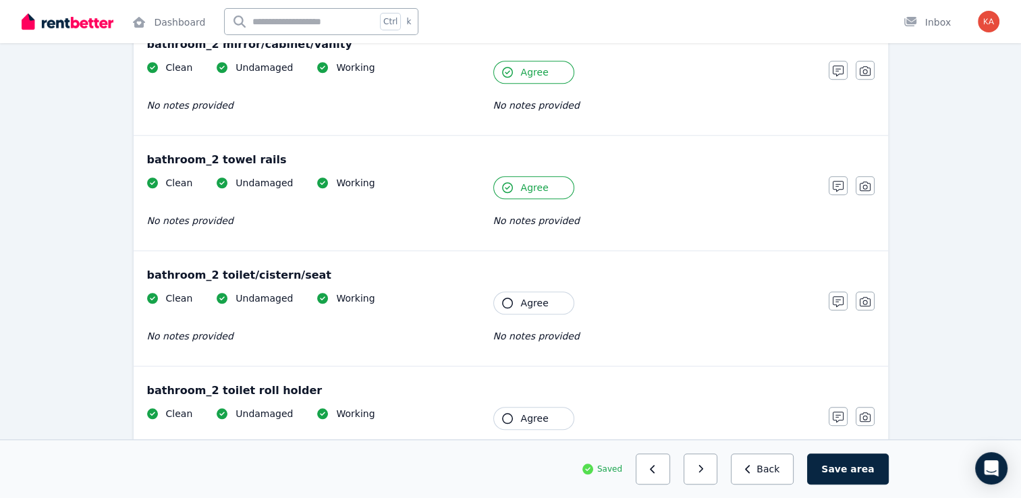
scroll to position [1148, 0]
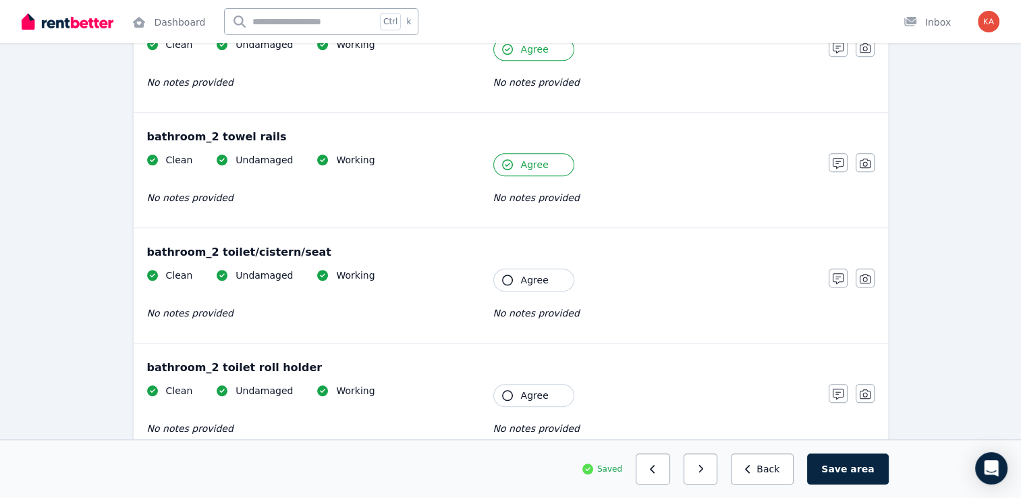
click at [510, 275] on icon "button" at bounding box center [507, 280] width 11 height 11
click at [513, 393] on button "Agree" at bounding box center [533, 395] width 81 height 23
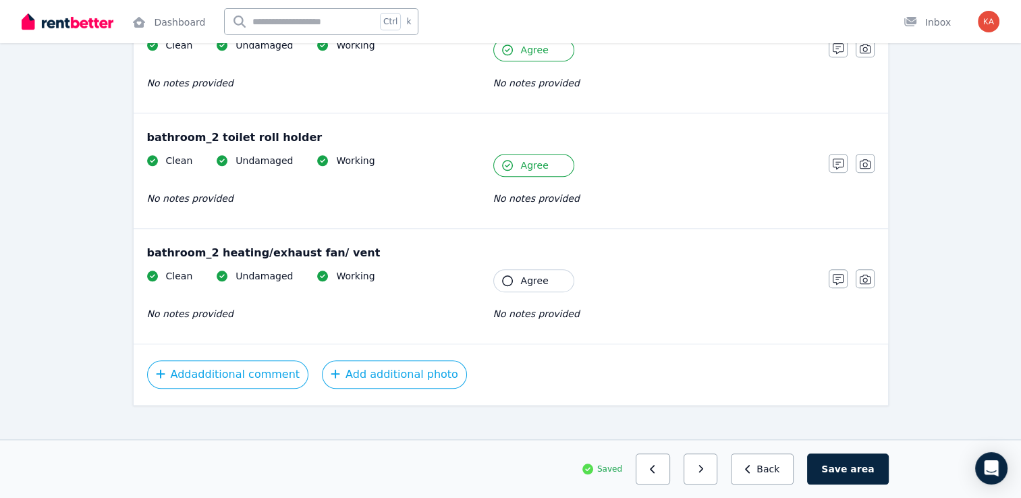
scroll to position [1386, 0]
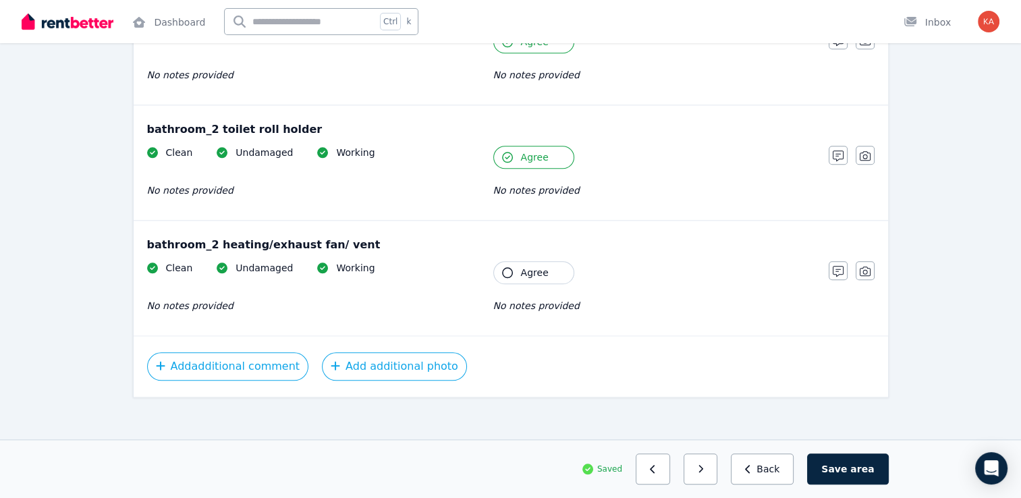
click at [529, 269] on span "Agree" at bounding box center [535, 273] width 28 height 14
click at [863, 475] on span "area" at bounding box center [863, 469] width 24 height 14
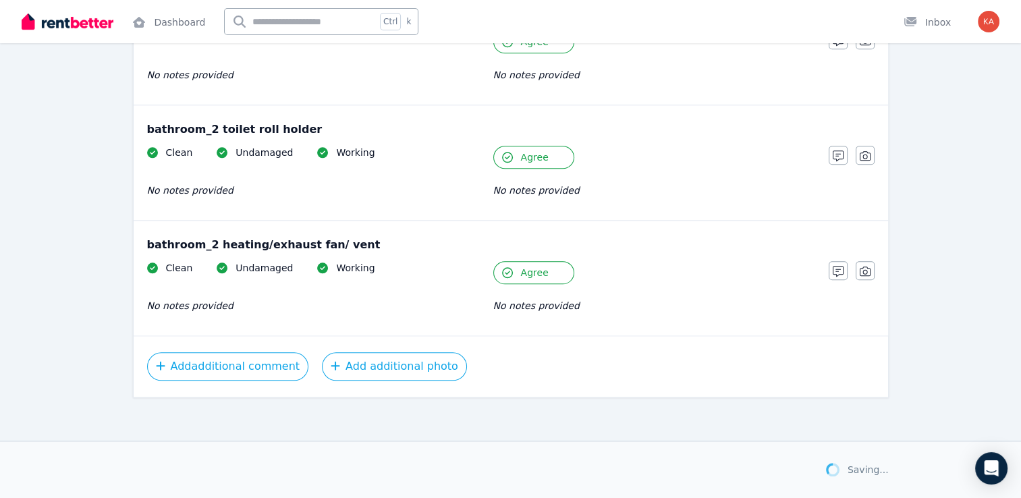
scroll to position [1385, 0]
click at [709, 468] on icon "button" at bounding box center [707, 469] width 5 height 8
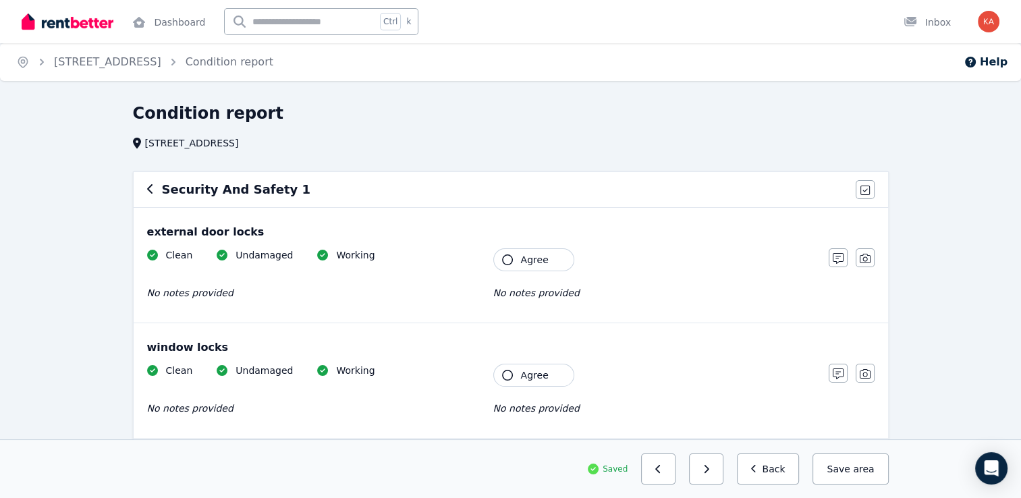
scroll to position [68, 0]
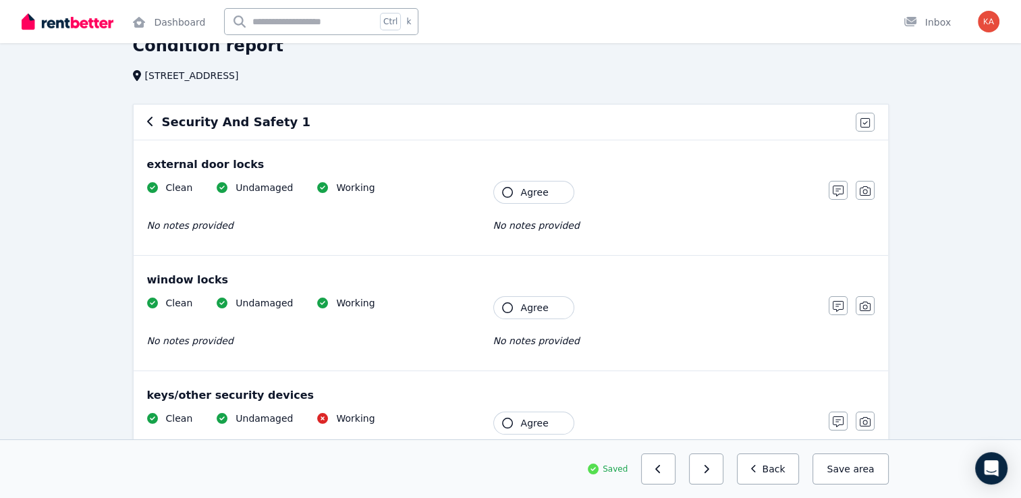
click at [521, 186] on span "Agree" at bounding box center [535, 193] width 28 height 14
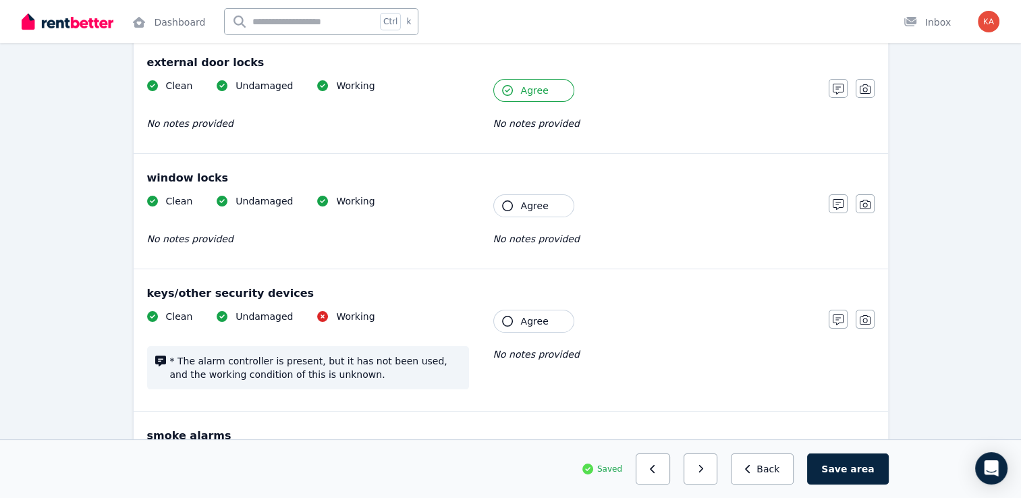
scroll to position [203, 0]
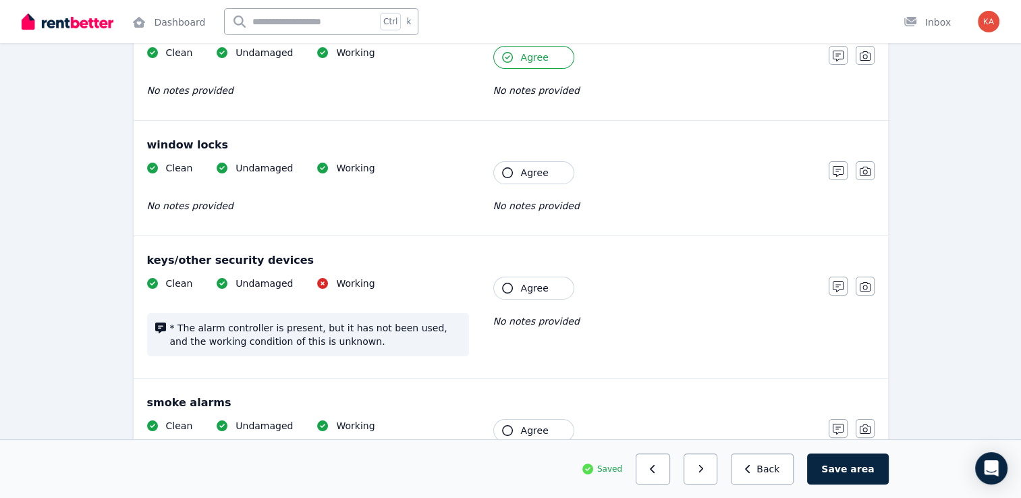
click at [519, 178] on button "Agree" at bounding box center [533, 172] width 81 height 23
click at [524, 288] on span "Agree" at bounding box center [535, 289] width 28 height 14
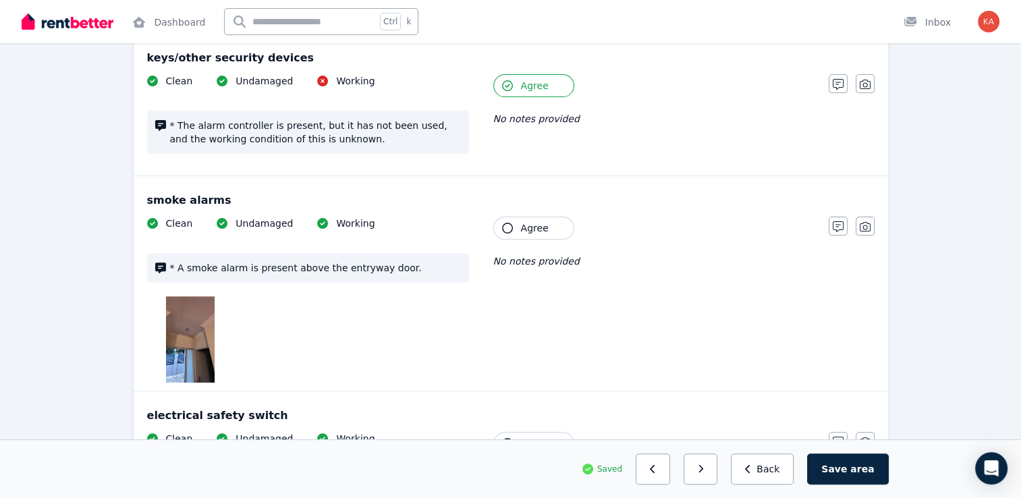
scroll to position [473, 0]
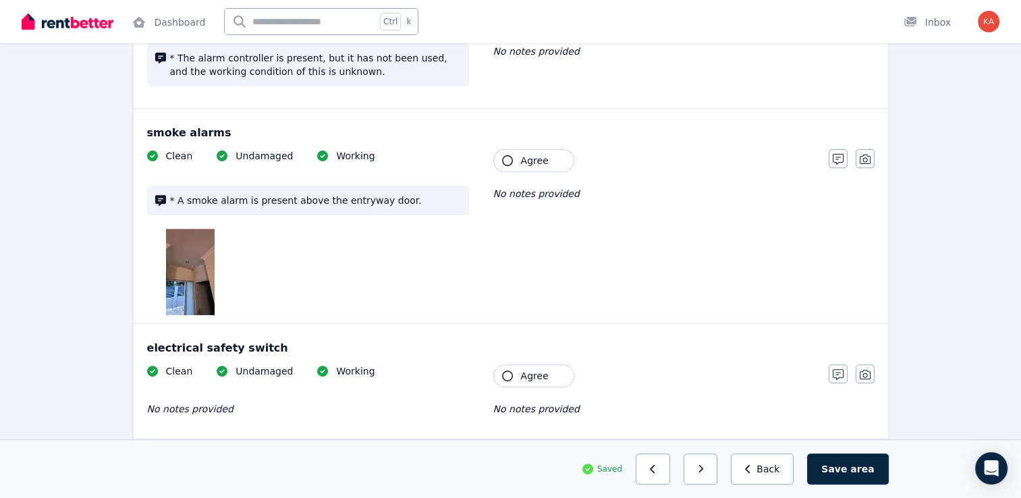
click at [524, 171] on div "Clean Undamaged Working * A smoke alarm is present above the entryway door. Ten…" at bounding box center [481, 232] width 668 height 166
click at [526, 167] on button "Agree" at bounding box center [533, 160] width 81 height 23
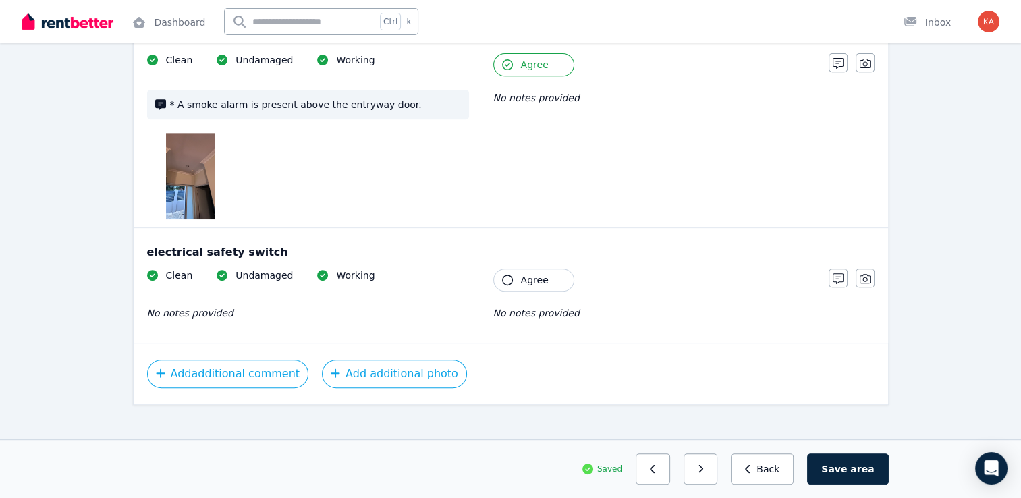
scroll to position [579, 0]
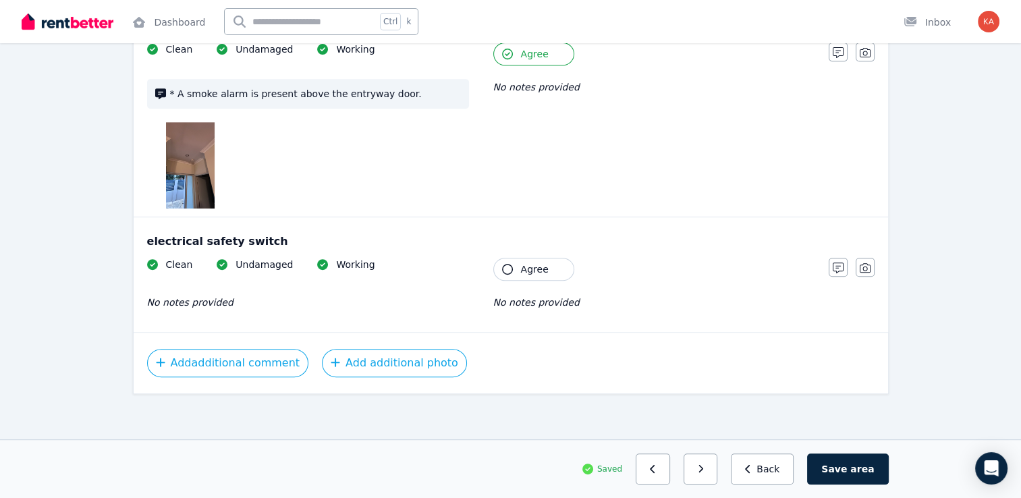
click at [527, 271] on span "Agree" at bounding box center [535, 270] width 28 height 14
click at [838, 468] on button "Save area" at bounding box center [847, 469] width 81 height 31
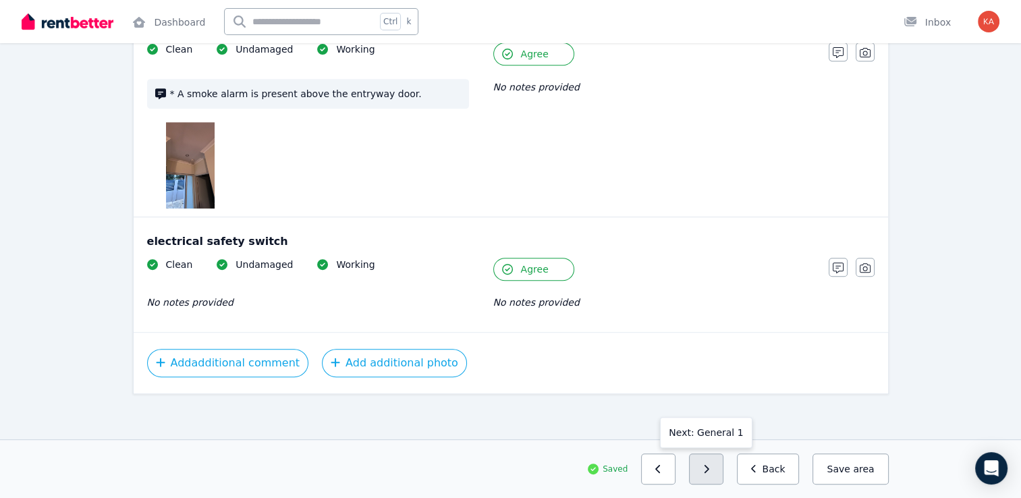
click at [724, 477] on button "button" at bounding box center [706, 469] width 34 height 31
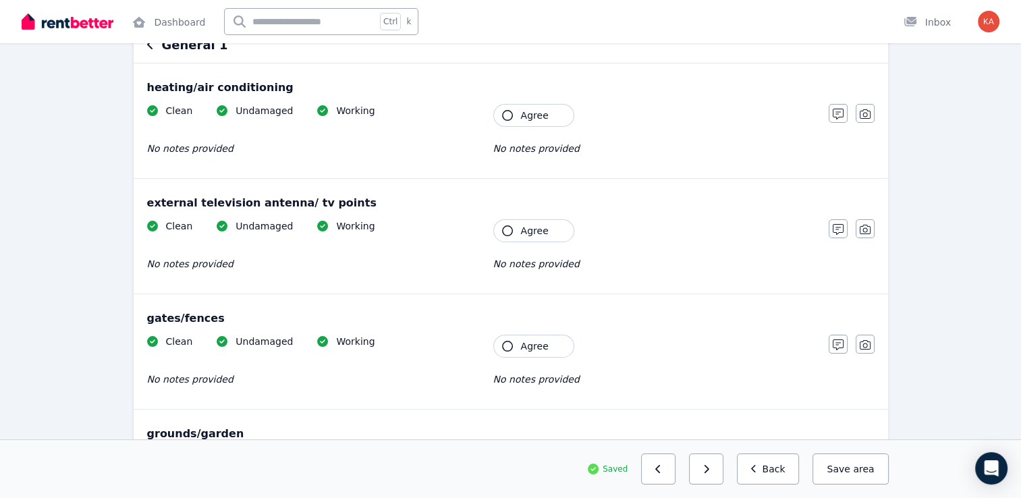
scroll to position [0, 0]
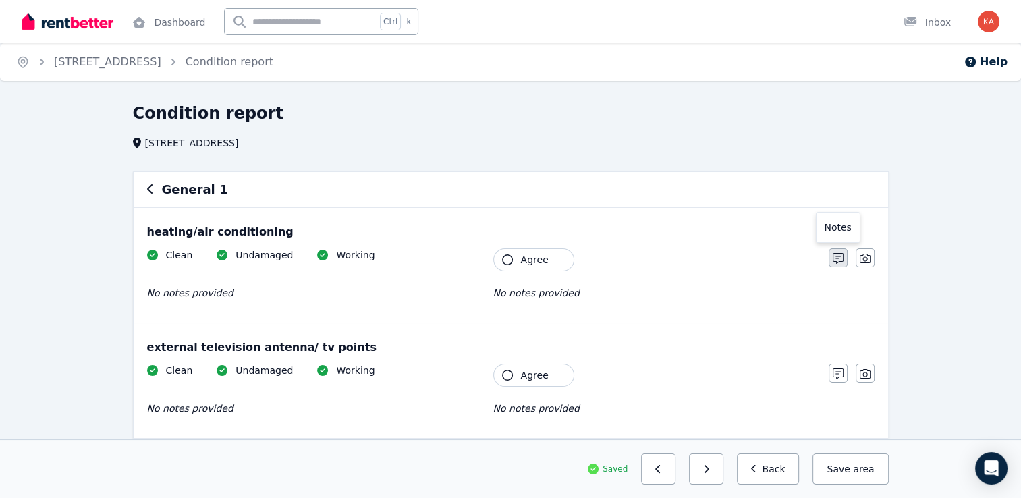
click at [838, 260] on icon "button" at bounding box center [838, 258] width 11 height 11
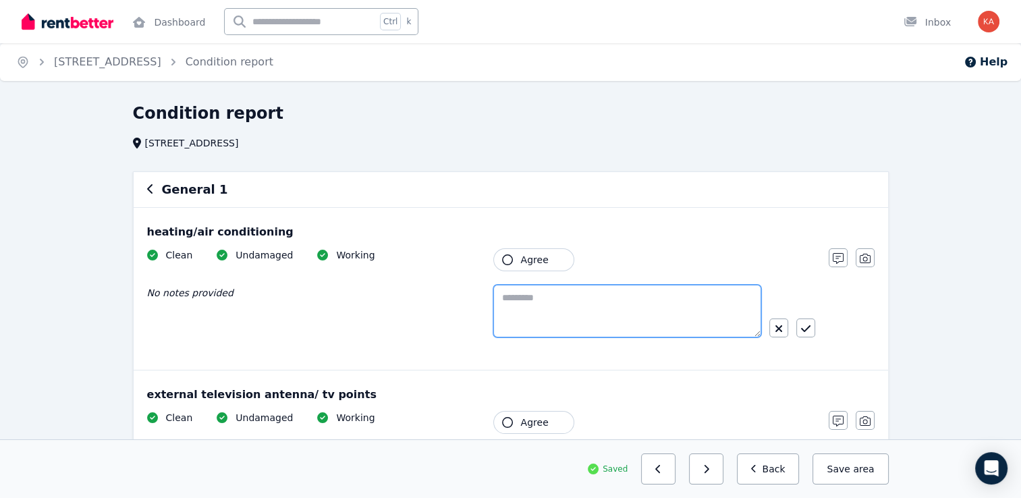
click at [556, 306] on textarea at bounding box center [627, 311] width 268 height 53
click at [525, 261] on span "Agree" at bounding box center [535, 260] width 28 height 14
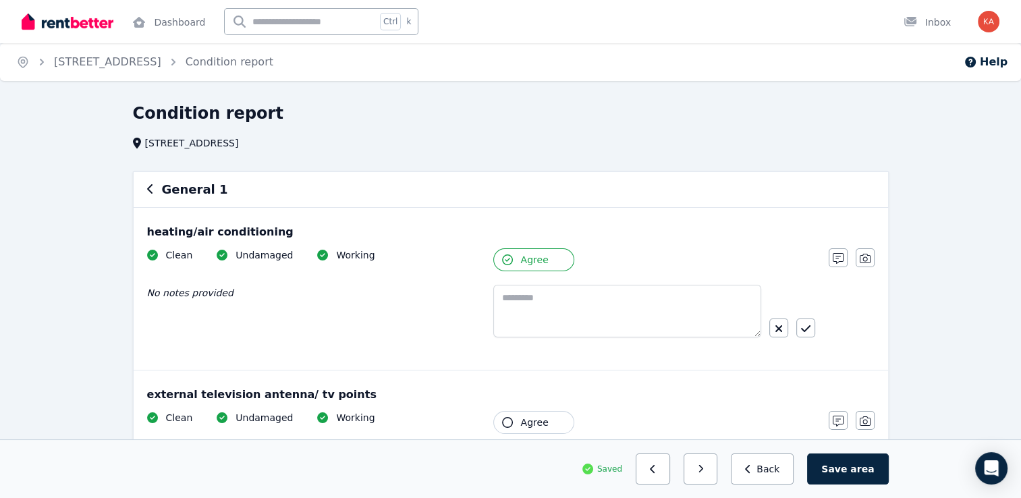
click at [537, 257] on span "Agree" at bounding box center [535, 260] width 28 height 14
click at [537, 296] on textarea at bounding box center [627, 311] width 268 height 53
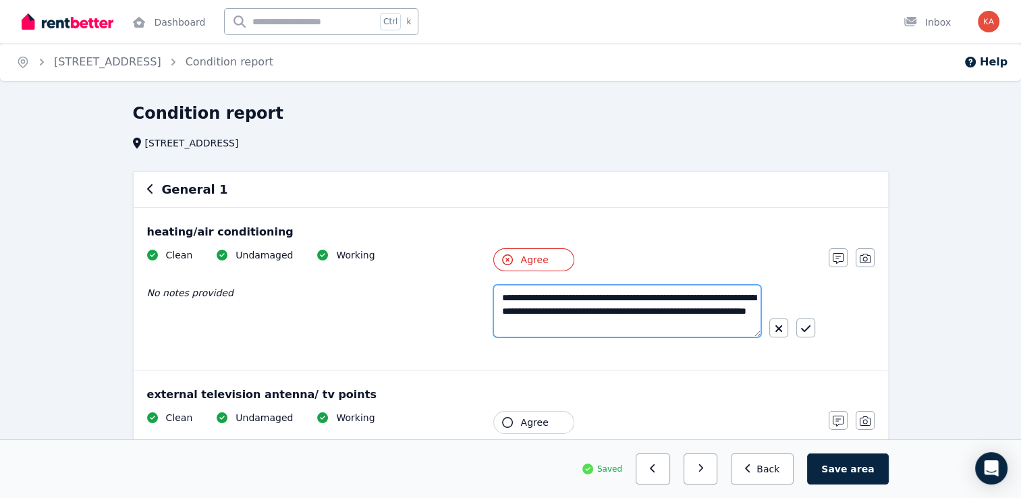
click at [554, 315] on textarea "**********" at bounding box center [627, 311] width 268 height 53
click at [527, 295] on textarea "**********" at bounding box center [627, 311] width 268 height 53
click at [676, 307] on textarea "**********" at bounding box center [627, 311] width 268 height 53
click at [515, 330] on textarea "**********" at bounding box center [627, 311] width 268 height 53
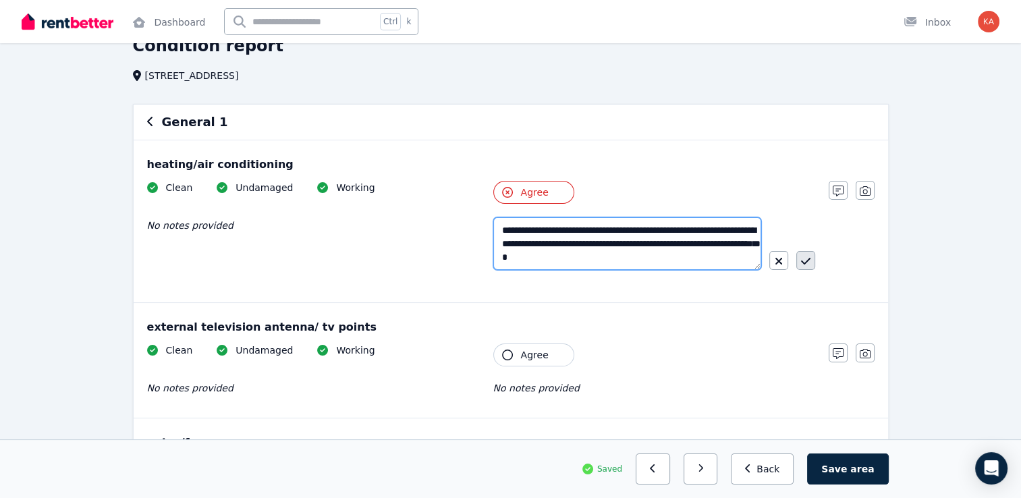
type textarea "**********"
click at [822, 261] on div "**********" at bounding box center [511, 237] width 728 height 113
click at [807, 265] on icon "button" at bounding box center [805, 261] width 9 height 11
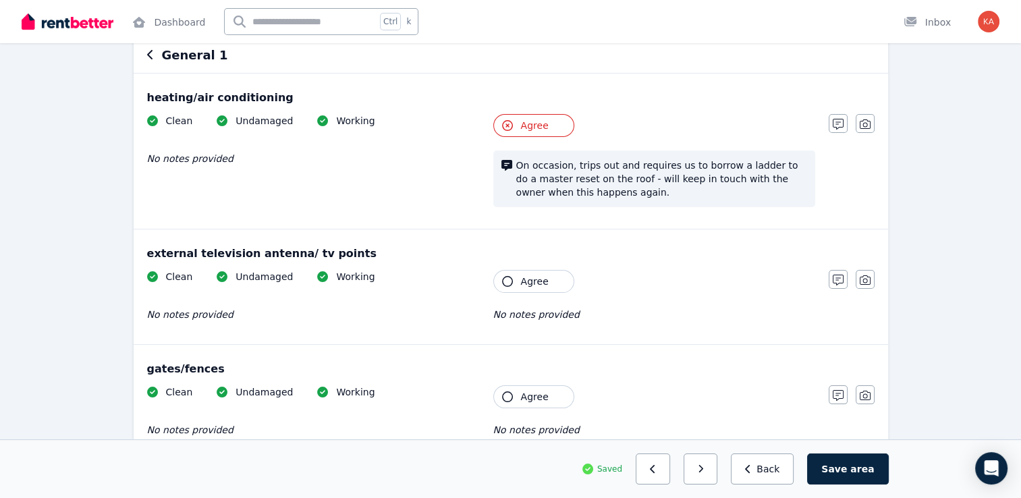
scroll to position [135, 0]
click at [542, 286] on span "Agree" at bounding box center [535, 281] width 28 height 14
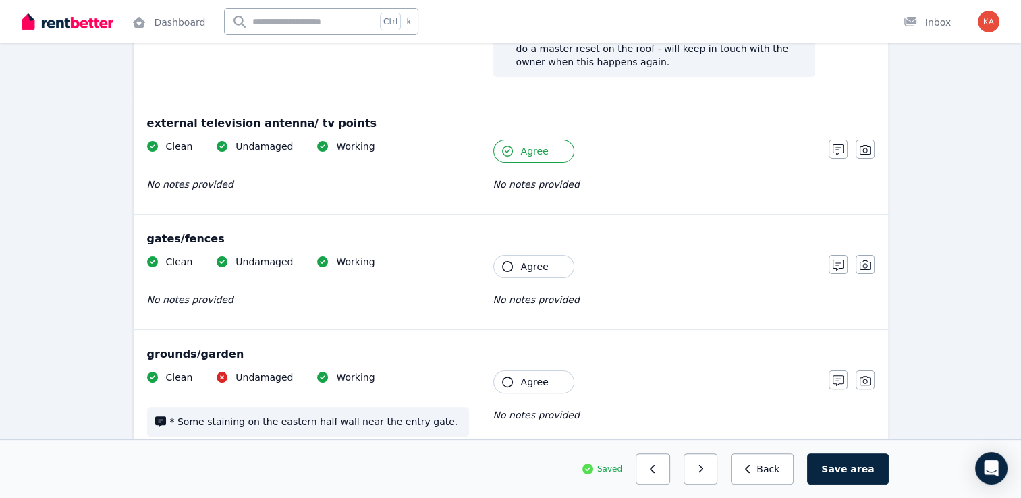
scroll to position [270, 0]
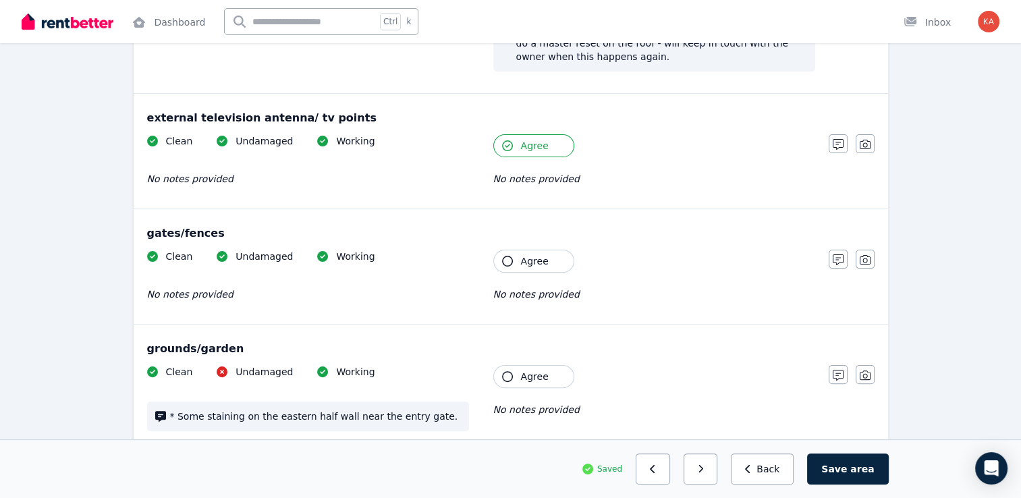
click at [515, 263] on button "Agree" at bounding box center [533, 261] width 81 height 23
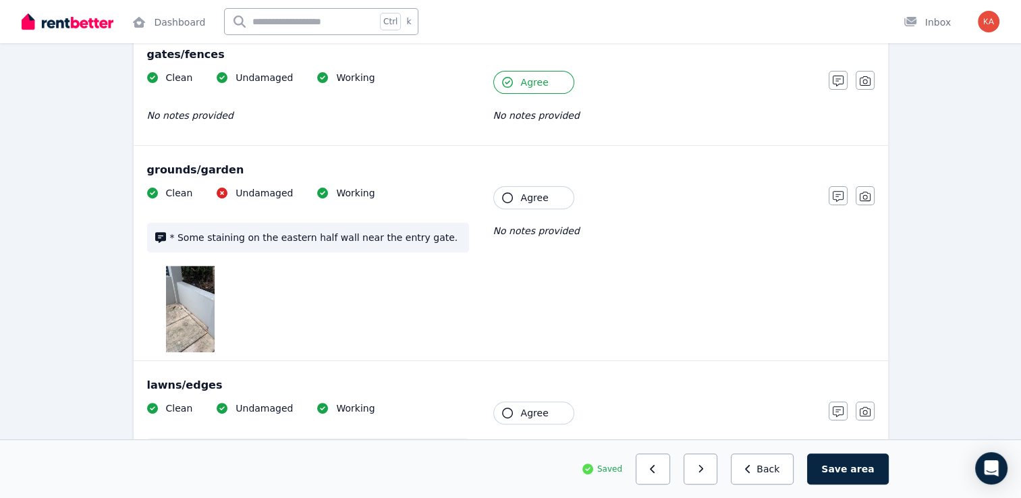
scroll to position [473, 0]
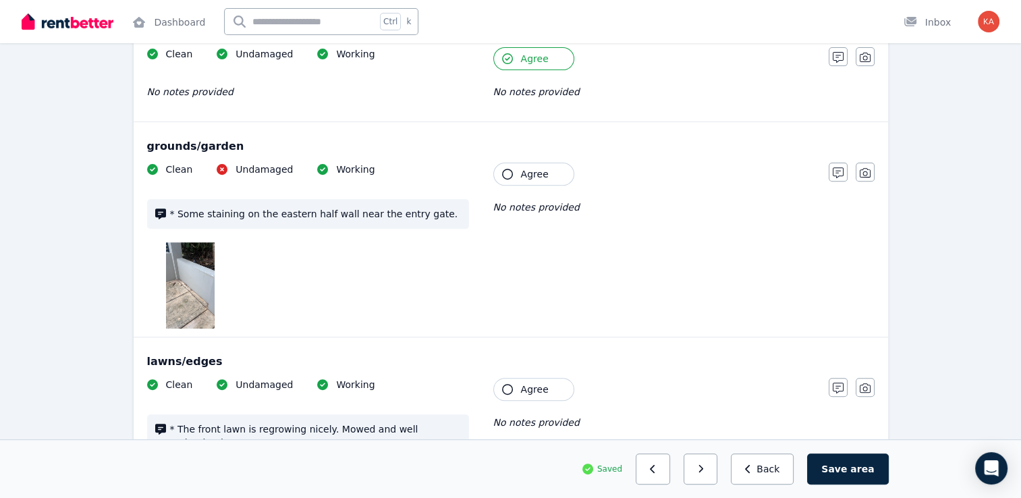
click at [547, 177] on button "Agree" at bounding box center [533, 174] width 81 height 23
click at [841, 176] on icon "button" at bounding box center [838, 172] width 11 height 11
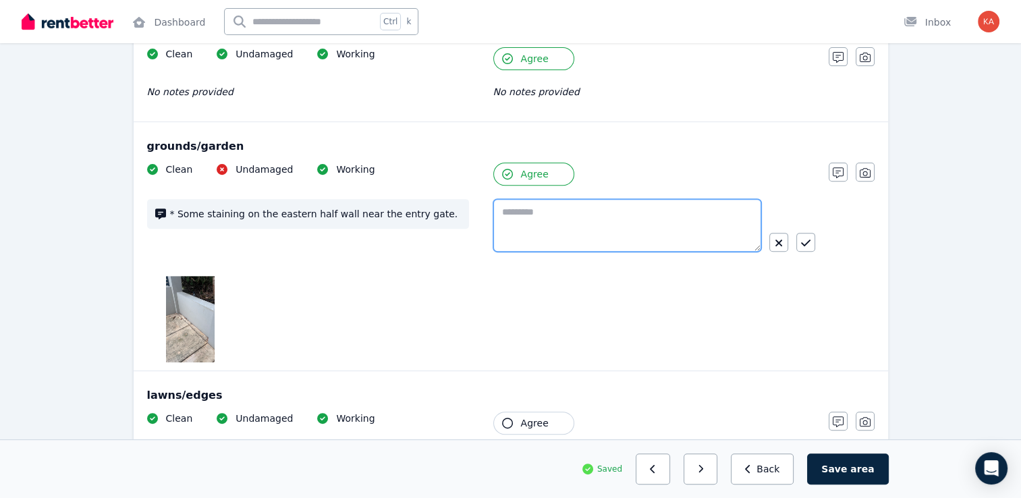
click at [610, 249] on textarea at bounding box center [627, 225] width 268 height 53
click at [782, 248] on button "button" at bounding box center [779, 242] width 19 height 19
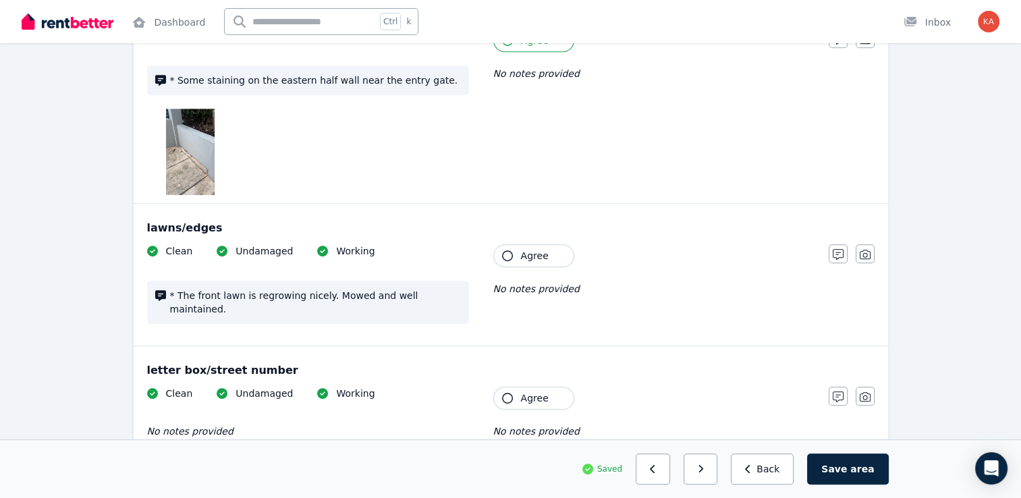
scroll to position [608, 0]
click at [535, 262] on button "Agree" at bounding box center [533, 254] width 81 height 23
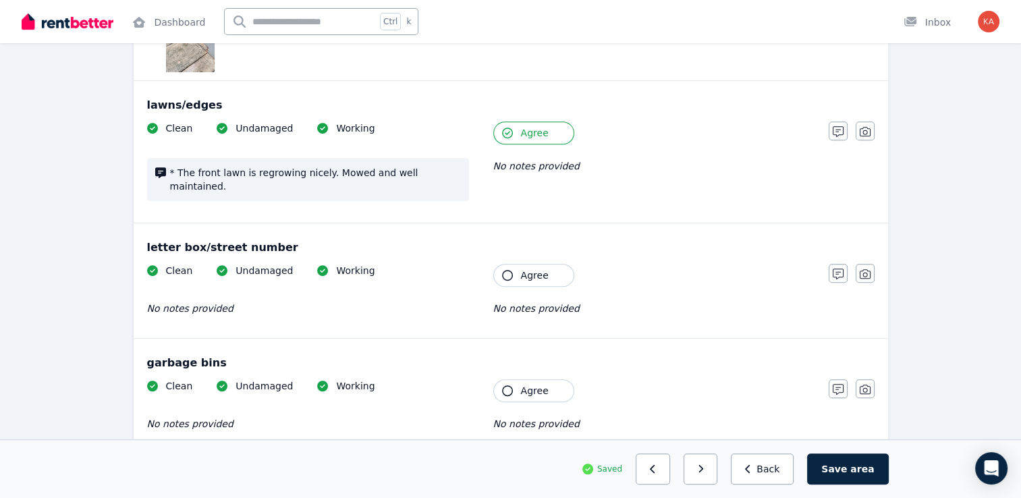
scroll to position [743, 0]
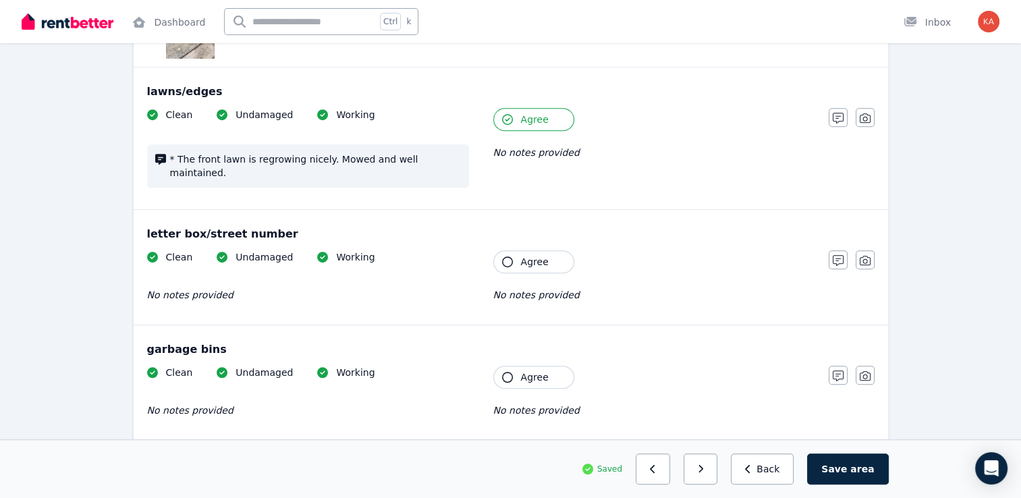
click at [531, 255] on span "Agree" at bounding box center [535, 262] width 28 height 14
click at [512, 366] on button "Agree" at bounding box center [533, 377] width 81 height 23
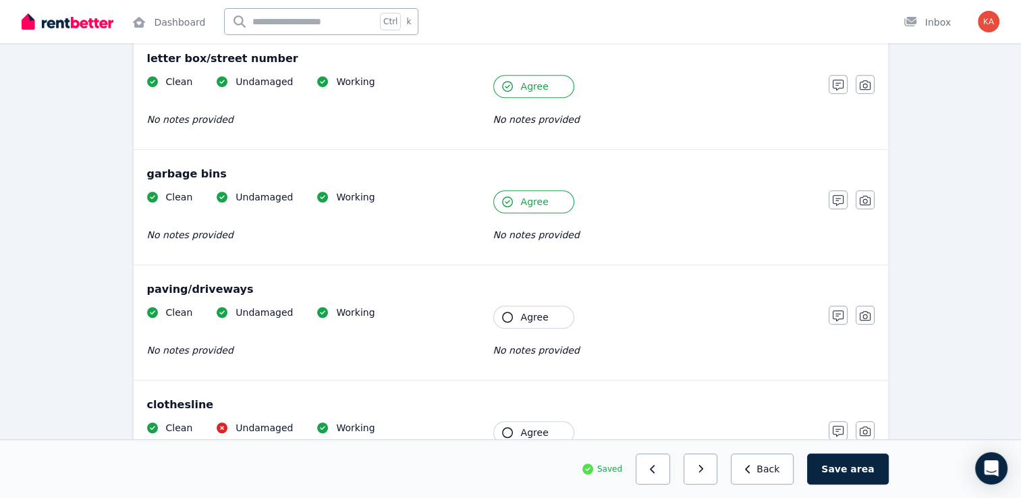
scroll to position [945, 0]
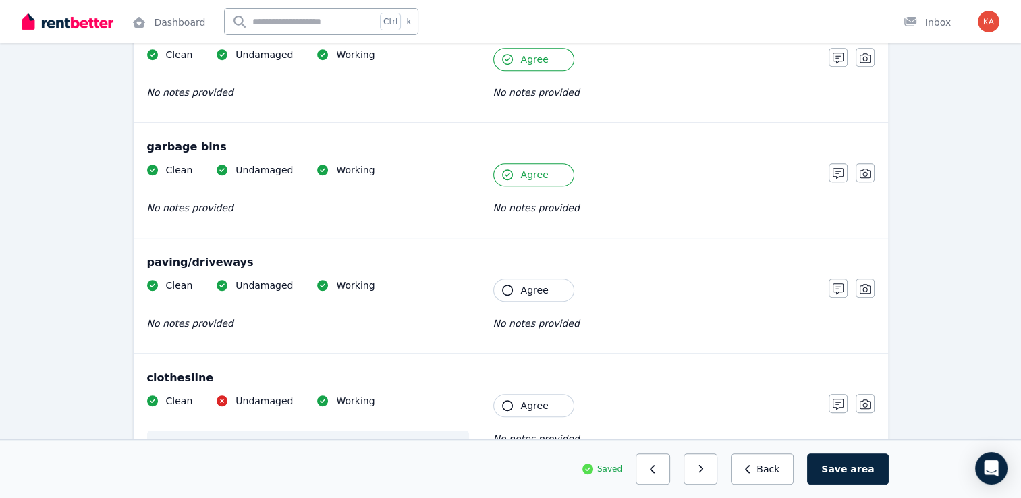
click at [514, 279] on button "Agree" at bounding box center [533, 290] width 81 height 23
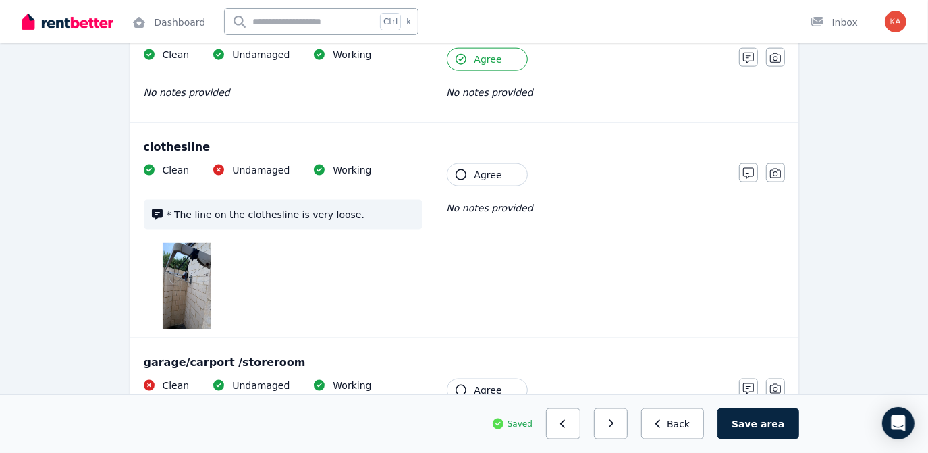
scroll to position [1209, 0]
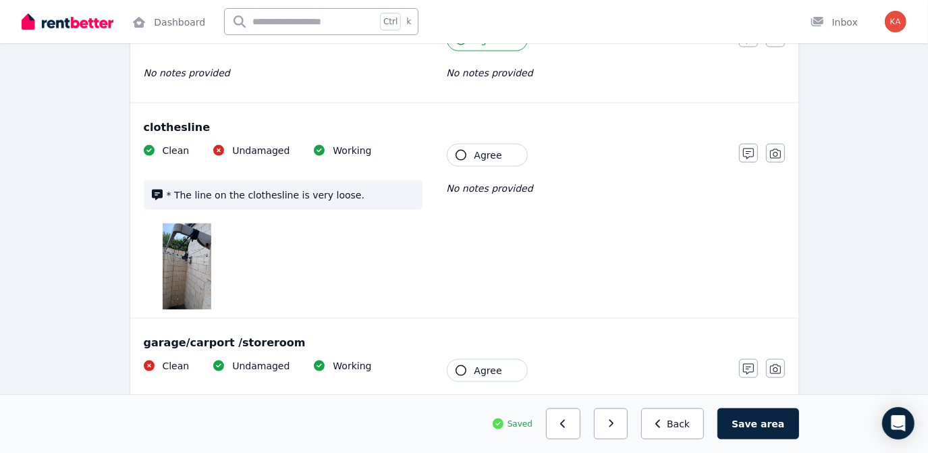
click at [484, 151] on span "Agree" at bounding box center [489, 156] width 28 height 14
click at [498, 151] on span "Agree" at bounding box center [489, 156] width 28 height 14
click at [743, 149] on icon "button" at bounding box center [748, 154] width 11 height 11
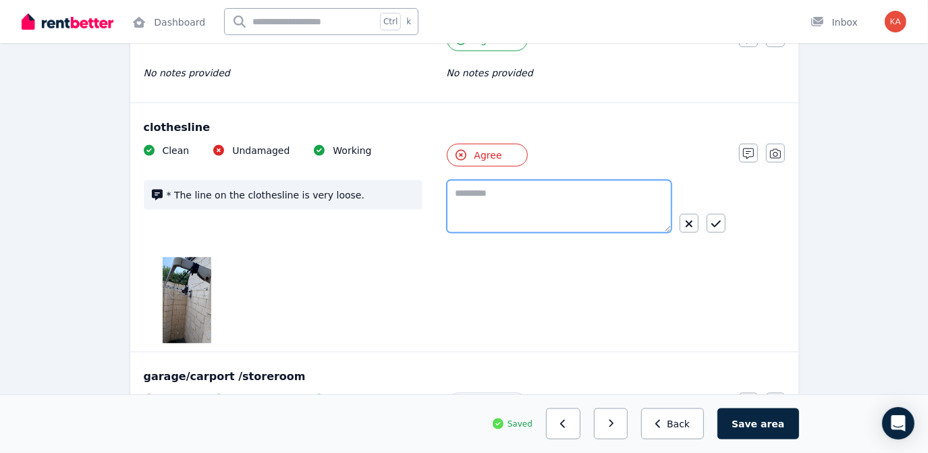
click at [551, 212] on textarea at bounding box center [559, 206] width 225 height 53
type textarea "**********"
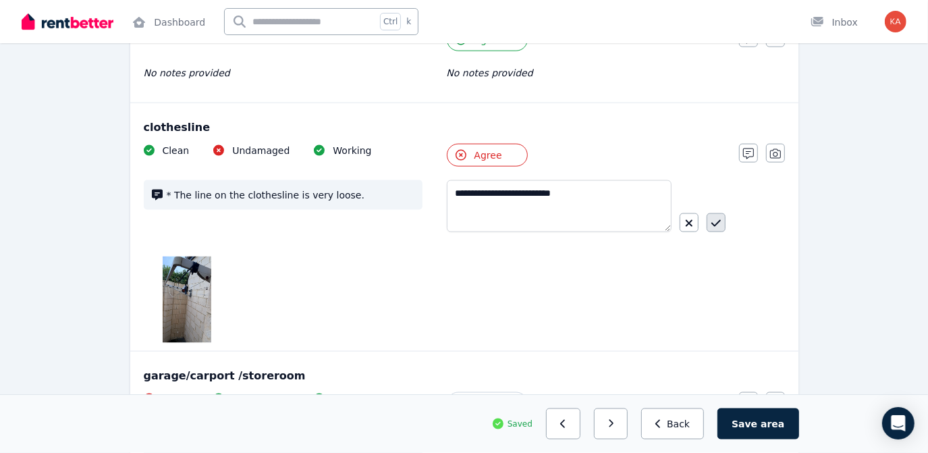
click at [714, 220] on icon "button" at bounding box center [716, 223] width 9 height 7
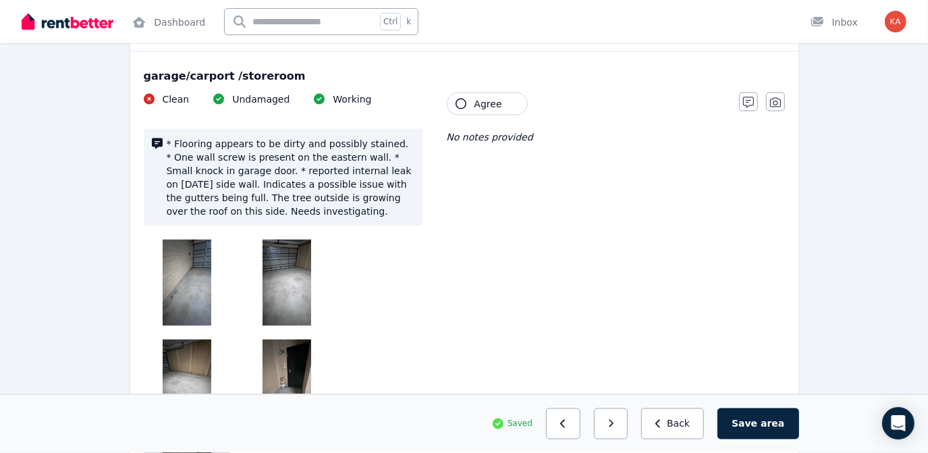
scroll to position [1454, 0]
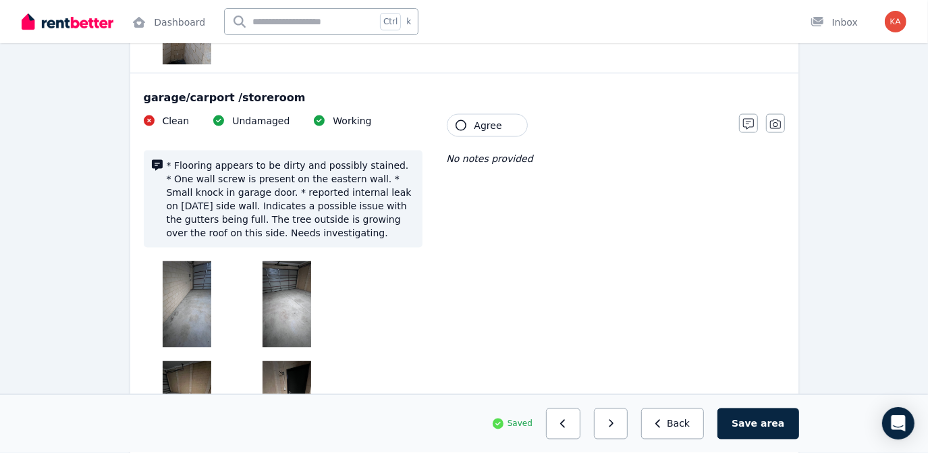
click at [483, 130] on button "Agree" at bounding box center [487, 125] width 81 height 23
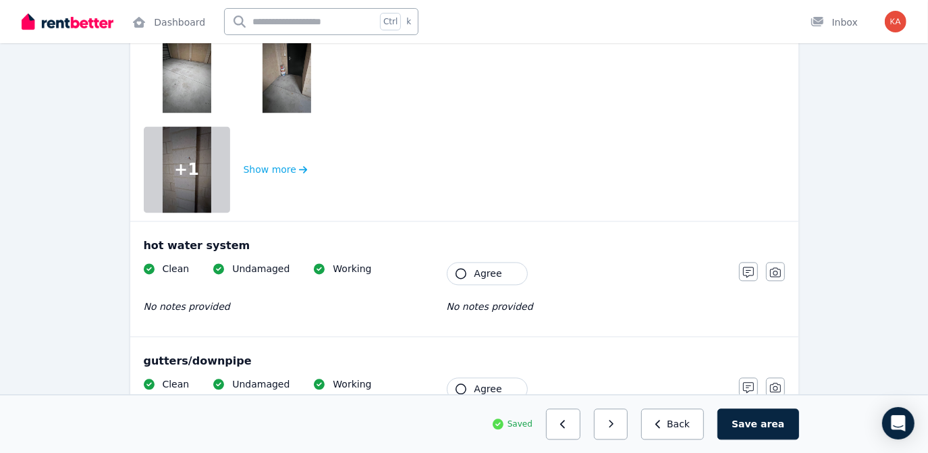
scroll to position [1823, 0]
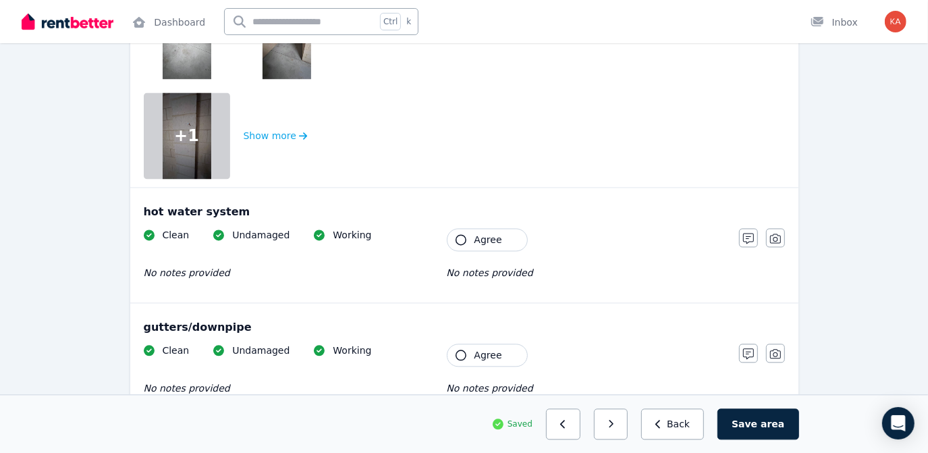
click at [493, 233] on span "Agree" at bounding box center [489, 240] width 28 height 14
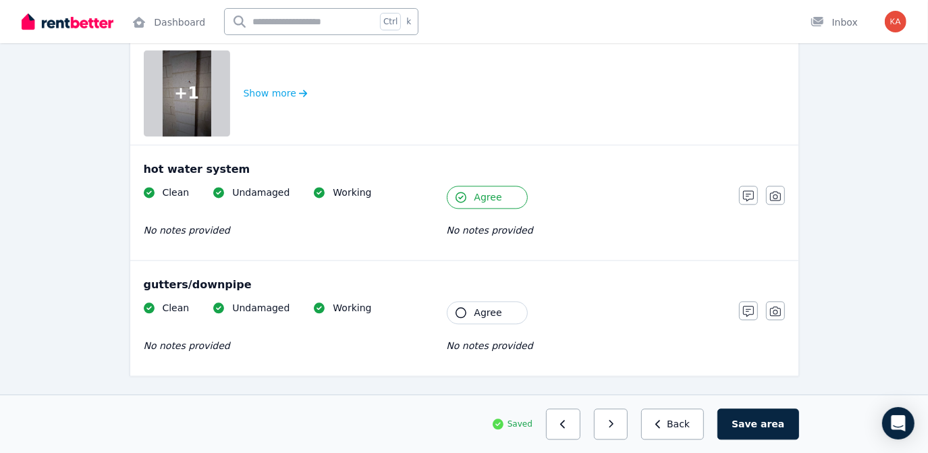
scroll to position [1887, 0]
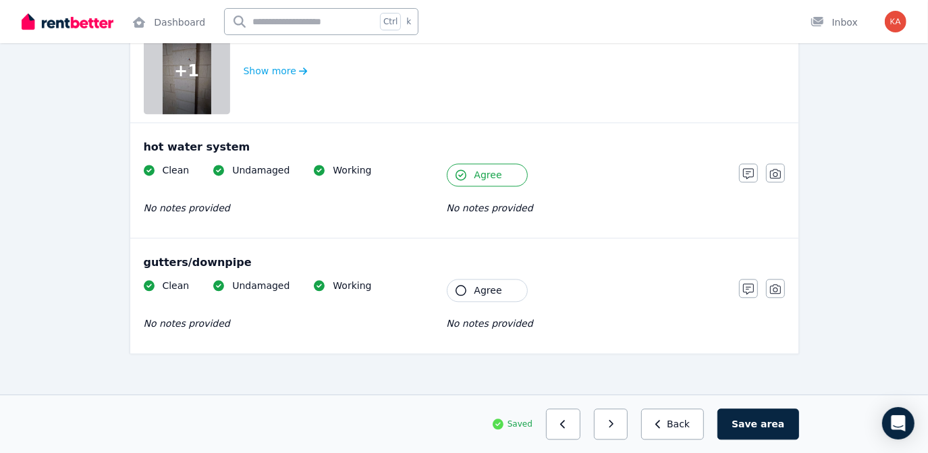
click at [487, 284] on span "Agree" at bounding box center [489, 291] width 28 height 14
click at [508, 282] on button "Agree" at bounding box center [487, 290] width 81 height 23
click at [748, 284] on icon "button" at bounding box center [748, 289] width 11 height 11
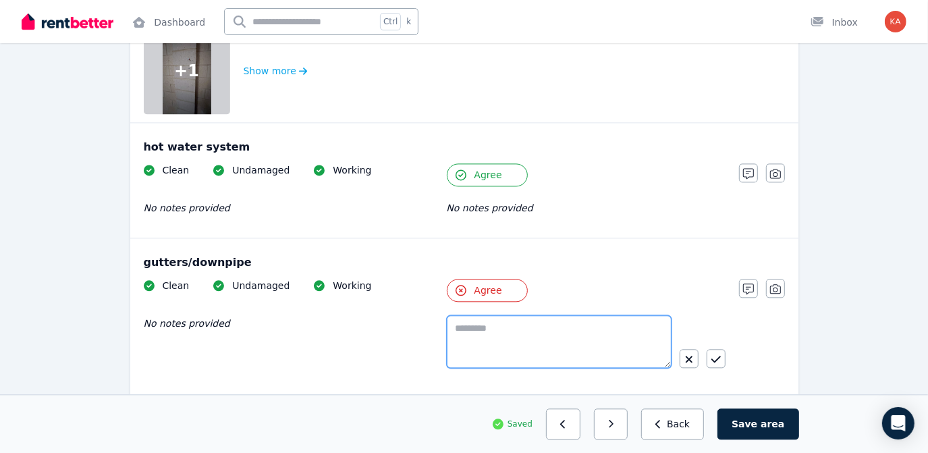
click at [535, 336] on textarea at bounding box center [559, 341] width 225 height 53
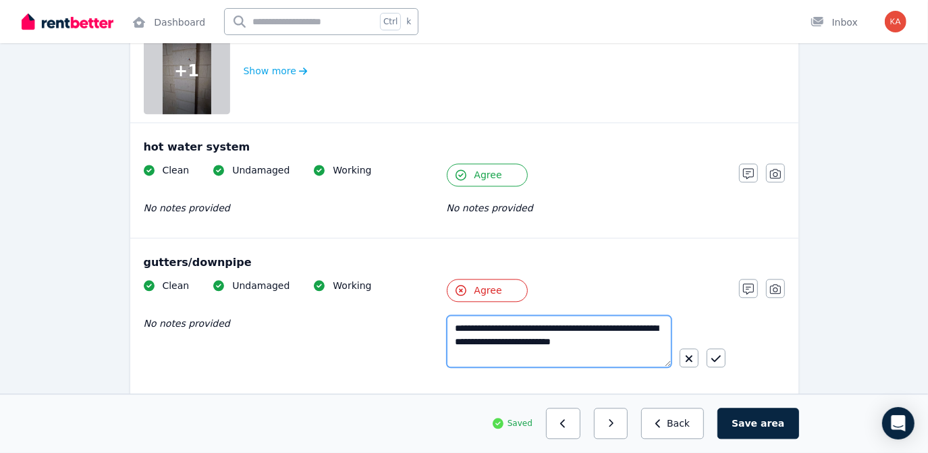
click at [662, 336] on textarea "**********" at bounding box center [559, 341] width 225 height 52
type textarea "**********"
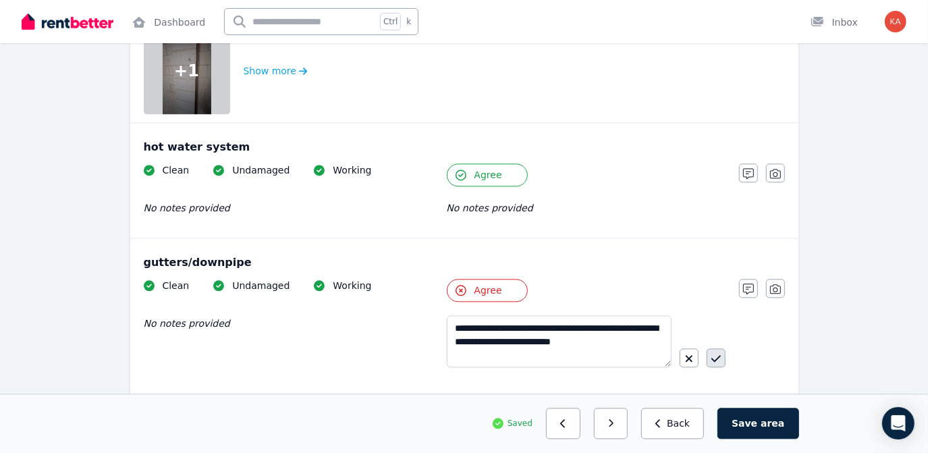
click at [712, 355] on icon "button" at bounding box center [716, 358] width 9 height 7
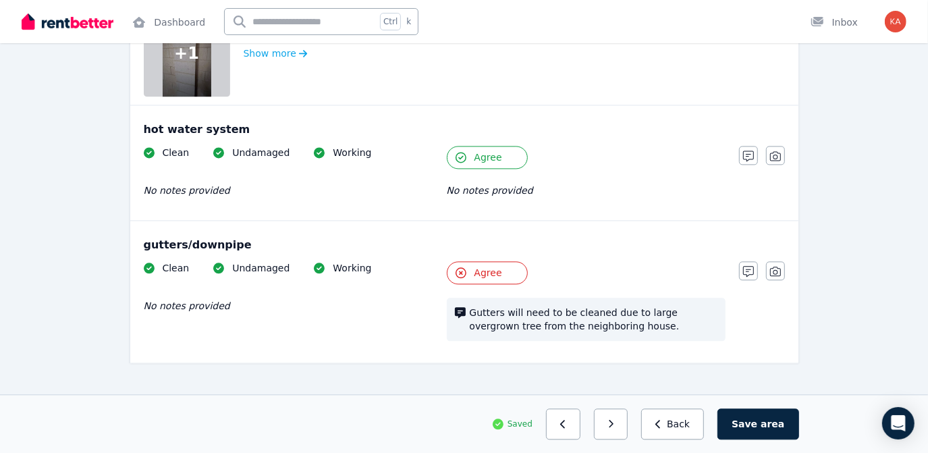
scroll to position [1914, 0]
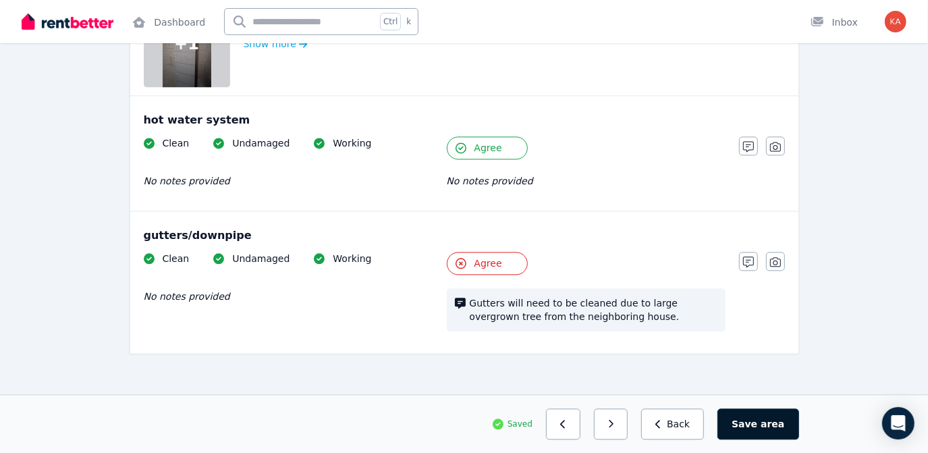
click at [760, 421] on button "Save area" at bounding box center [758, 423] width 81 height 31
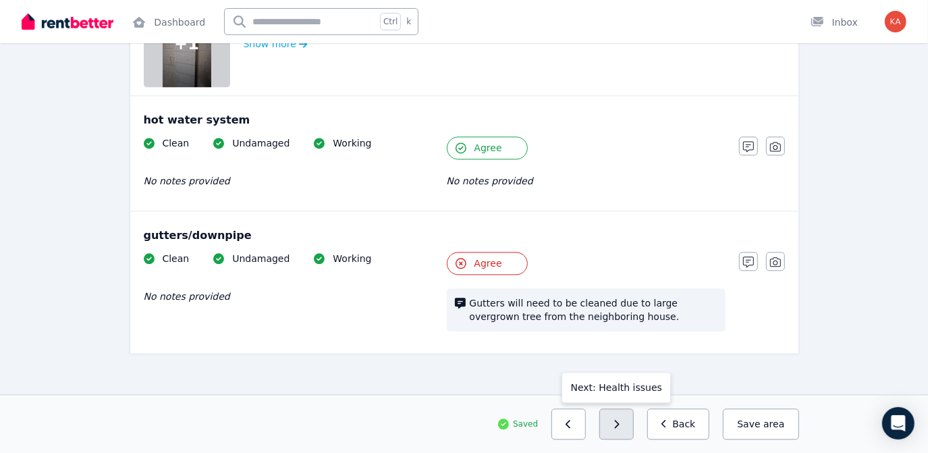
click at [630, 429] on button "button" at bounding box center [616, 423] width 34 height 31
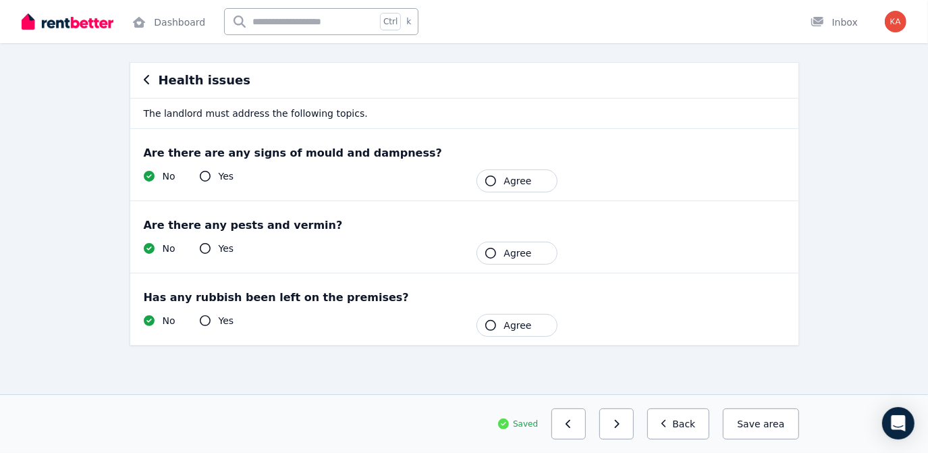
scroll to position [106, 0]
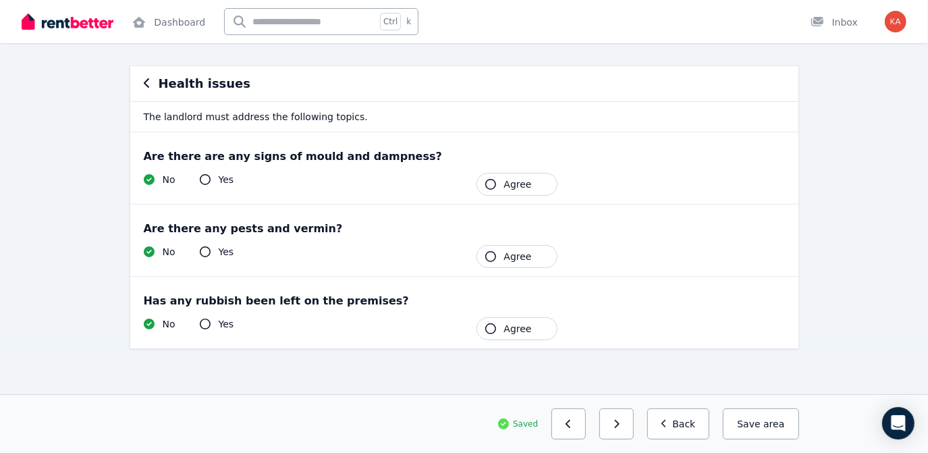
click at [509, 186] on span "Agree" at bounding box center [518, 185] width 28 height 14
click at [511, 186] on span "Agree" at bounding box center [518, 185] width 28 height 14
click at [499, 181] on button "Agree" at bounding box center [517, 184] width 81 height 23
click at [505, 250] on span "Agree" at bounding box center [518, 257] width 28 height 14
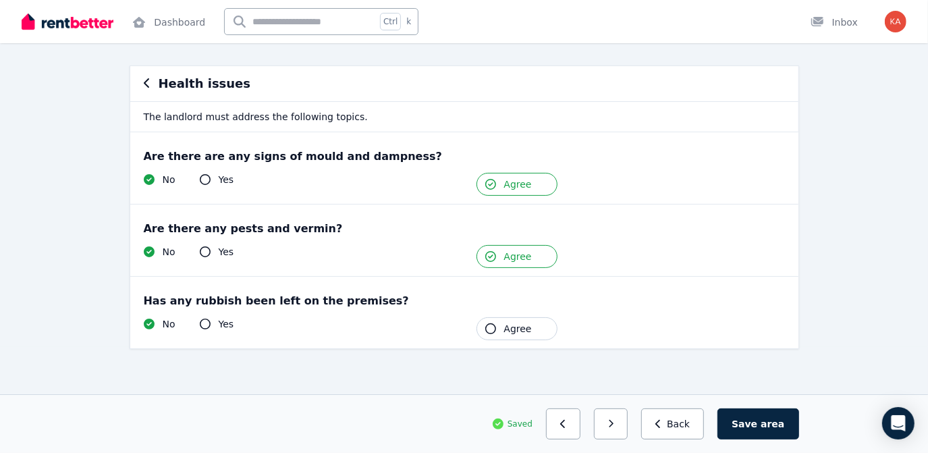
click at [510, 327] on span "Agree" at bounding box center [518, 329] width 28 height 14
click at [771, 420] on span "area" at bounding box center [773, 424] width 24 height 14
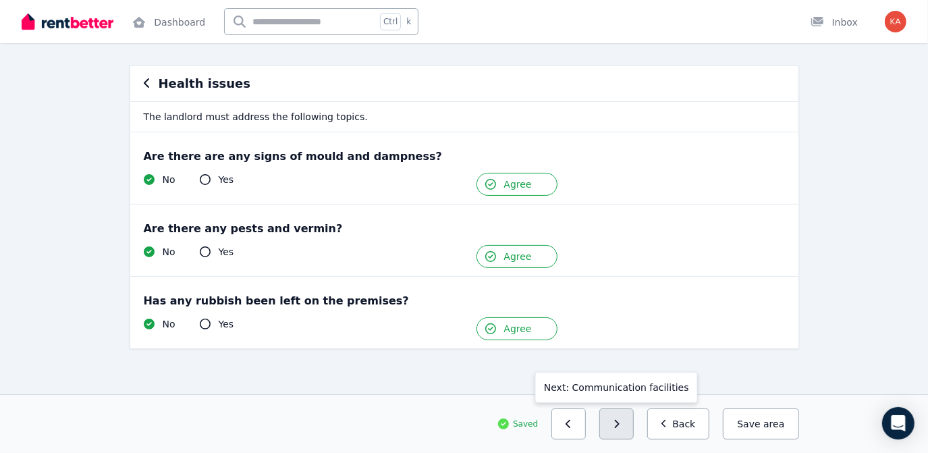
click at [620, 423] on icon "button" at bounding box center [617, 424] width 5 height 8
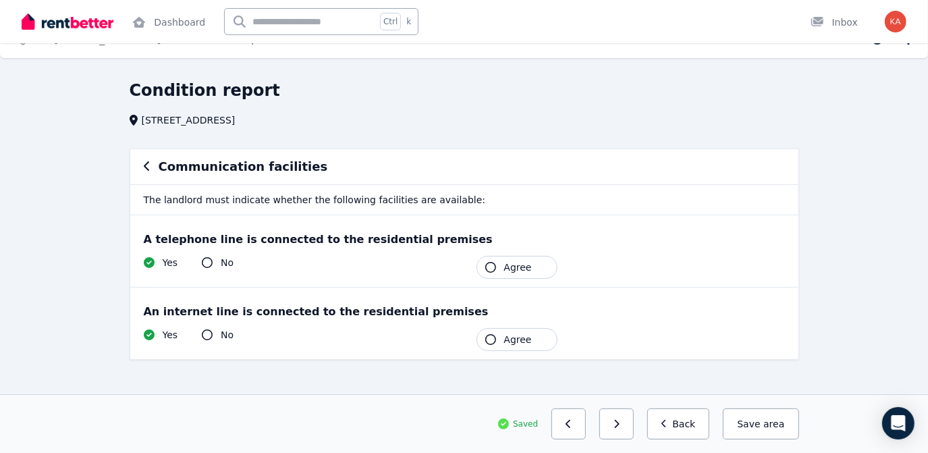
scroll to position [34, 0]
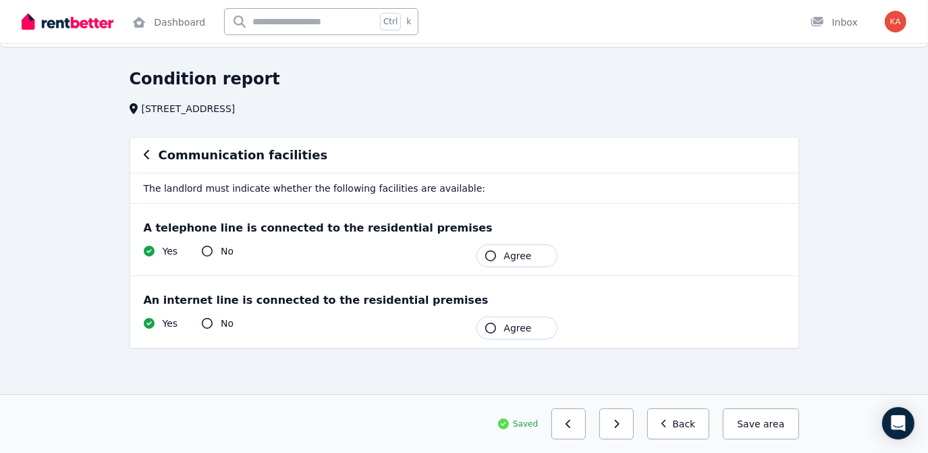
click at [517, 259] on span "Agree" at bounding box center [518, 256] width 28 height 14
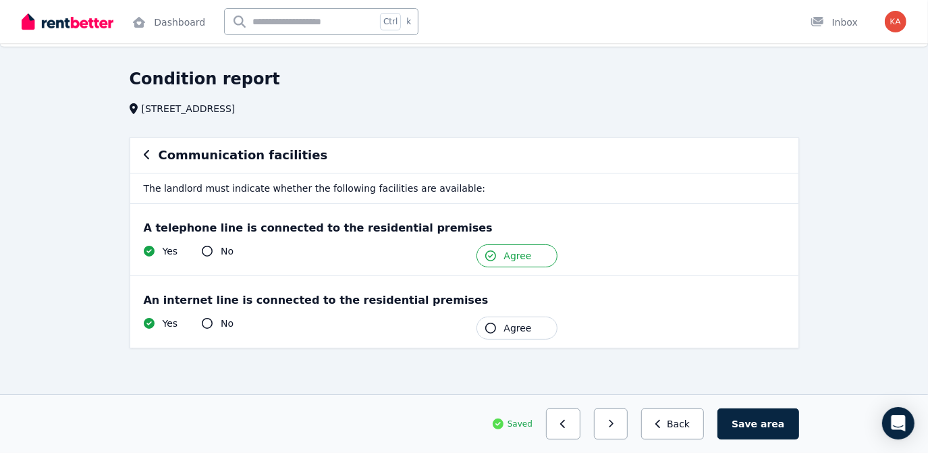
click at [515, 310] on div "An internet line is connected to the residential premises Yes No Tenant Agree" at bounding box center [464, 312] width 668 height 72
click at [526, 324] on span "Agree" at bounding box center [518, 328] width 28 height 14
click at [753, 431] on button "Save area" at bounding box center [758, 423] width 81 height 31
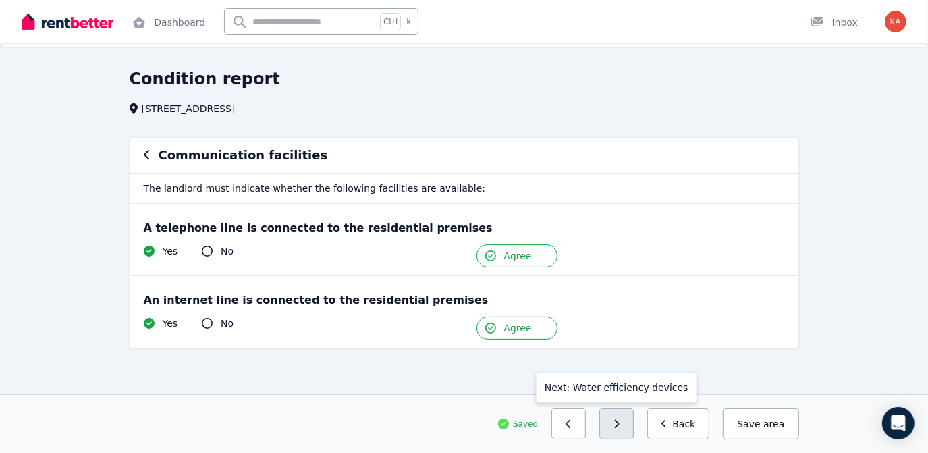
click at [618, 427] on button "button" at bounding box center [616, 423] width 34 height 31
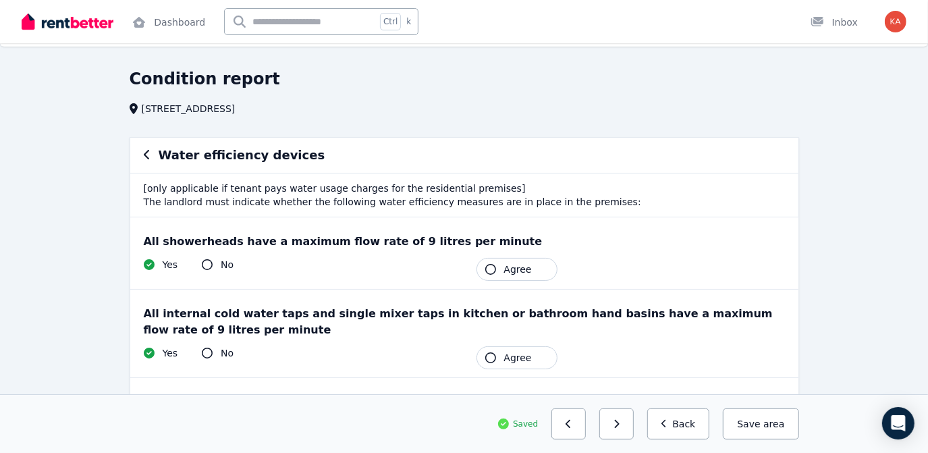
click at [518, 265] on span "Agree" at bounding box center [518, 270] width 28 height 14
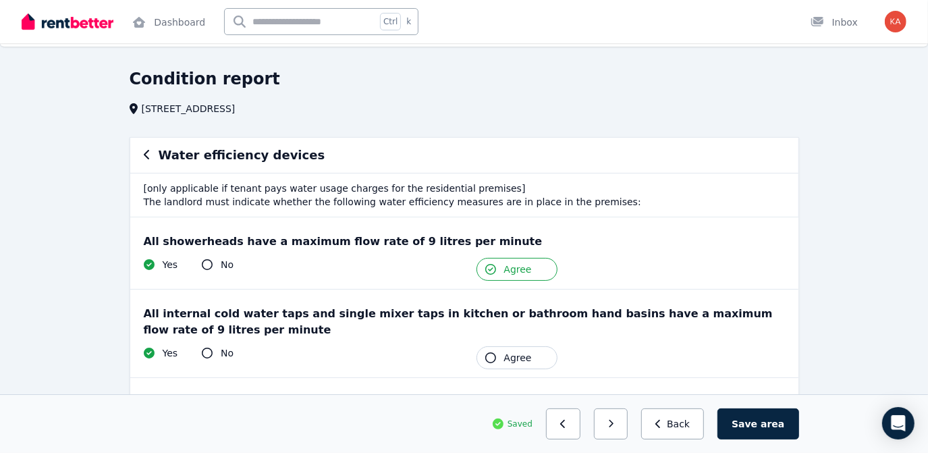
click at [495, 349] on button "Agree" at bounding box center [517, 357] width 81 height 23
click at [738, 425] on button "Save area" at bounding box center [758, 423] width 81 height 31
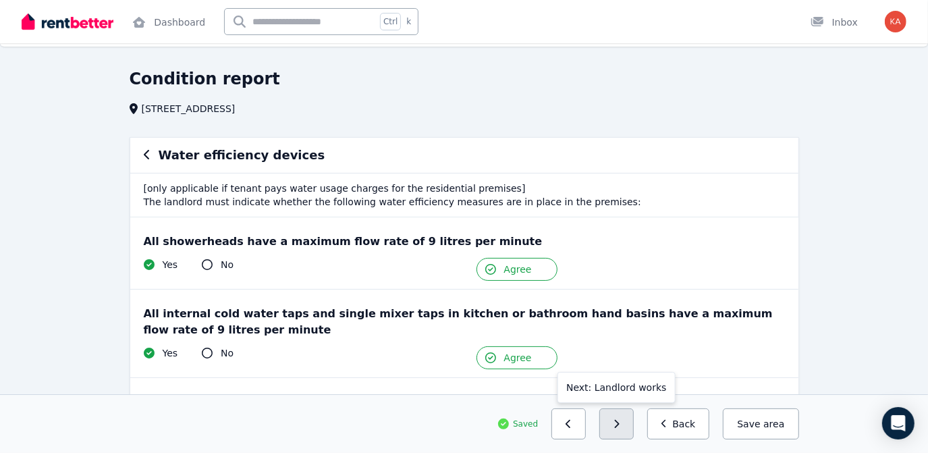
click at [634, 428] on button "button" at bounding box center [616, 423] width 34 height 31
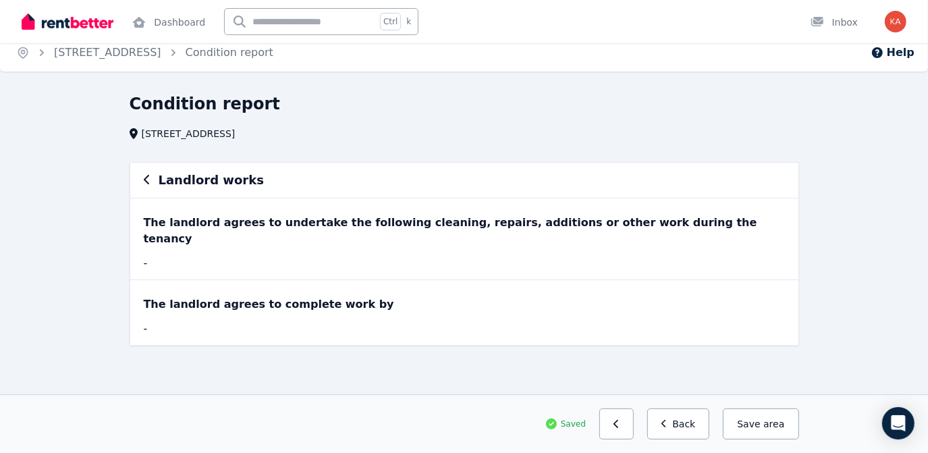
scroll to position [0, 0]
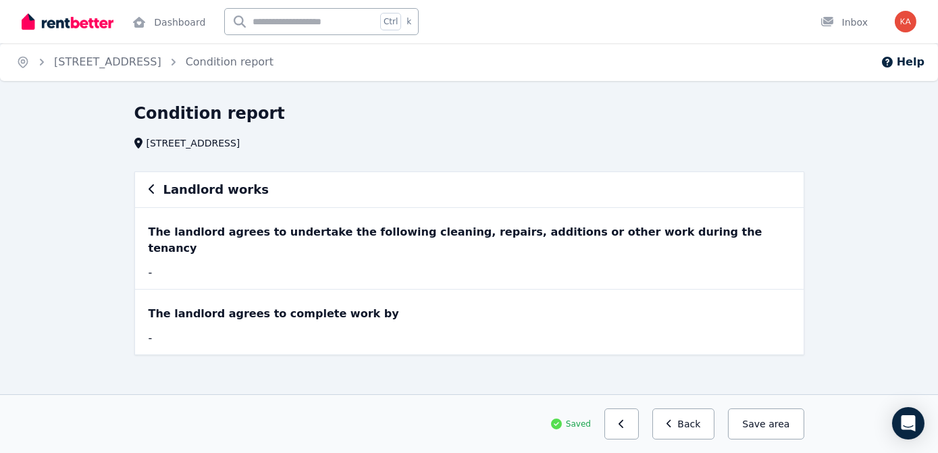
click at [215, 265] on div "-" at bounding box center [303, 273] width 309 height 16
click at [174, 227] on div "The landlord agrees to undertake the following cleaning, repairs, additions or …" at bounding box center [469, 240] width 641 height 32
click at [159, 188] on div "Landlord works" at bounding box center [469, 189] width 641 height 19
click at [151, 194] on icon "button" at bounding box center [152, 189] width 7 height 11
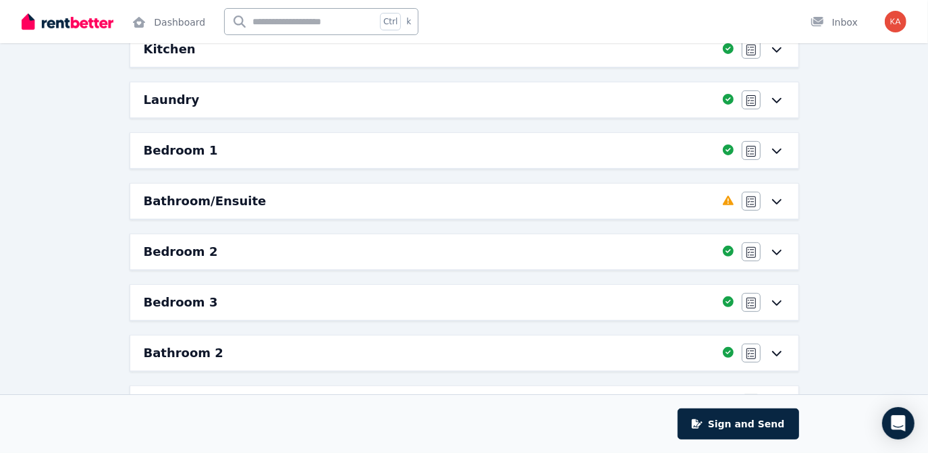
scroll to position [245, 0]
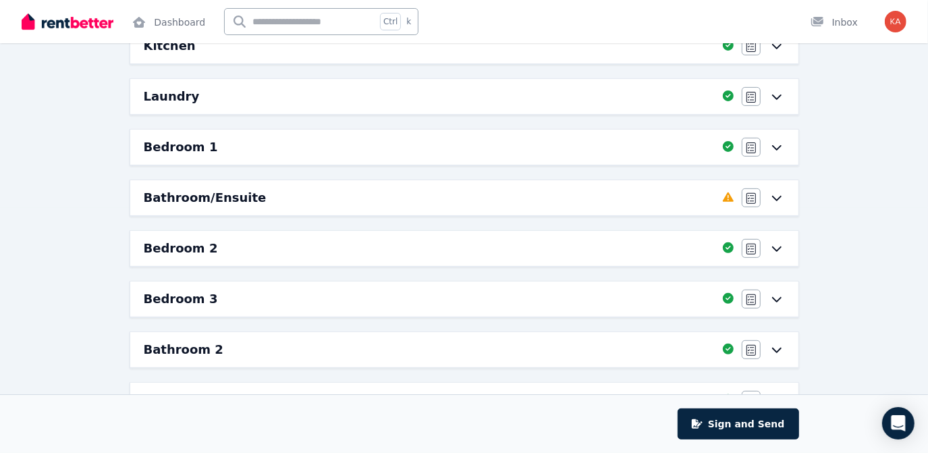
click at [616, 182] on div "Bathroom/Ensuite Completed 53.85%, 6 left Agree/Disagree" at bounding box center [464, 197] width 668 height 35
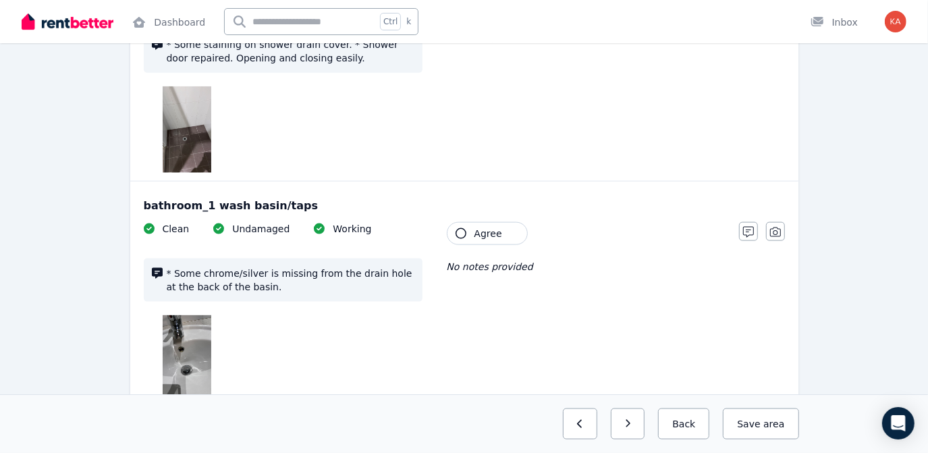
scroll to position [1104, 0]
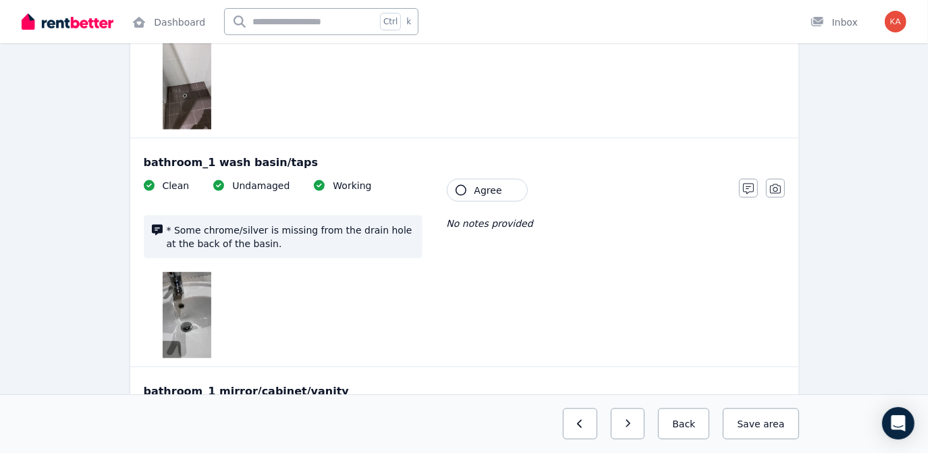
click at [486, 184] on span "Agree" at bounding box center [489, 191] width 28 height 14
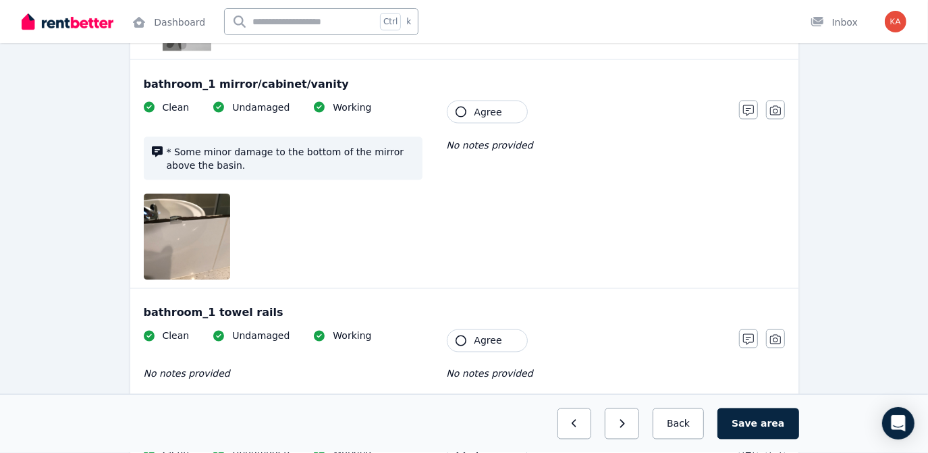
scroll to position [1411, 0]
click at [482, 117] on button "Agree" at bounding box center [487, 112] width 81 height 23
click at [476, 322] on div "bathroom_1 towel rails Clean Undamaged Working No notes provided Tenant Agree N…" at bounding box center [464, 347] width 668 height 115
click at [485, 335] on span "Agree" at bounding box center [489, 342] width 28 height 14
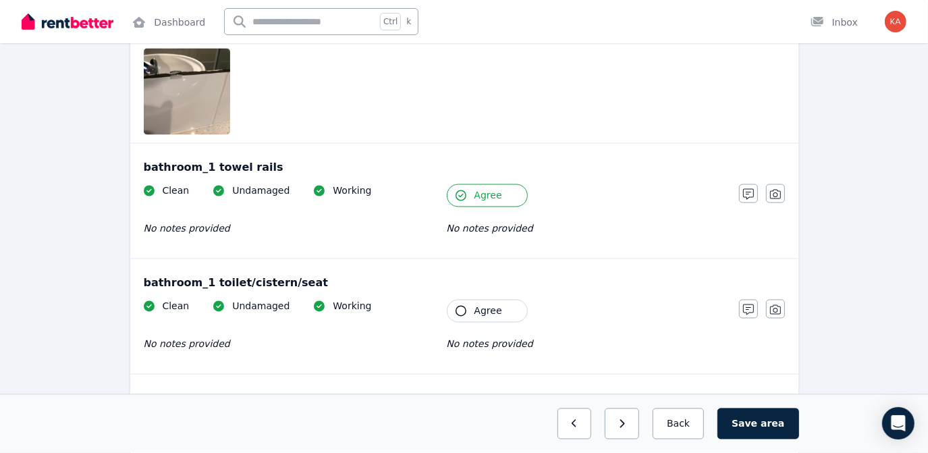
scroll to position [1595, 0]
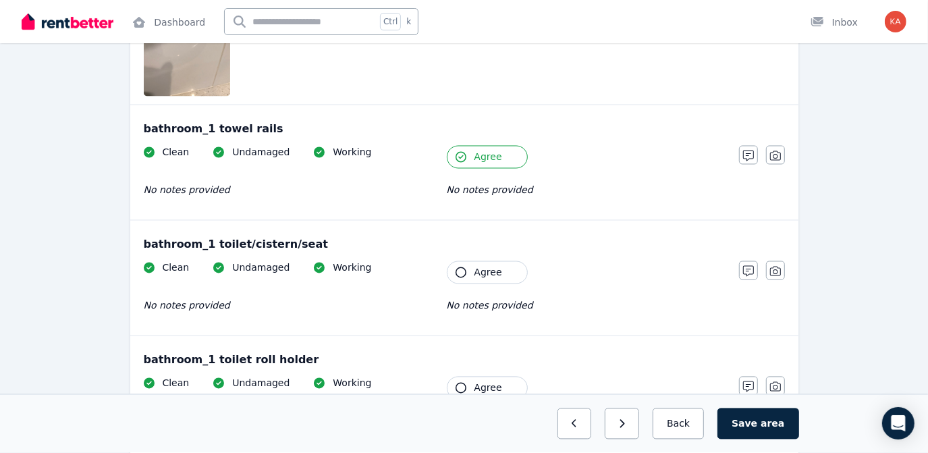
click at [500, 267] on button "Agree" at bounding box center [487, 272] width 81 height 23
click at [491, 381] on span "Agree" at bounding box center [489, 388] width 28 height 14
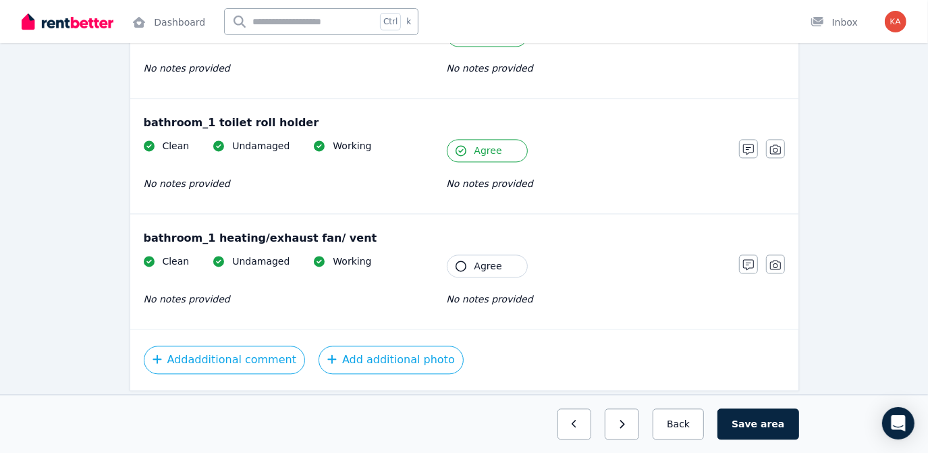
scroll to position [1841, 0]
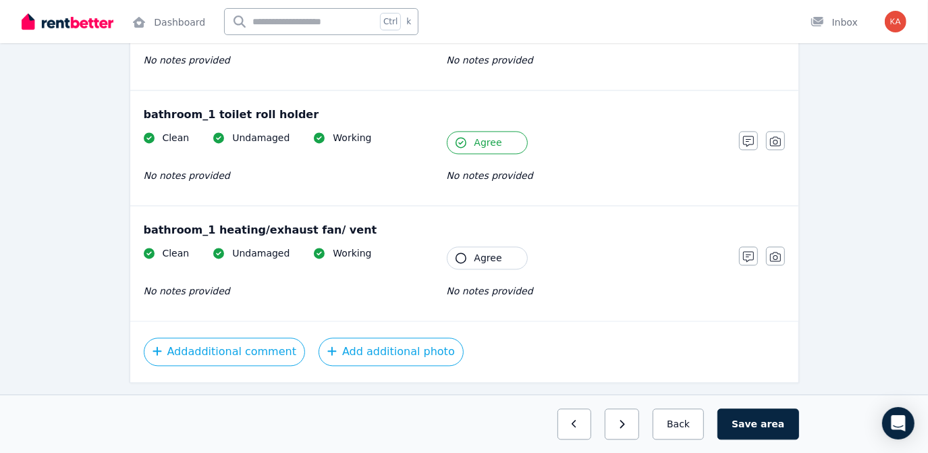
click at [467, 131] on button "Agree" at bounding box center [487, 142] width 81 height 23
click at [743, 132] on button "button" at bounding box center [748, 140] width 19 height 19
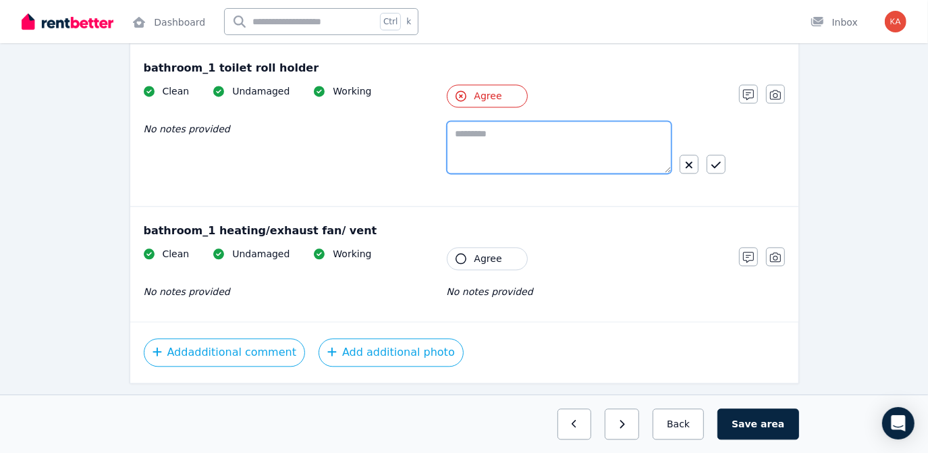
click at [554, 145] on textarea at bounding box center [559, 147] width 225 height 53
type textarea "**********"
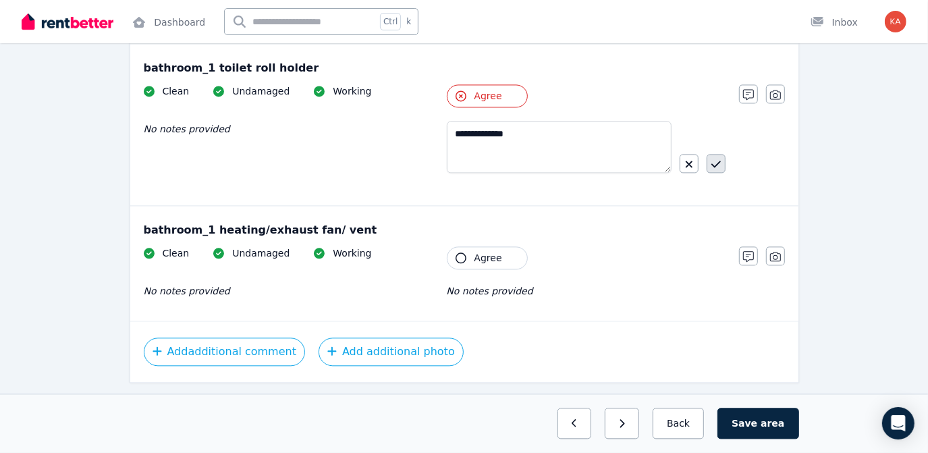
click at [718, 160] on icon "button" at bounding box center [716, 164] width 9 height 11
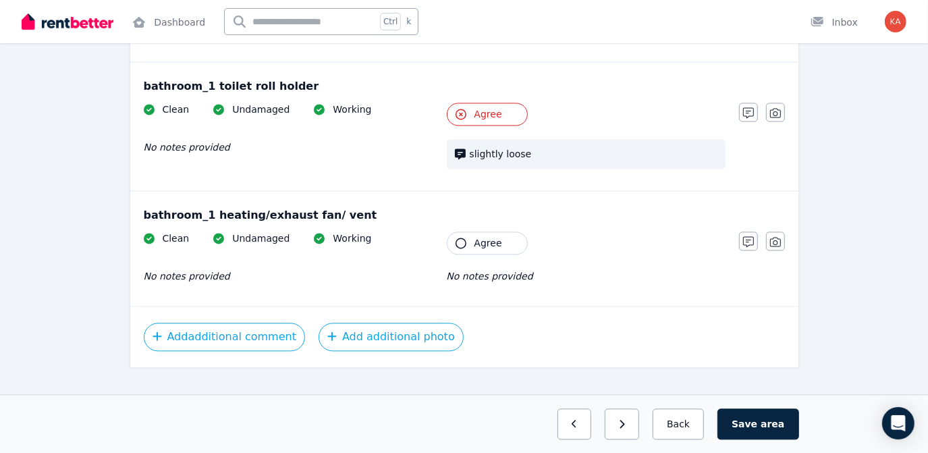
scroll to position [1883, 0]
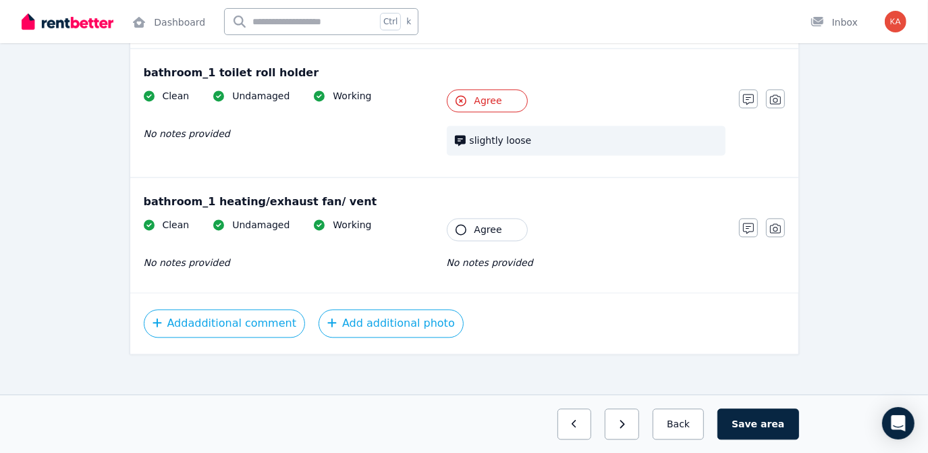
click at [479, 227] on span "Agree" at bounding box center [489, 230] width 28 height 14
click at [774, 427] on span "area" at bounding box center [773, 424] width 24 height 14
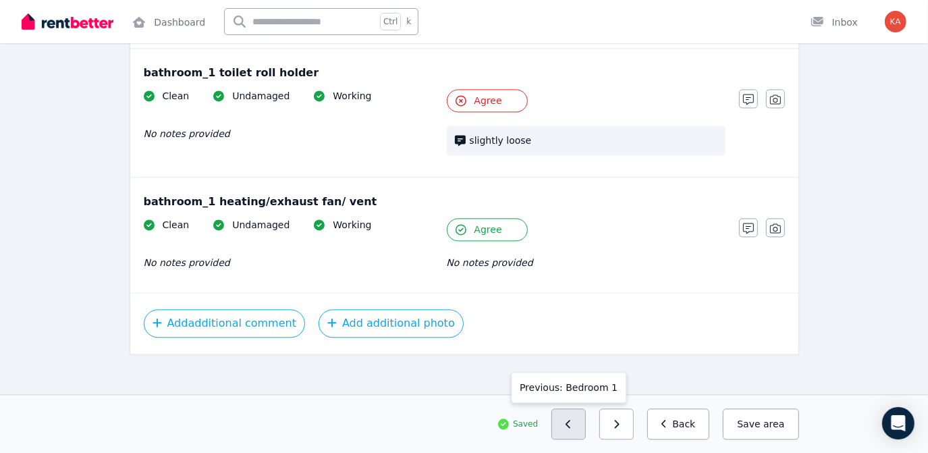
click at [572, 428] on icon "button" at bounding box center [569, 423] width 6 height 9
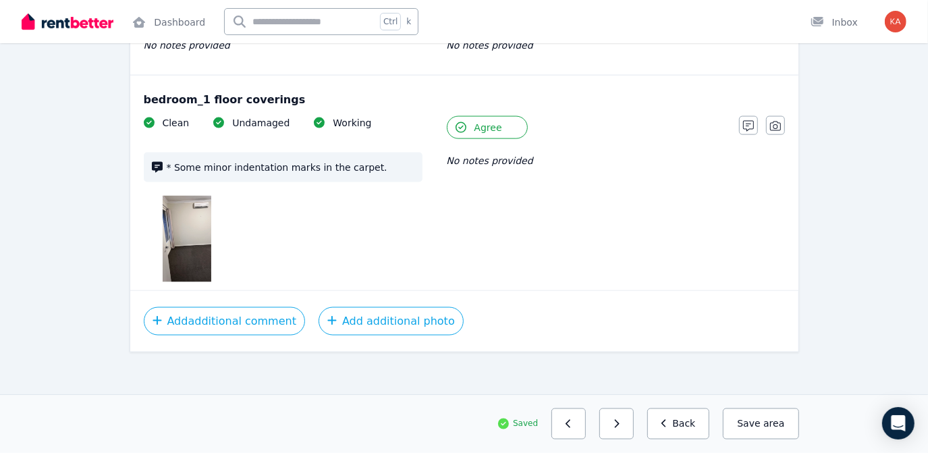
click at [572, 428] on icon "button" at bounding box center [569, 423] width 6 height 9
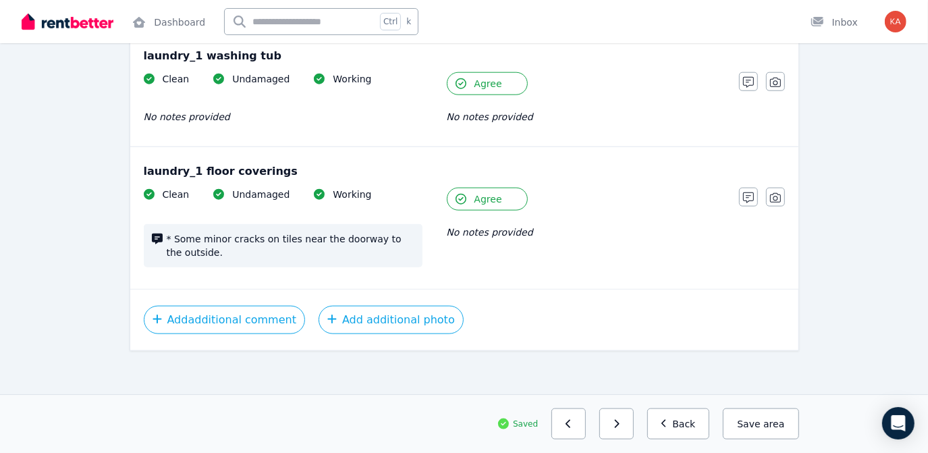
click at [572, 428] on icon "button" at bounding box center [569, 423] width 6 height 9
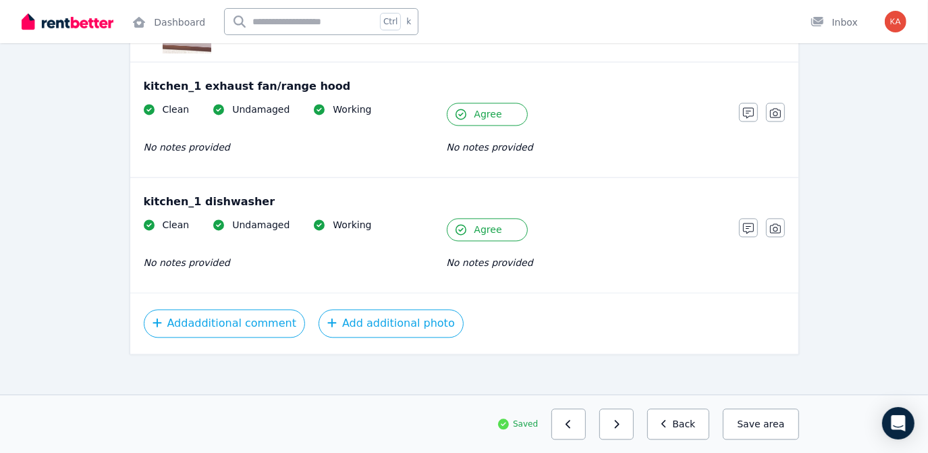
click at [572, 428] on icon "button" at bounding box center [569, 423] width 6 height 9
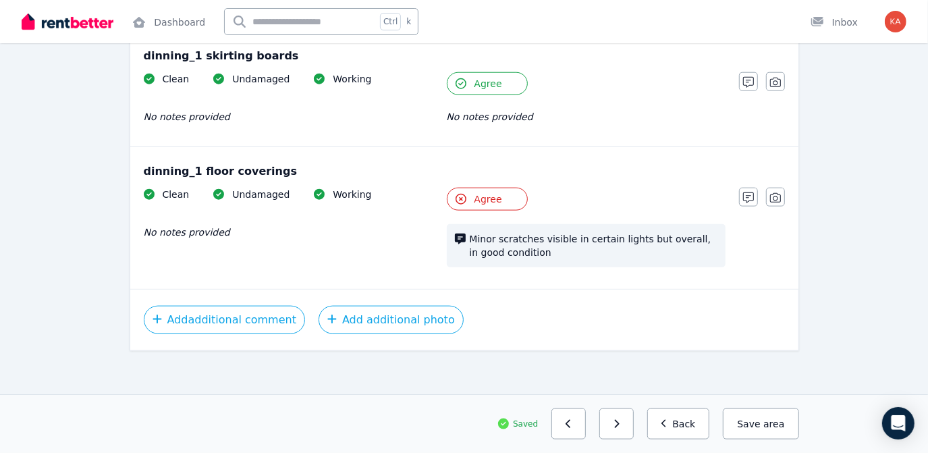
click at [572, 428] on icon "button" at bounding box center [569, 423] width 6 height 9
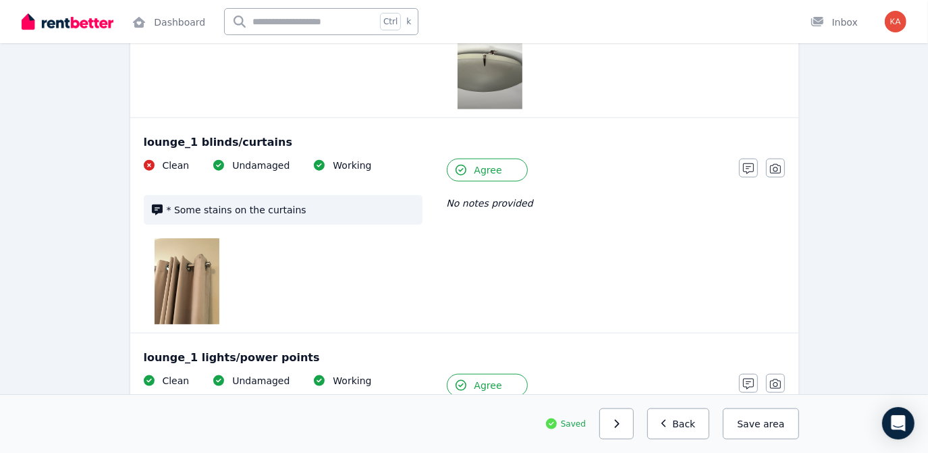
scroll to position [1596, 0]
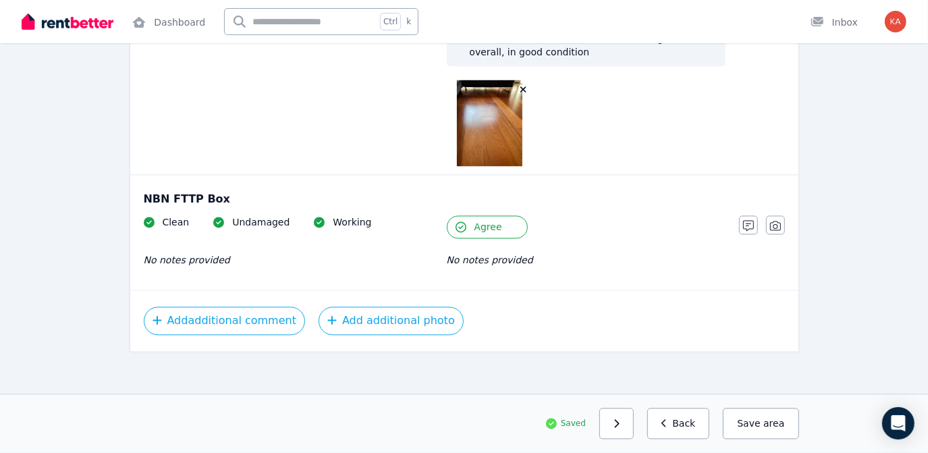
click at [583, 428] on span "Saved" at bounding box center [573, 424] width 25 height 11
click at [621, 425] on button "button" at bounding box center [616, 423] width 34 height 31
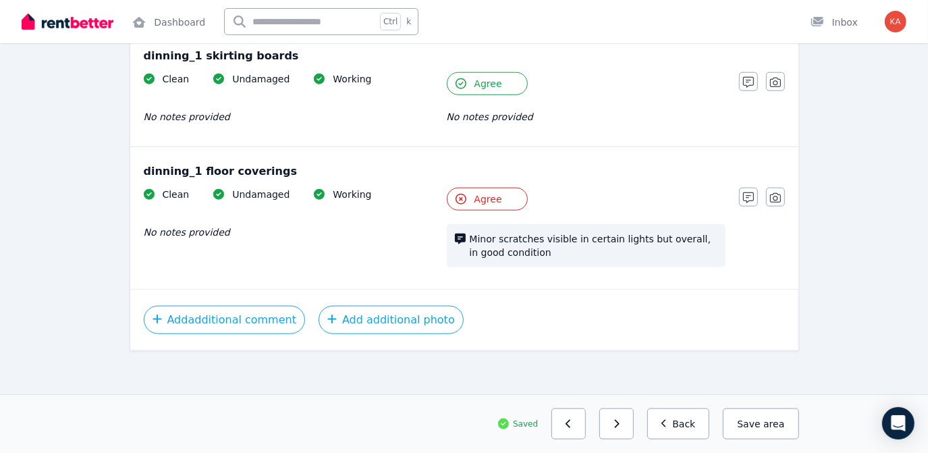
click at [621, 425] on button "button" at bounding box center [616, 423] width 34 height 31
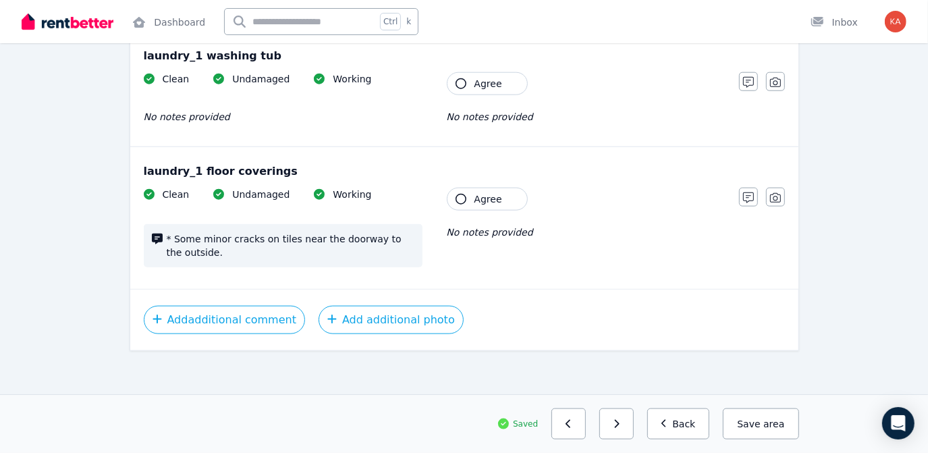
click at [621, 425] on button "button" at bounding box center [616, 423] width 34 height 31
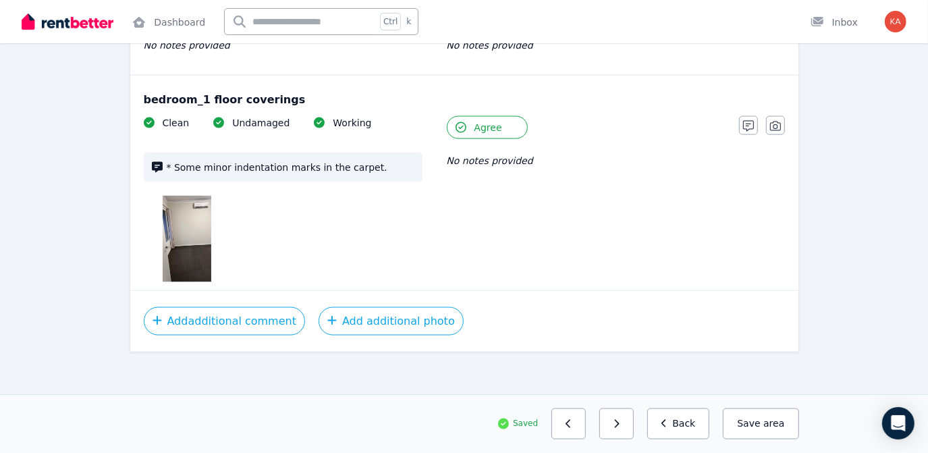
click at [621, 425] on button "button" at bounding box center [616, 423] width 34 height 31
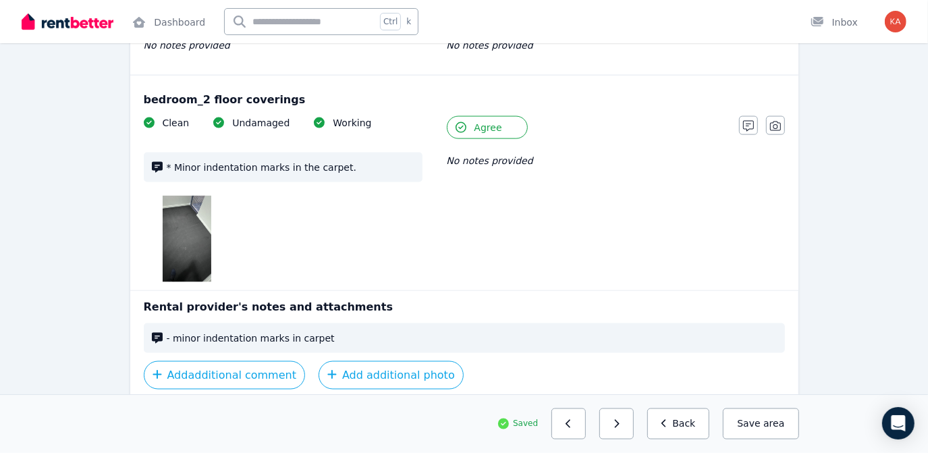
click at [621, 425] on button "button" at bounding box center [616, 423] width 34 height 31
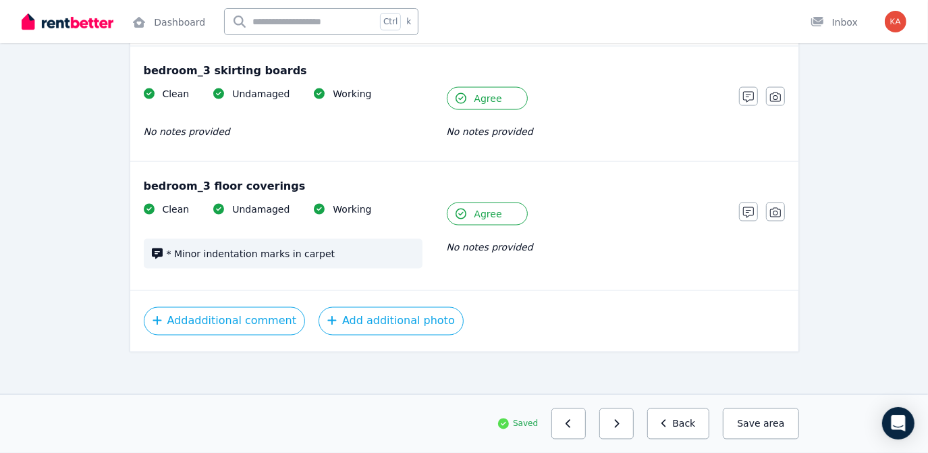
click at [621, 425] on button "button" at bounding box center [616, 423] width 34 height 31
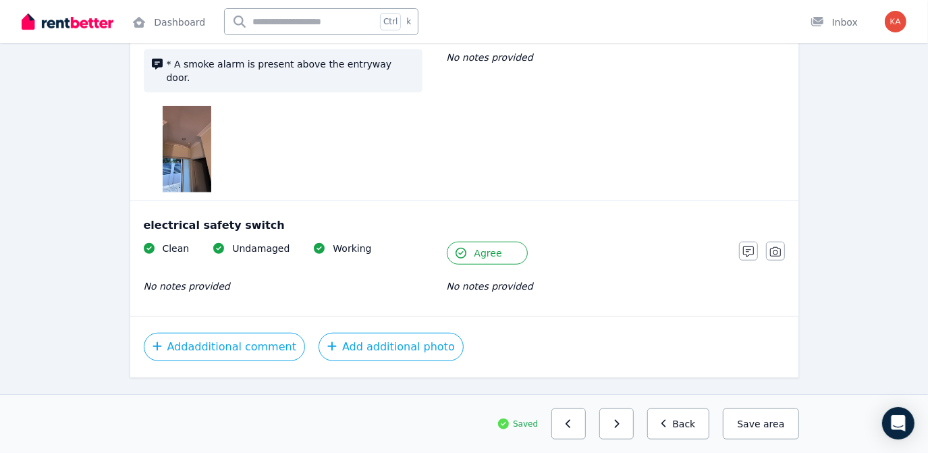
click at [621, 425] on button "button" at bounding box center [616, 423] width 34 height 31
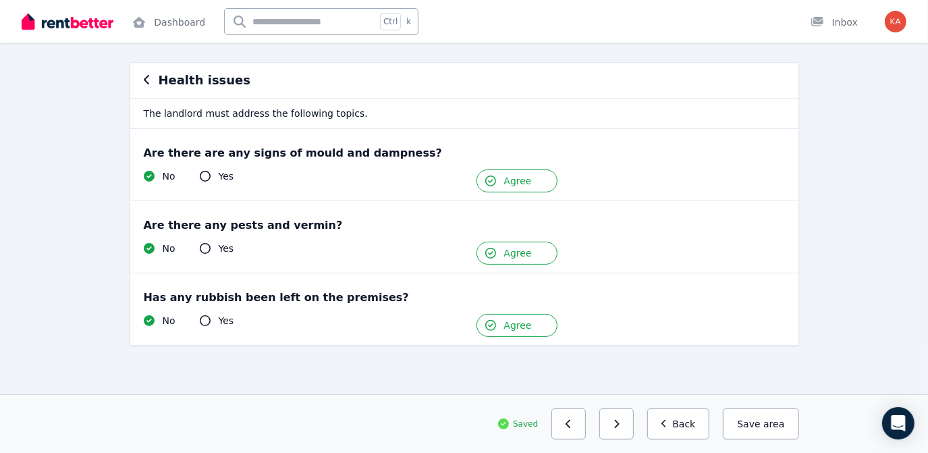
scroll to position [106, 0]
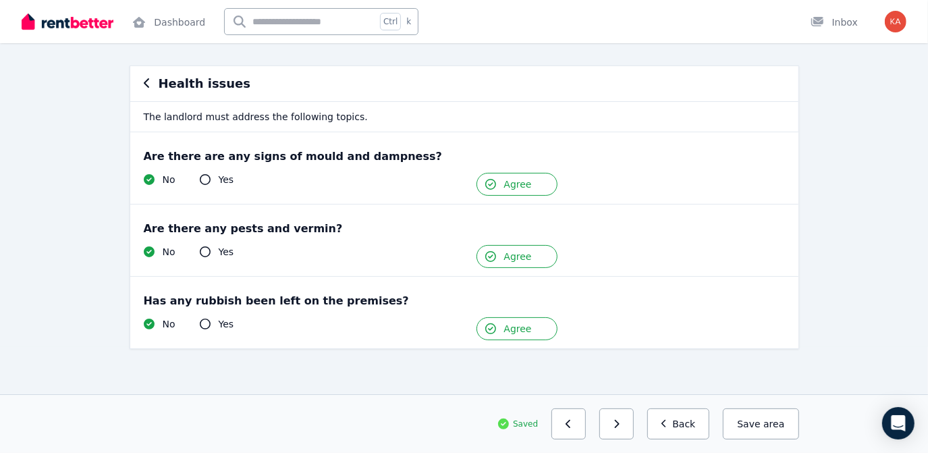
click at [621, 425] on button "button" at bounding box center [616, 423] width 34 height 31
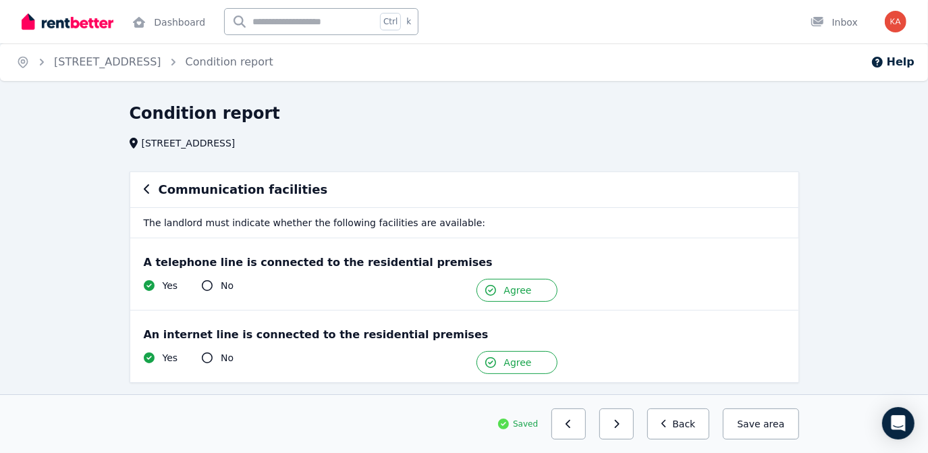
click at [621, 425] on button "button" at bounding box center [616, 423] width 34 height 31
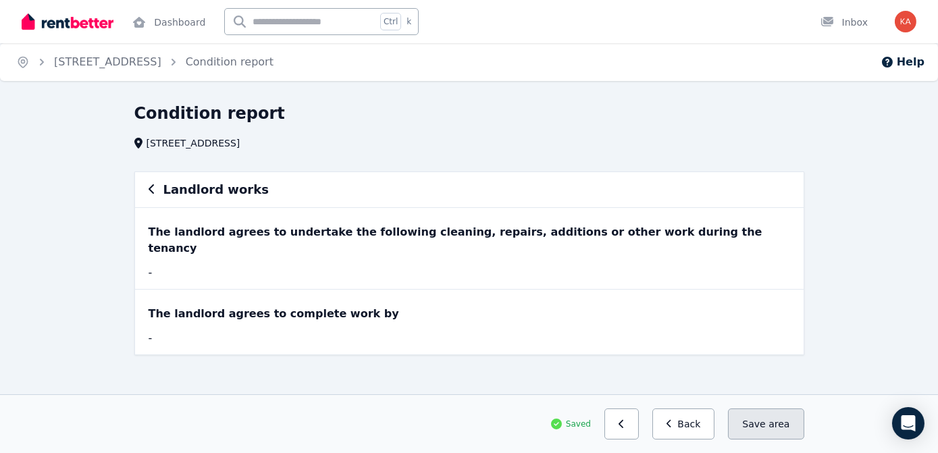
click at [761, 420] on button "Save area" at bounding box center [766, 423] width 76 height 31
click at [709, 422] on button "Back" at bounding box center [683, 423] width 63 height 31
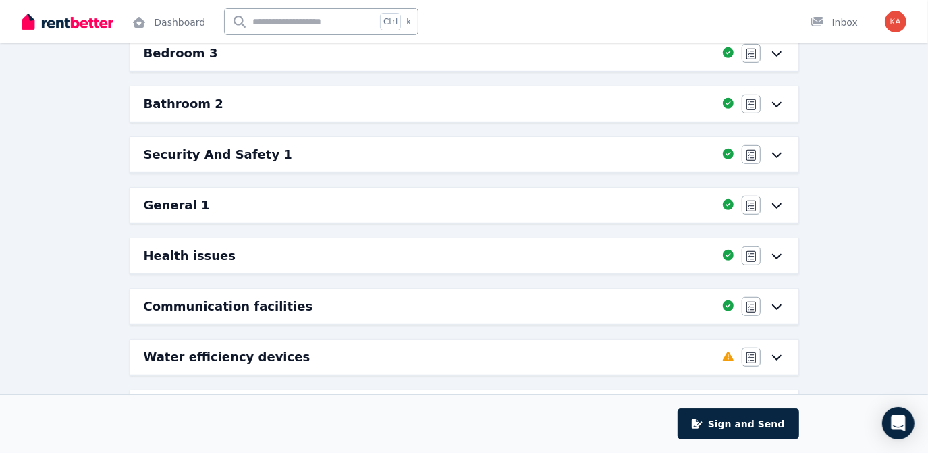
scroll to position [538, 0]
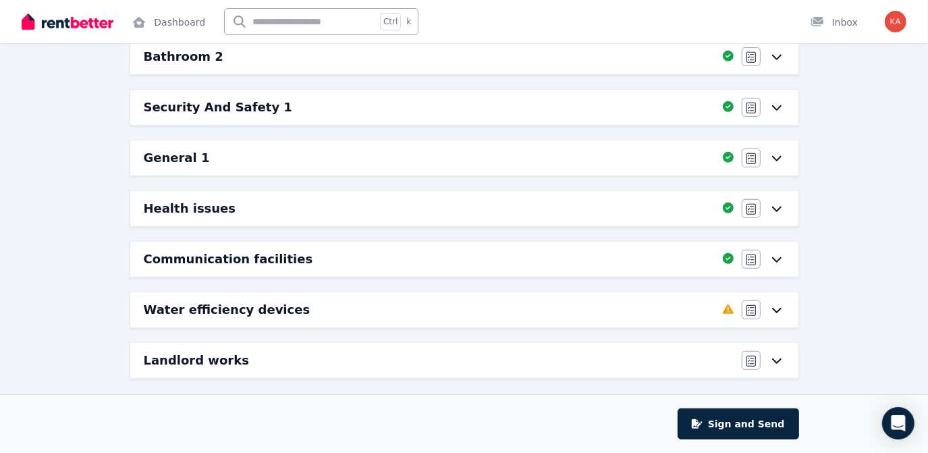
click at [460, 300] on div "Water efficiency devices" at bounding box center [429, 309] width 571 height 19
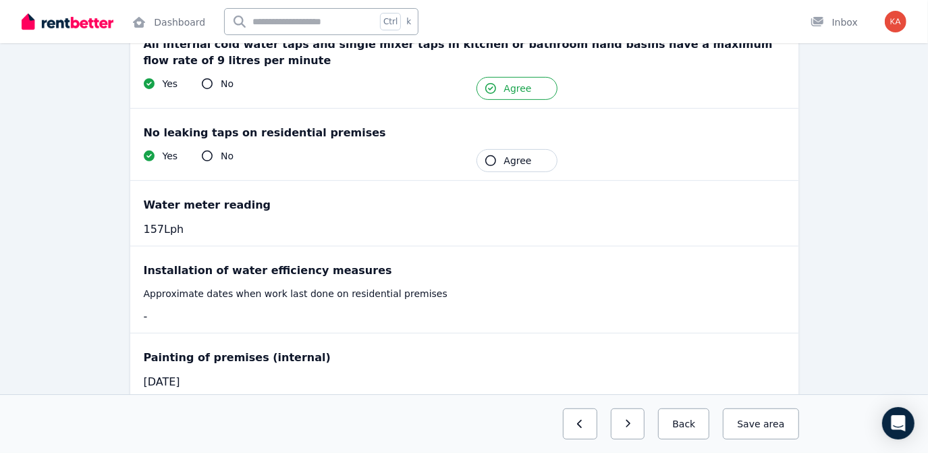
scroll to position [306, 0]
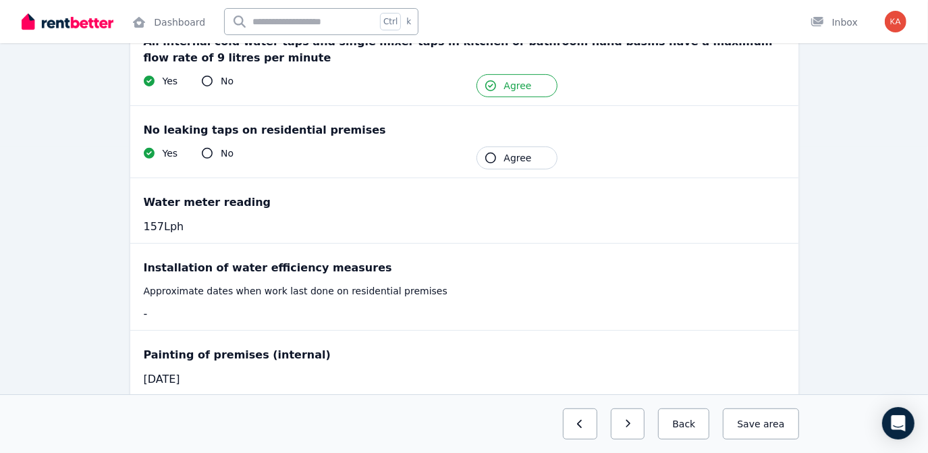
click at [512, 164] on button "Agree" at bounding box center [517, 157] width 81 height 23
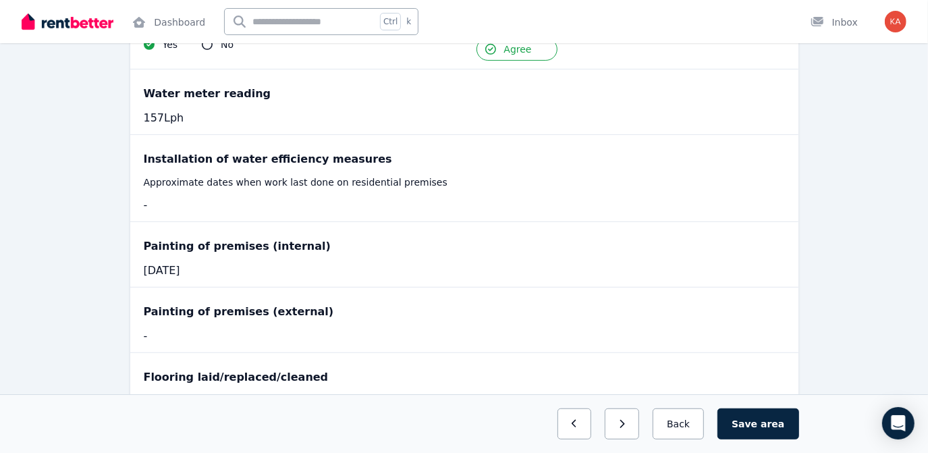
scroll to position [484, 0]
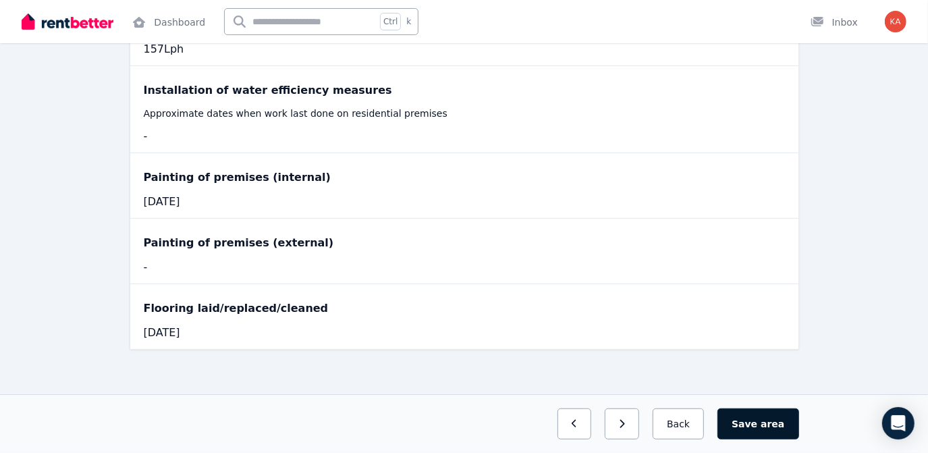
click at [766, 422] on span "area" at bounding box center [773, 424] width 24 height 14
click at [762, 425] on button "Save area" at bounding box center [761, 423] width 76 height 31
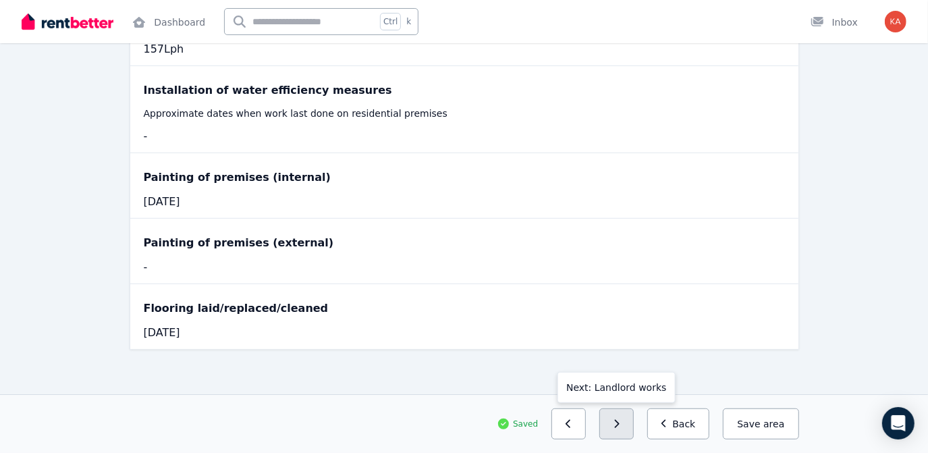
click at [632, 427] on button "button" at bounding box center [616, 423] width 34 height 31
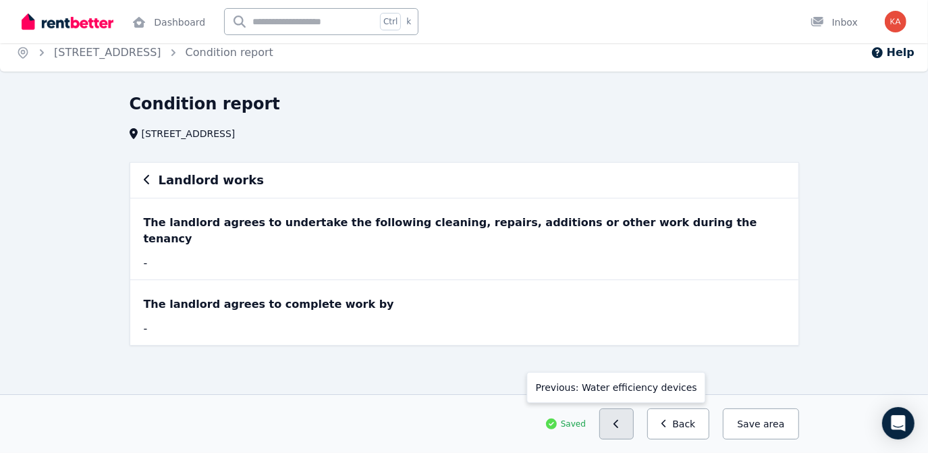
scroll to position [0, 0]
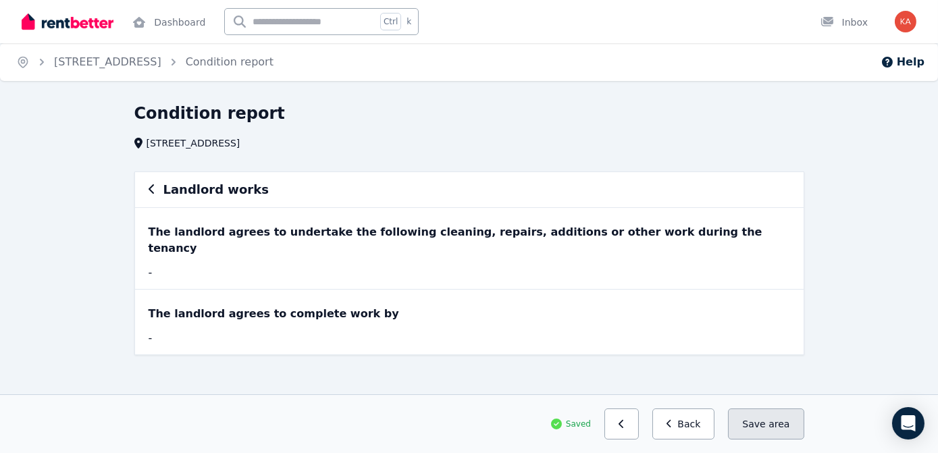
click at [767, 423] on button "Save area" at bounding box center [766, 423] width 76 height 31
click at [765, 417] on button "Save area" at bounding box center [766, 423] width 76 height 31
click at [639, 414] on button "button" at bounding box center [621, 423] width 34 height 31
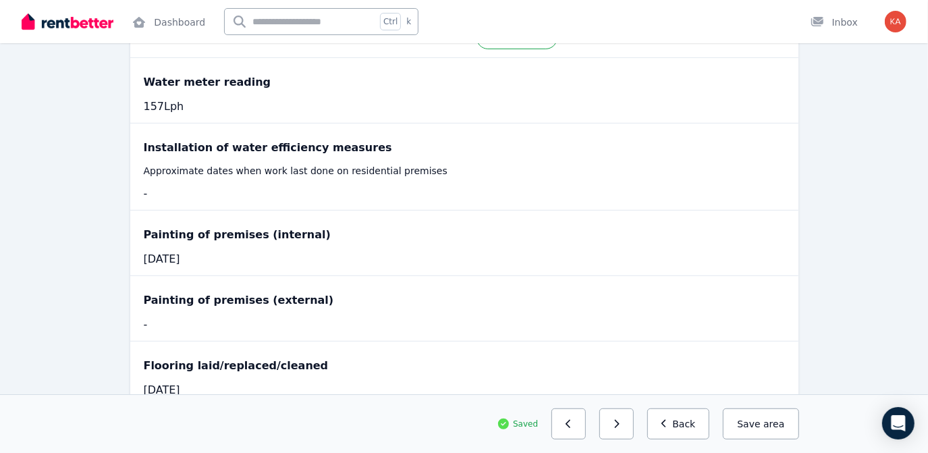
scroll to position [484, 0]
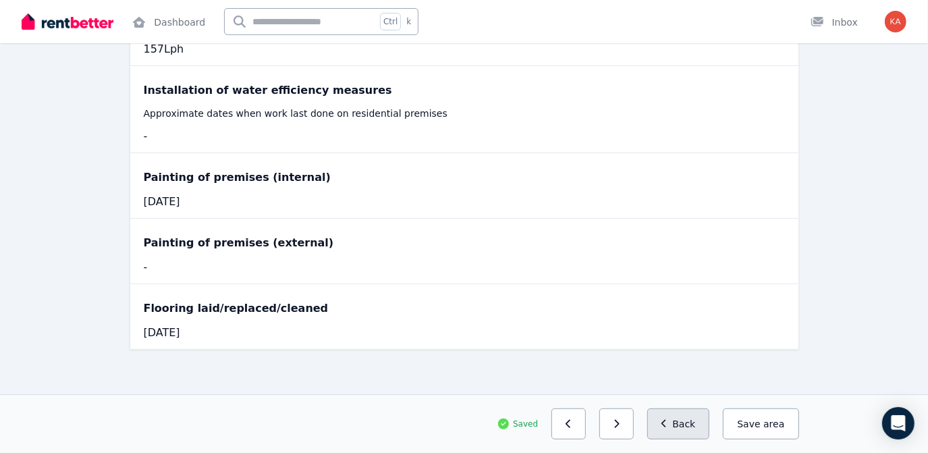
click at [699, 433] on button "Back" at bounding box center [678, 423] width 63 height 31
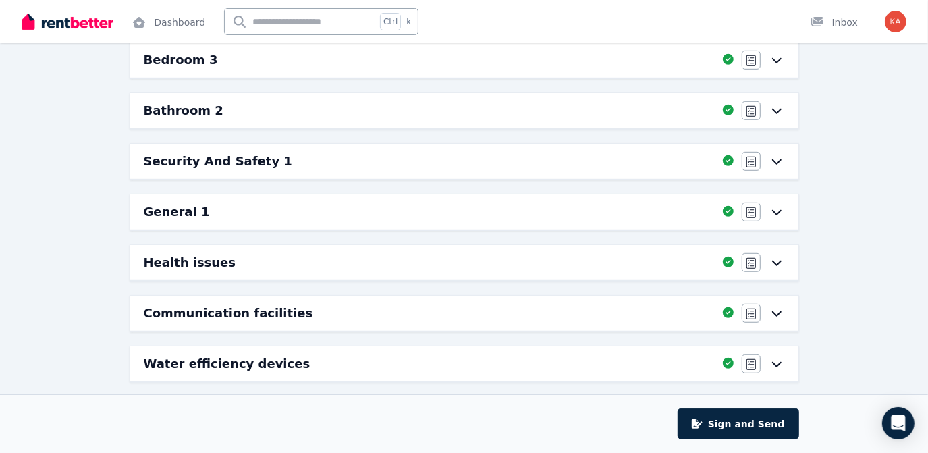
scroll to position [538, 0]
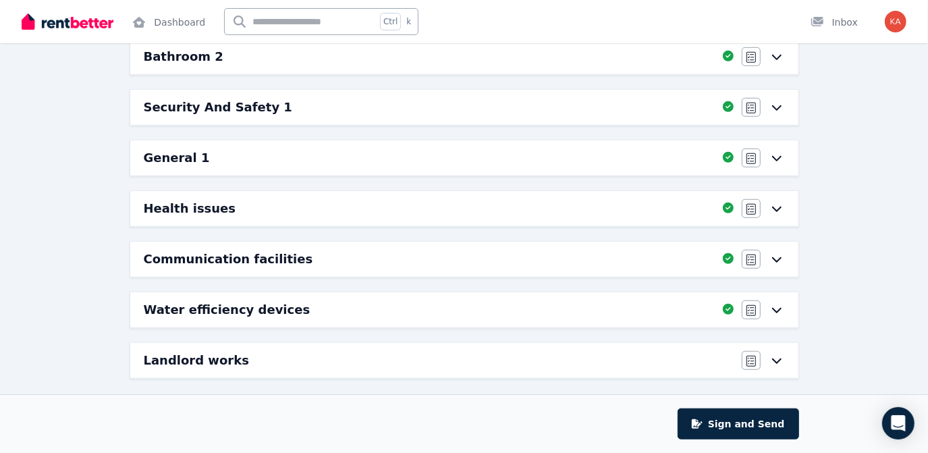
click at [581, 357] on div "Landlord works" at bounding box center [439, 360] width 590 height 19
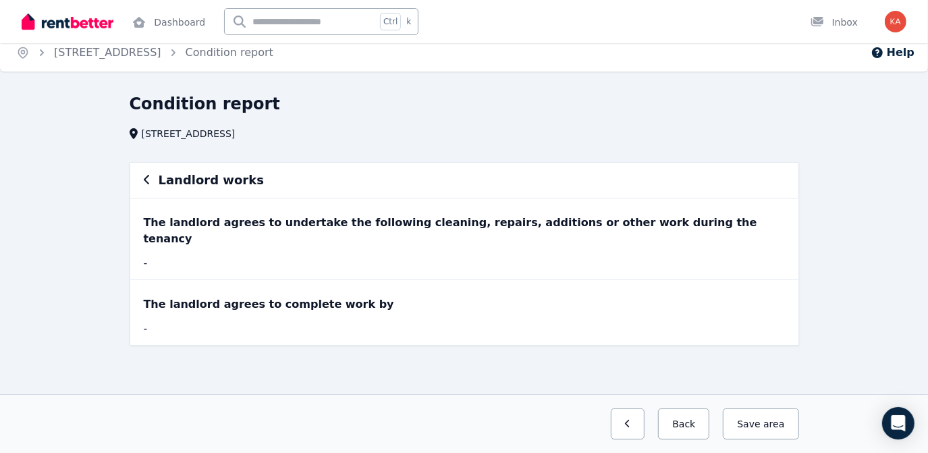
scroll to position [0, 0]
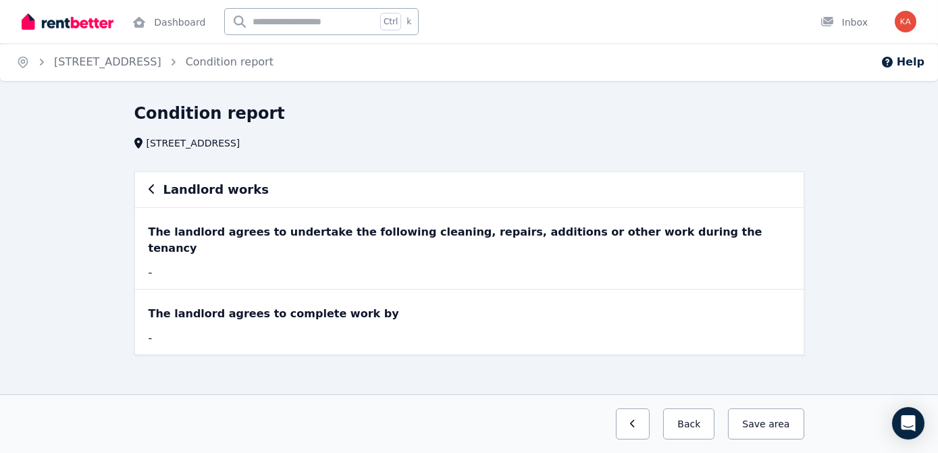
click at [423, 311] on div "The landlord agrees to complete work by -" at bounding box center [469, 322] width 668 height 65
click at [292, 306] on div "The landlord agrees to complete work by" at bounding box center [469, 314] width 641 height 16
click at [270, 240] on div "The landlord agrees to undertake the following cleaning, repairs, additions or …" at bounding box center [469, 240] width 641 height 32
click at [208, 174] on div "Landlord works" at bounding box center [469, 189] width 668 height 35
click at [790, 424] on button "Save area" at bounding box center [766, 423] width 76 height 31
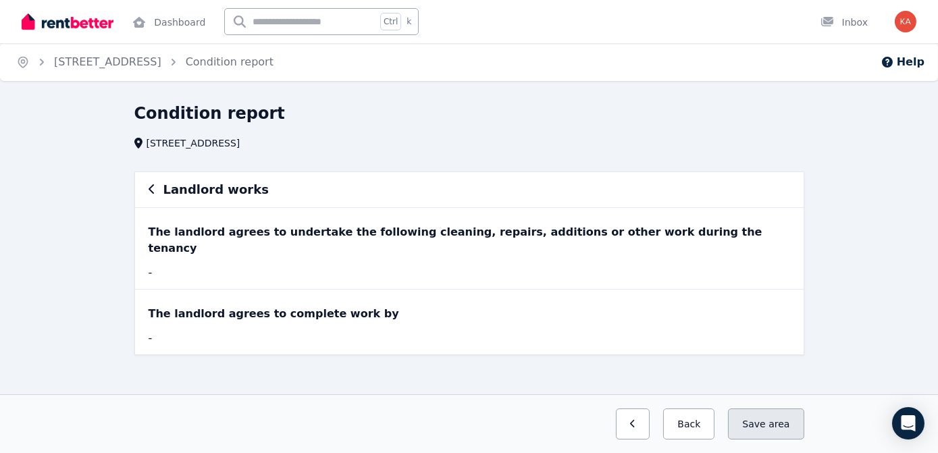
click at [772, 417] on span "area" at bounding box center [778, 424] width 21 height 14
click at [687, 421] on button "Back" at bounding box center [688, 423] width 51 height 31
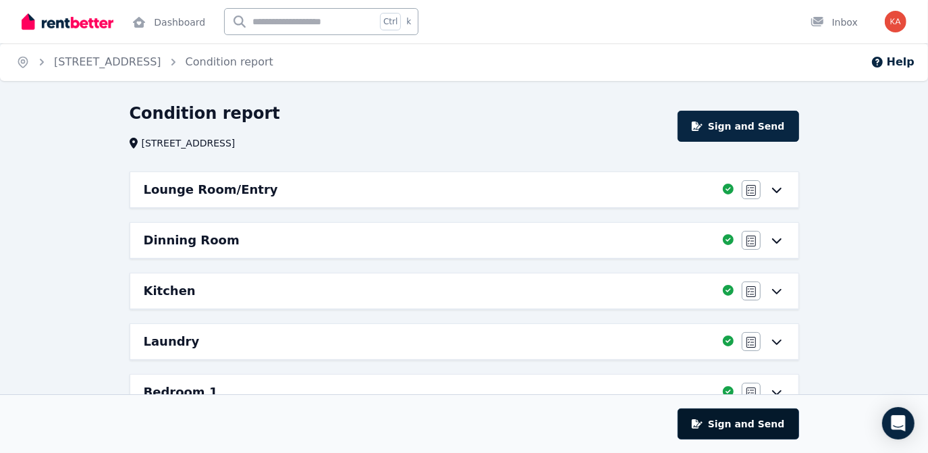
click at [733, 425] on button "Sign and Send" at bounding box center [738, 423] width 121 height 31
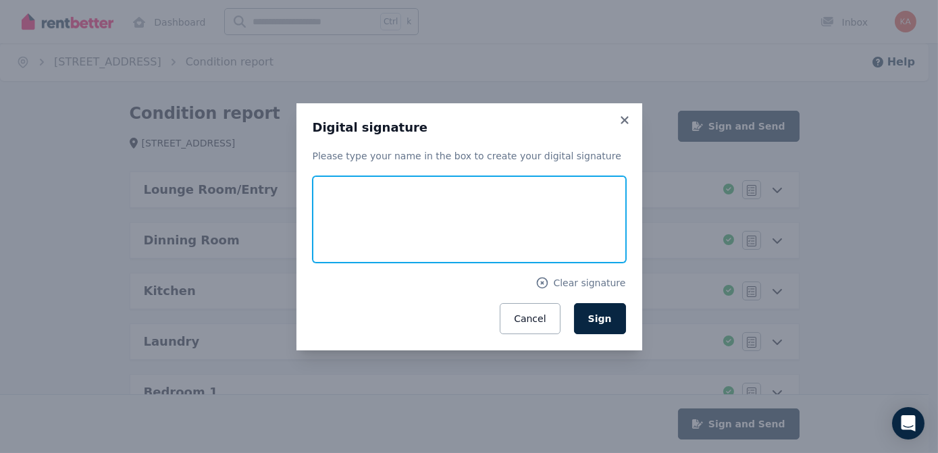
drag, startPoint x: 406, startPoint y: 205, endPoint x: 421, endPoint y: 209, distance: 15.4
click at [406, 205] on input "text" at bounding box center [469, 219] width 313 height 86
type input "**********"
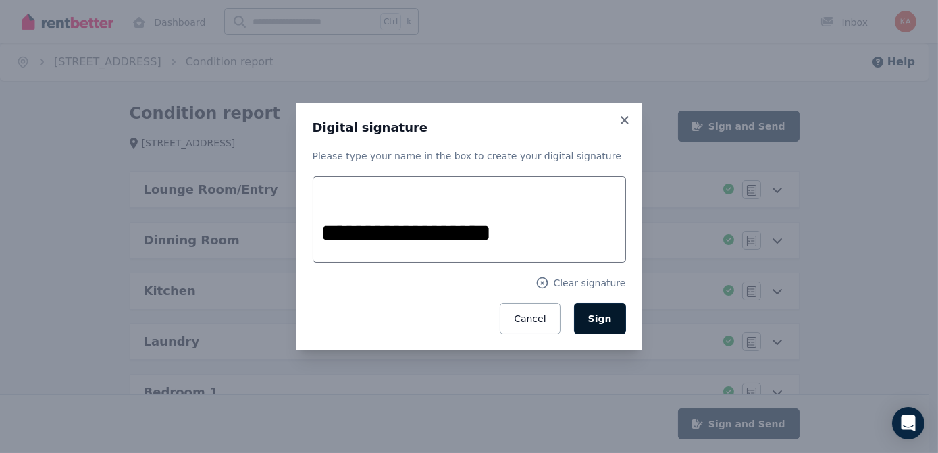
click at [603, 319] on span "Sign" at bounding box center [600, 318] width 24 height 11
